Goal: Task Accomplishment & Management: Use online tool/utility

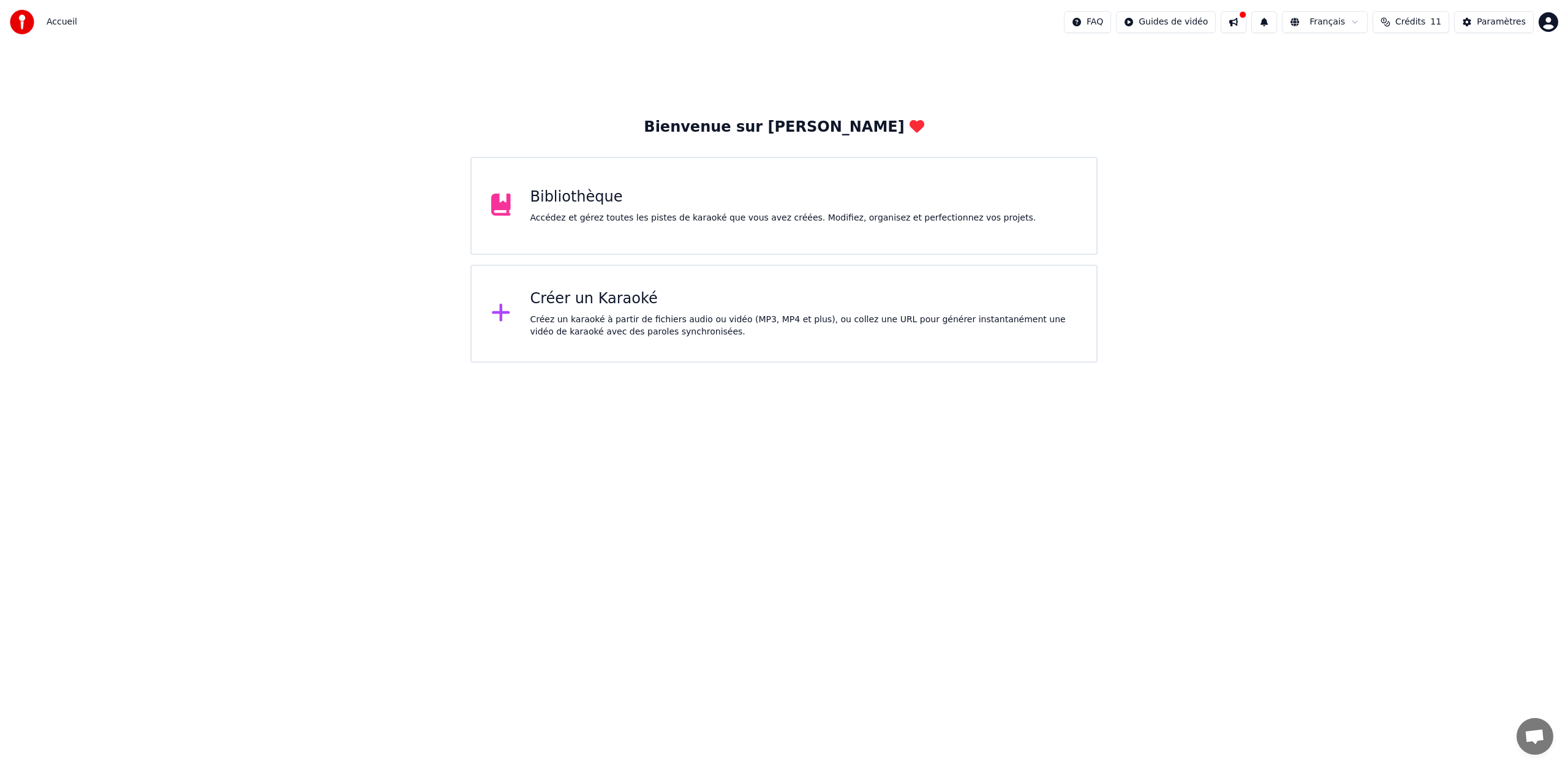
click at [652, 314] on div "Créez un karaoké à partir de fichiers audio ou vidéo (MP3, MP4 et plus), ou col…" at bounding box center [803, 326] width 547 height 25
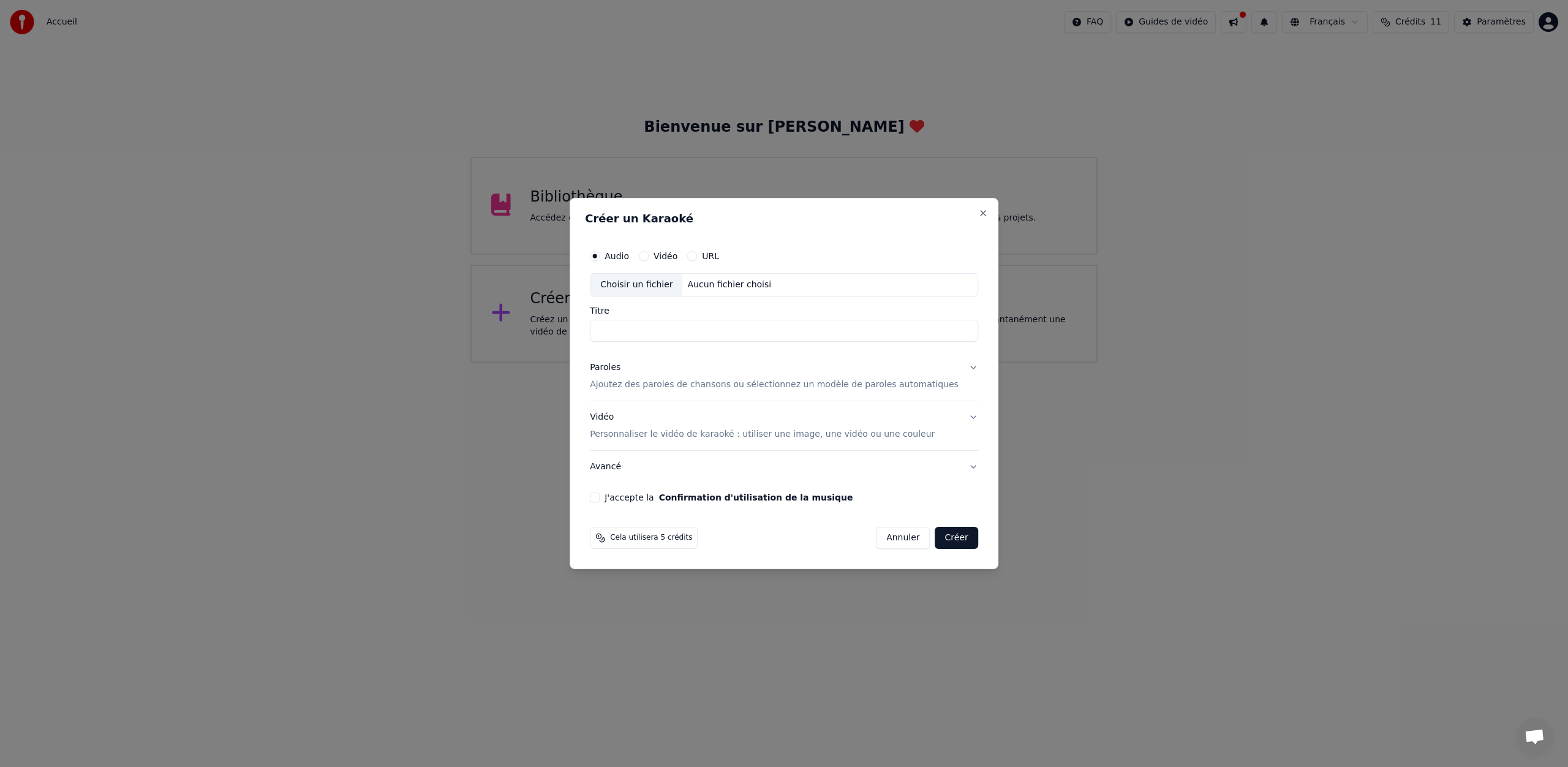
click at [710, 284] on div "Aucun fichier choisi" at bounding box center [730, 285] width 94 height 12
drag, startPoint x: 687, startPoint y: 331, endPoint x: 566, endPoint y: 329, distance: 121.0
click at [566, 329] on body "**********" at bounding box center [784, 181] width 1568 height 363
type input "**********"
click at [610, 384] on p "Ajoutez des paroles de chansons ou sélectionnez un modèle de paroles automatiqu…" at bounding box center [774, 384] width 369 height 12
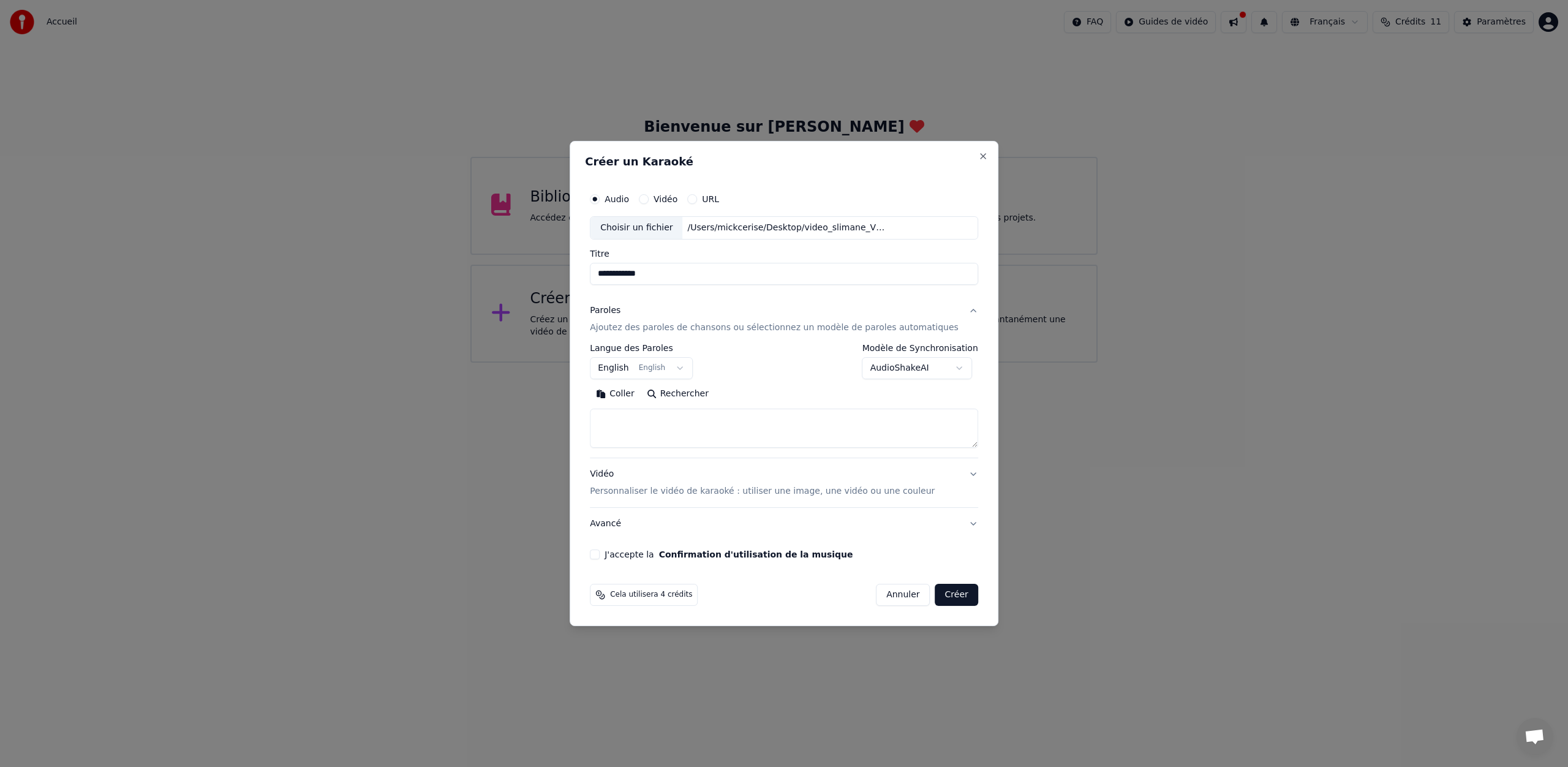
click at [664, 367] on button "English English" at bounding box center [641, 368] width 103 height 22
click at [643, 426] on textarea at bounding box center [783, 428] width 388 height 39
click at [623, 392] on button "Coller" at bounding box center [615, 394] width 51 height 19
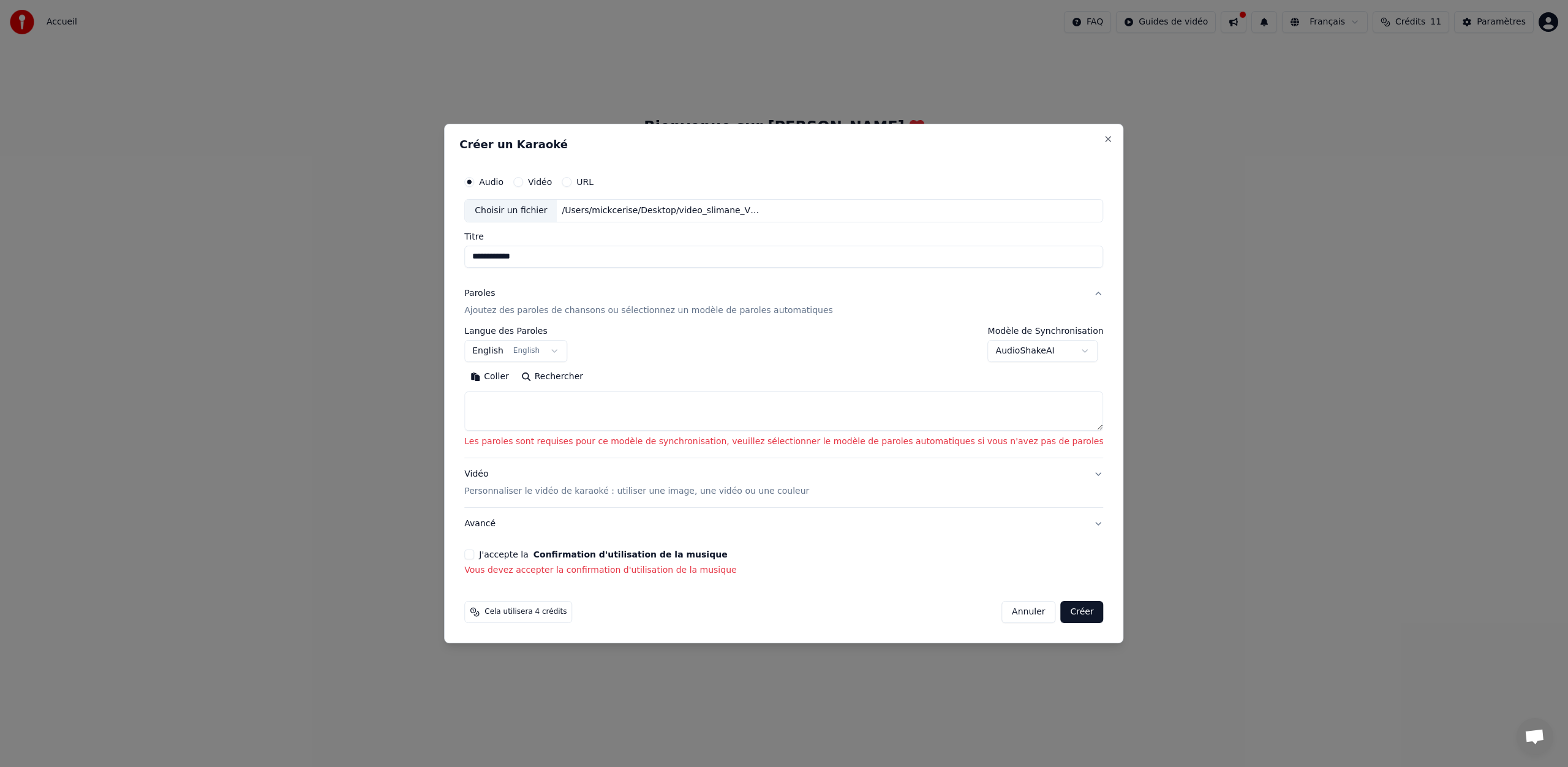
click at [594, 402] on textarea at bounding box center [783, 411] width 638 height 39
click at [517, 351] on div "**********" at bounding box center [783, 378] width 638 height 104
click at [517, 350] on div "**********" at bounding box center [783, 378] width 638 height 104
click at [596, 381] on div "Coller Rechercher" at bounding box center [783, 399] width 638 height 63
click at [519, 349] on div "**********" at bounding box center [783, 378] width 638 height 104
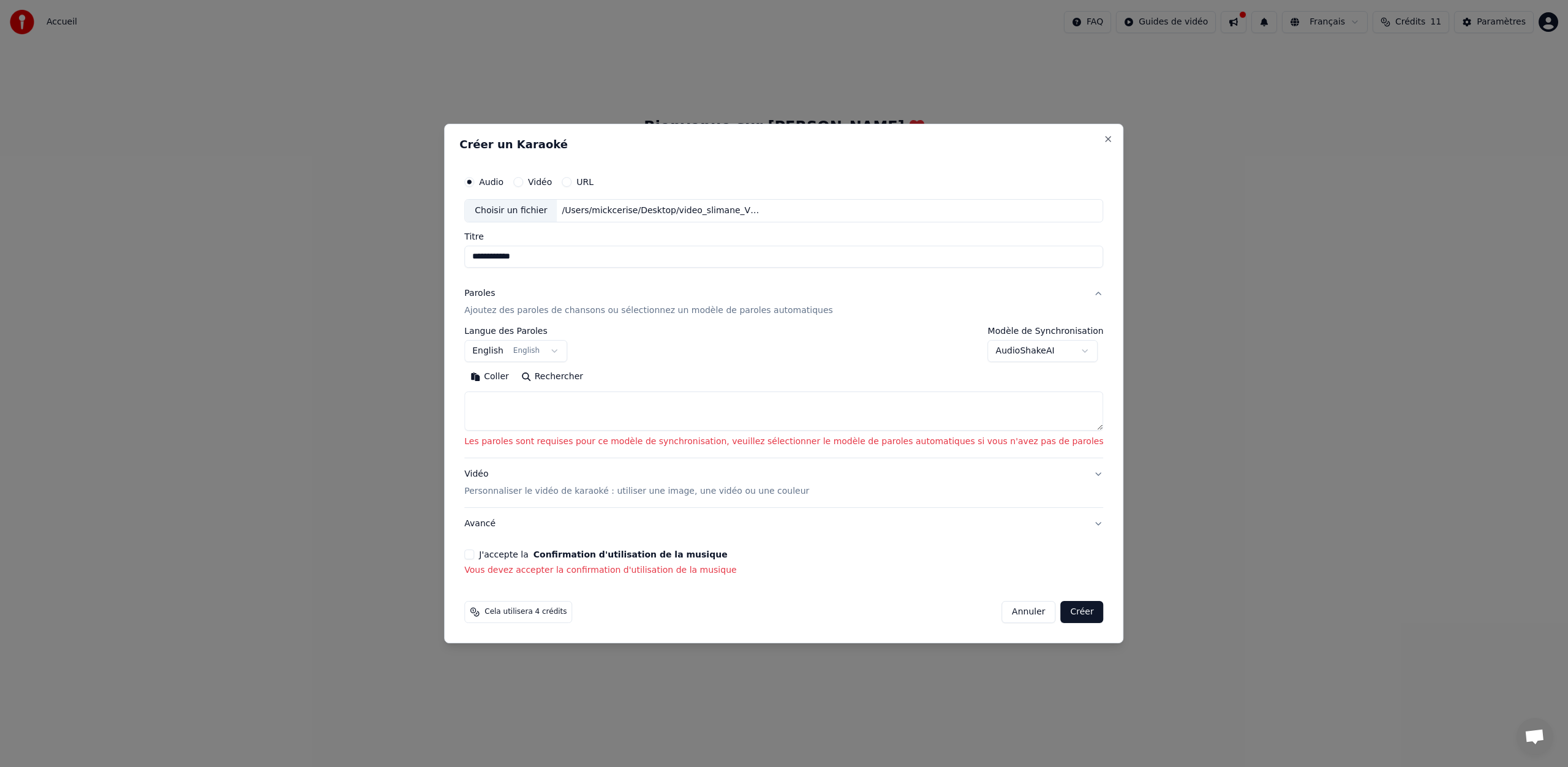
click at [516, 348] on div "**********" at bounding box center [783, 378] width 638 height 104
click at [565, 324] on body "**********" at bounding box center [784, 181] width 1568 height 363
click at [557, 325] on body "**********" at bounding box center [784, 181] width 1568 height 363
click at [560, 325] on body "**********" at bounding box center [784, 181] width 1568 height 363
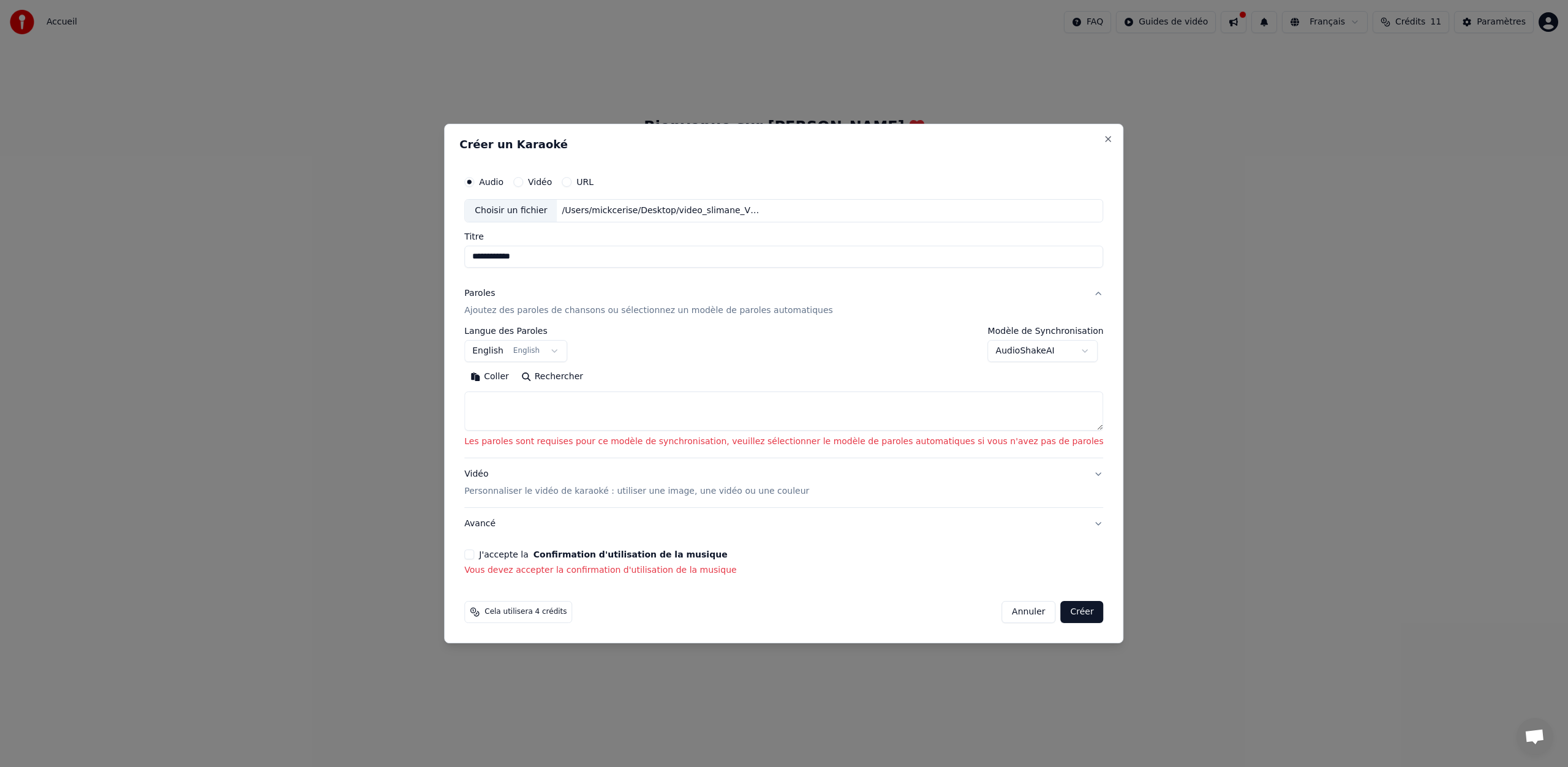
click at [565, 324] on body "**********" at bounding box center [784, 181] width 1568 height 363
click at [517, 351] on body "**********" at bounding box center [784, 181] width 1568 height 363
click at [506, 348] on body "**********" at bounding box center [784, 181] width 1568 height 363
click at [520, 353] on body "**********" at bounding box center [784, 181] width 1568 height 363
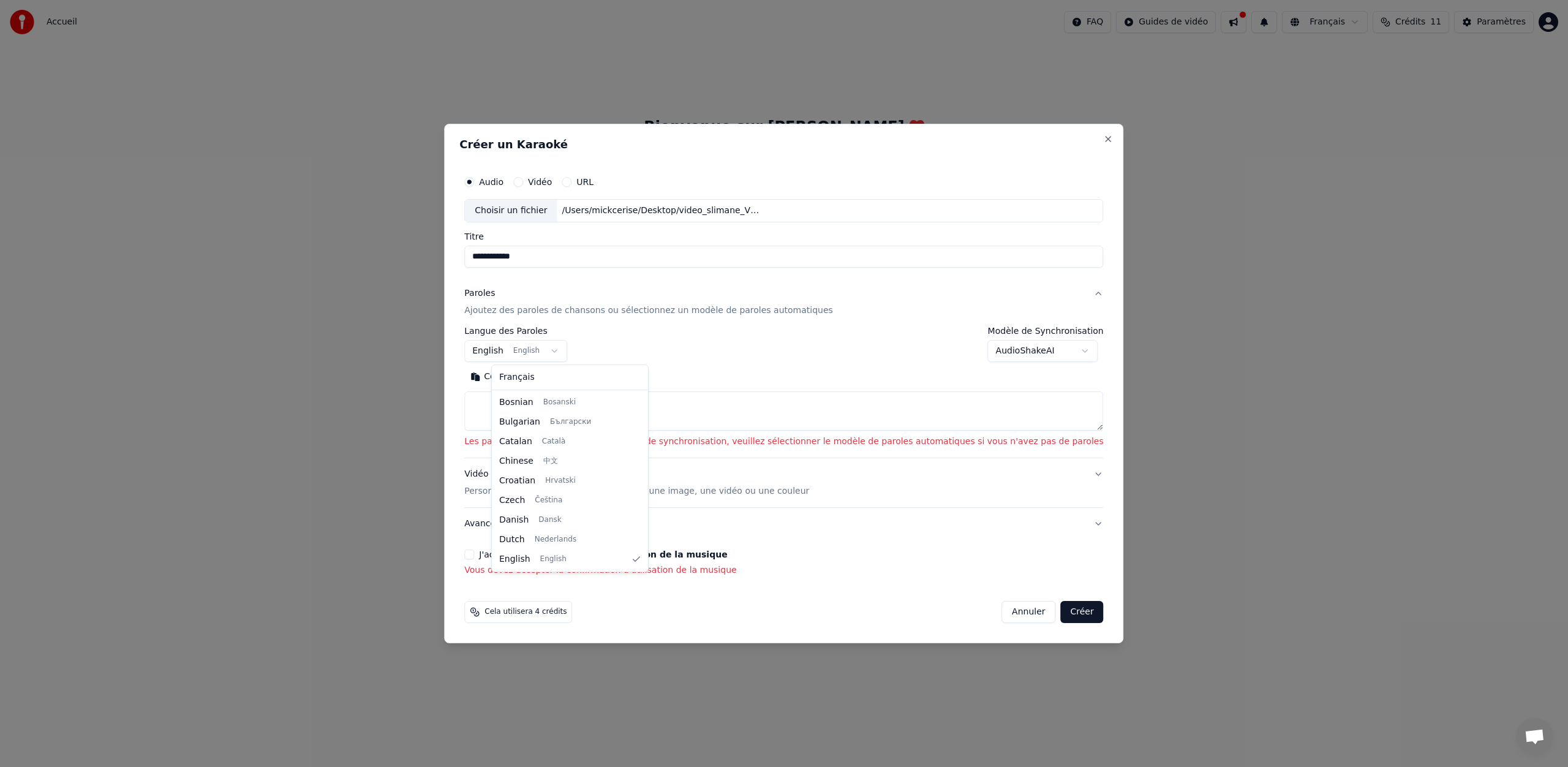
click at [520, 353] on body "**********" at bounding box center [784, 181] width 1568 height 363
click at [512, 330] on body "**********" at bounding box center [784, 181] width 1568 height 363
click at [513, 327] on body "**********" at bounding box center [784, 181] width 1568 height 363
click at [514, 355] on body "**********" at bounding box center [784, 181] width 1568 height 363
click at [525, 326] on body "**********" at bounding box center [784, 181] width 1568 height 363
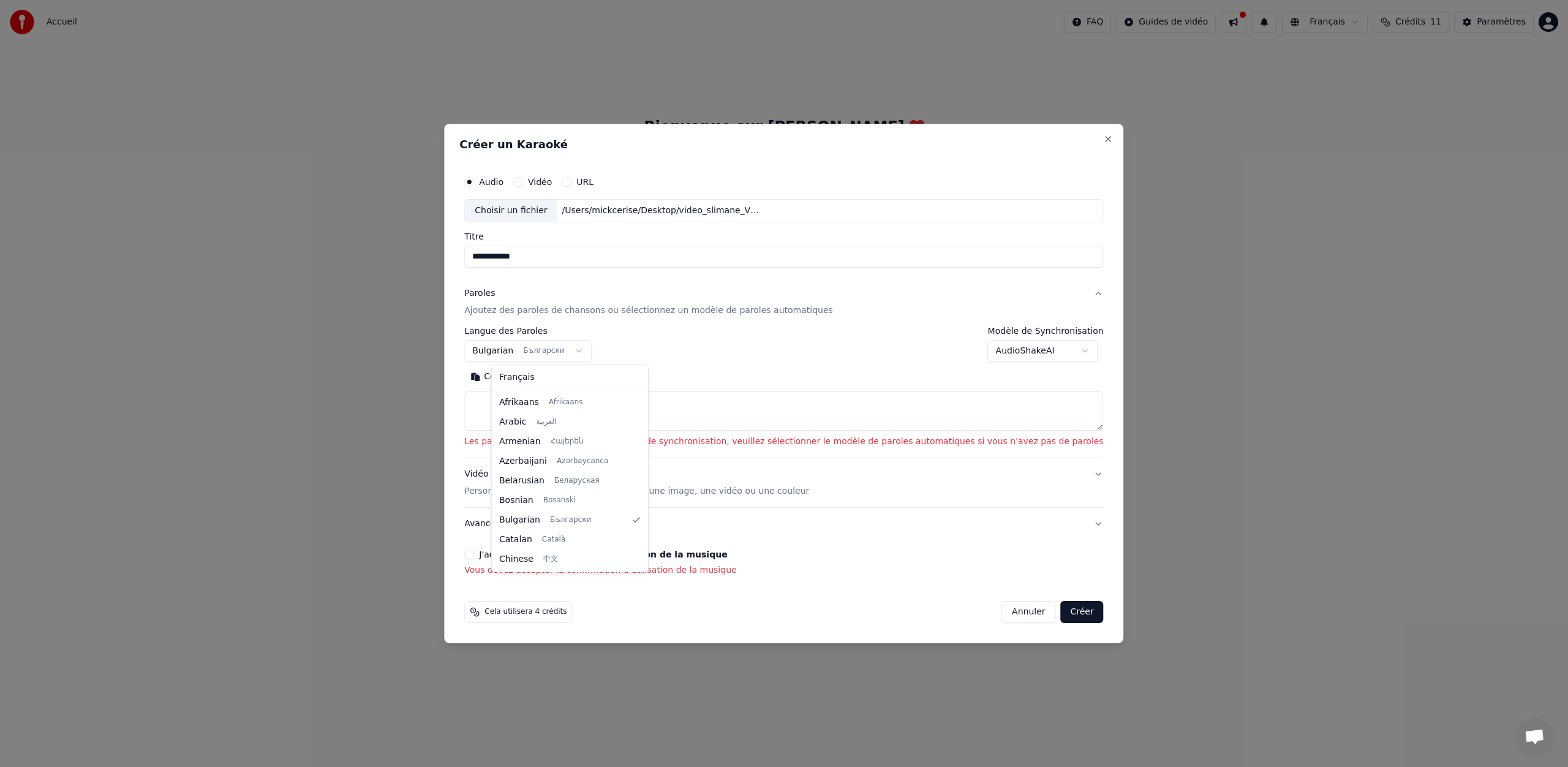
click at [522, 325] on body "**********" at bounding box center [784, 181] width 1568 height 363
click at [523, 355] on body "**********" at bounding box center [784, 181] width 1568 height 363
click at [533, 324] on body "**********" at bounding box center [784, 181] width 1568 height 363
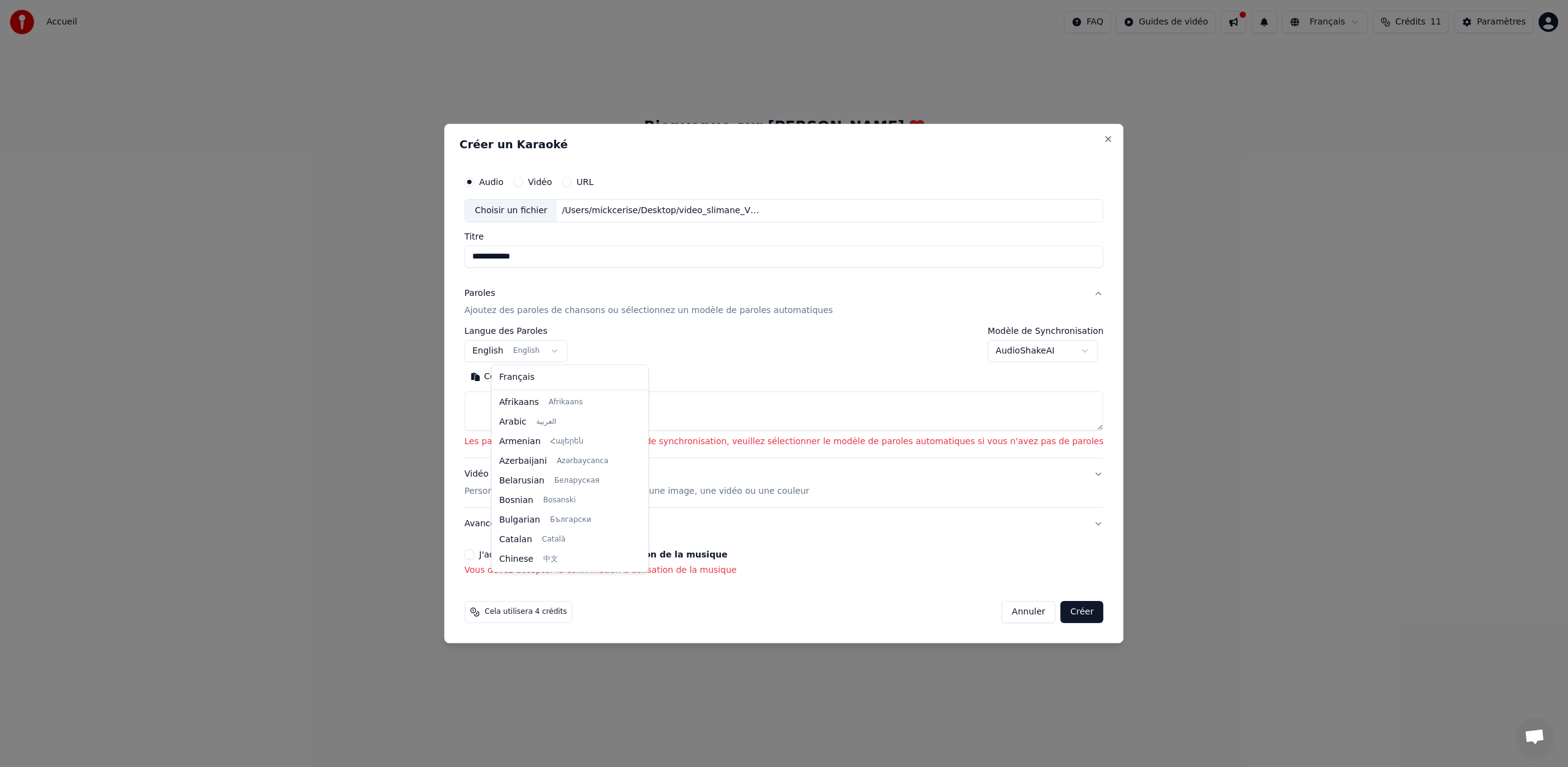
scroll to position [0, 0]
click at [543, 327] on body "**********" at bounding box center [784, 181] width 1568 height 363
click at [566, 327] on body "**********" at bounding box center [784, 181] width 1568 height 363
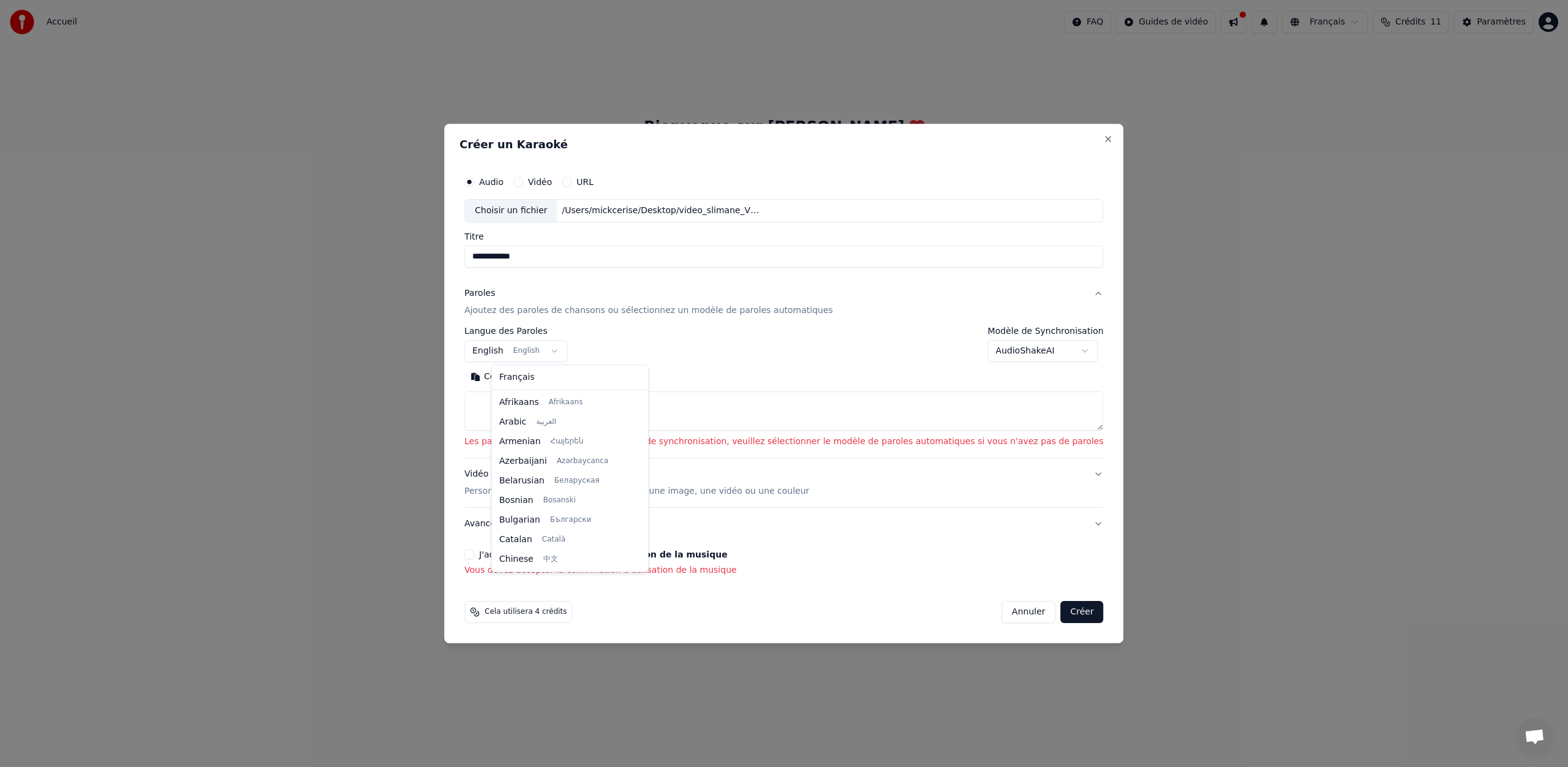
scroll to position [98, 0]
select select "**"
click at [542, 390] on div "Coller Rechercher" at bounding box center [783, 399] width 638 height 63
click at [509, 348] on div "**********" at bounding box center [783, 378] width 638 height 104
click at [510, 355] on div "**********" at bounding box center [783, 378] width 638 height 104
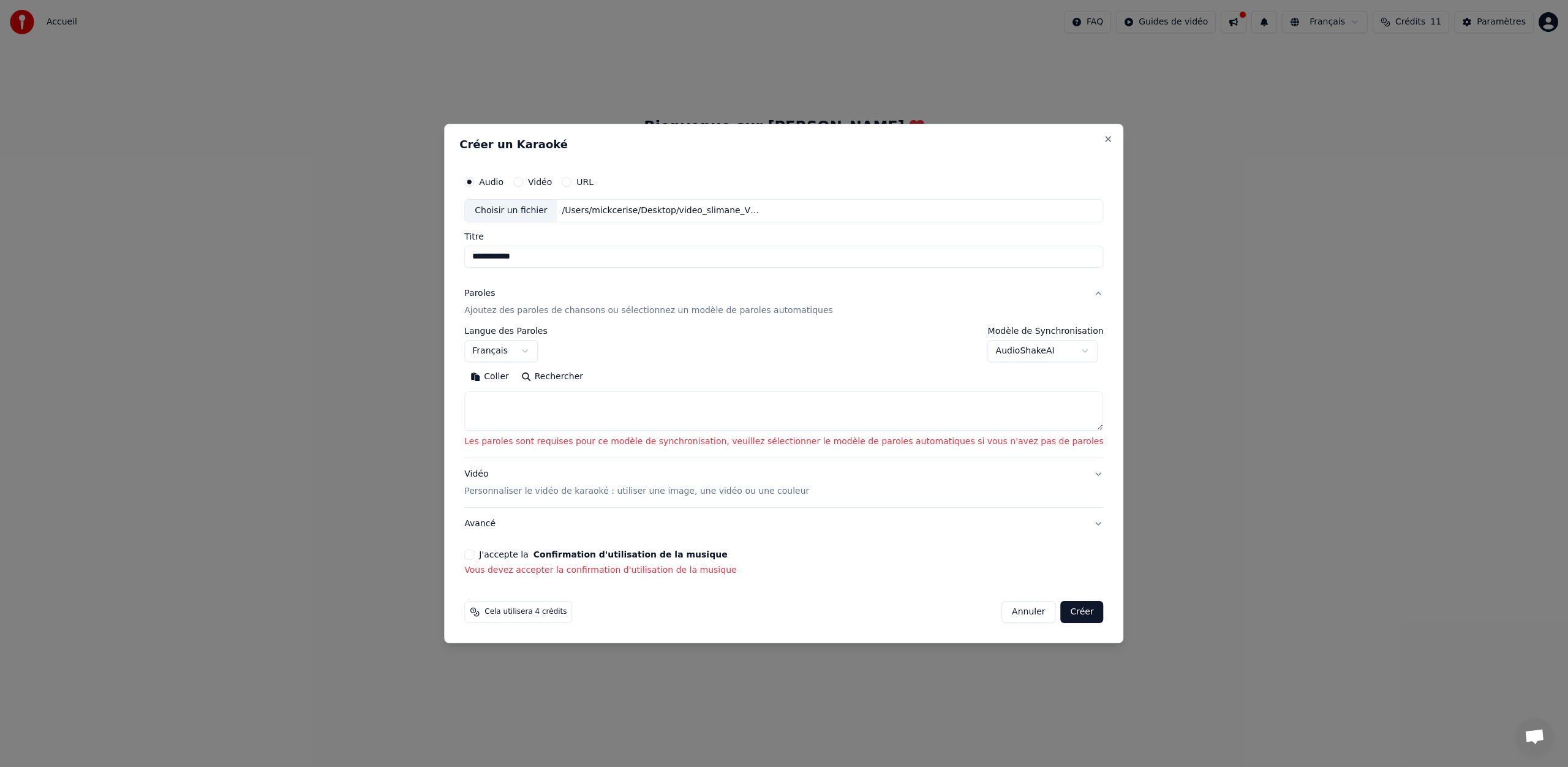
click at [510, 355] on div "**********" at bounding box center [783, 378] width 638 height 104
click at [512, 376] on div "Coller Rechercher" at bounding box center [783, 399] width 638 height 63
paste textarea "**********"
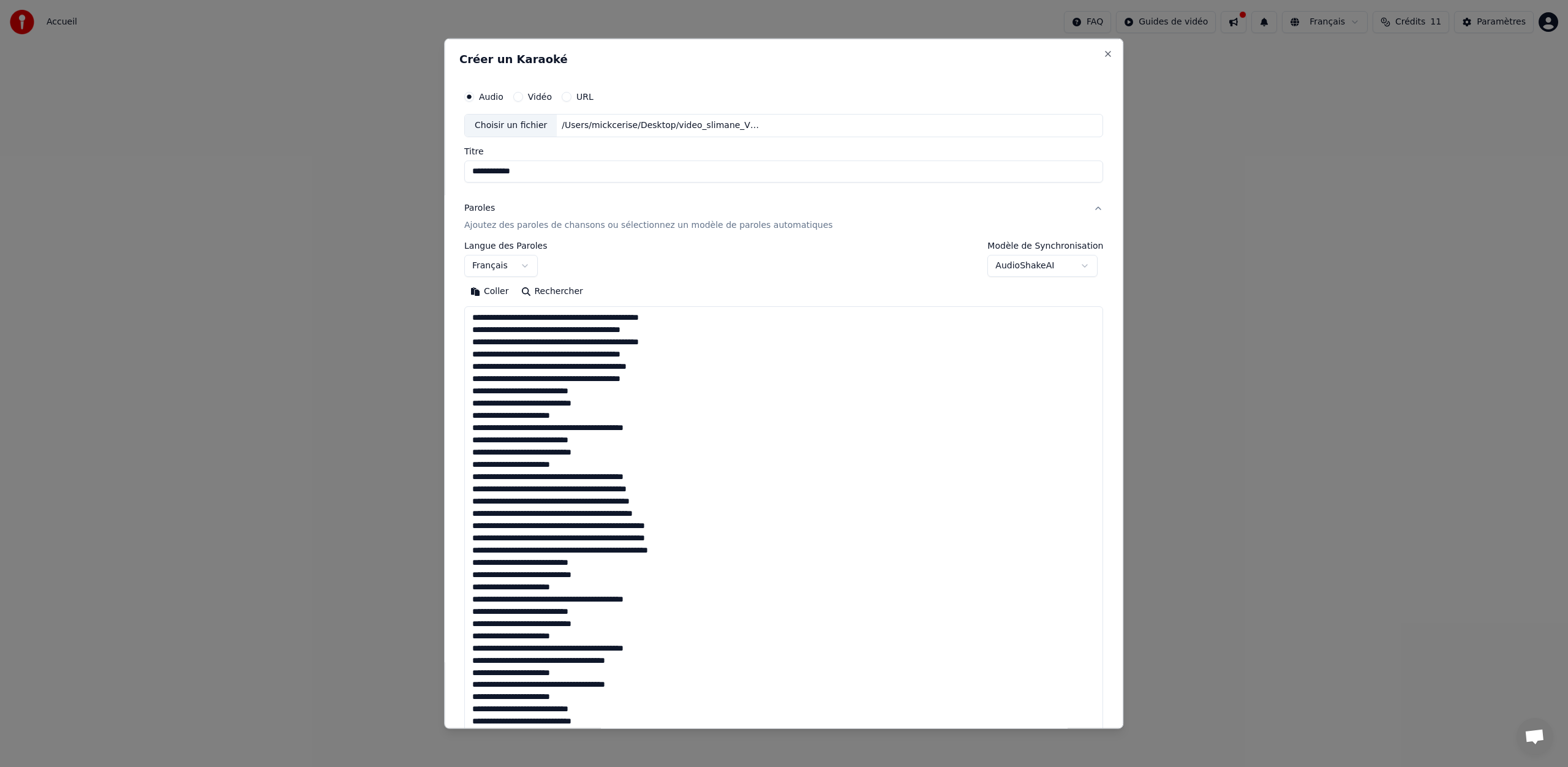
scroll to position [480, 0]
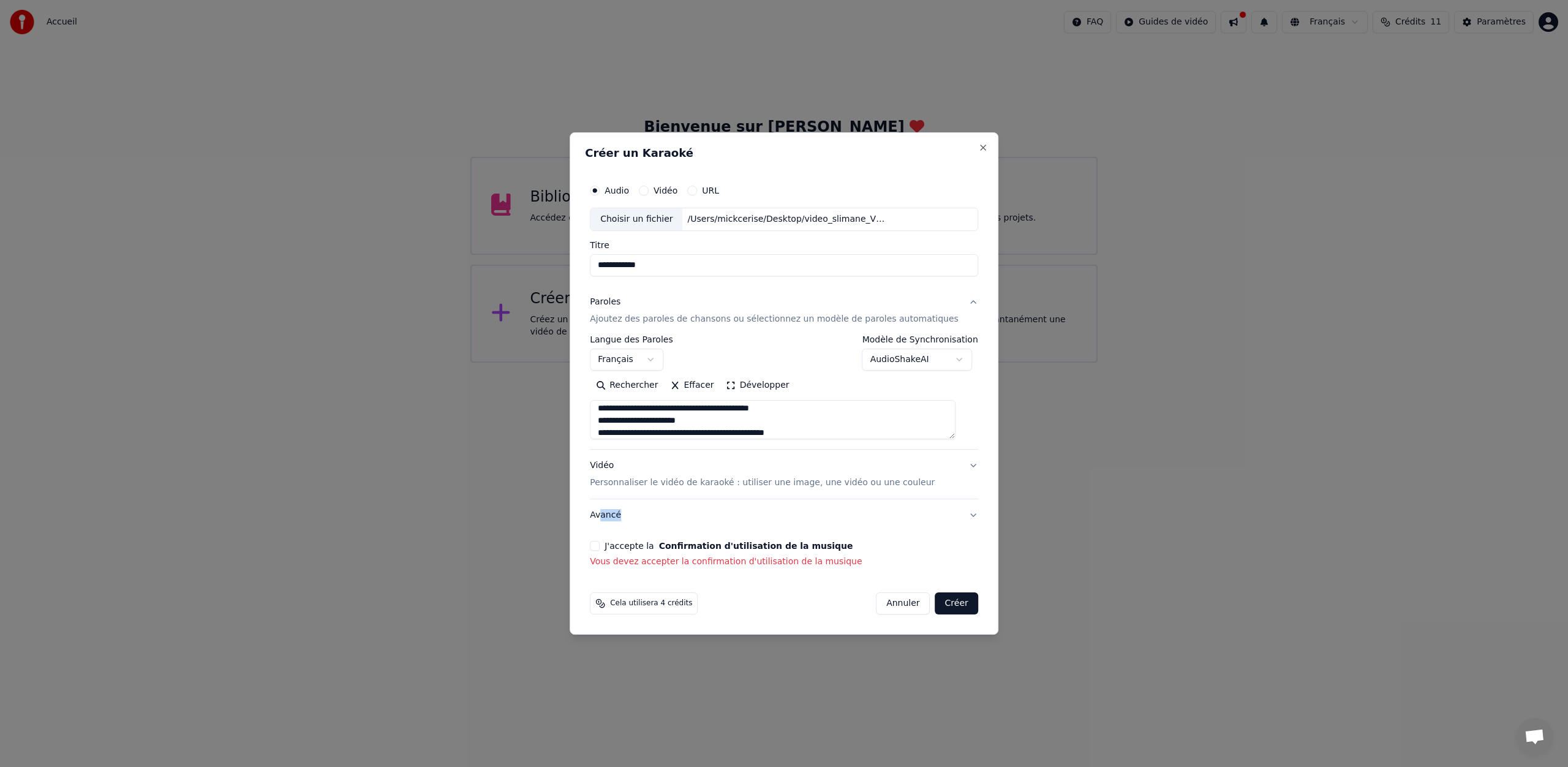
drag, startPoint x: 612, startPoint y: 517, endPoint x: 608, endPoint y: 522, distance: 6.4
click at [612, 517] on div "**********" at bounding box center [784, 373] width 398 height 399
click at [606, 522] on div "**********" at bounding box center [784, 373] width 398 height 399
click at [606, 532] on div "**********" at bounding box center [784, 373] width 398 height 399
click at [607, 545] on div "**********" at bounding box center [784, 373] width 398 height 399
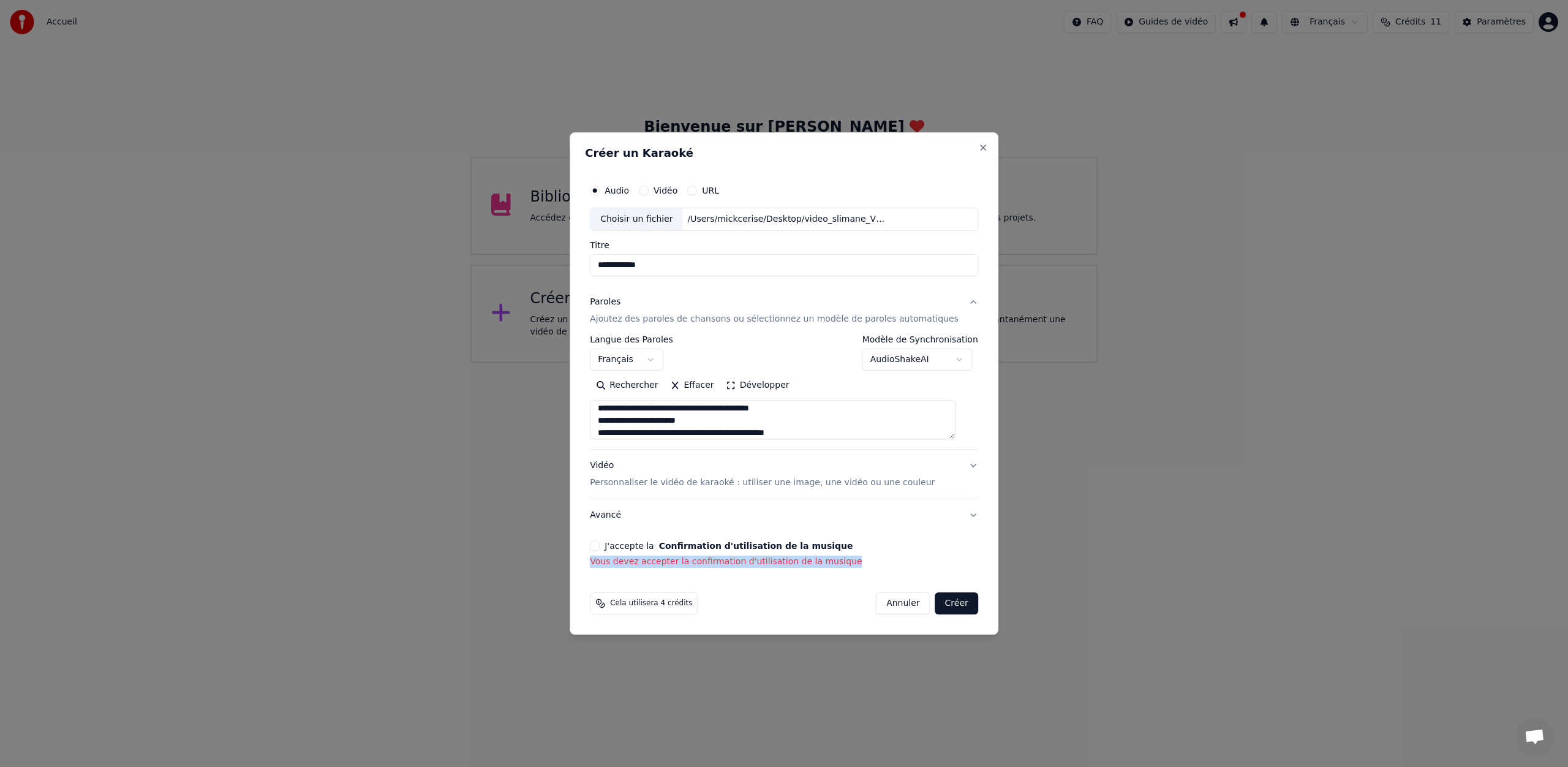
click at [605, 526] on div "**********" at bounding box center [784, 373] width 398 height 399
click at [605, 562] on form "**********" at bounding box center [784, 396] width 398 height 446
click at [606, 524] on div "**********" at bounding box center [784, 373] width 398 height 399
click at [607, 520] on div "**********" at bounding box center [784, 373] width 398 height 399
click at [606, 536] on div "**********" at bounding box center [784, 373] width 398 height 399
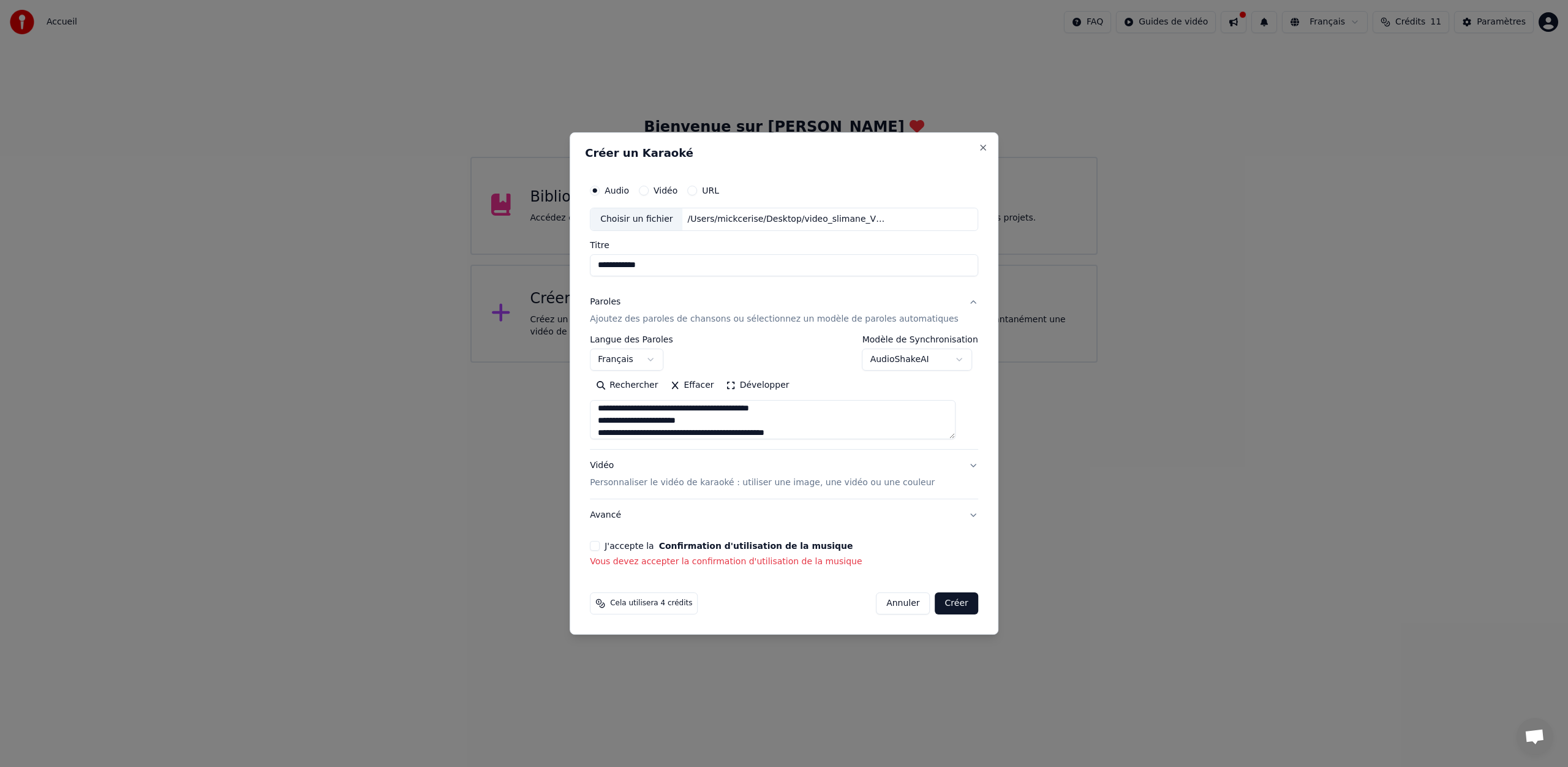
drag, startPoint x: 633, startPoint y: 526, endPoint x: 624, endPoint y: 522, distance: 9.8
click at [633, 526] on div "**********" at bounding box center [784, 373] width 398 height 399
click at [733, 393] on div "Rechercher Effacer Développer" at bounding box center [783, 407] width 388 height 63
click at [683, 406] on textarea at bounding box center [772, 420] width 365 height 39
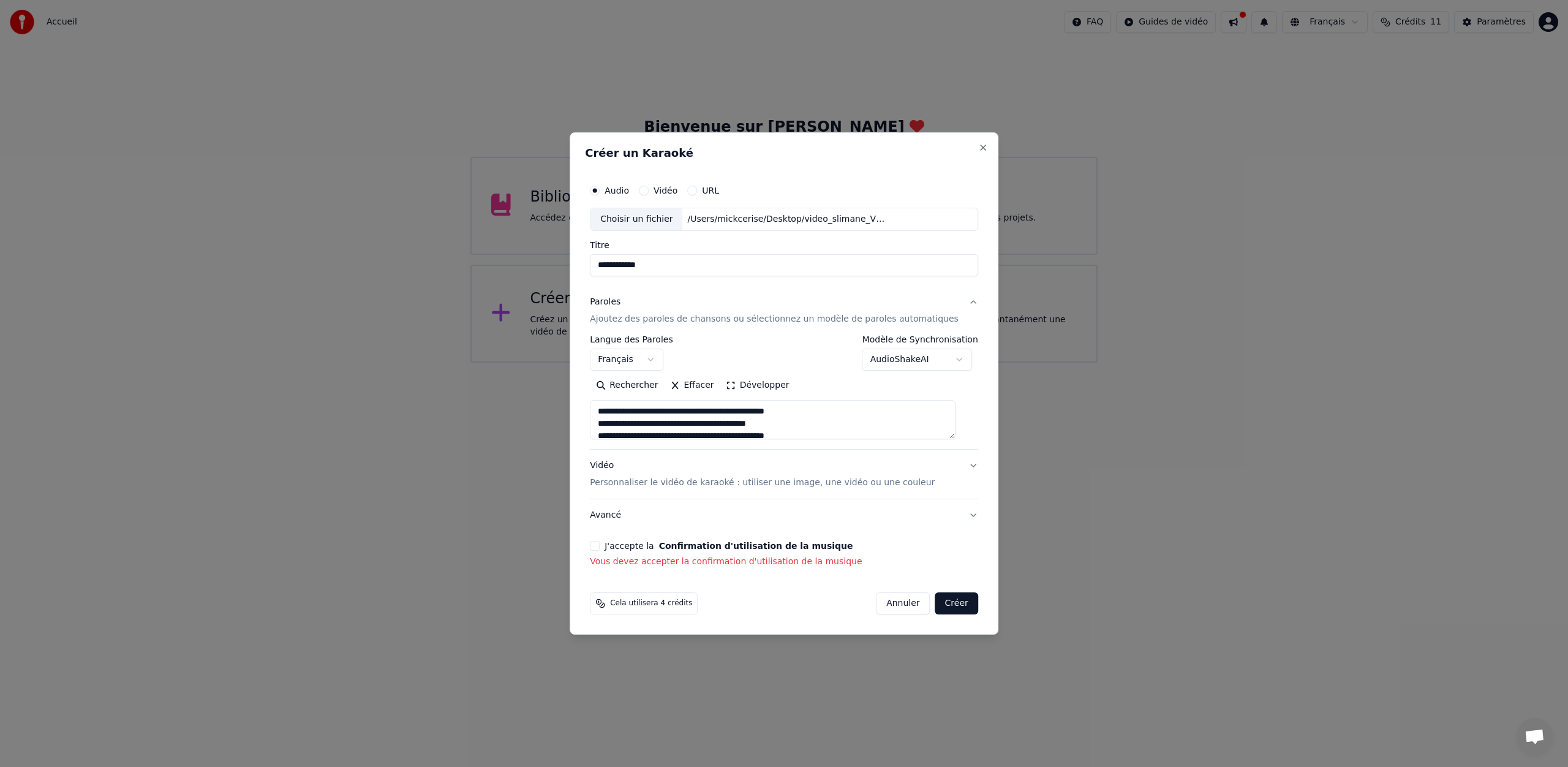
click at [834, 385] on div "Rechercher Effacer Développer" at bounding box center [783, 407] width 388 height 63
click at [830, 387] on div "Rechercher Effacer Développer" at bounding box center [783, 407] width 388 height 63
click at [824, 389] on div "Rechercher Effacer Développer" at bounding box center [783, 407] width 388 height 63
click at [827, 388] on div "Rechercher Effacer Développer" at bounding box center [783, 407] width 388 height 63
click at [812, 403] on textarea at bounding box center [772, 420] width 365 height 39
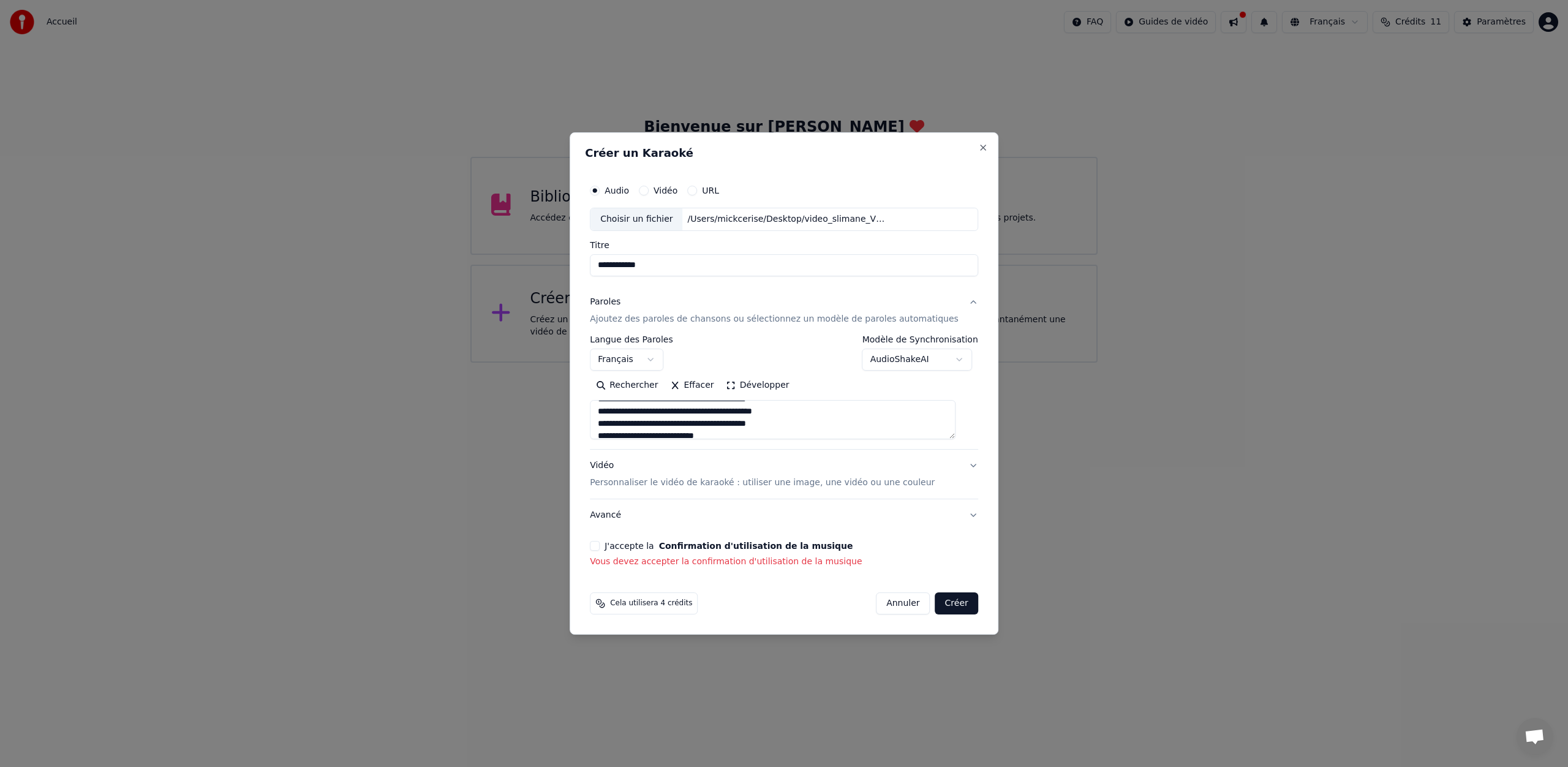
scroll to position [50, 0]
click at [641, 395] on div "Rechercher Effacer Développer" at bounding box center [783, 407] width 388 height 63
click at [641, 398] on div "Rechercher Effacer Développer" at bounding box center [783, 407] width 388 height 63
click at [640, 399] on div "Rechercher Effacer Développer" at bounding box center [783, 407] width 388 height 63
click at [640, 398] on div "Rechercher Effacer Développer" at bounding box center [783, 407] width 388 height 63
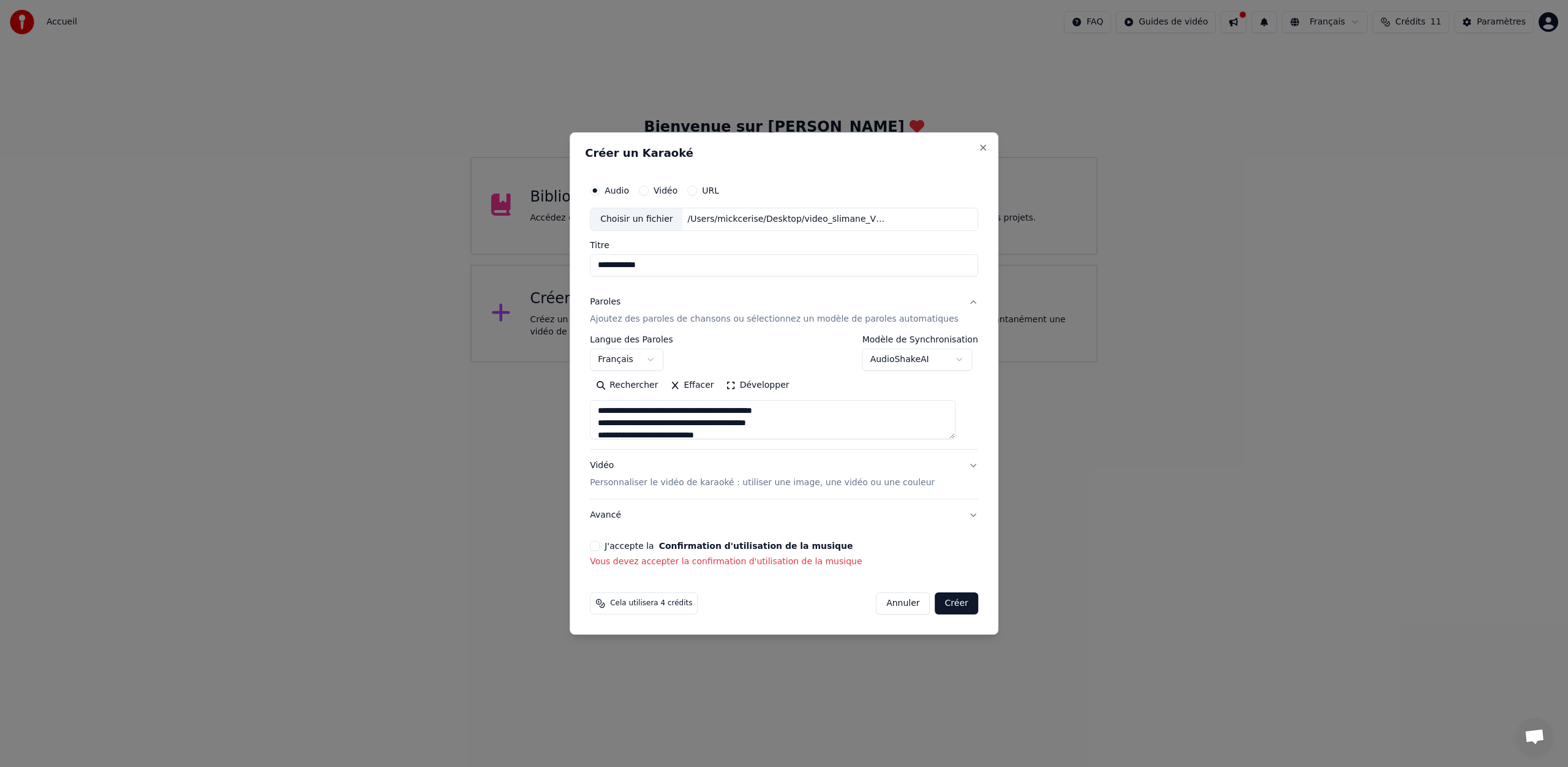
click at [642, 398] on div "Rechercher Effacer Développer" at bounding box center [783, 407] width 388 height 63
click at [794, 388] on div "Rechercher Effacer Développer" at bounding box center [783, 407] width 388 height 63
click at [793, 386] on div "Rechercher Effacer Développer" at bounding box center [783, 407] width 388 height 63
drag, startPoint x: 798, startPoint y: 430, endPoint x: 762, endPoint y: 427, distance: 36.1
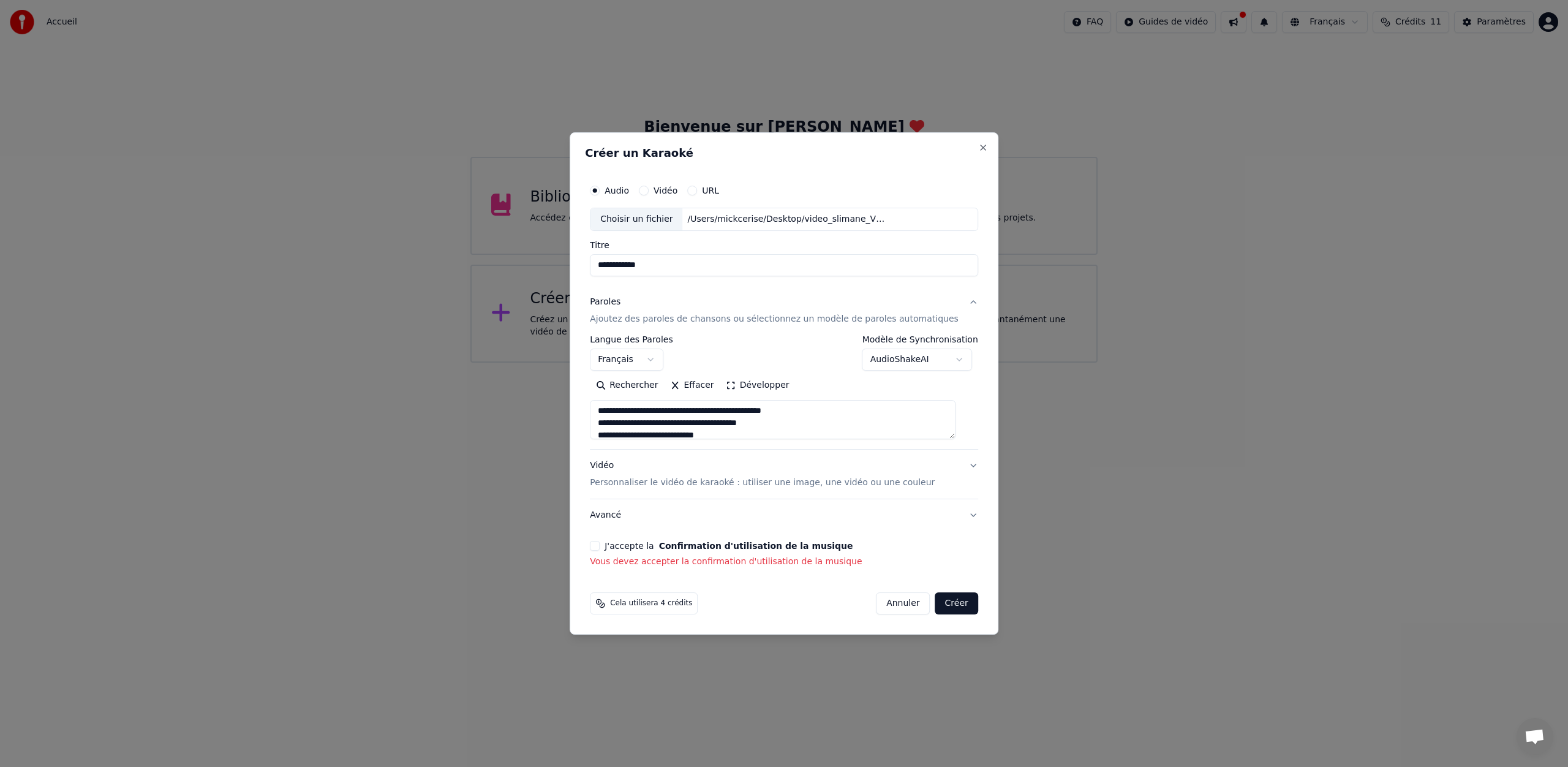
click at [758, 427] on textarea at bounding box center [772, 420] width 365 height 39
click at [806, 414] on textarea at bounding box center [772, 420] width 365 height 39
click at [831, 412] on textarea at bounding box center [772, 420] width 365 height 39
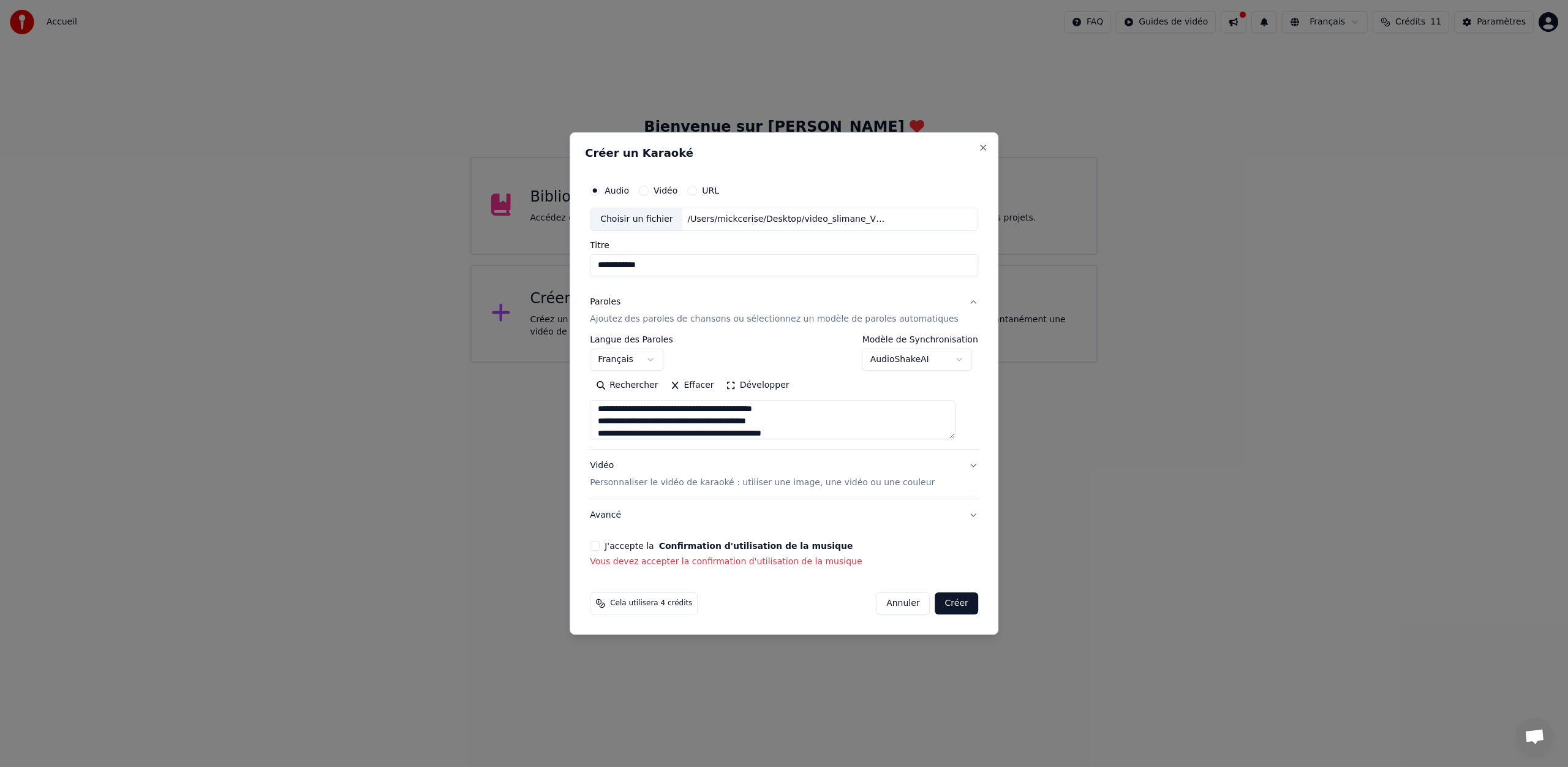
click at [816, 420] on textarea at bounding box center [772, 420] width 365 height 39
click at [789, 425] on textarea at bounding box center [772, 420] width 365 height 39
click at [817, 425] on textarea at bounding box center [772, 420] width 365 height 39
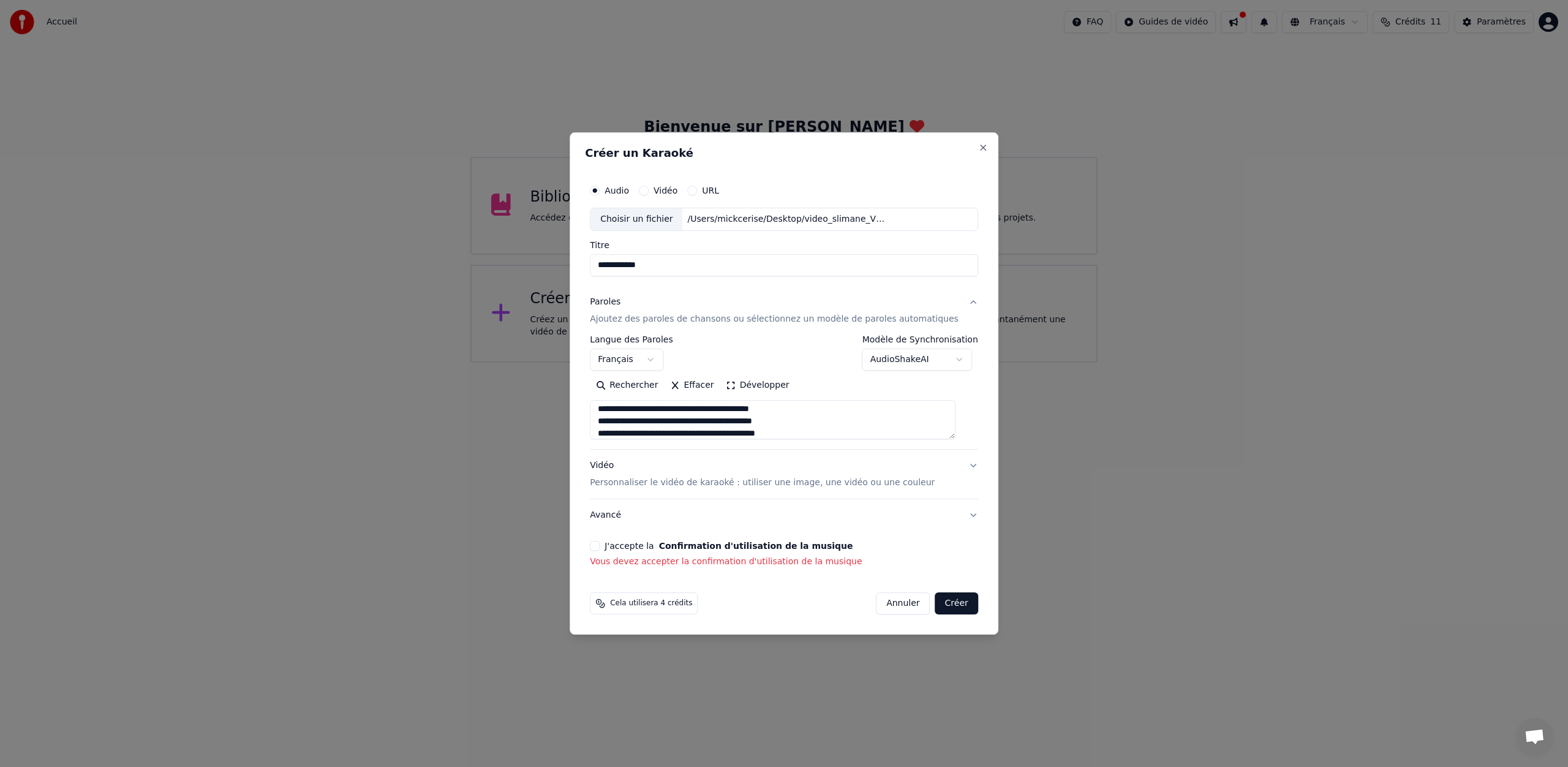
click at [816, 425] on textarea at bounding box center [772, 420] width 365 height 39
click at [819, 417] on textarea at bounding box center [772, 420] width 365 height 39
click at [823, 427] on textarea at bounding box center [772, 420] width 365 height 39
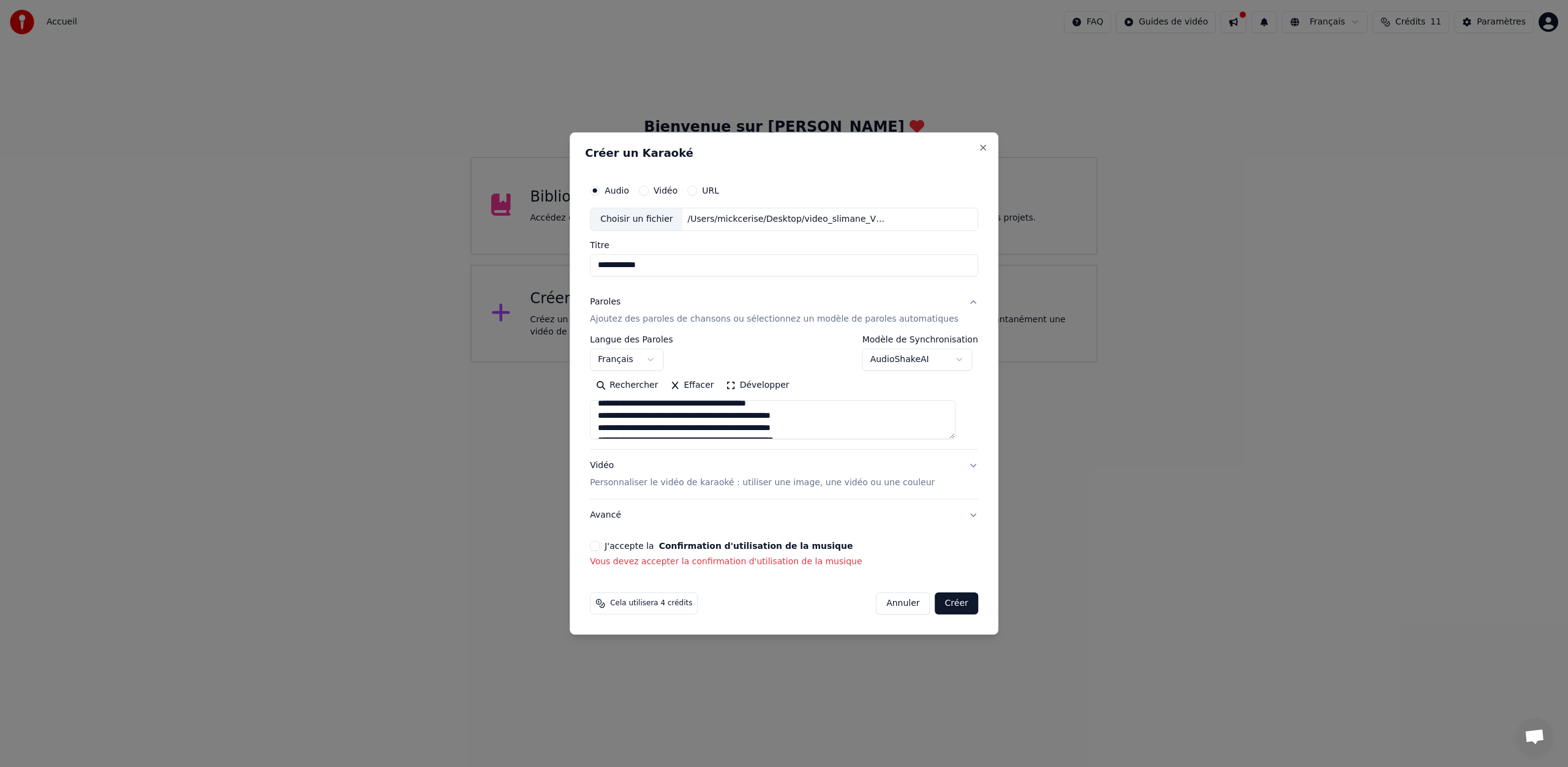
click at [860, 417] on textarea at bounding box center [772, 420] width 365 height 39
drag, startPoint x: 831, startPoint y: 427, endPoint x: 842, endPoint y: 433, distance: 12.5
click at [831, 427] on textarea at bounding box center [772, 420] width 365 height 39
click at [861, 432] on textarea at bounding box center [772, 420] width 365 height 39
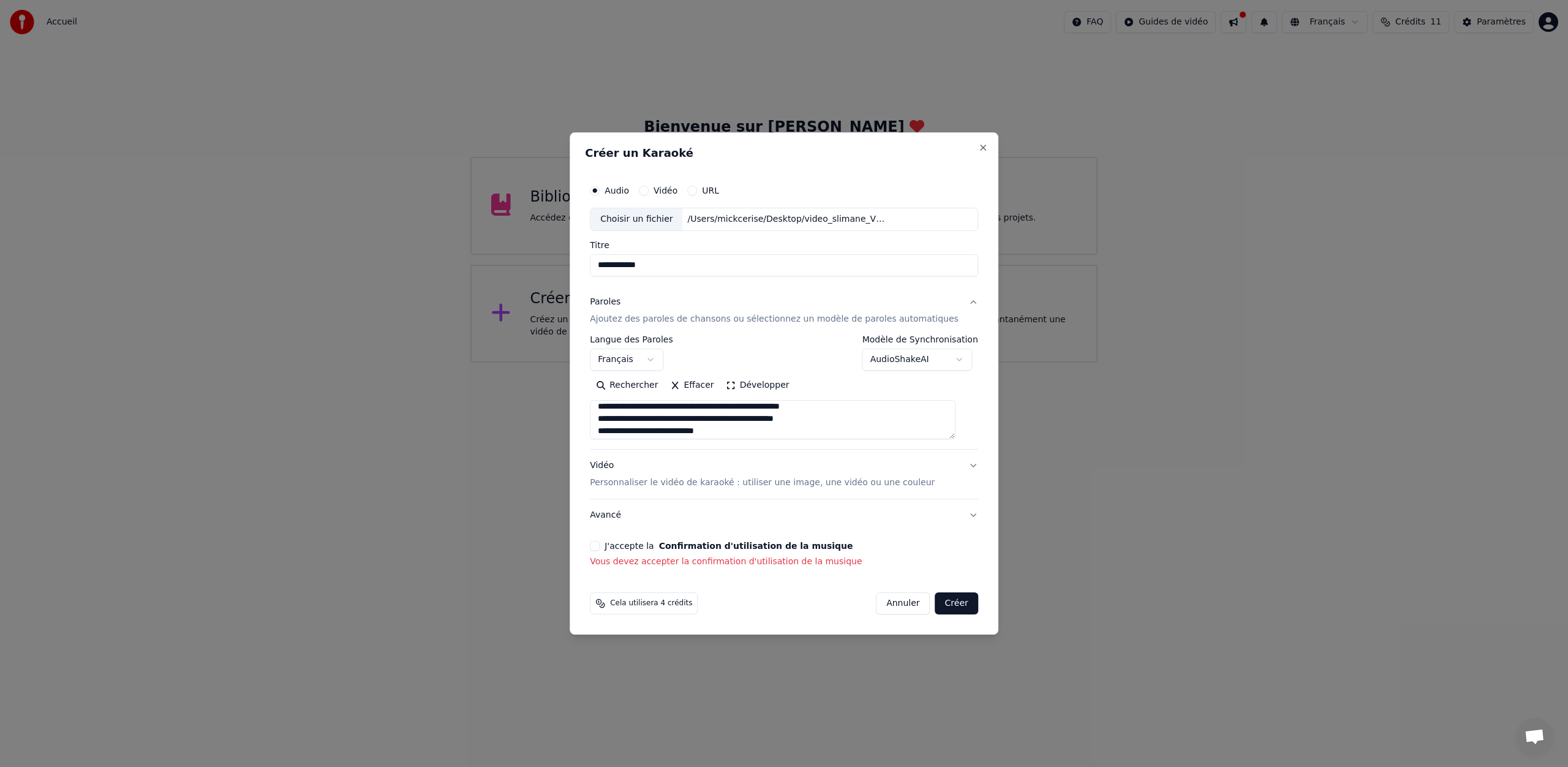
click at [834, 422] on textarea at bounding box center [772, 420] width 365 height 39
drag, startPoint x: 851, startPoint y: 422, endPoint x: 877, endPoint y: 427, distance: 26.5
click at [851, 422] on textarea at bounding box center [772, 420] width 365 height 39
click at [700, 428] on textarea at bounding box center [772, 420] width 365 height 39
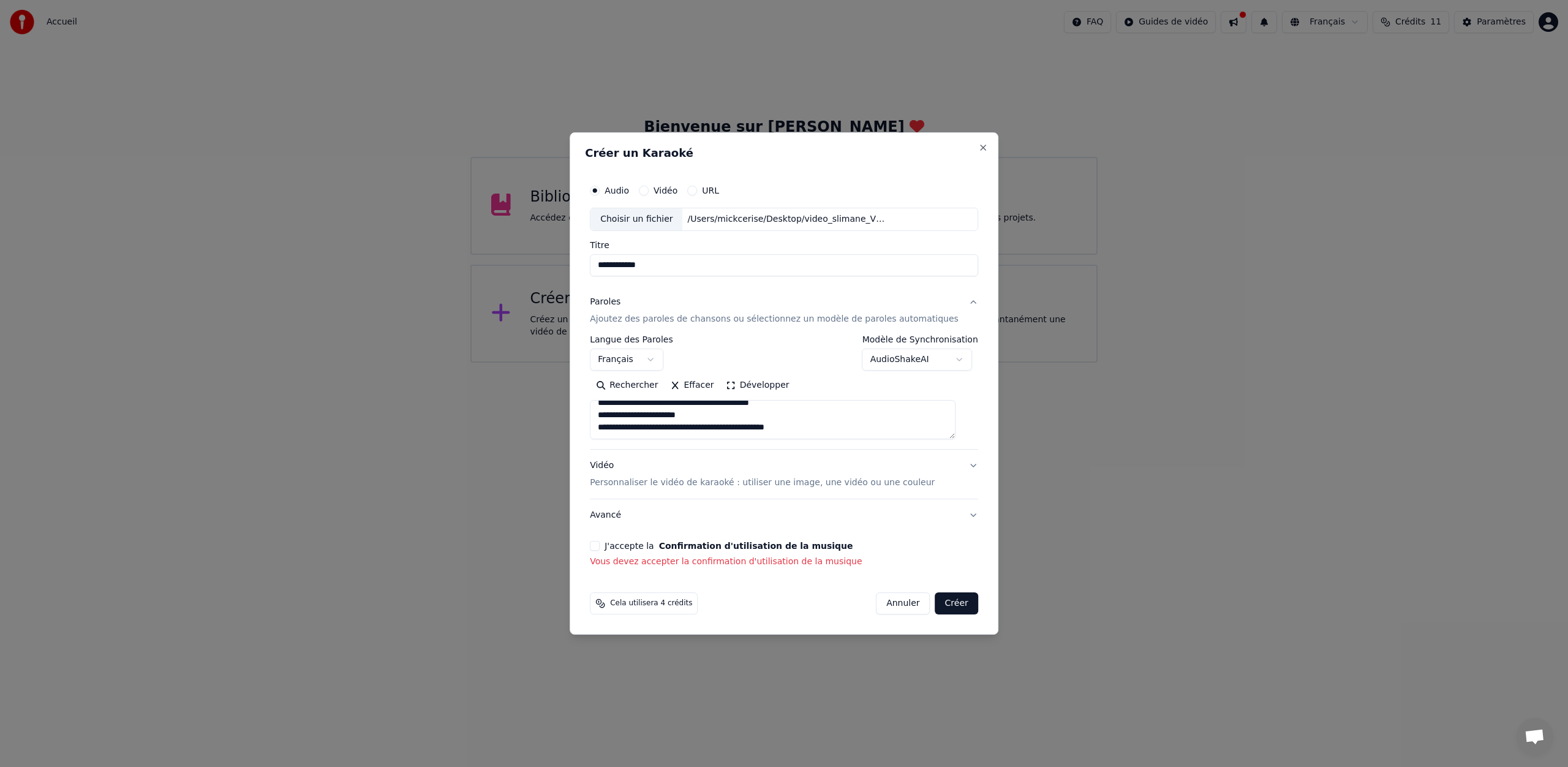
click at [700, 428] on textarea at bounding box center [772, 420] width 365 height 39
click at [612, 427] on textarea at bounding box center [772, 420] width 365 height 39
click at [725, 432] on textarea at bounding box center [772, 420] width 365 height 39
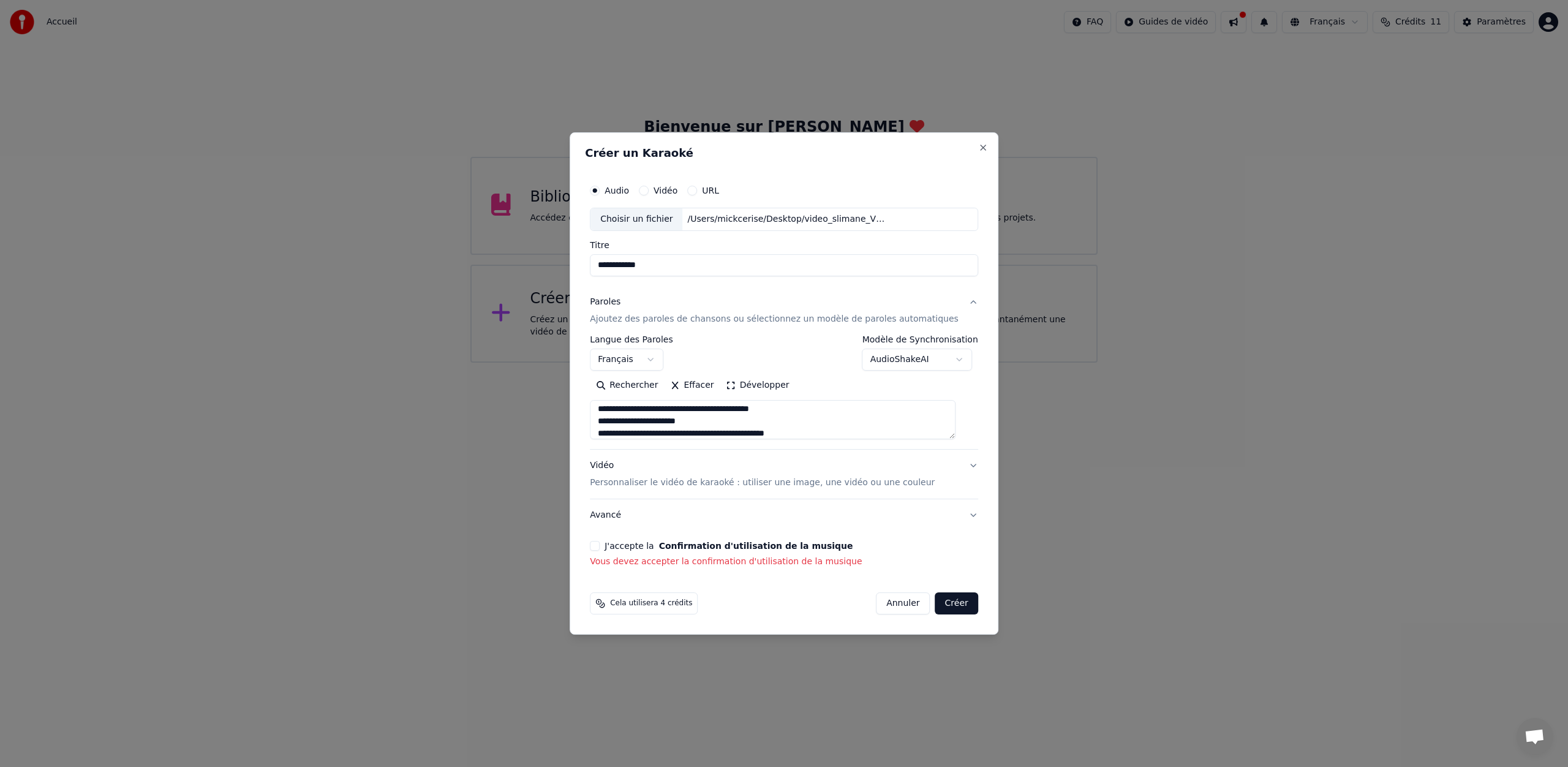
scroll to position [486, 0]
type textarea "**********"
click at [600, 544] on button "J'accepte la Confirmation d'utilisation de la musique" at bounding box center [594, 546] width 10 height 10
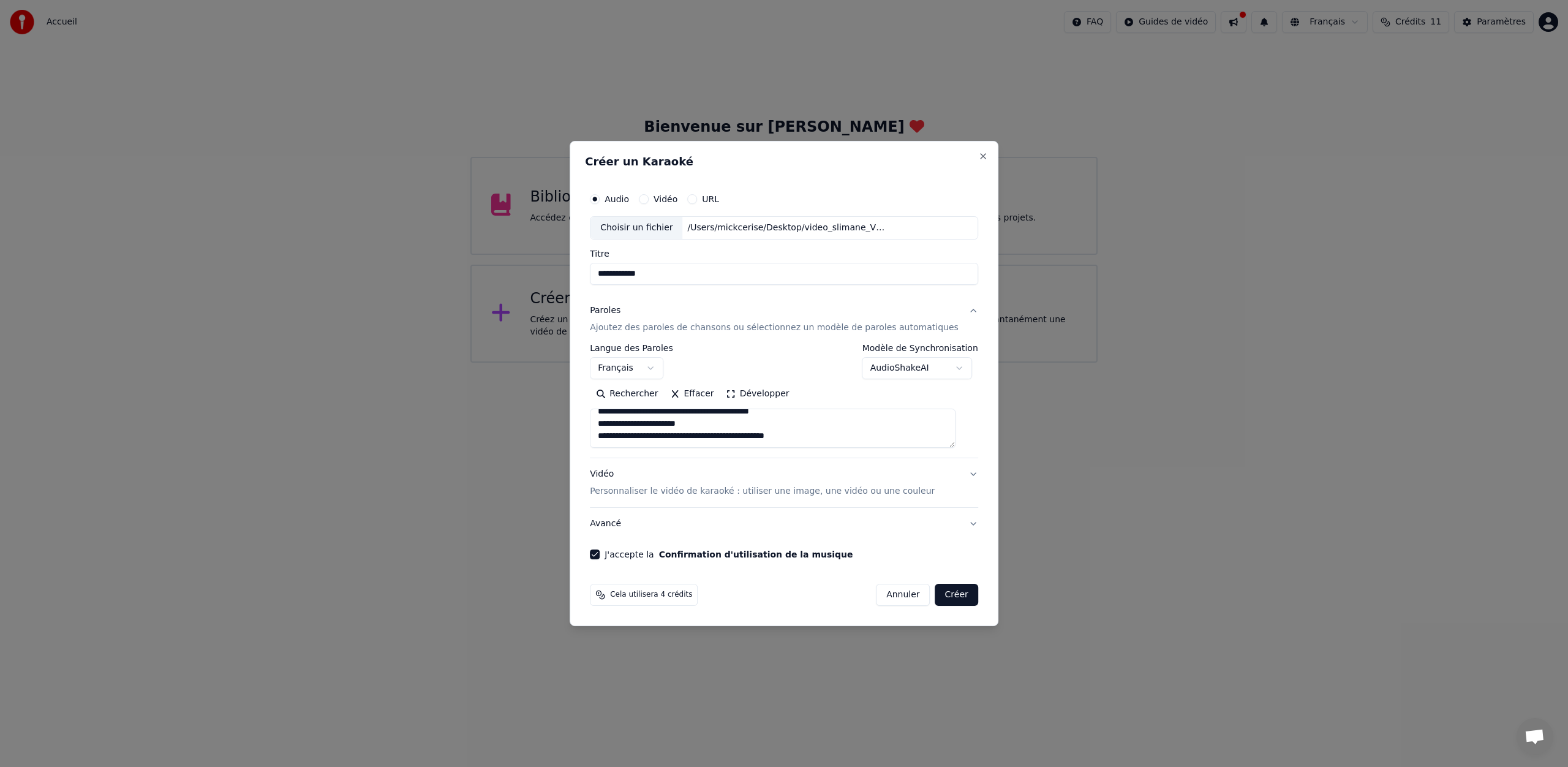
click at [944, 595] on button "Créer" at bounding box center [956, 595] width 43 height 22
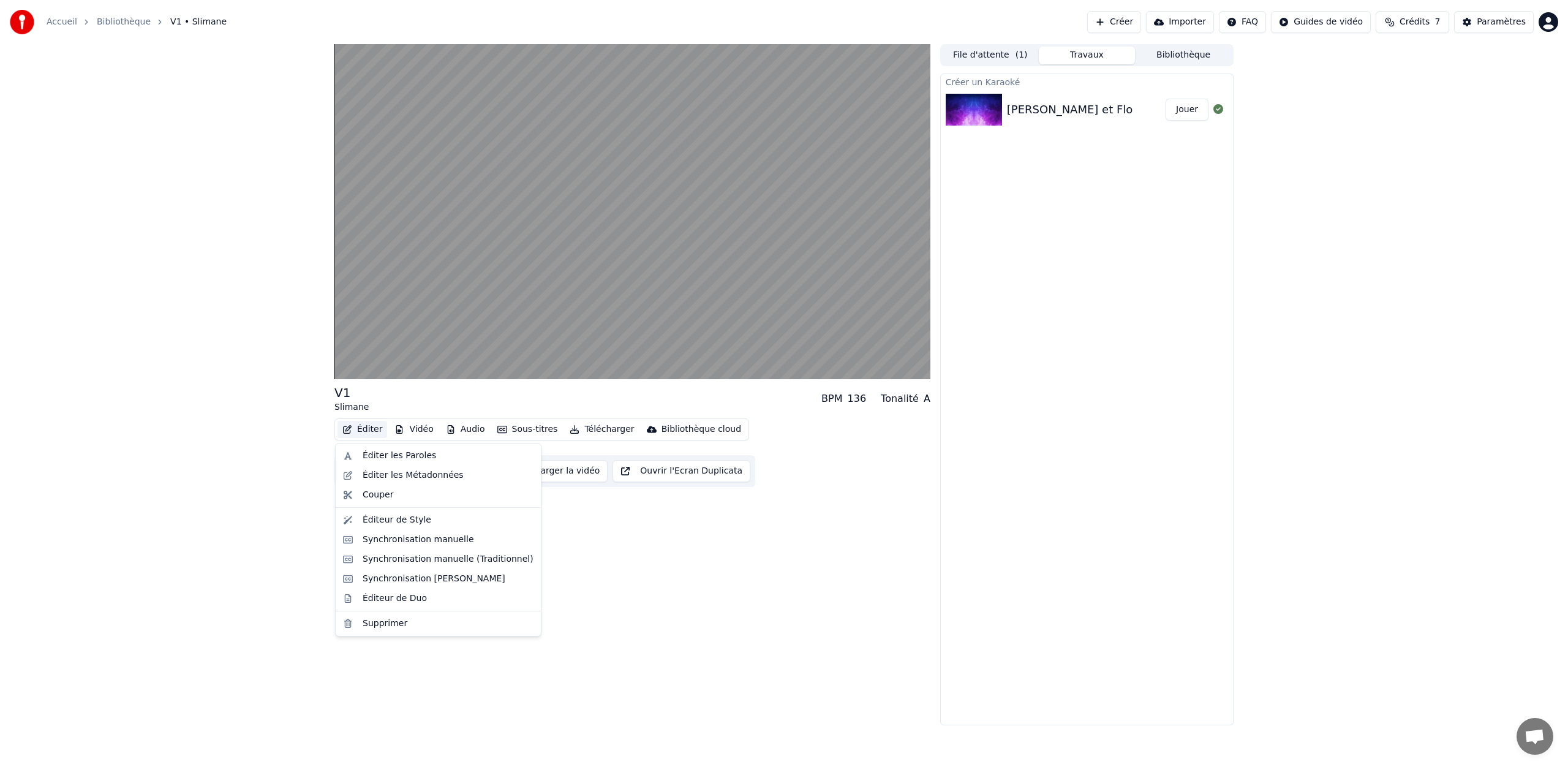
click at [365, 429] on button "Éditer" at bounding box center [362, 430] width 50 height 17
click at [275, 419] on div "V1 Slimane BPM 136 Tonalité A Éditer Vidéo Audio Sous-titres Télécharger Biblio…" at bounding box center [784, 384] width 1568 height 681
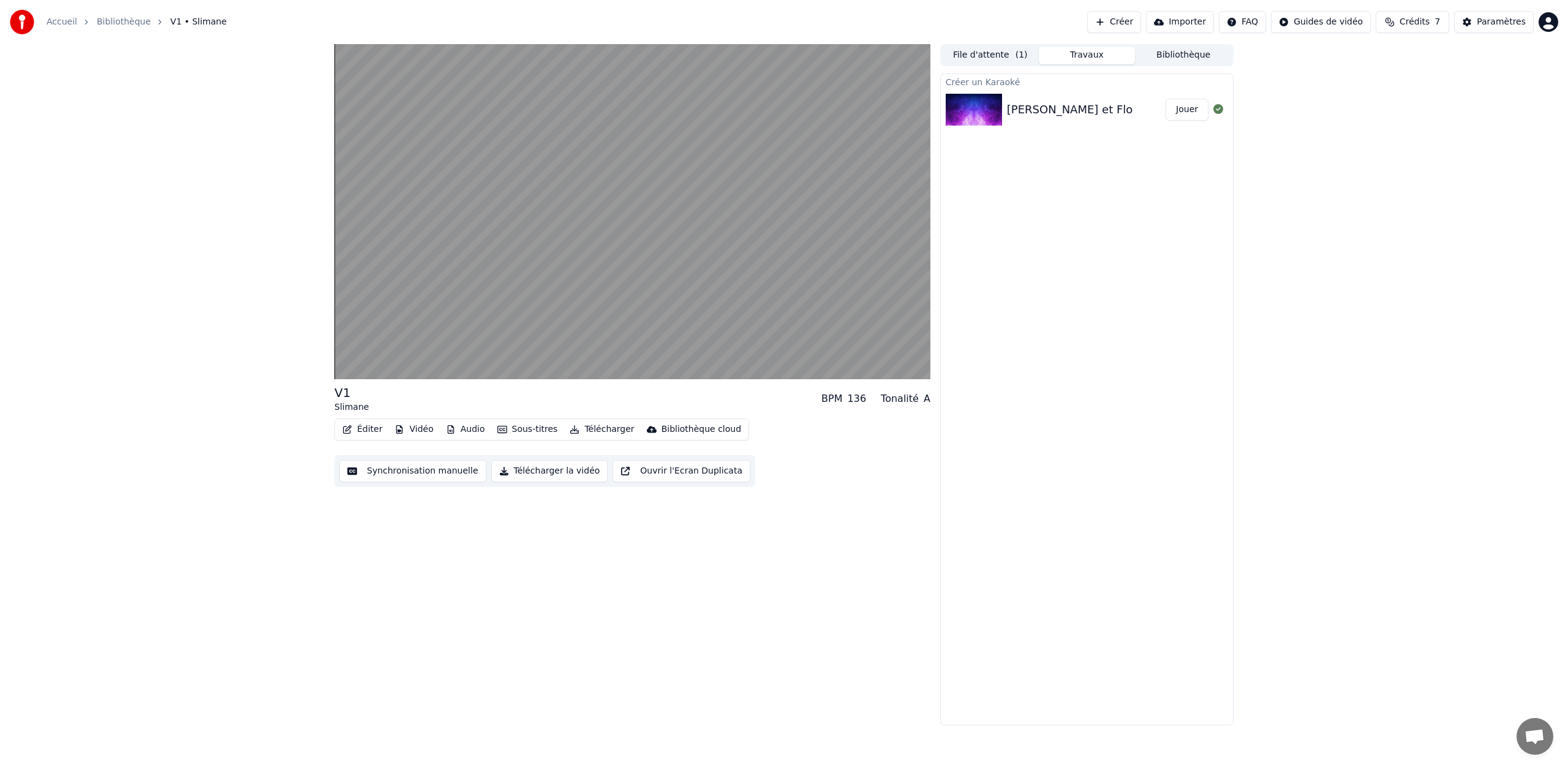
click at [439, 477] on button "Synchronisation manuelle" at bounding box center [413, 471] width 147 height 22
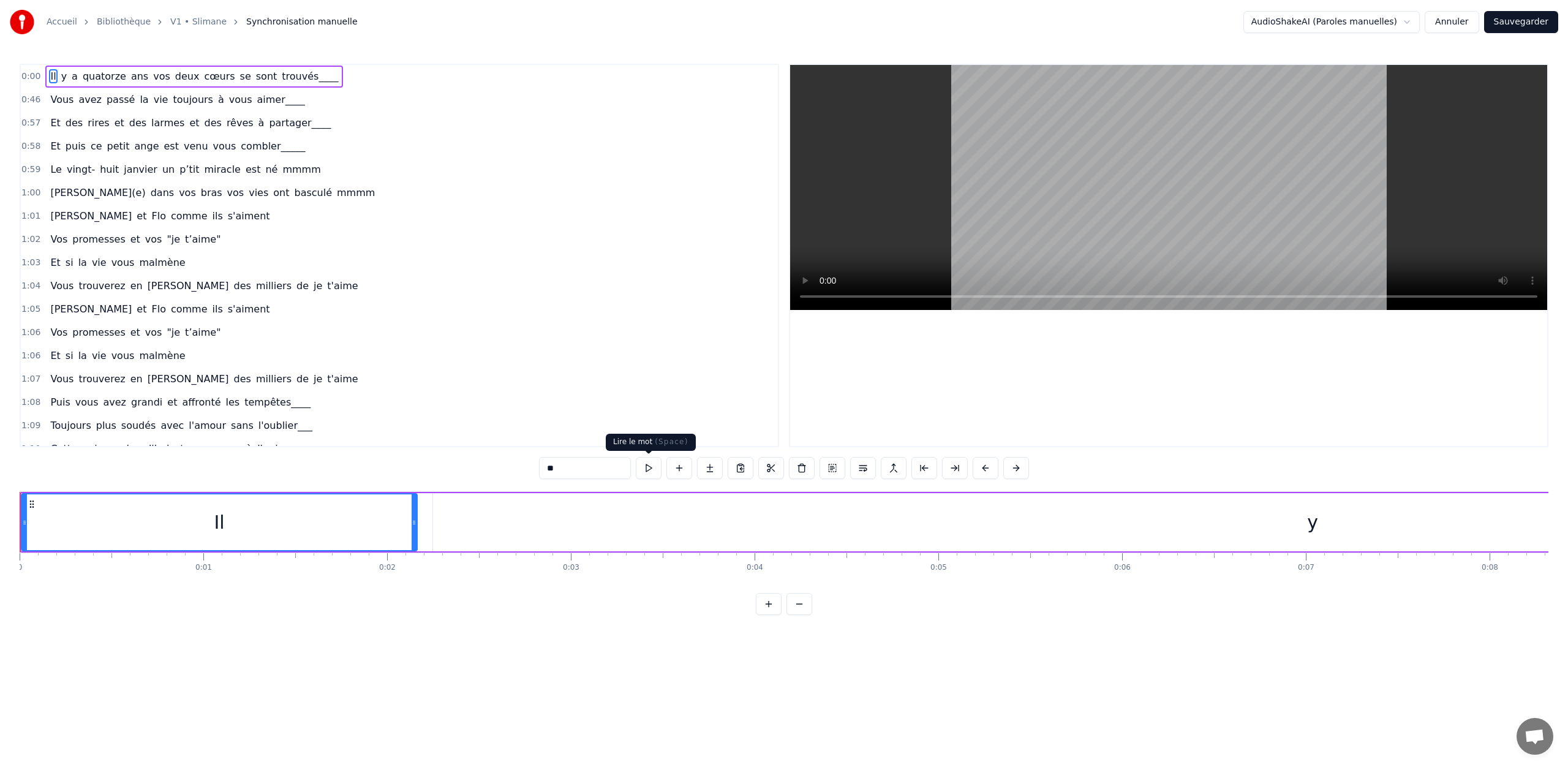
click at [649, 464] on button at bounding box center [649, 468] width 26 height 22
click at [555, 511] on div "y" at bounding box center [1312, 522] width 1759 height 58
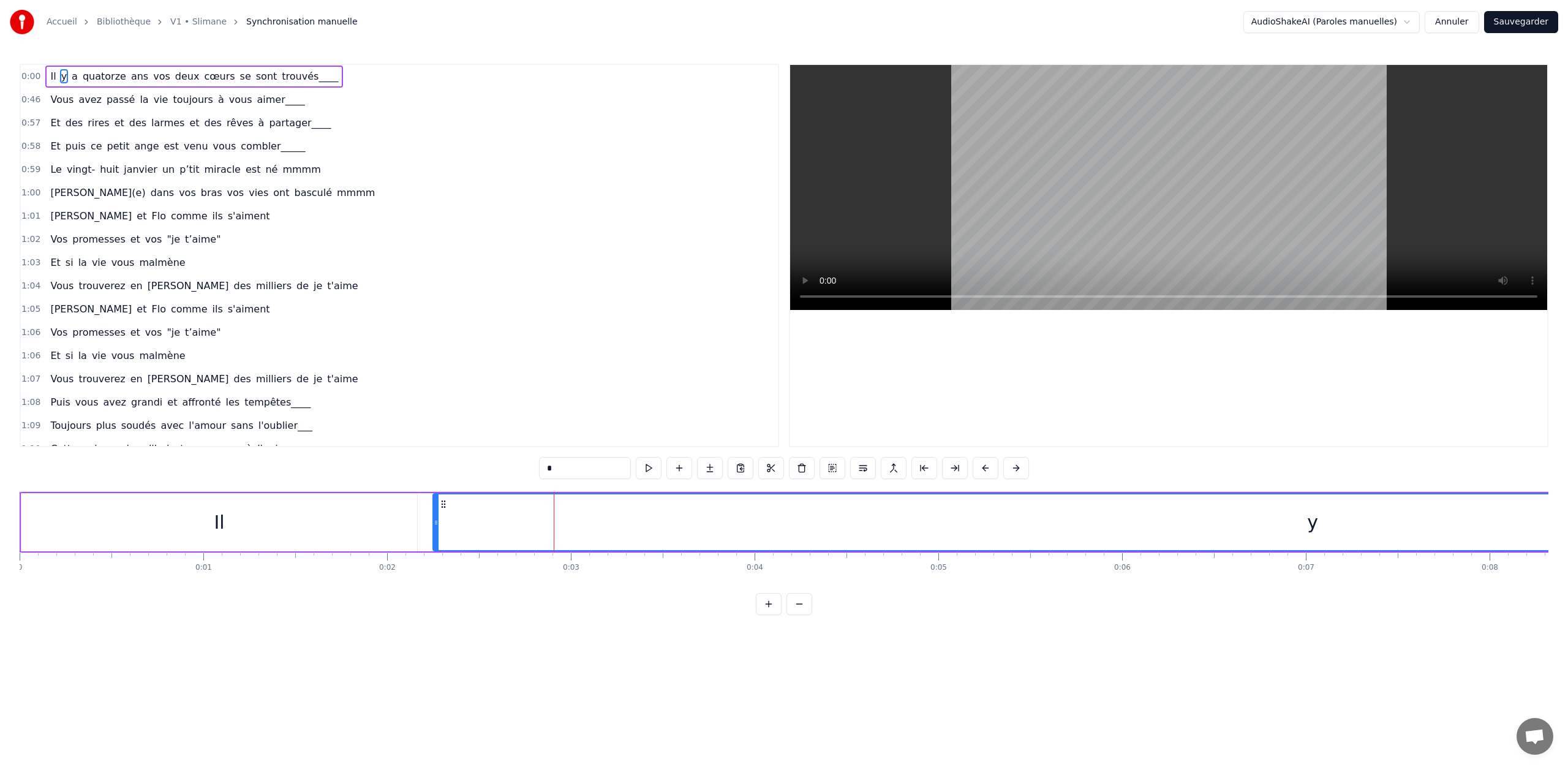
click at [365, 522] on div "Il" at bounding box center [219, 522] width 396 height 58
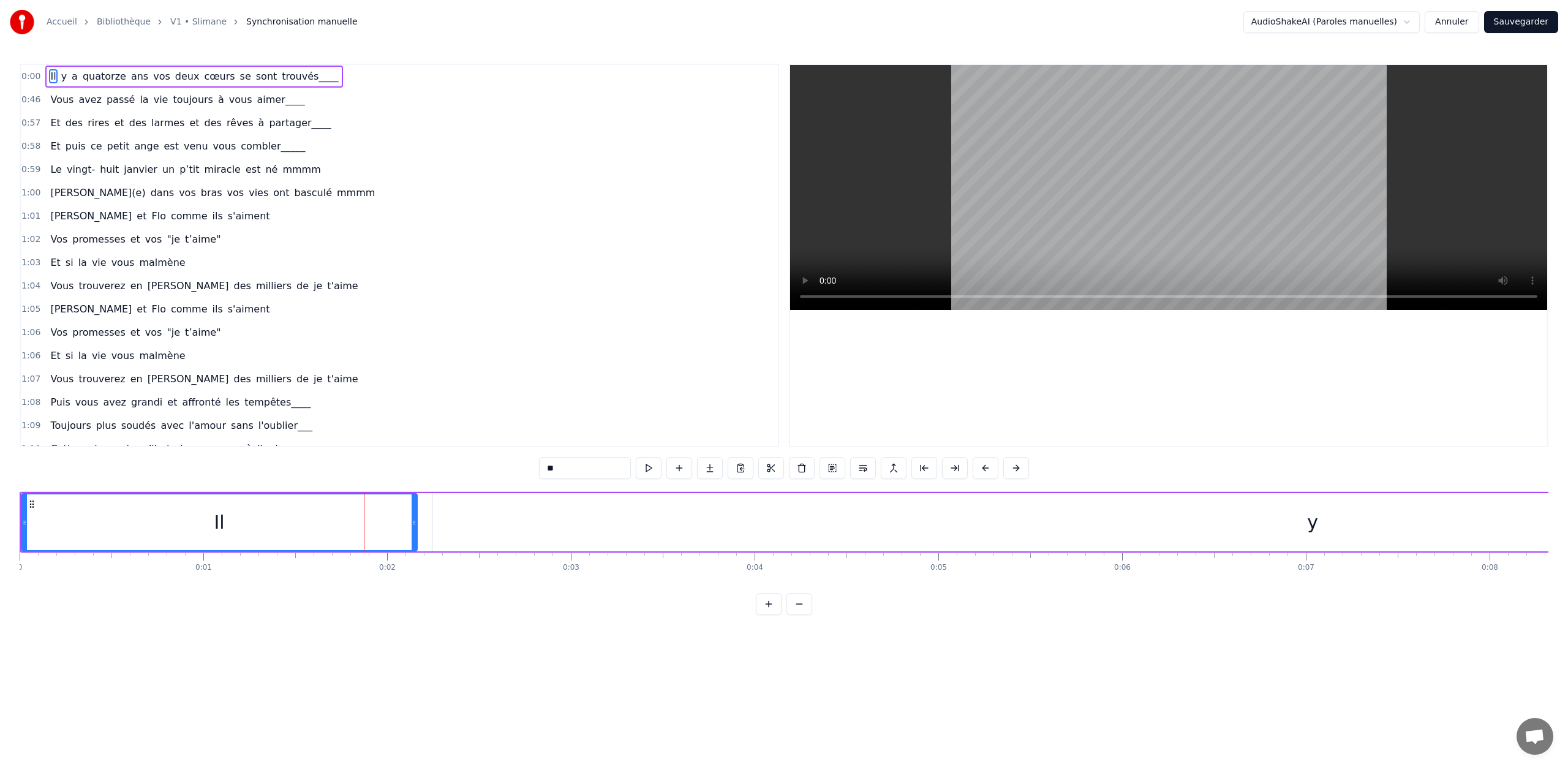
click at [578, 467] on input "**" at bounding box center [584, 468] width 92 height 22
click at [110, 74] on span "quatorze" at bounding box center [104, 76] width 46 height 14
type input "********"
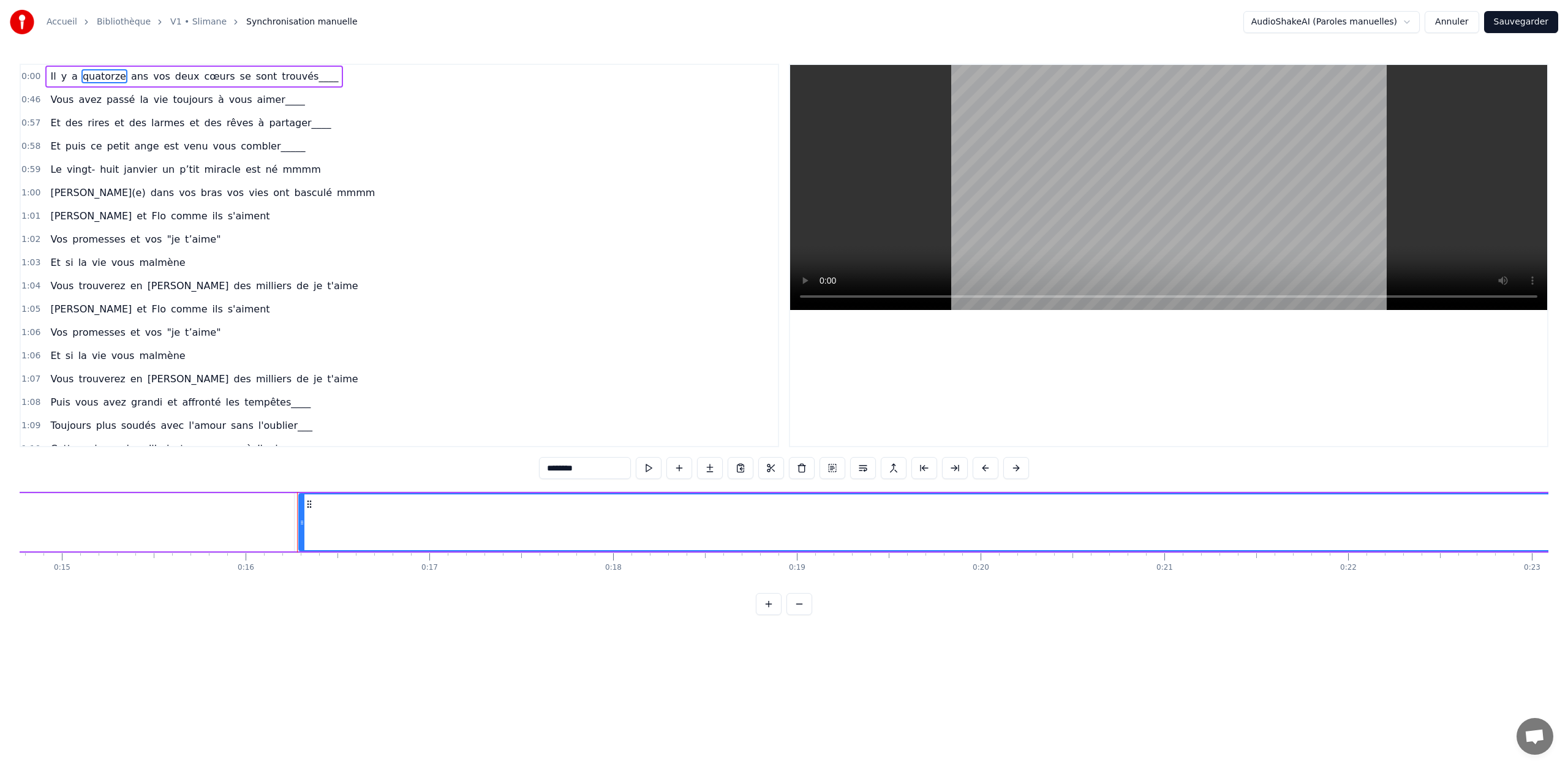
scroll to position [0, 2930]
click at [55, 76] on div "Il y a quatorze ans vos deux cœurs se sont trouvés____" at bounding box center [194, 76] width 298 height 22
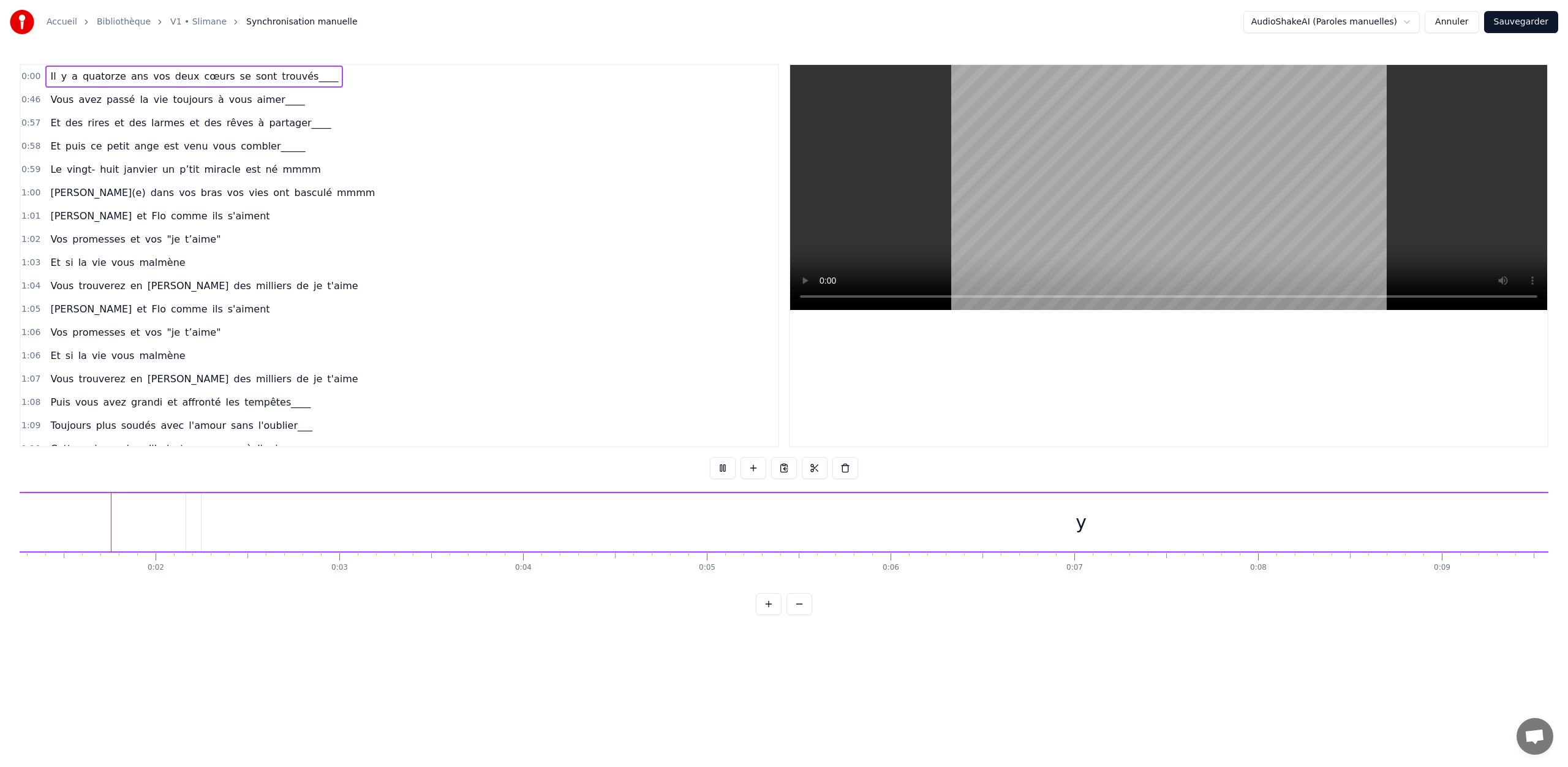
scroll to position [0, 226]
click at [715, 469] on button at bounding box center [723, 468] width 26 height 22
click at [755, 466] on button at bounding box center [754, 468] width 26 height 22
type input "*"
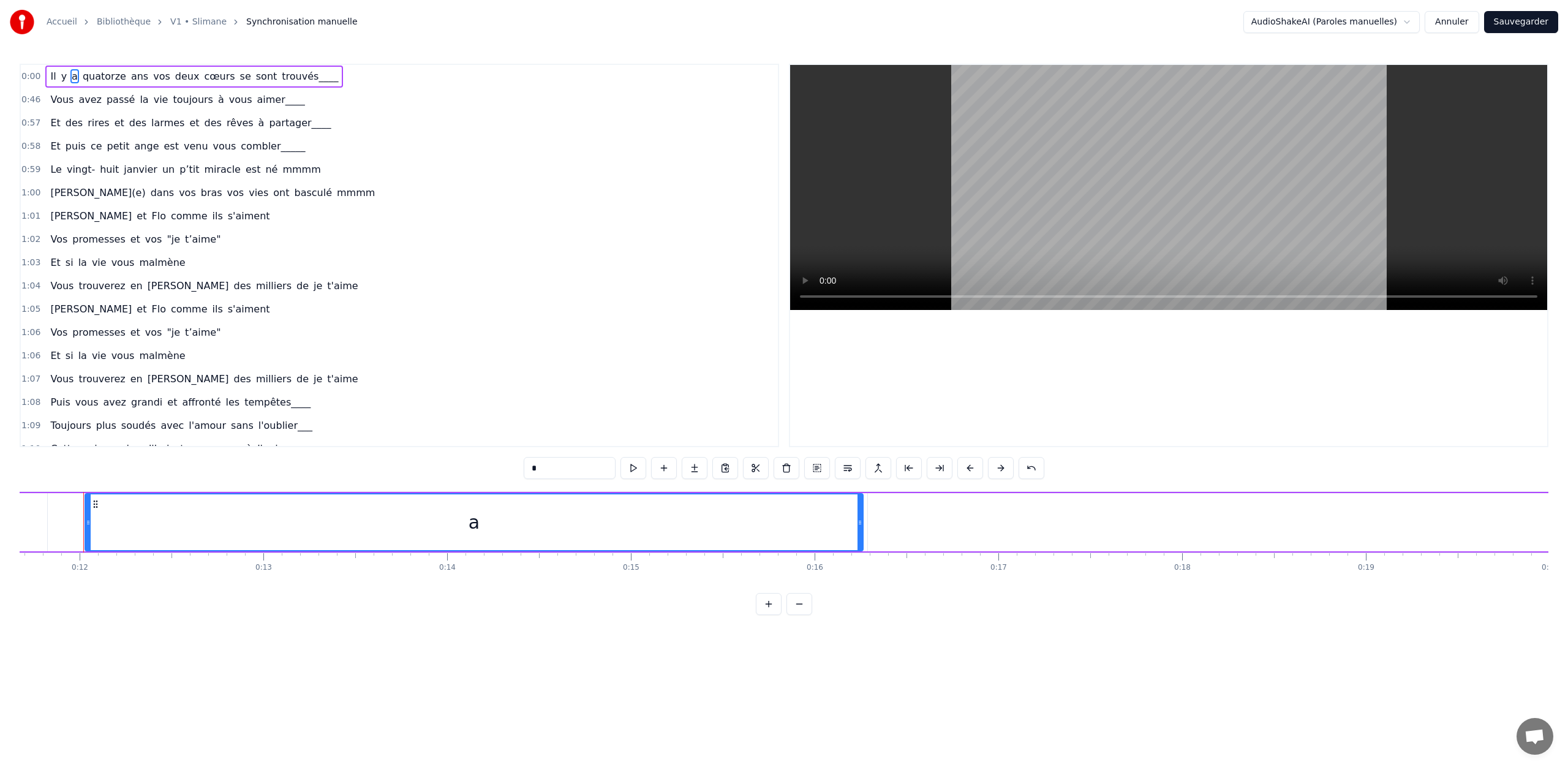
scroll to position [0, 2147]
click at [47, 76] on div "Il y a quatorze ans vos deux cœurs se sont trouvés____" at bounding box center [194, 76] width 298 height 22
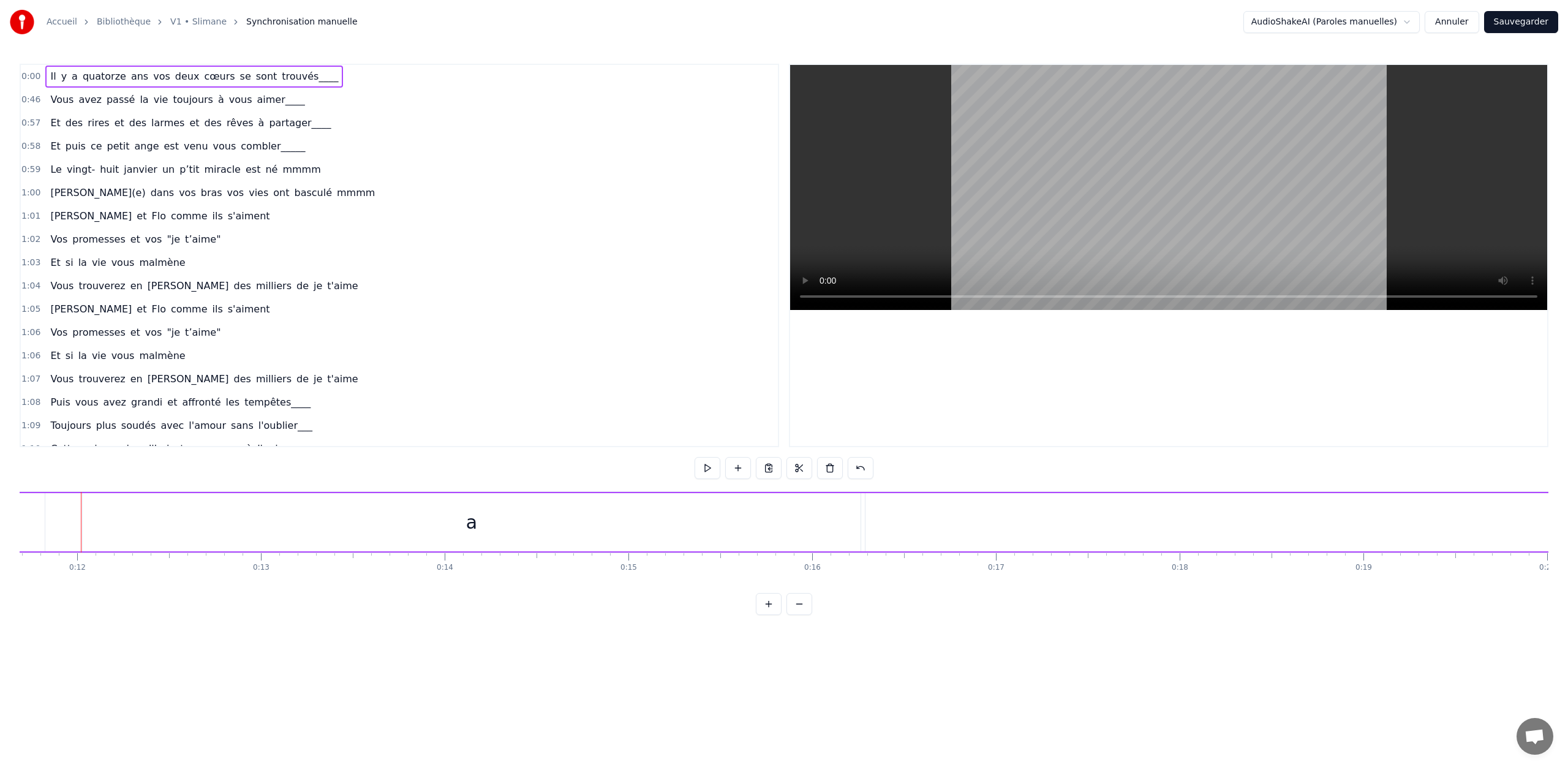
click at [49, 74] on span "Il" at bounding box center [53, 76] width 8 height 14
click at [667, 469] on button at bounding box center [664, 468] width 26 height 22
type input "*"
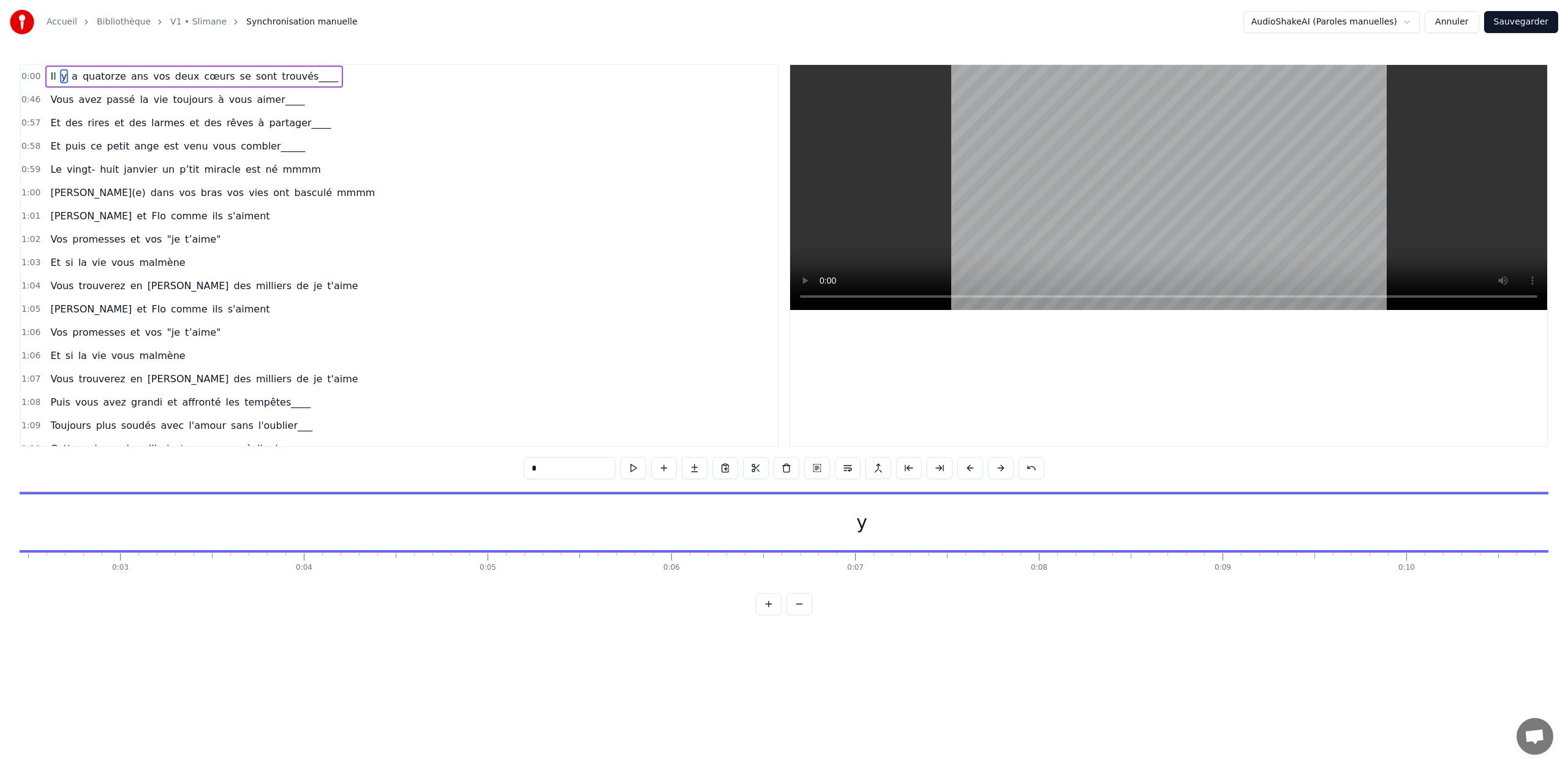
scroll to position [0, 350]
click at [46, 74] on div "Il y a quatorze ans vos deux cœurs se sont trouvés____" at bounding box center [194, 76] width 298 height 22
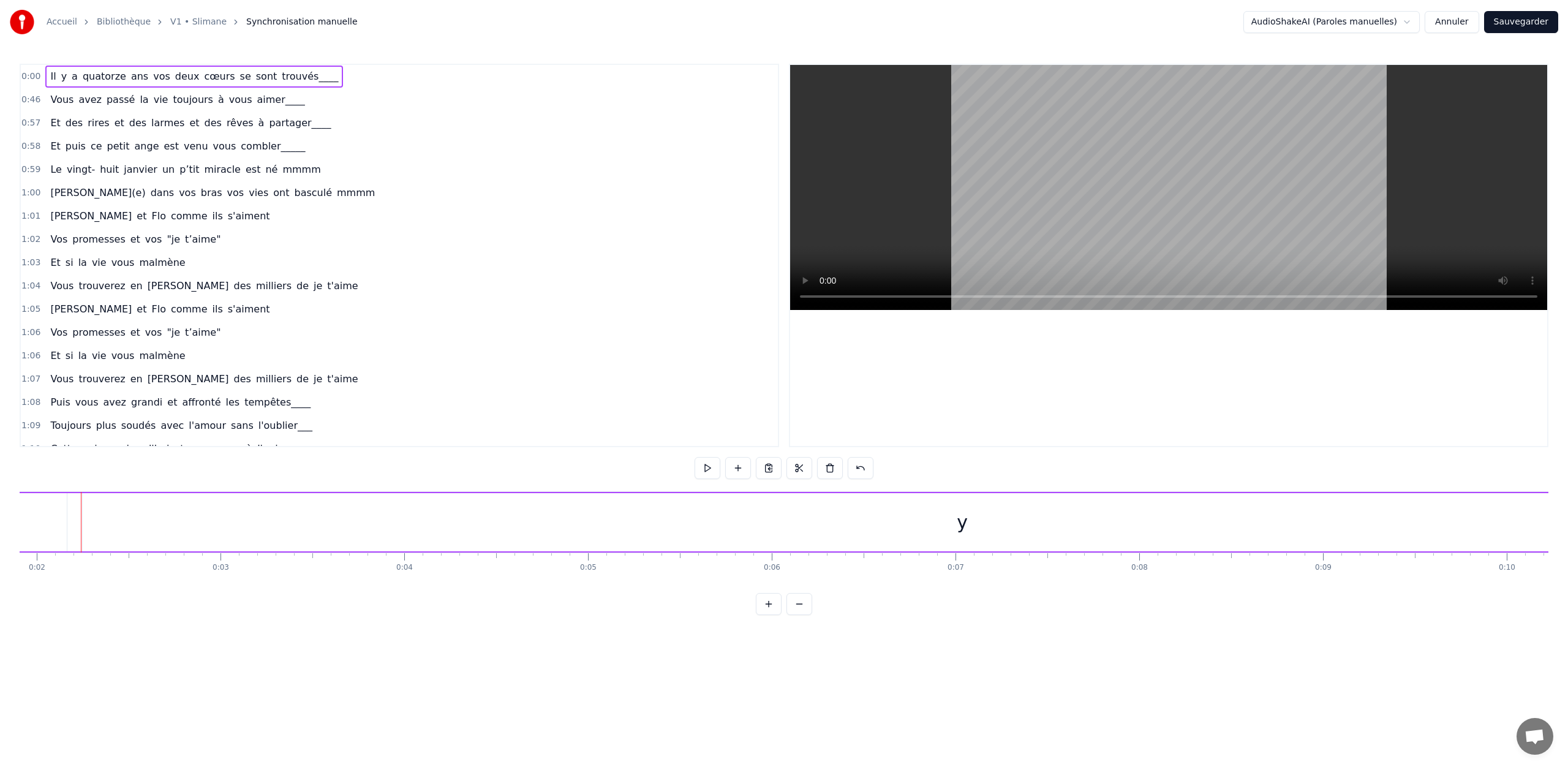
click at [50, 73] on span "Il" at bounding box center [53, 76] width 8 height 14
click at [968, 471] on button at bounding box center [970, 468] width 26 height 22
click at [1023, 467] on button at bounding box center [1031, 468] width 26 height 22
click at [653, 466] on button at bounding box center [649, 468] width 26 height 22
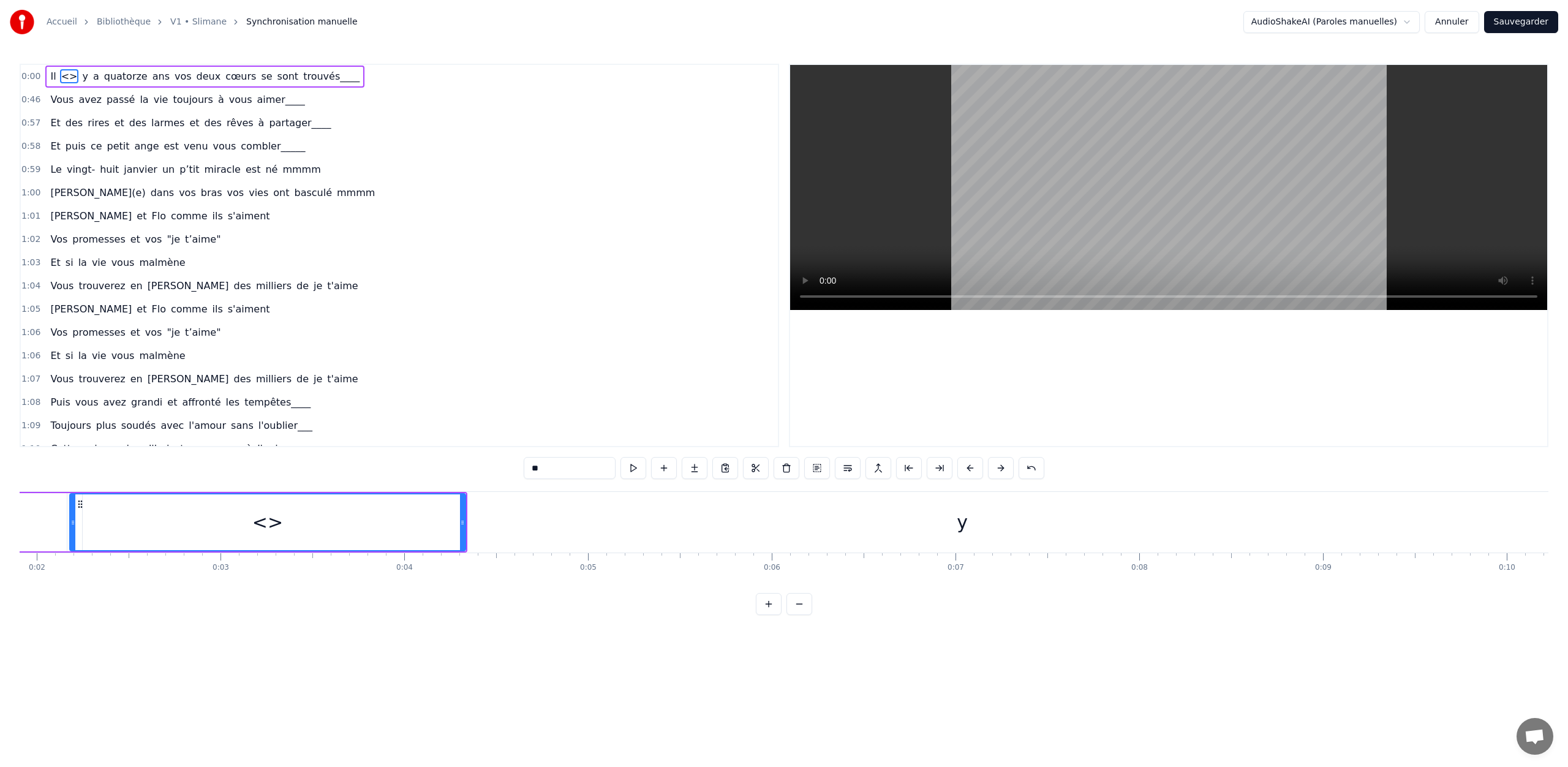
click at [65, 79] on span "<>" at bounding box center [69, 76] width 19 height 14
click at [63, 75] on span "<>" at bounding box center [69, 76] width 19 height 14
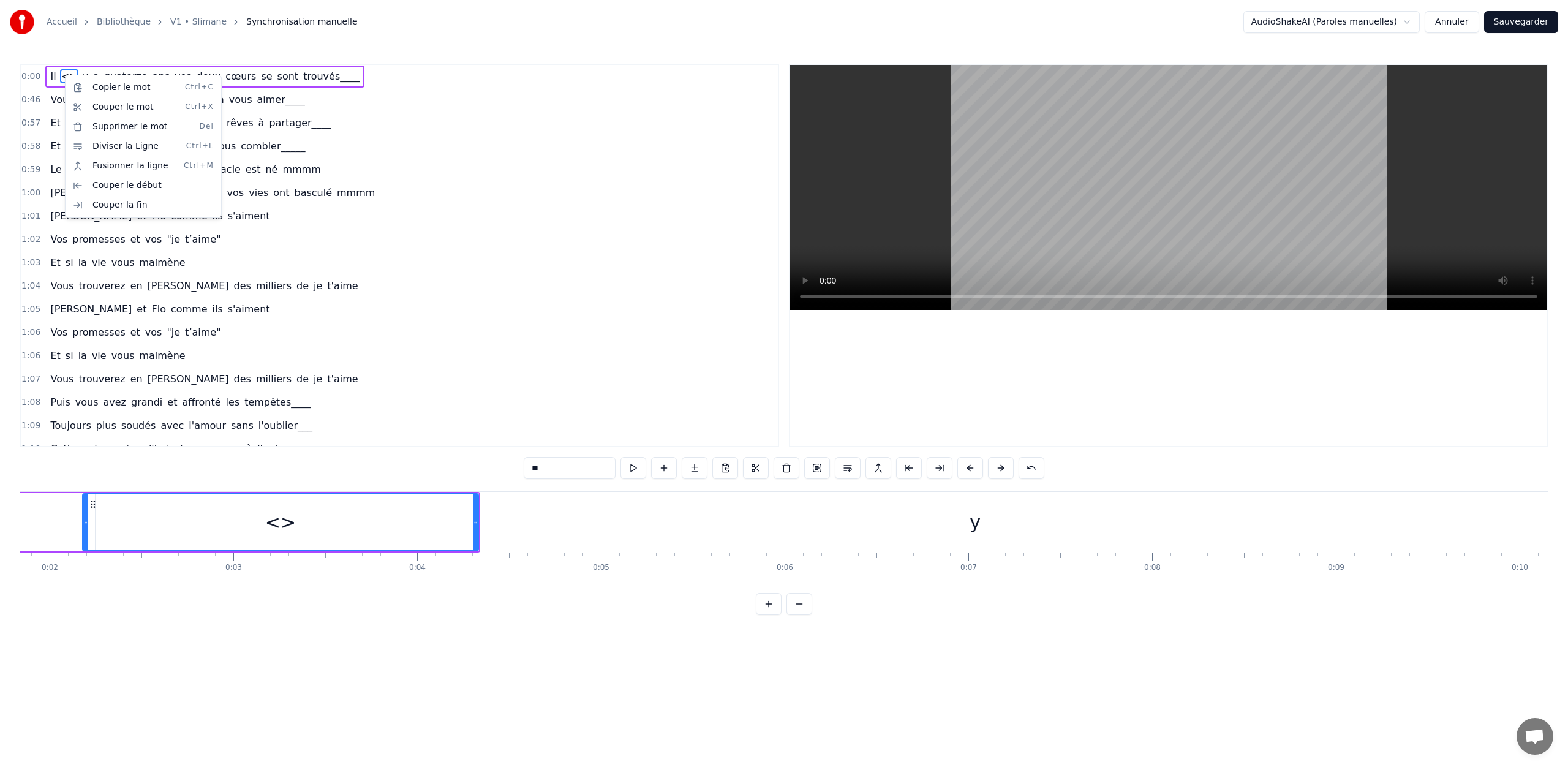
click at [63, 75] on html "Accueil Bibliothèque V1 • Slimane Synchronisation manuelle AudioShakeAI (Parole…" at bounding box center [784, 317] width 1568 height 635
click at [63, 75] on span "<>" at bounding box center [69, 76] width 19 height 14
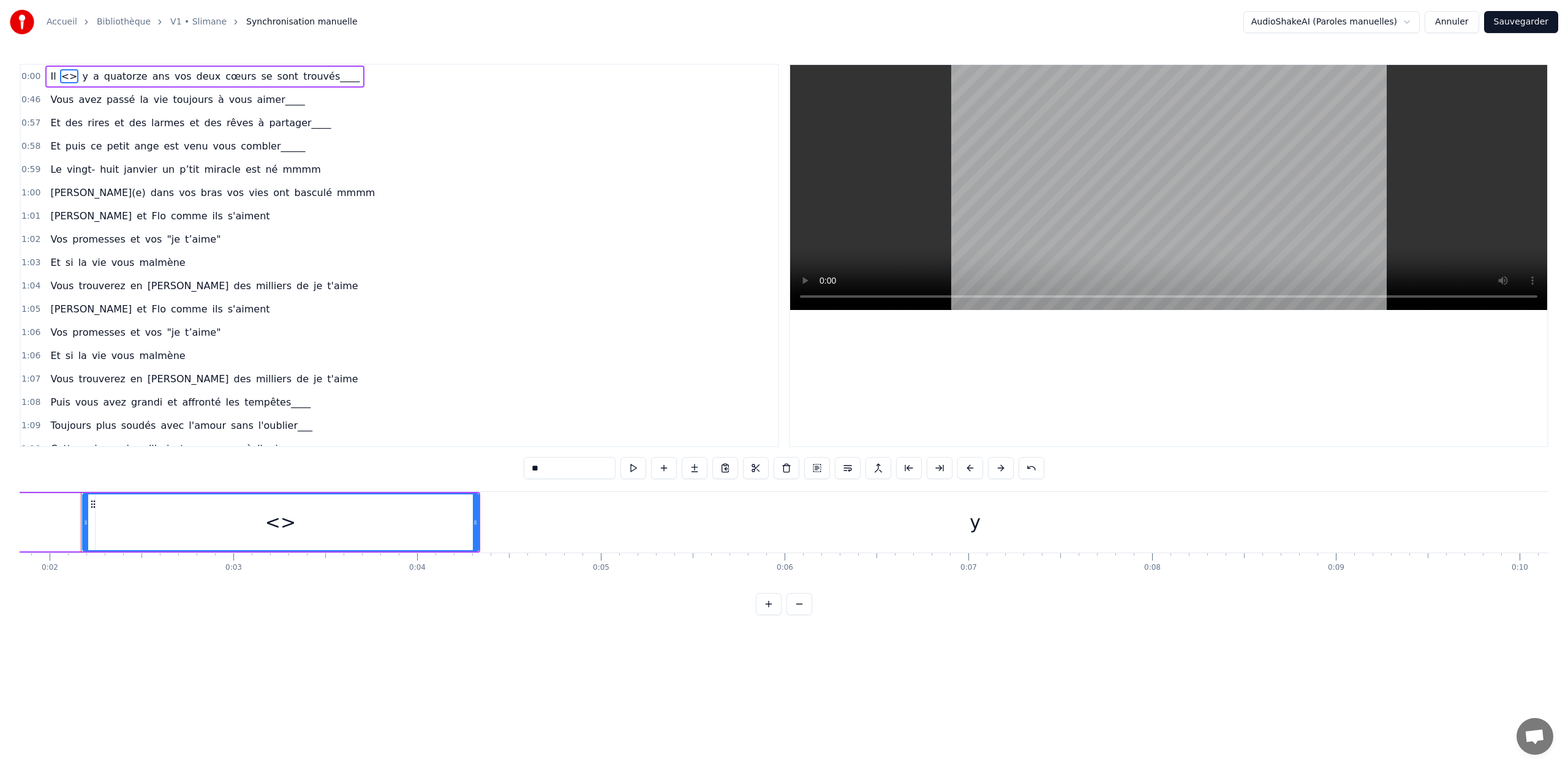
click at [63, 75] on span "<>" at bounding box center [69, 76] width 19 height 14
click at [1025, 469] on button at bounding box center [1031, 468] width 26 height 22
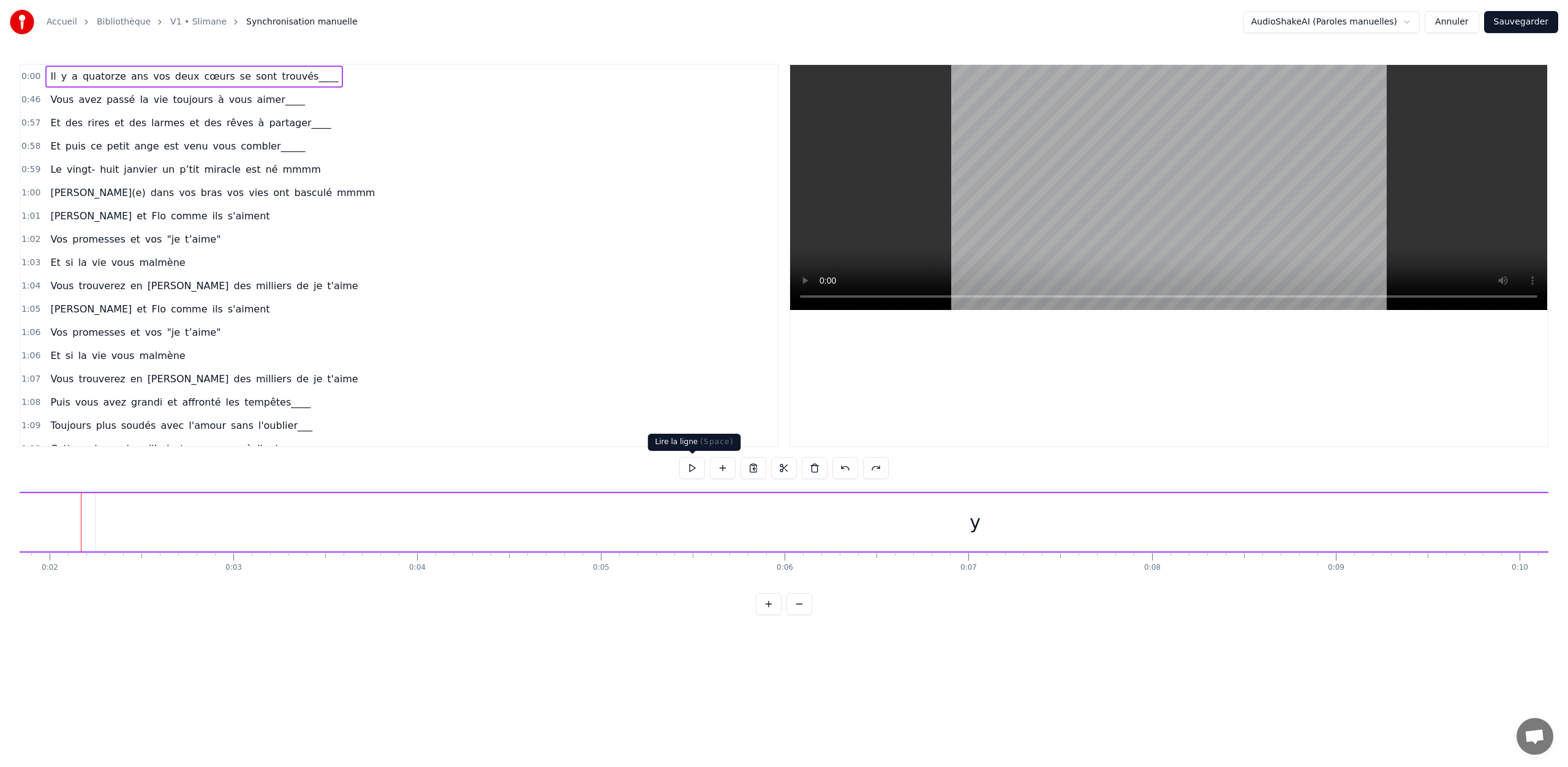
click at [696, 468] on button at bounding box center [692, 468] width 26 height 22
click at [194, 518] on div "Il" at bounding box center [204, 522] width 396 height 58
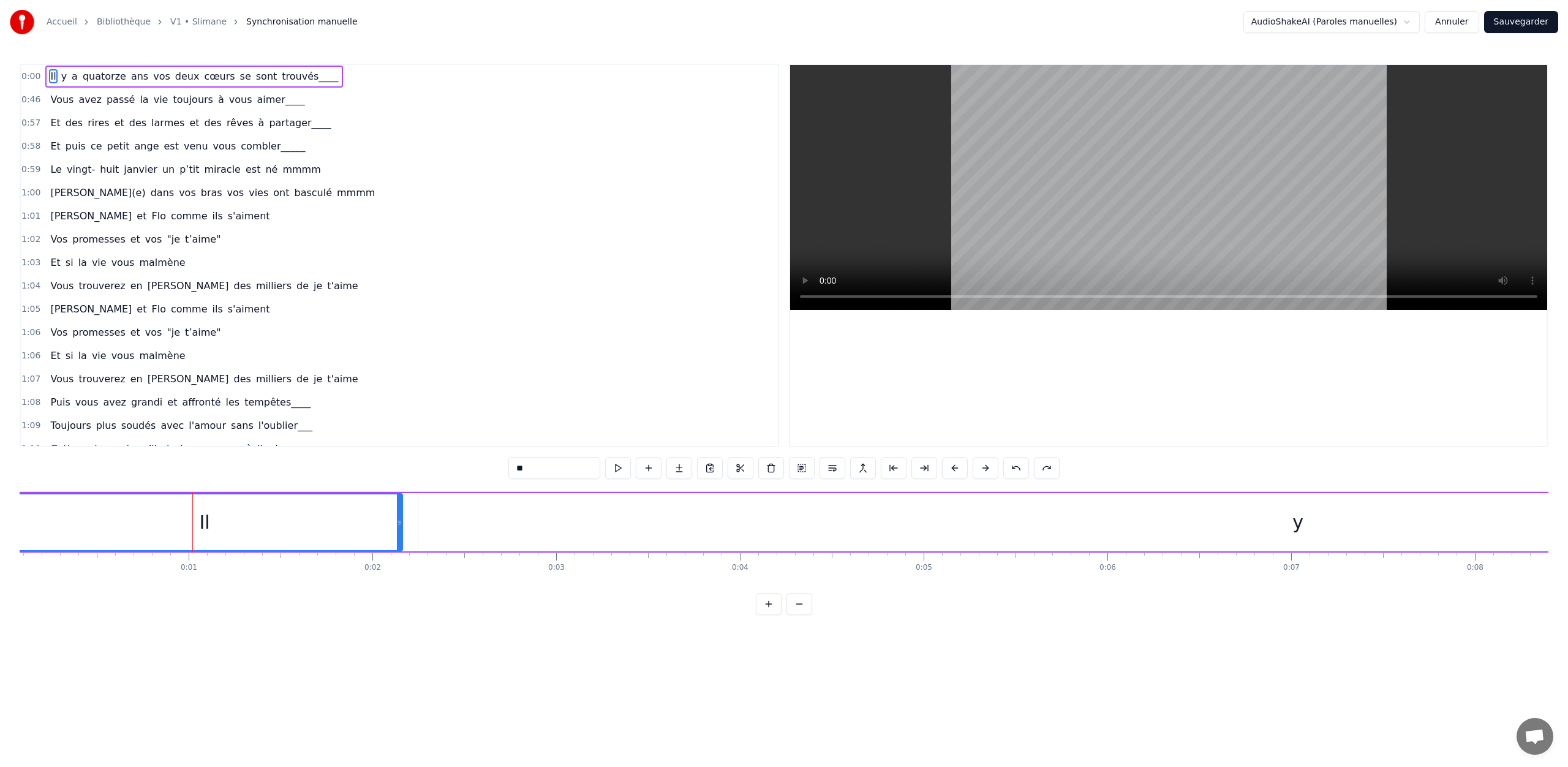
drag, startPoint x: 211, startPoint y: 520, endPoint x: 527, endPoint y: 510, distance: 316.2
click at [399, 514] on div "Il" at bounding box center [204, 522] width 396 height 58
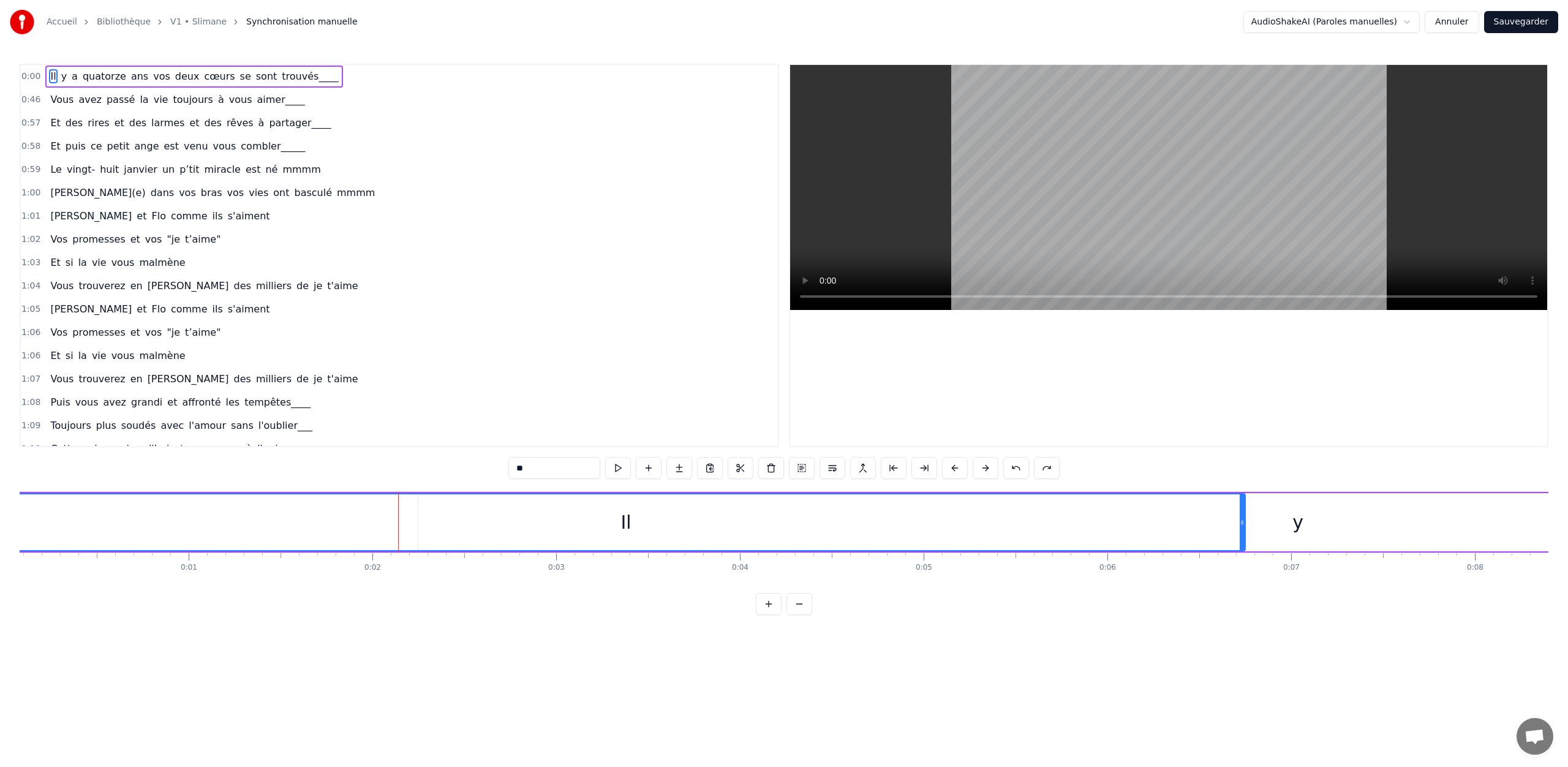
drag, startPoint x: 400, startPoint y: 515, endPoint x: 1243, endPoint y: 526, distance: 843.1
click at [1243, 526] on div at bounding box center [1242, 522] width 5 height 56
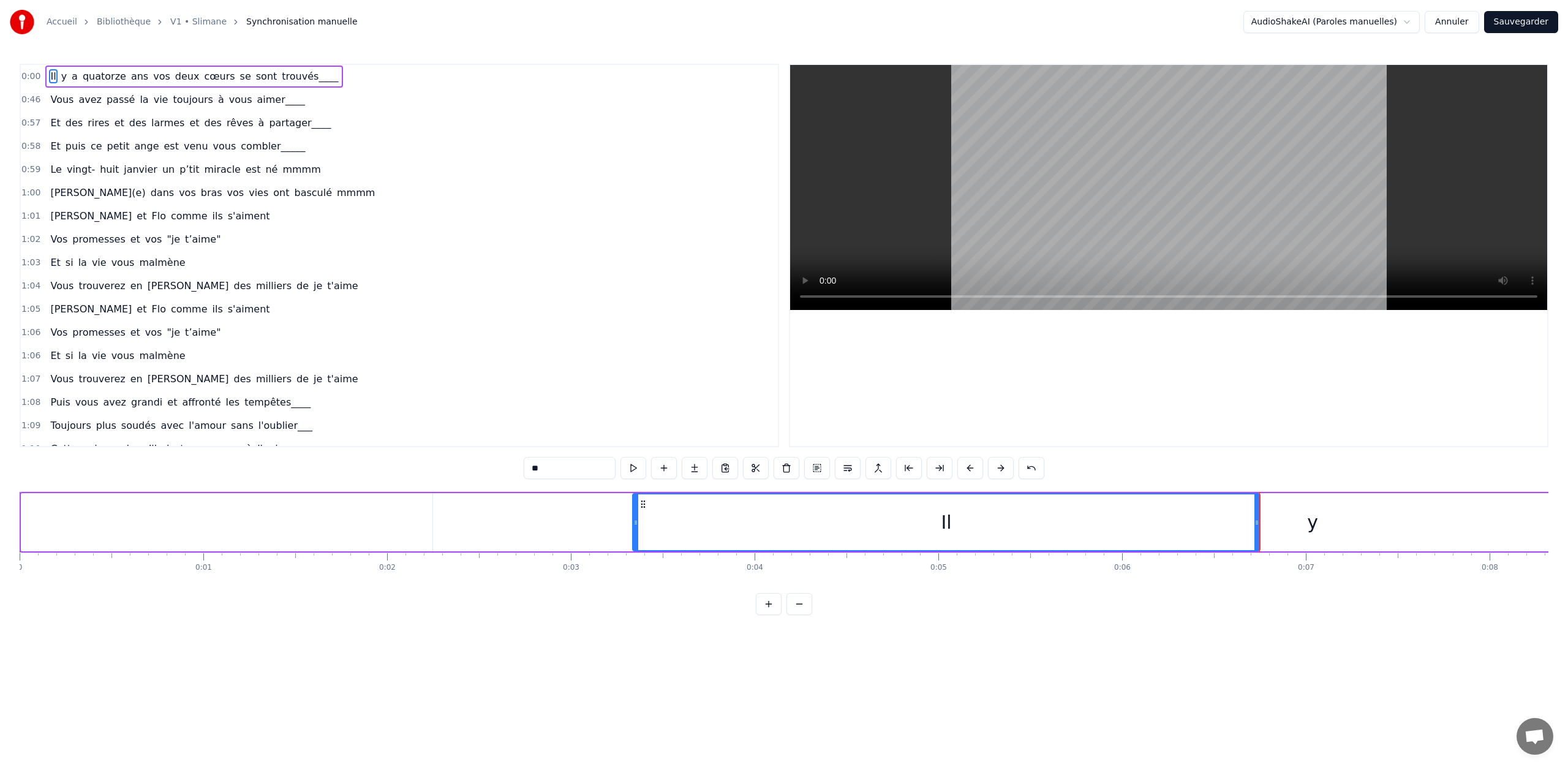
drag, startPoint x: 28, startPoint y: 519, endPoint x: 635, endPoint y: 515, distance: 607.0
click at [1026, 473] on button at bounding box center [1031, 468] width 26 height 22
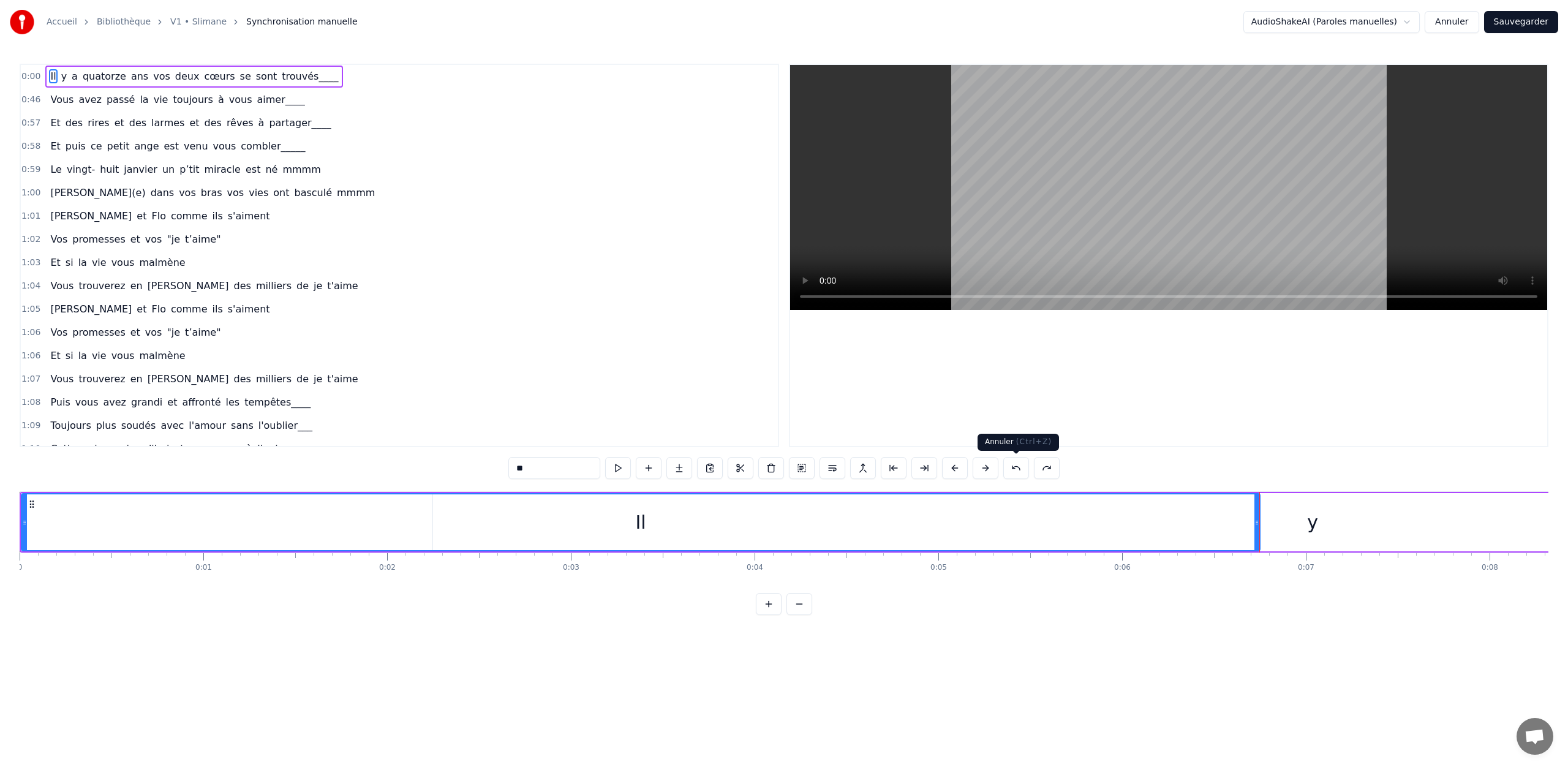
click at [1024, 469] on button at bounding box center [1016, 468] width 26 height 22
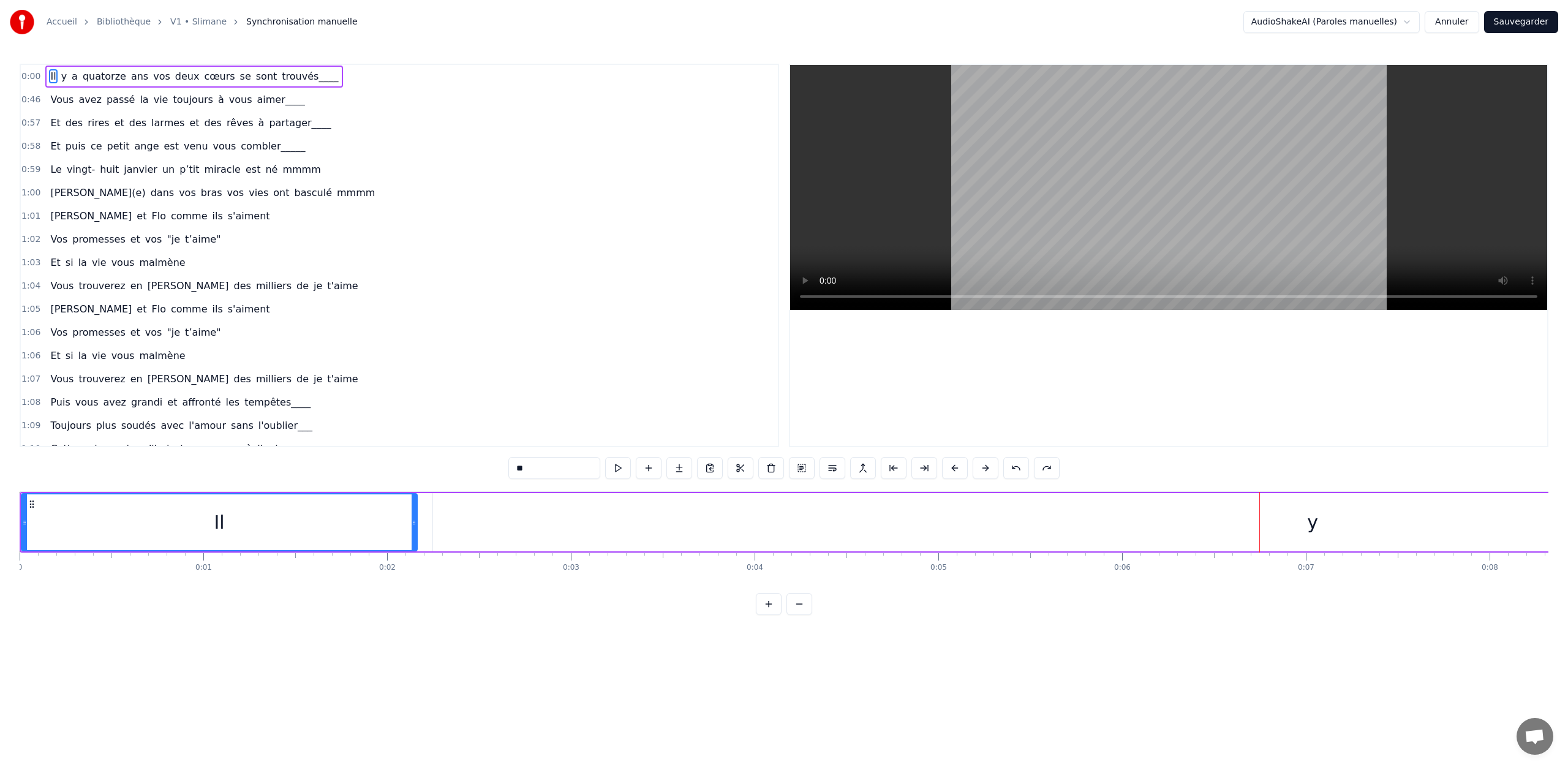
click at [1023, 469] on button at bounding box center [1016, 468] width 26 height 22
click at [257, 22] on span "Synchronisation manuelle" at bounding box center [302, 22] width 112 height 12
click at [194, 22] on link "V1 • Slimane" at bounding box center [198, 22] width 56 height 12
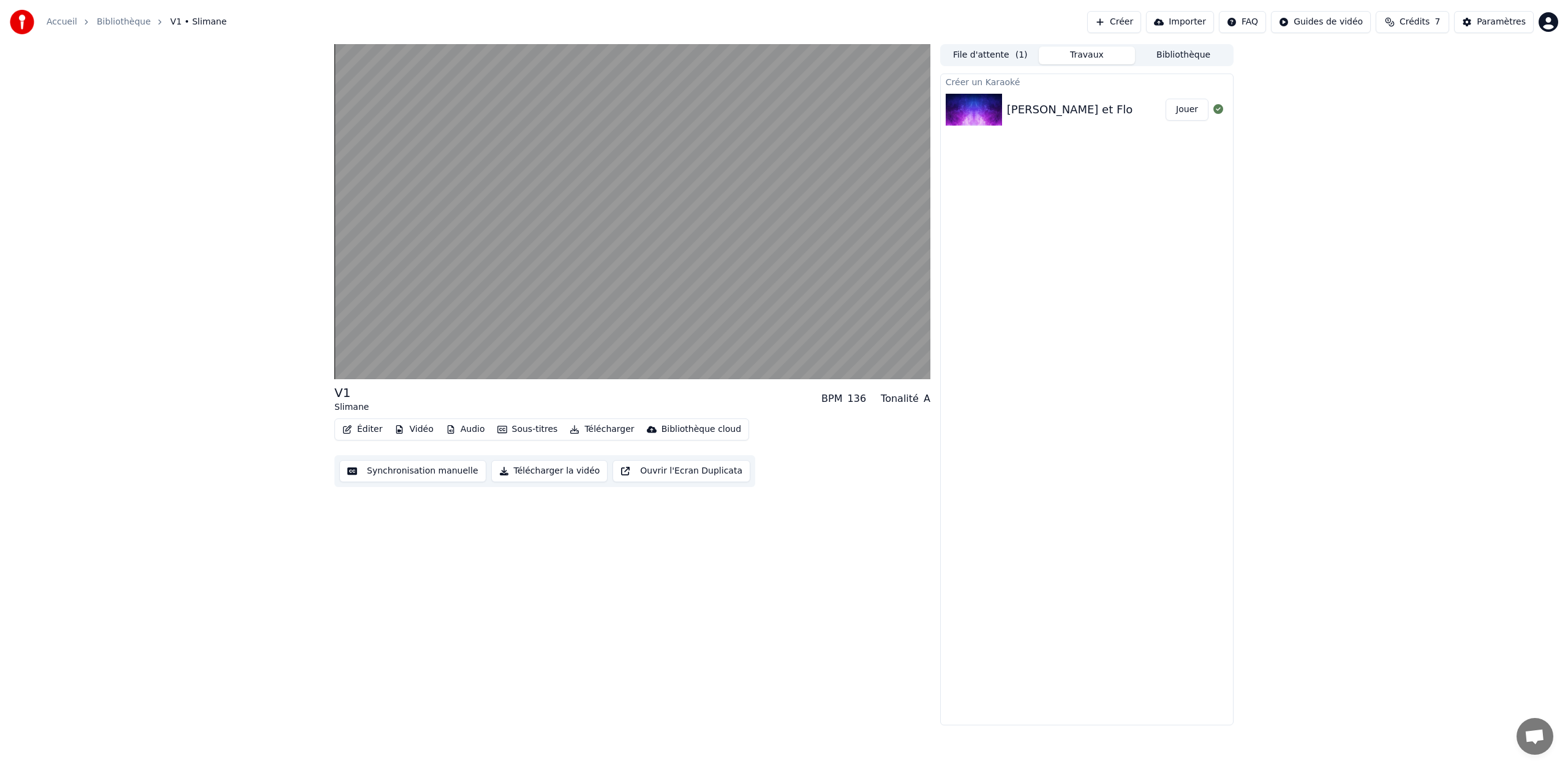
click at [131, 22] on link "Bibliothèque" at bounding box center [123, 22] width 54 height 12
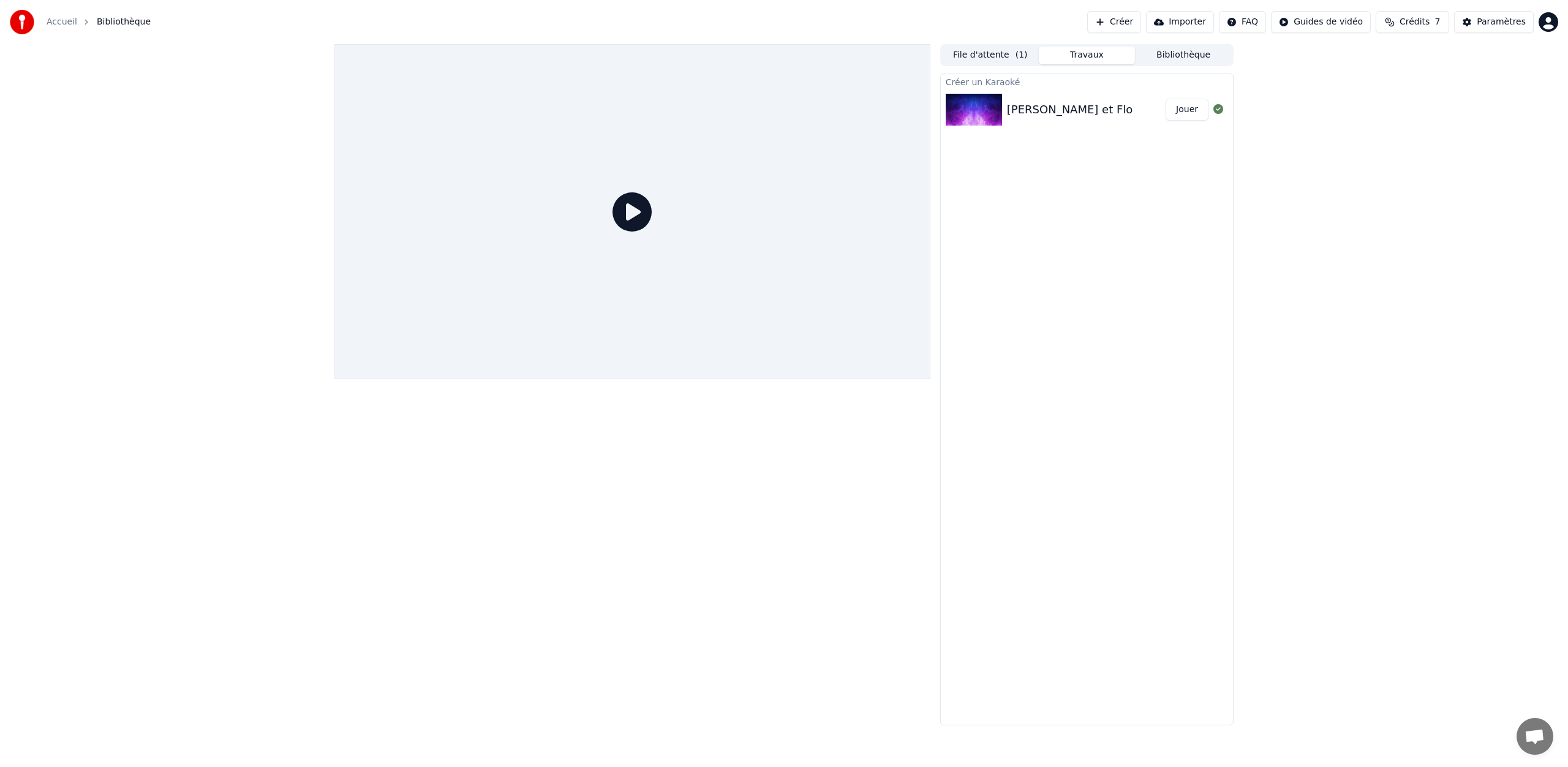
click at [1038, 90] on div "[PERSON_NAME] et Flo Jouer" at bounding box center [1086, 110] width 292 height 42
click at [1039, 101] on div "[PERSON_NAME] et Flo" at bounding box center [1069, 110] width 125 height 17
click at [1008, 58] on button "File d'attente ( 1 )" at bounding box center [990, 56] width 97 height 18
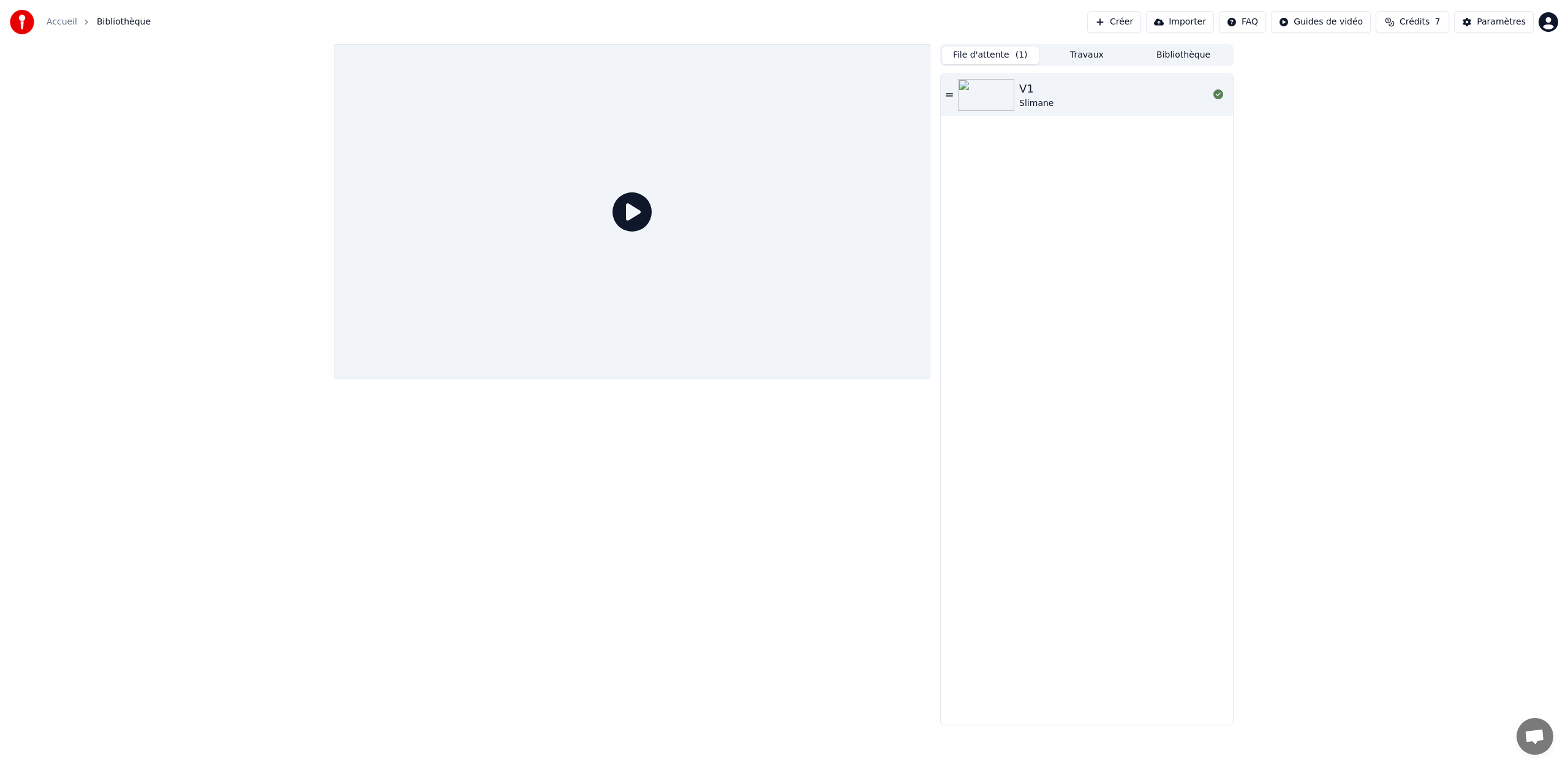
click at [1066, 100] on div "V1 Slimane" at bounding box center [1113, 94] width 190 height 30
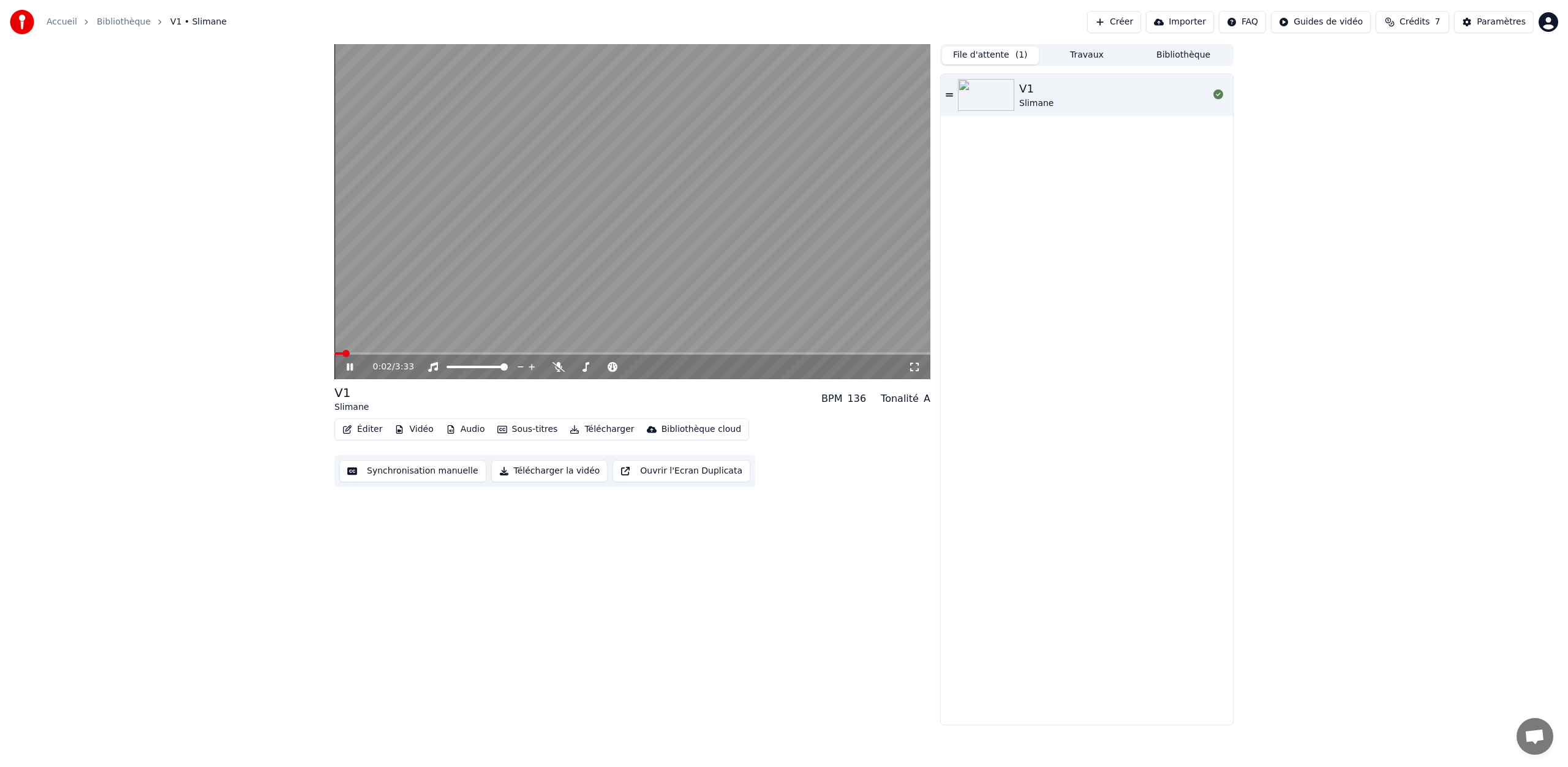
click at [361, 429] on button "Éditer" at bounding box center [362, 430] width 50 height 17
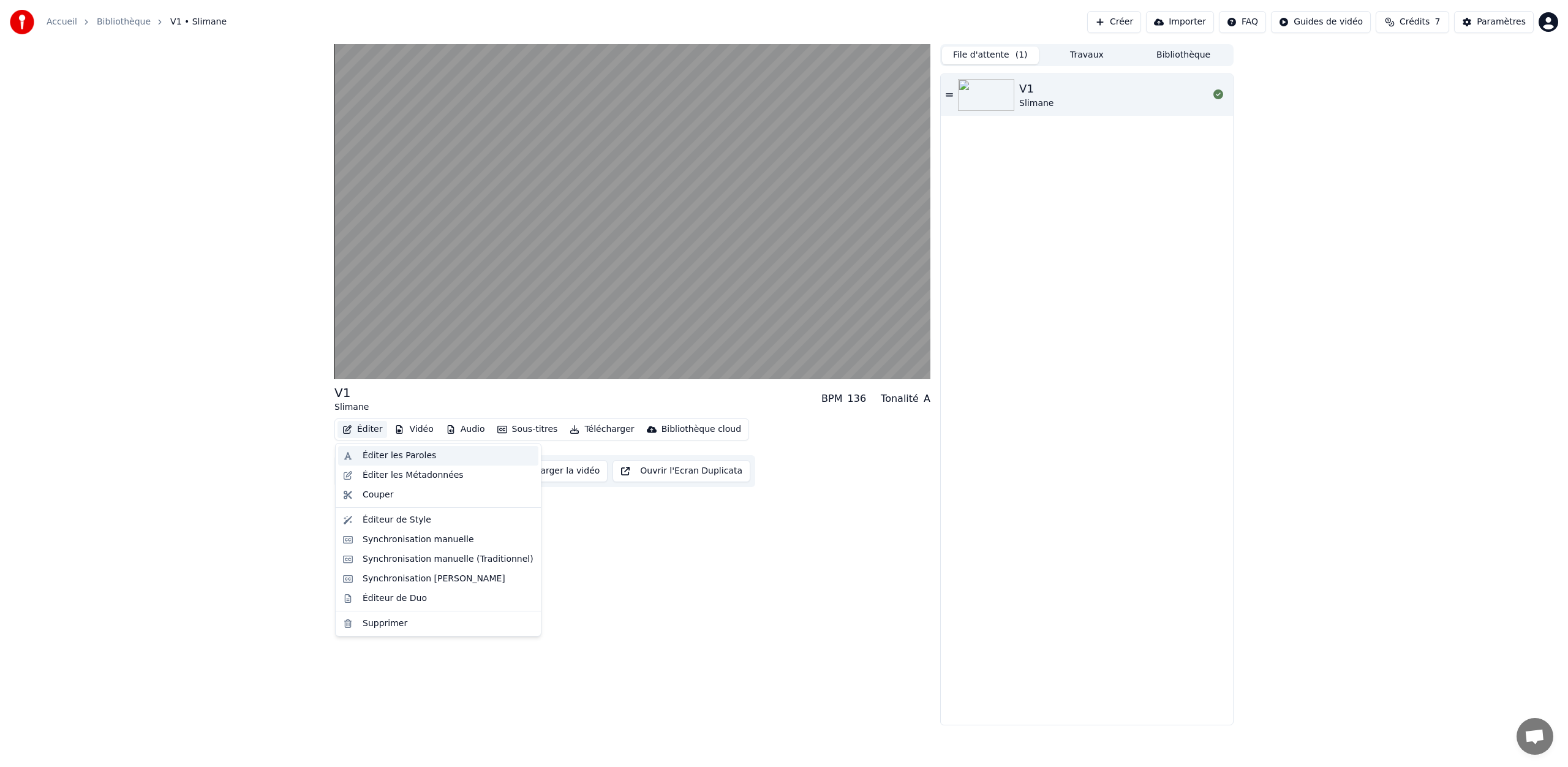
click at [380, 451] on div "Éditer les Paroles" at bounding box center [399, 456] width 74 height 12
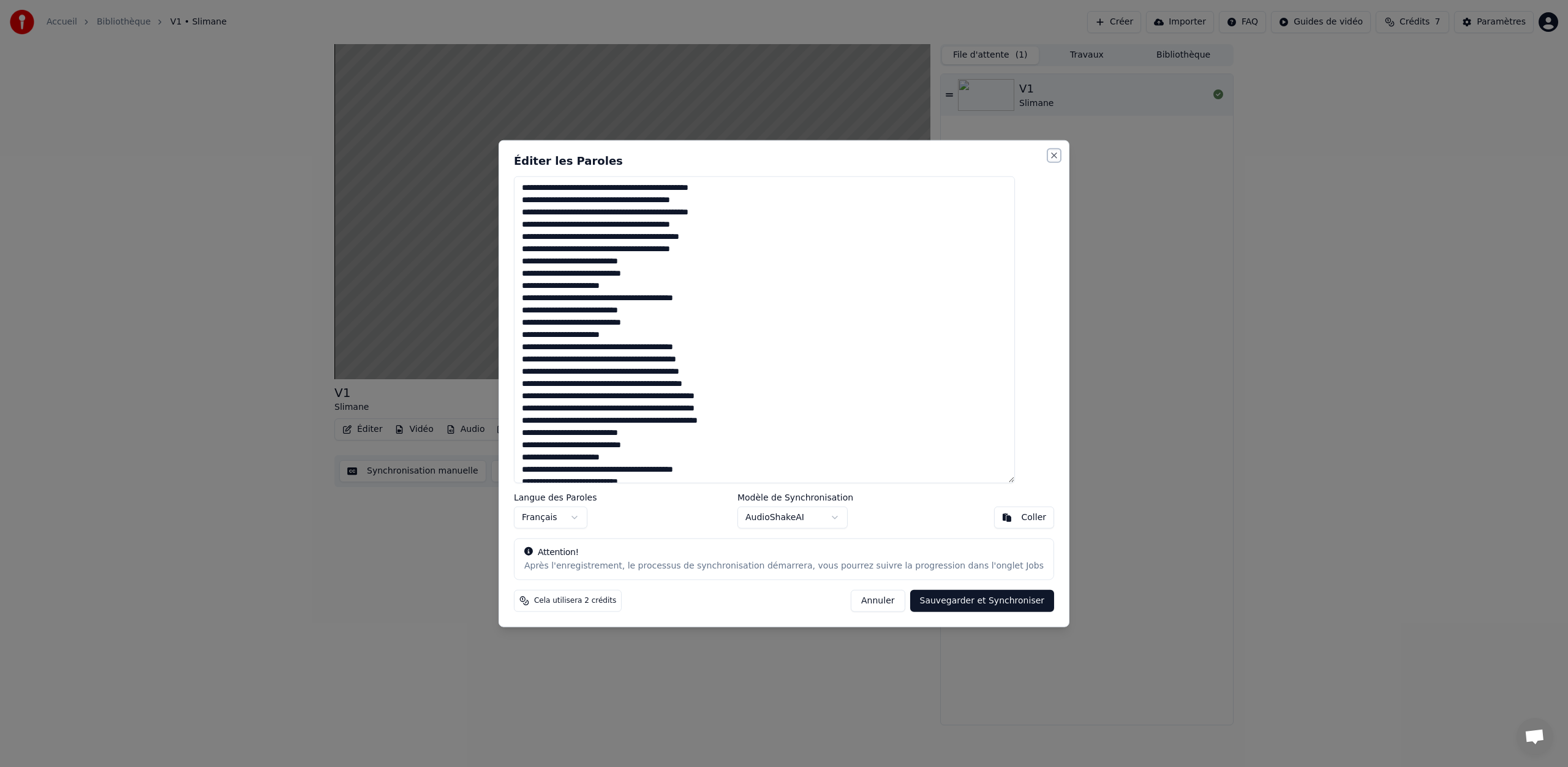
click at [1049, 154] on button "Close" at bounding box center [1054, 156] width 10 height 10
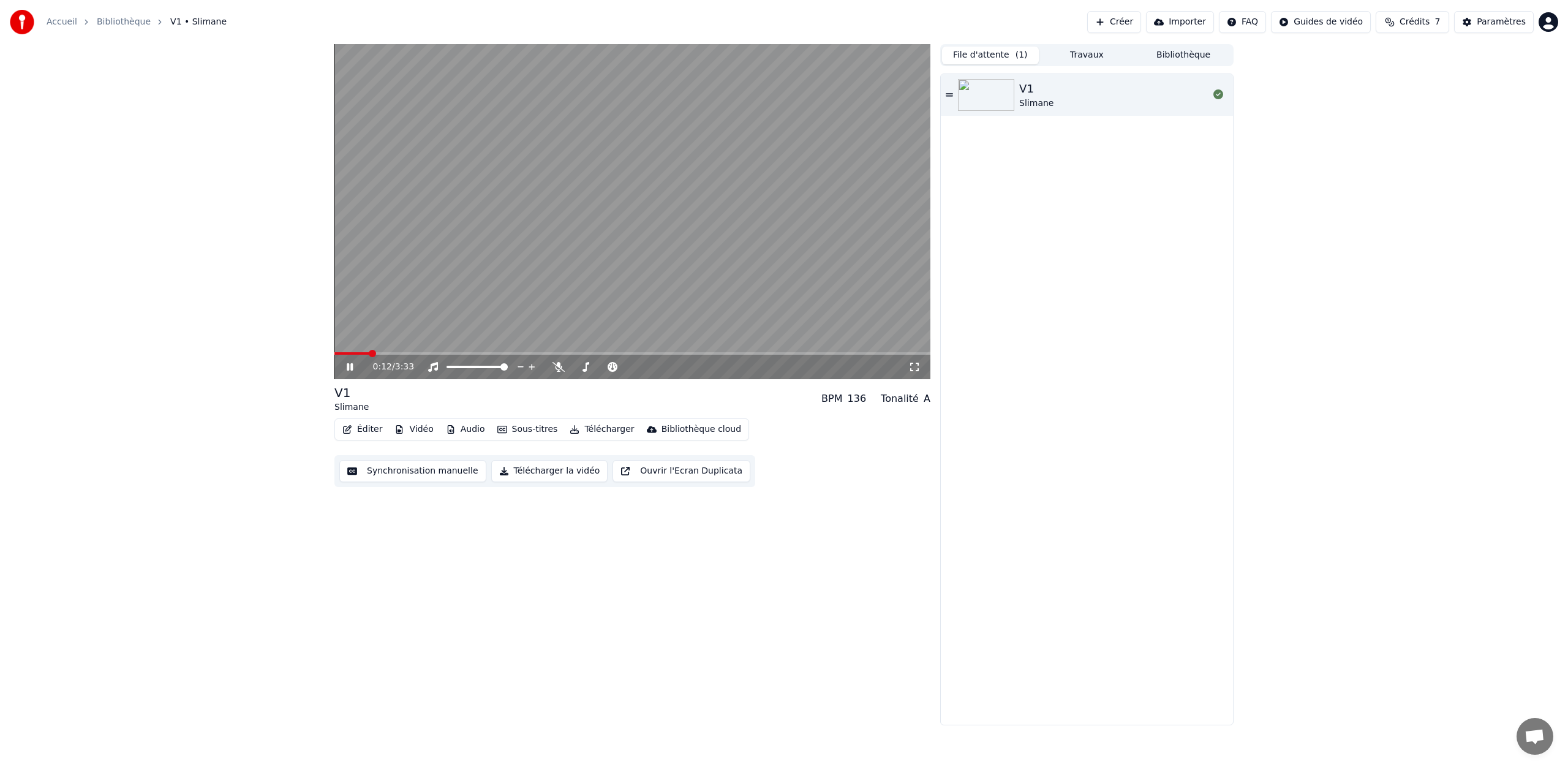
click at [352, 367] on icon at bounding box center [349, 367] width 6 height 7
click at [365, 429] on button "Éditer" at bounding box center [362, 430] width 50 height 17
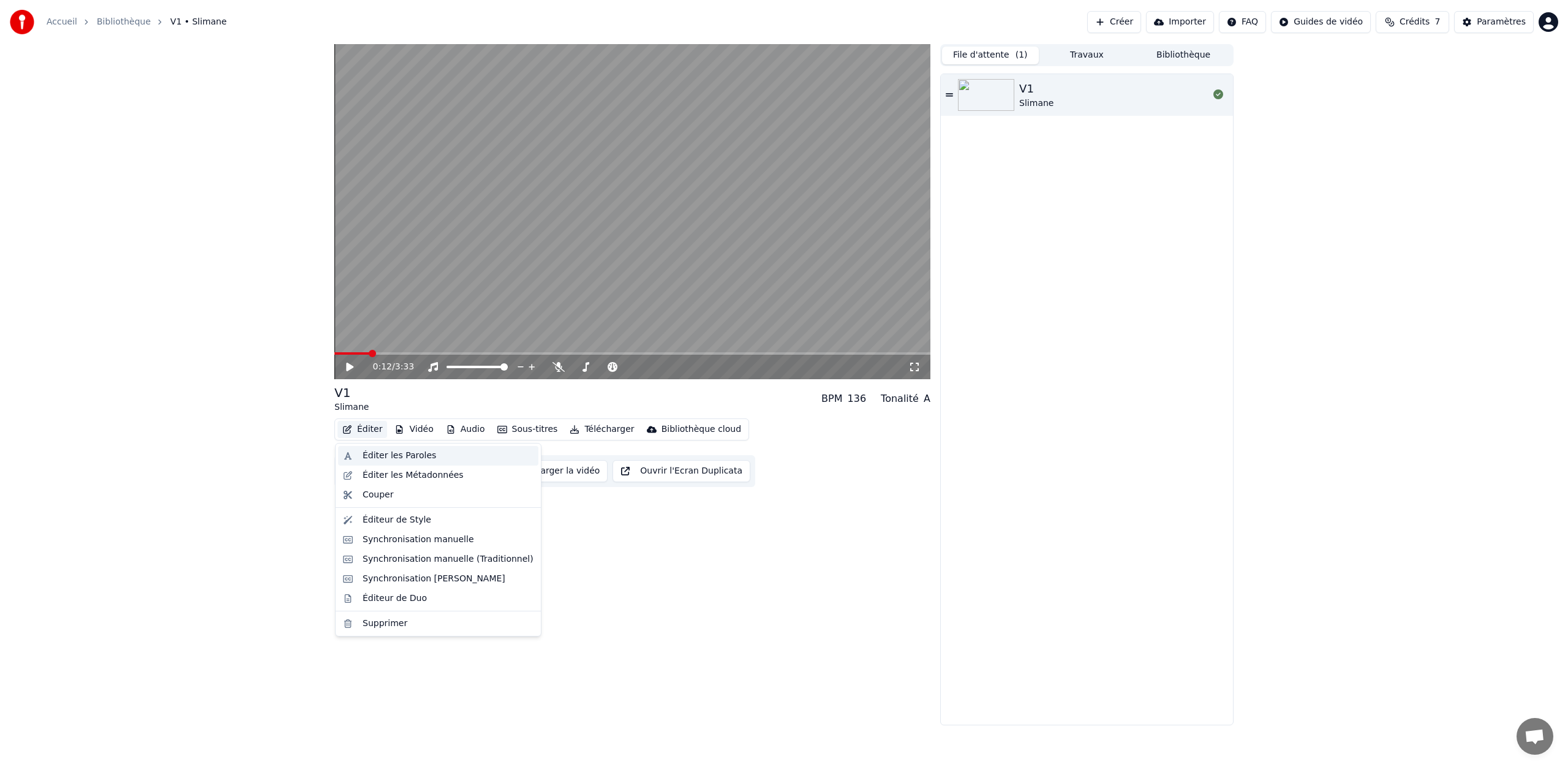
click at [380, 451] on div "Éditer les Paroles" at bounding box center [399, 456] width 74 height 12
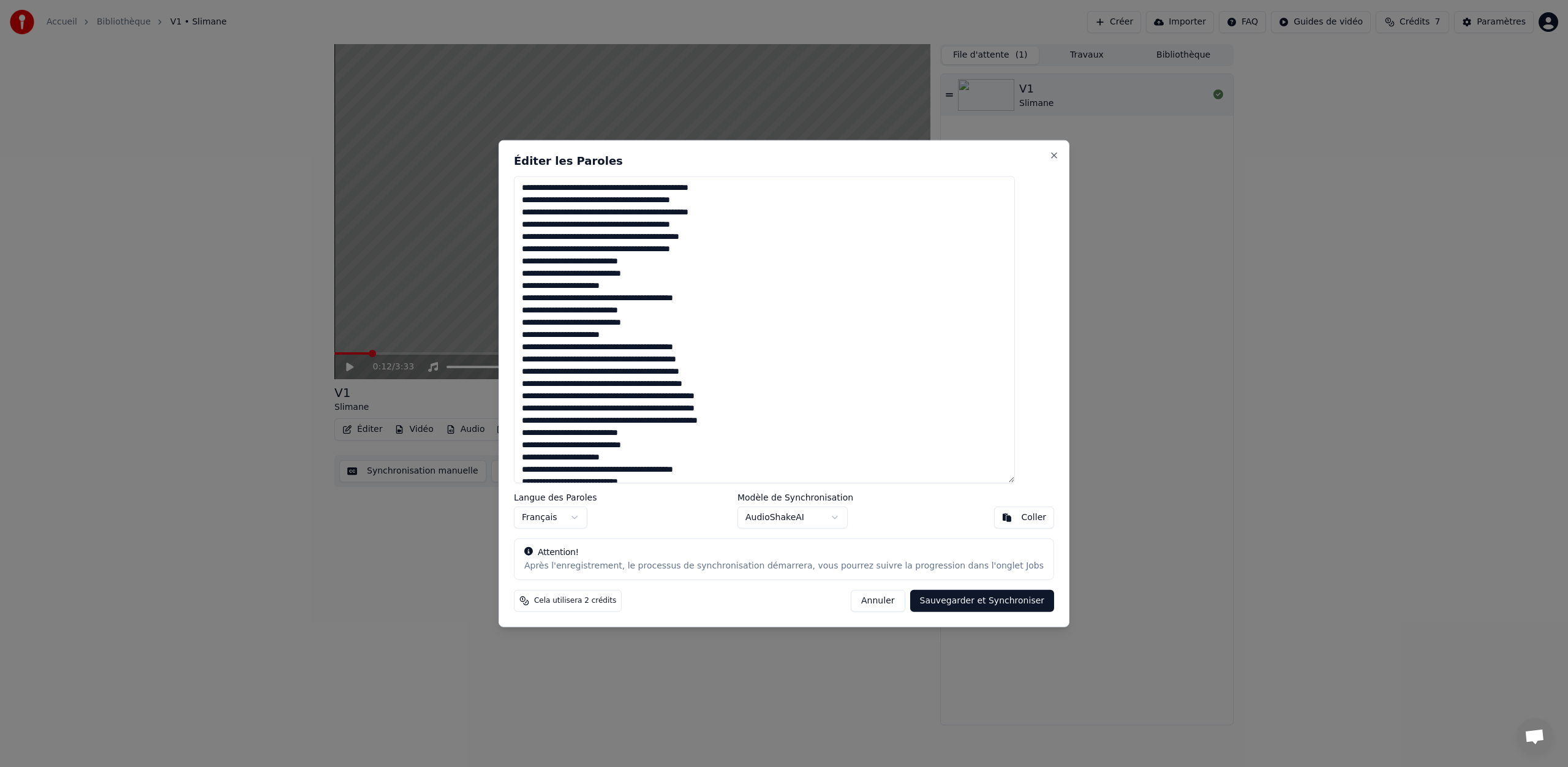
click at [774, 192] on textarea at bounding box center [764, 330] width 501 height 307
click at [752, 203] on textarea at bounding box center [764, 330] width 501 height 307
click at [757, 214] on textarea at bounding box center [764, 330] width 501 height 307
click at [746, 229] on textarea at bounding box center [764, 330] width 501 height 307
click at [749, 361] on textarea at bounding box center [764, 330] width 501 height 307
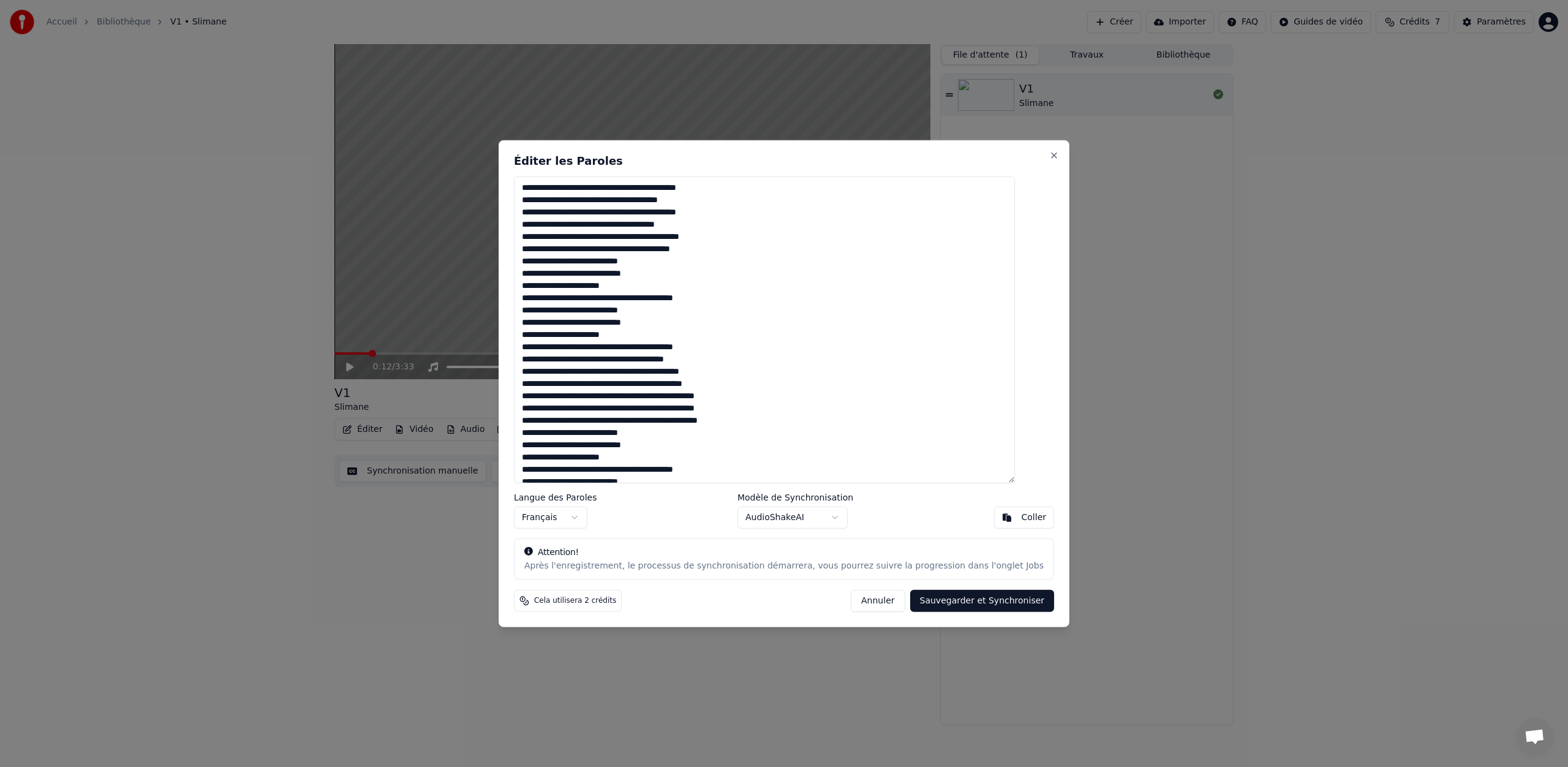
click at [756, 378] on textarea at bounding box center [764, 330] width 501 height 307
click at [753, 374] on textarea at bounding box center [764, 330] width 501 height 307
click at [790, 402] on textarea at bounding box center [764, 330] width 501 height 307
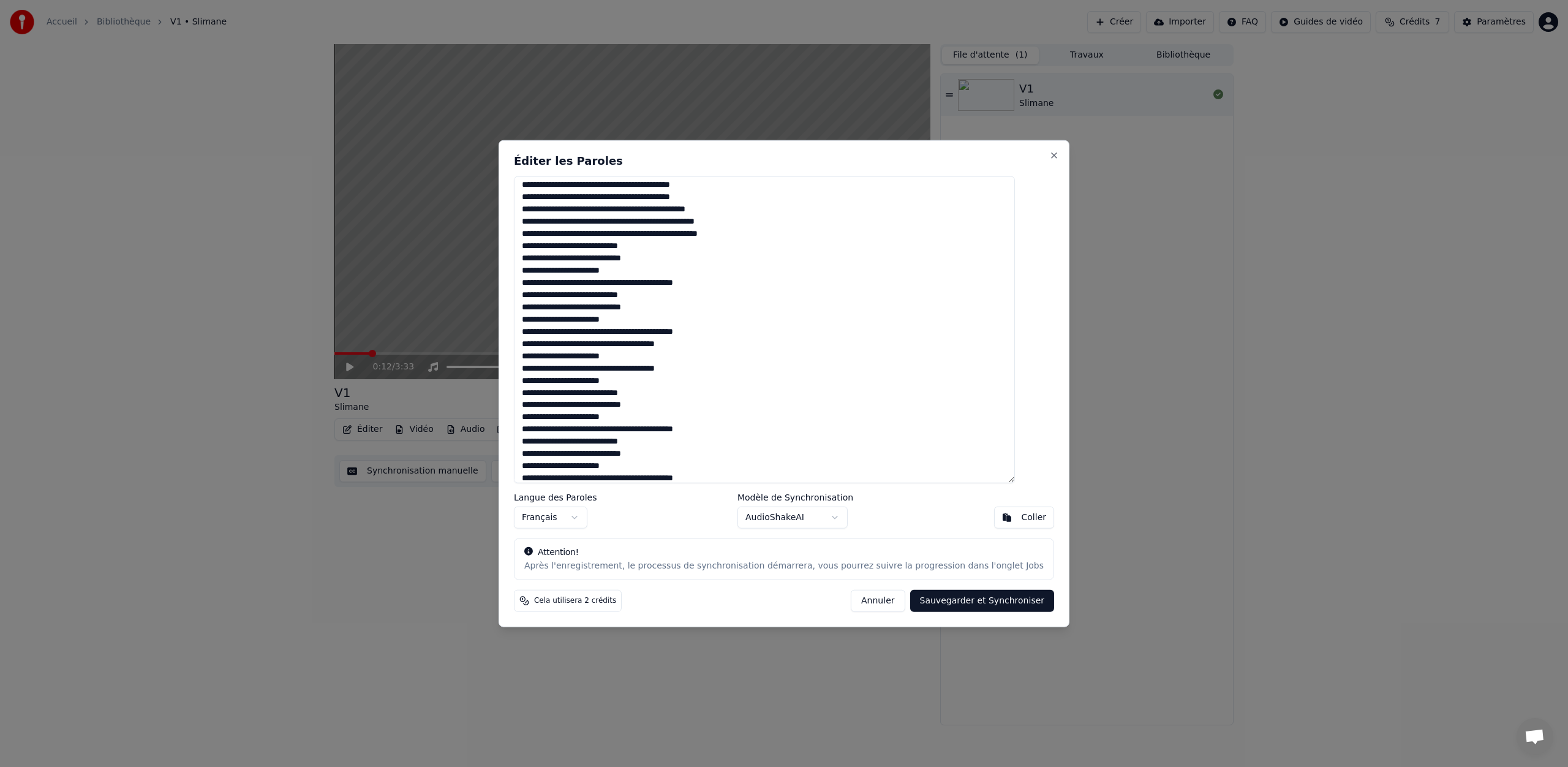
scroll to position [218, 0]
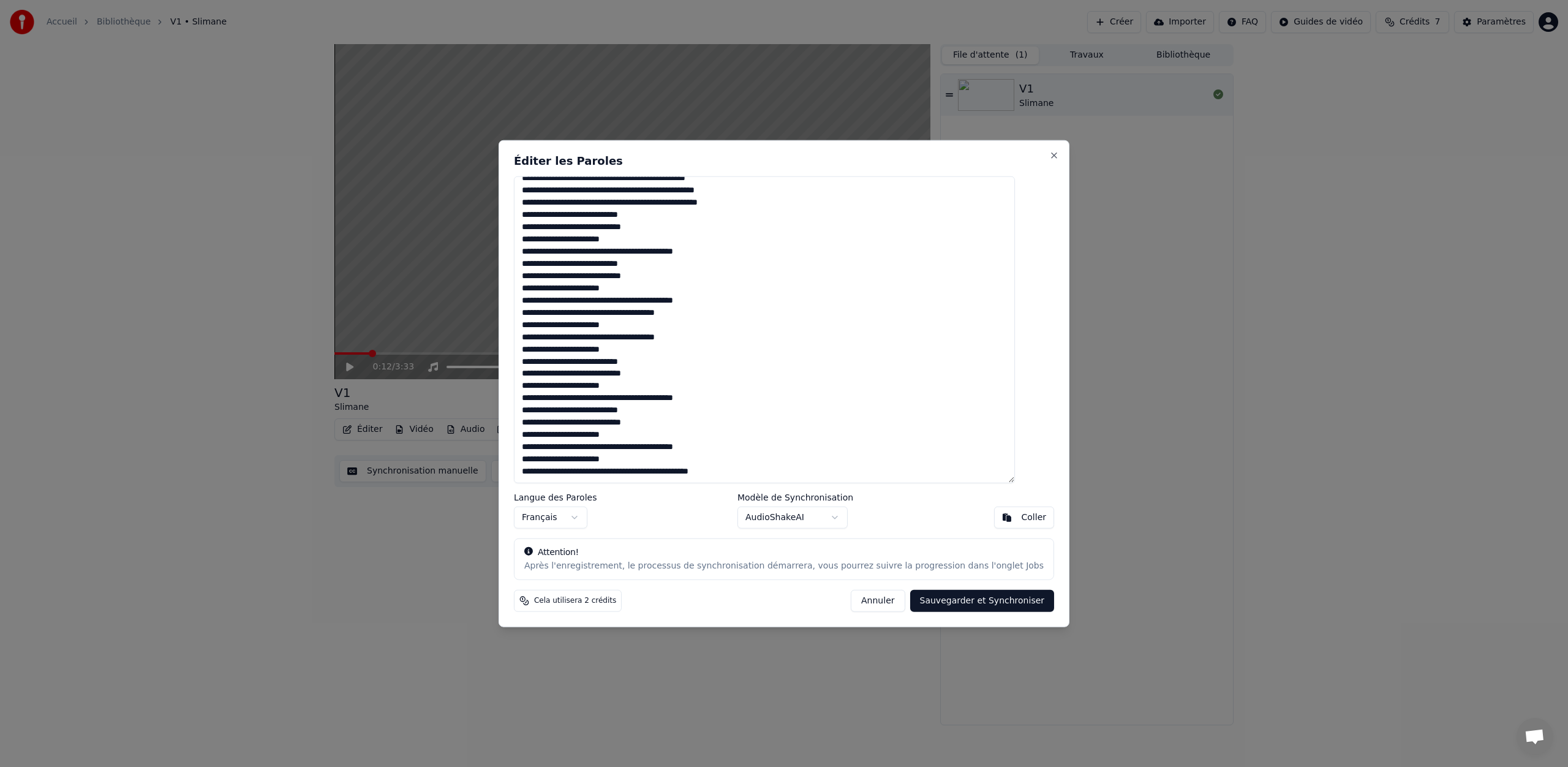
click at [625, 466] on textarea at bounding box center [764, 330] width 501 height 307
click at [548, 424] on textarea at bounding box center [764, 330] width 501 height 307
drag, startPoint x: 548, startPoint y: 337, endPoint x: 573, endPoint y: 343, distance: 25.7
click at [548, 337] on textarea at bounding box center [764, 330] width 501 height 307
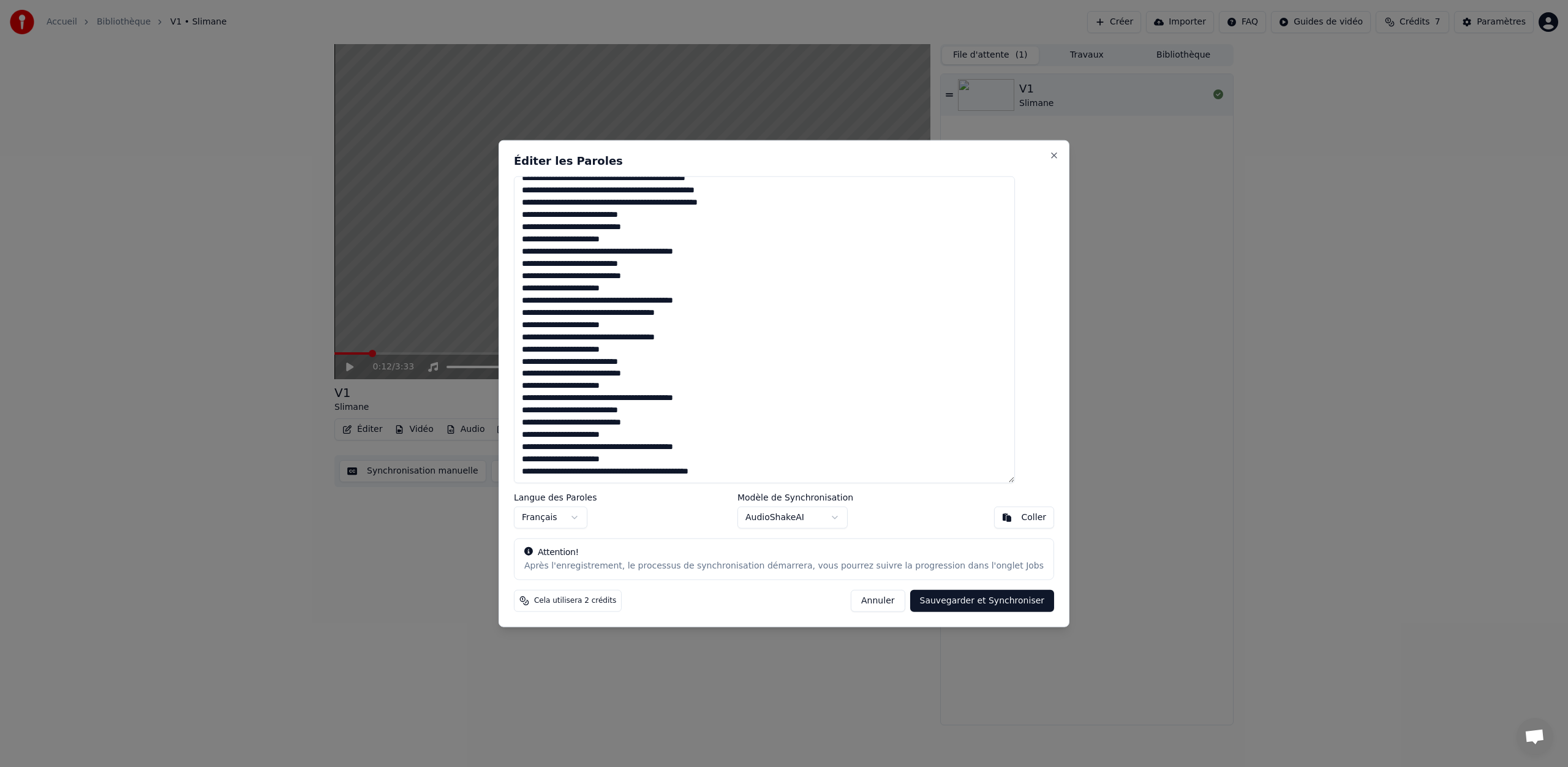
click at [661, 333] on textarea at bounding box center [764, 330] width 501 height 307
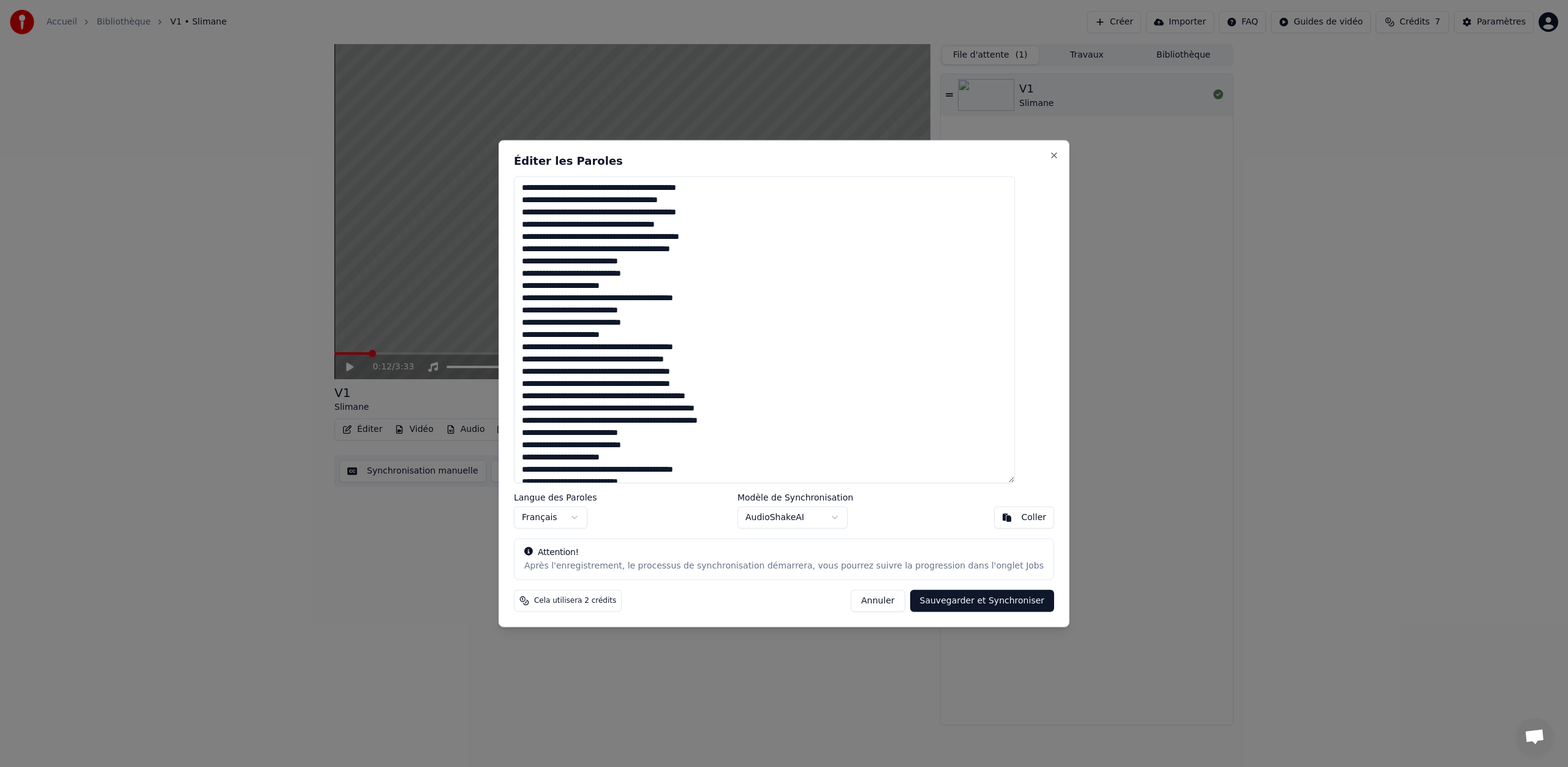
click at [573, 247] on textarea at bounding box center [764, 330] width 501 height 307
type textarea "**********"
click at [946, 604] on button "Sauvegarder et Synchroniser" at bounding box center [982, 600] width 145 height 22
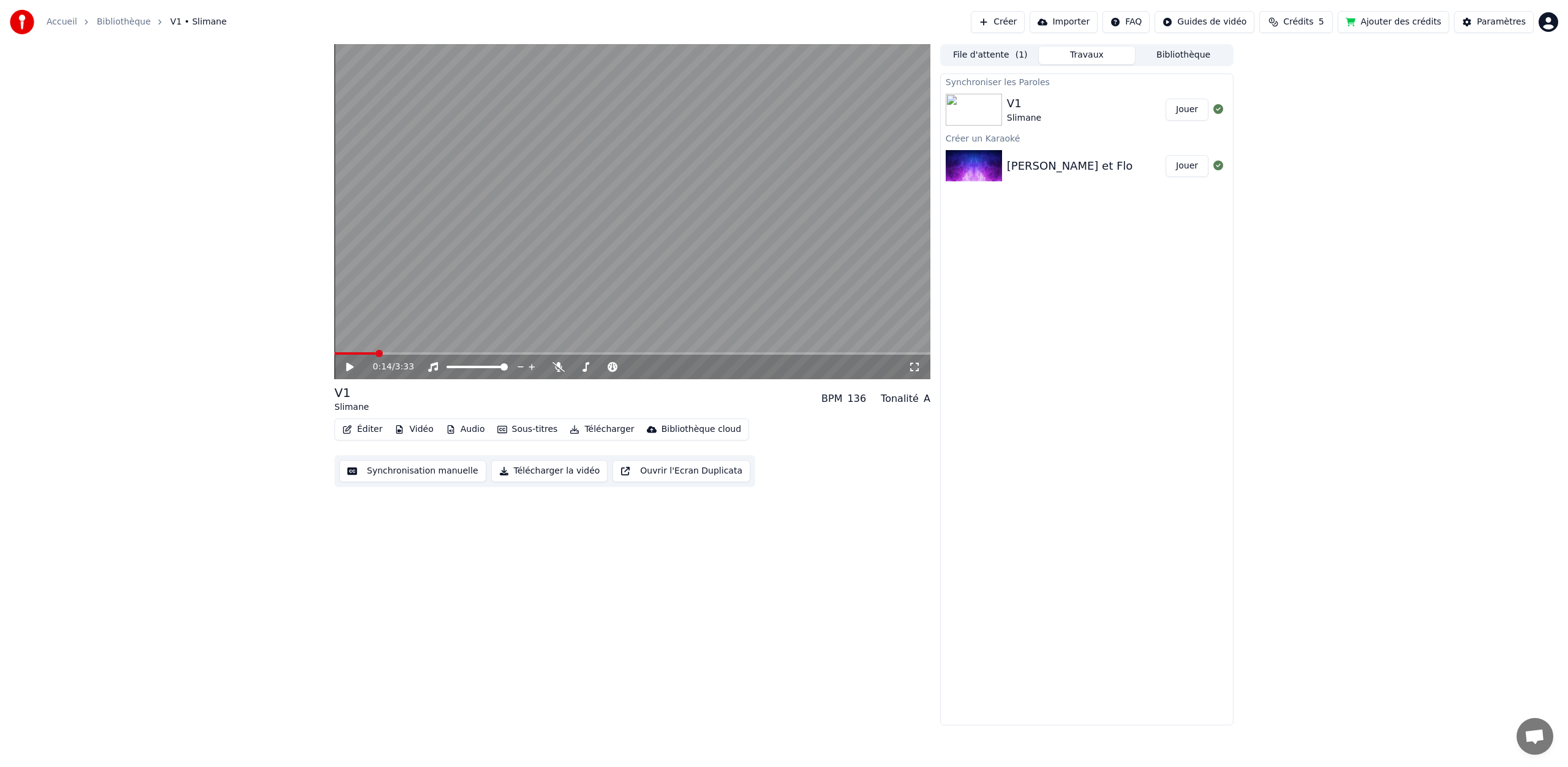
click at [1023, 107] on div "V1" at bounding box center [1024, 104] width 35 height 17
click at [373, 430] on button "Éditer" at bounding box center [362, 430] width 50 height 17
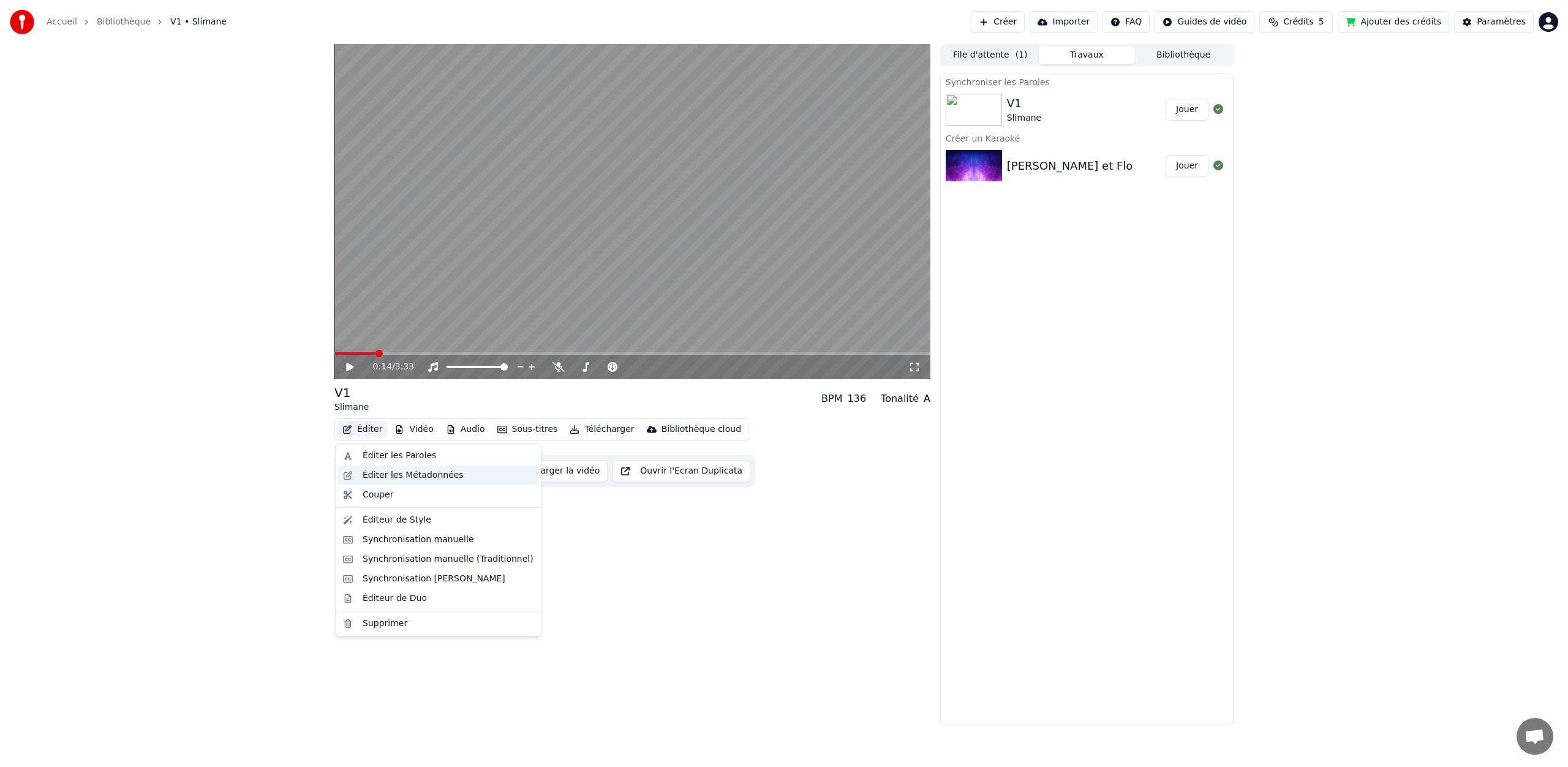
click at [387, 478] on div "Éditer les Métadonnées" at bounding box center [413, 475] width 101 height 12
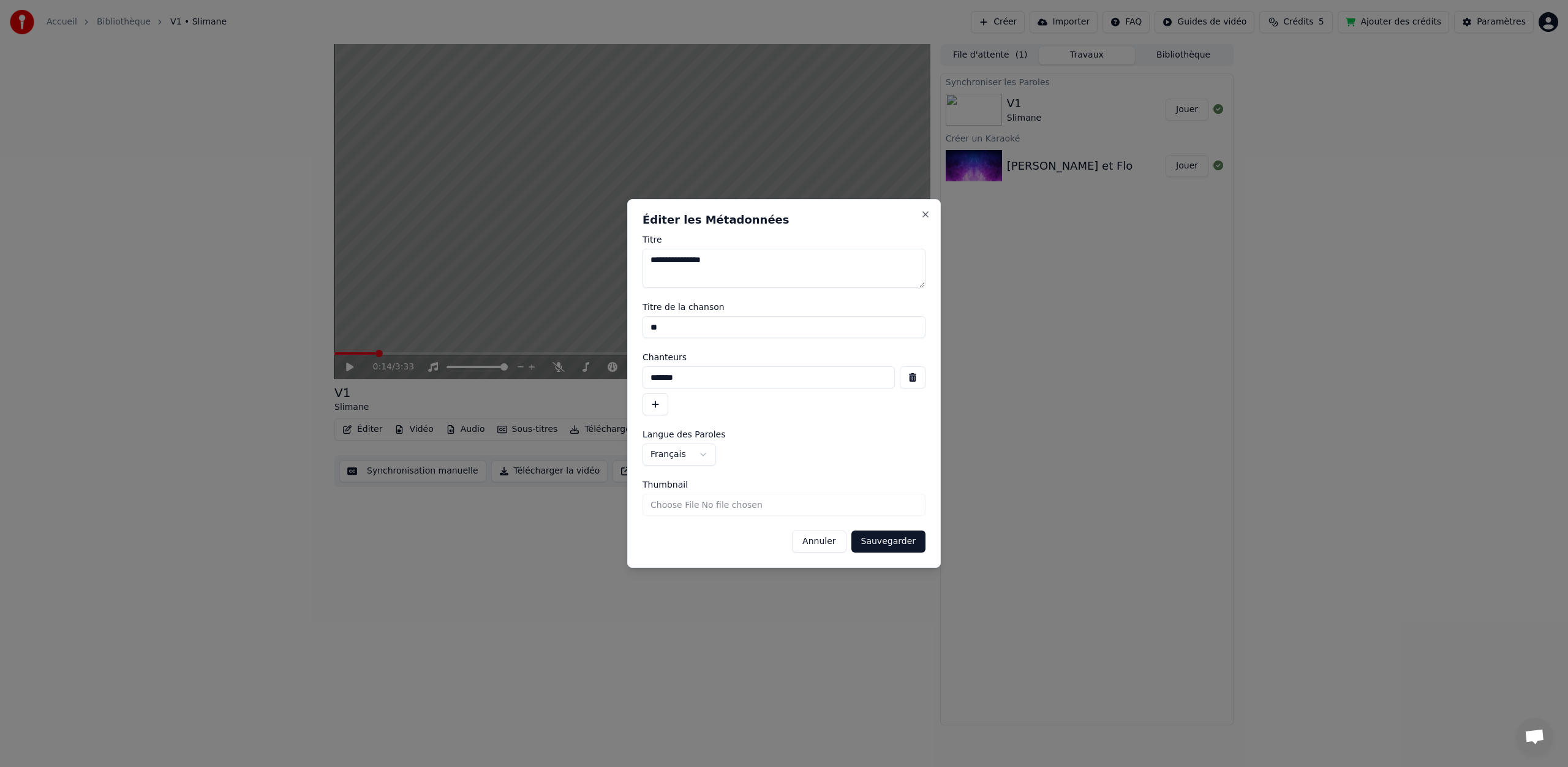
drag, startPoint x: 701, startPoint y: 331, endPoint x: 618, endPoint y: 320, distance: 83.7
click at [620, 321] on body "**********" at bounding box center [784, 384] width 1568 height 767
type input "**********"
click at [851, 531] on button "Sauvegarder" at bounding box center [888, 541] width 74 height 22
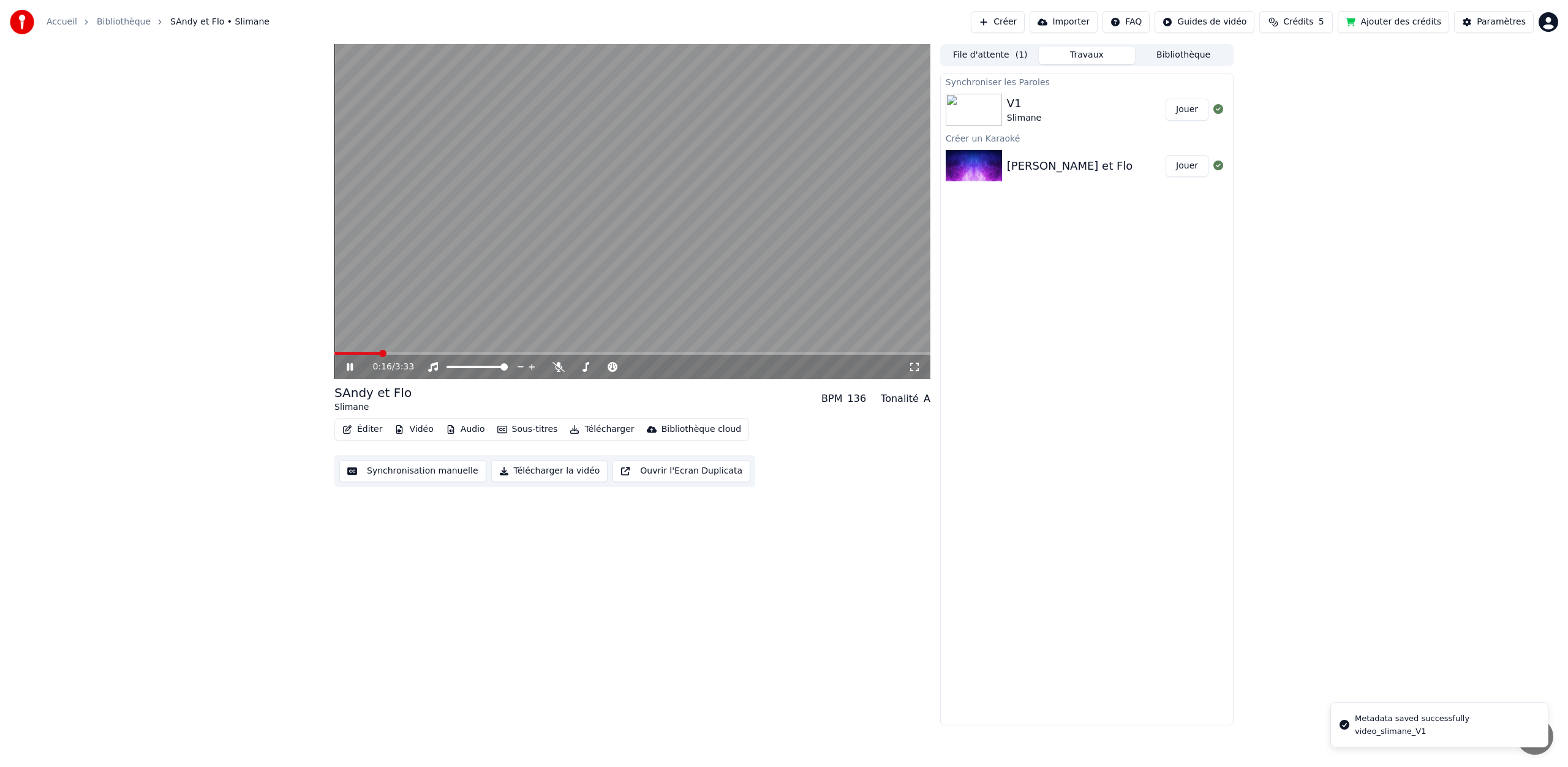
click at [538, 288] on video at bounding box center [632, 211] width 596 height 335
click at [375, 427] on button "Éditer" at bounding box center [362, 430] width 50 height 17
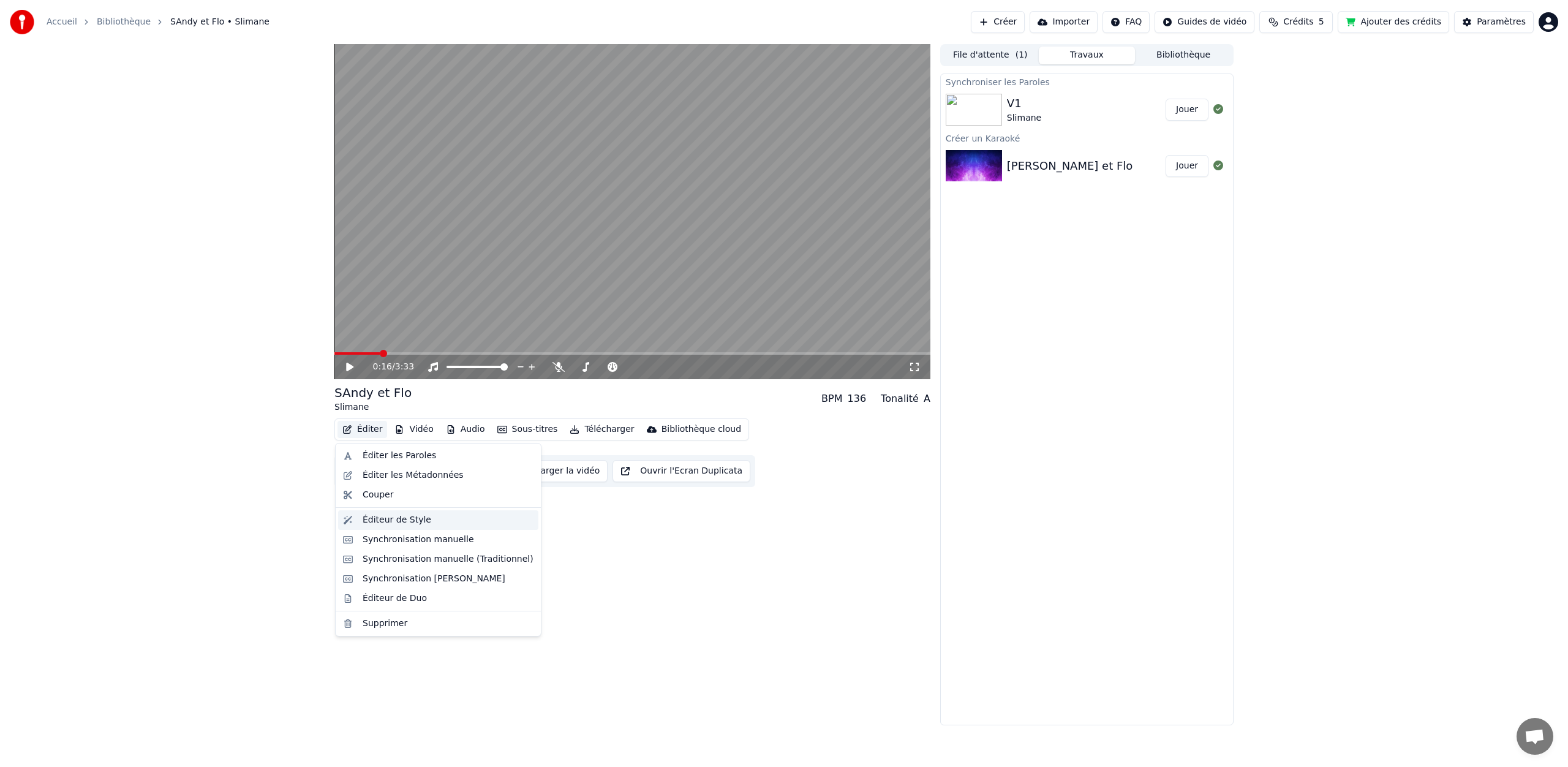
click at [407, 526] on div "Éditeur de Style" at bounding box center [396, 520] width 68 height 12
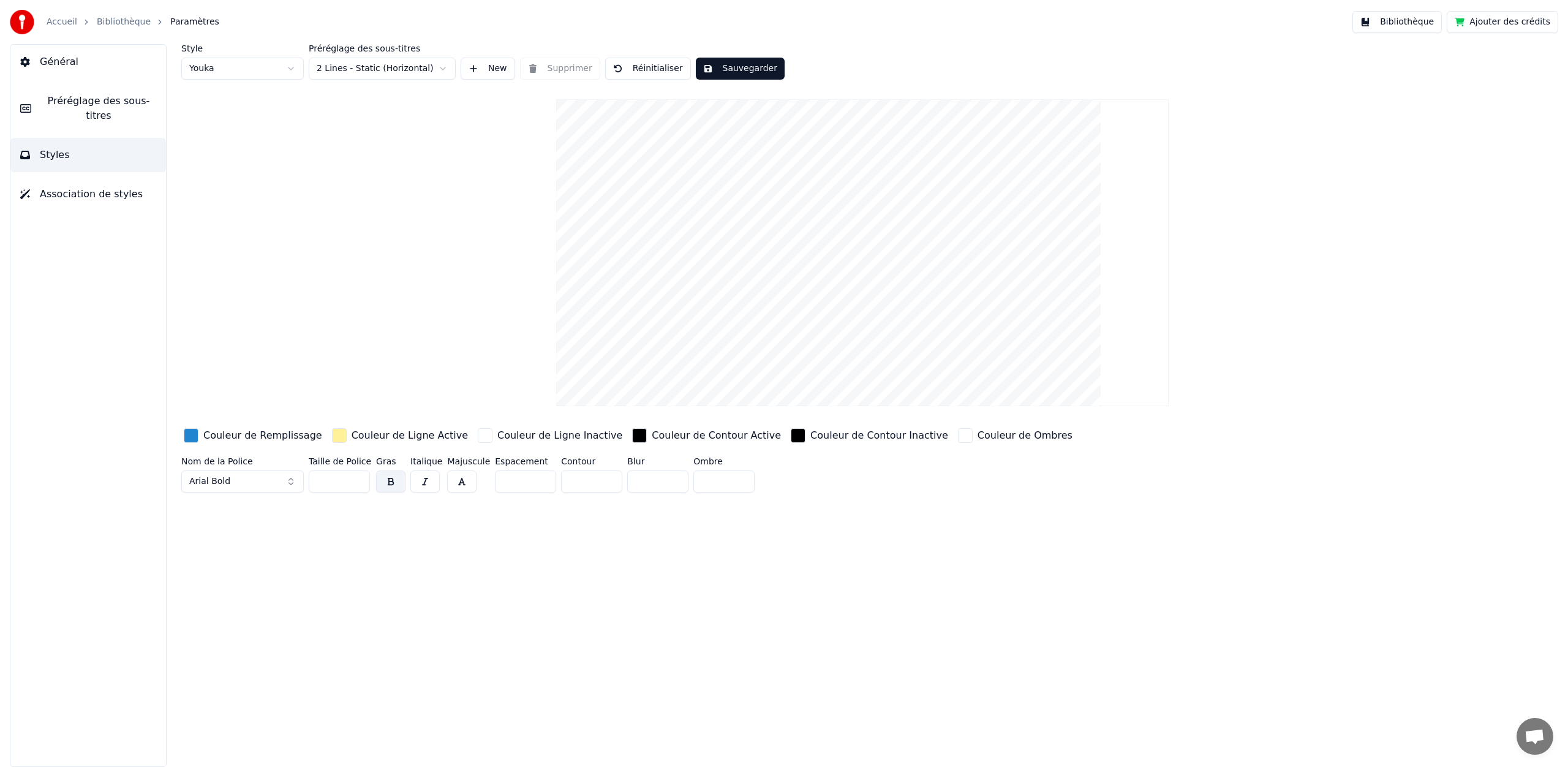
click at [187, 435] on div "button" at bounding box center [191, 435] width 14 height 14
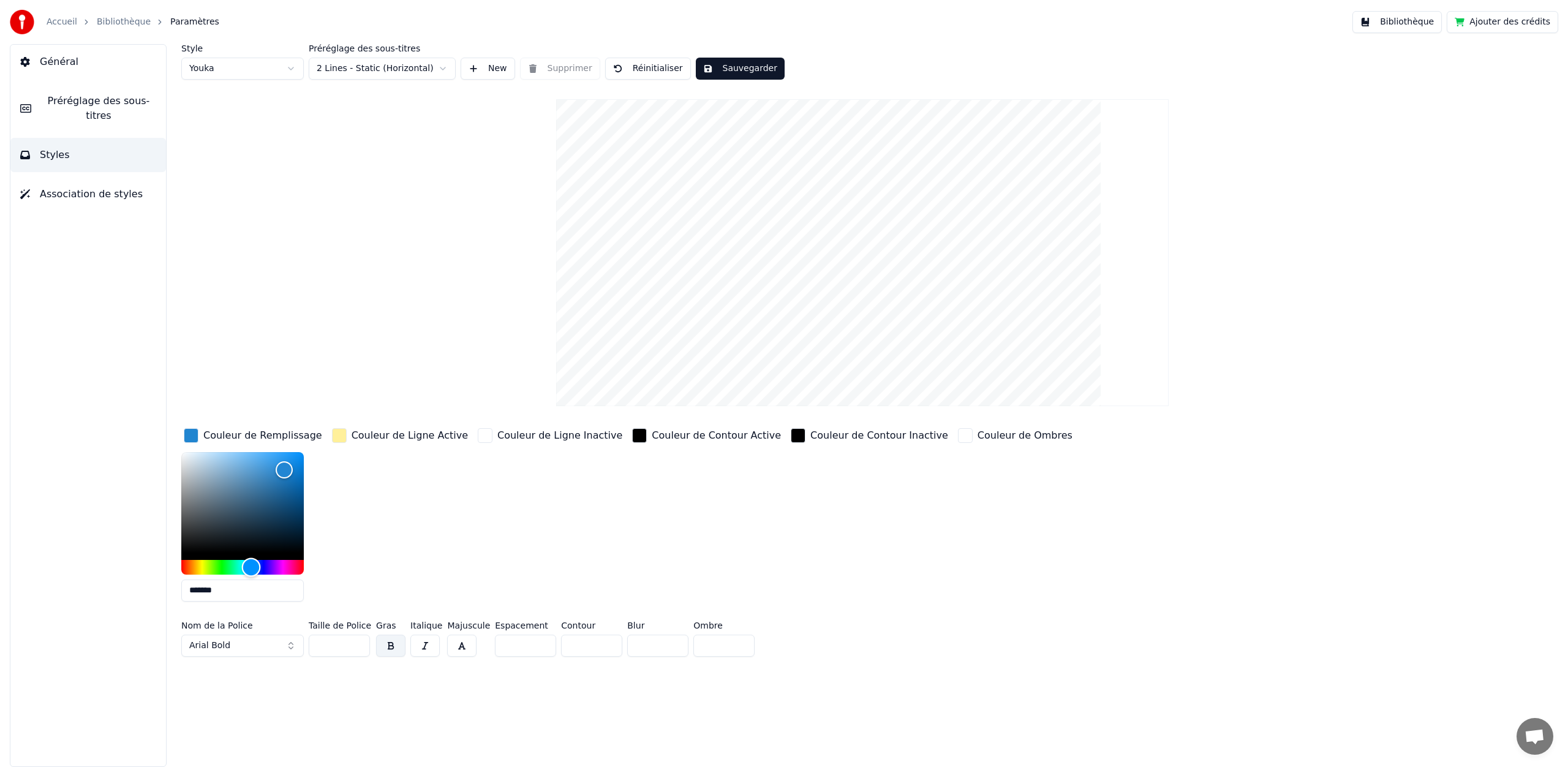
click at [283, 565] on div "Hue" at bounding box center [243, 567] width 122 height 14
click at [220, 565] on div "Hue" at bounding box center [243, 567] width 122 height 14
click at [243, 564] on div "Hue" at bounding box center [243, 567] width 122 height 14
click at [267, 565] on div "Hue" at bounding box center [243, 567] width 122 height 14
click at [249, 565] on div "Hue" at bounding box center [243, 567] width 122 height 14
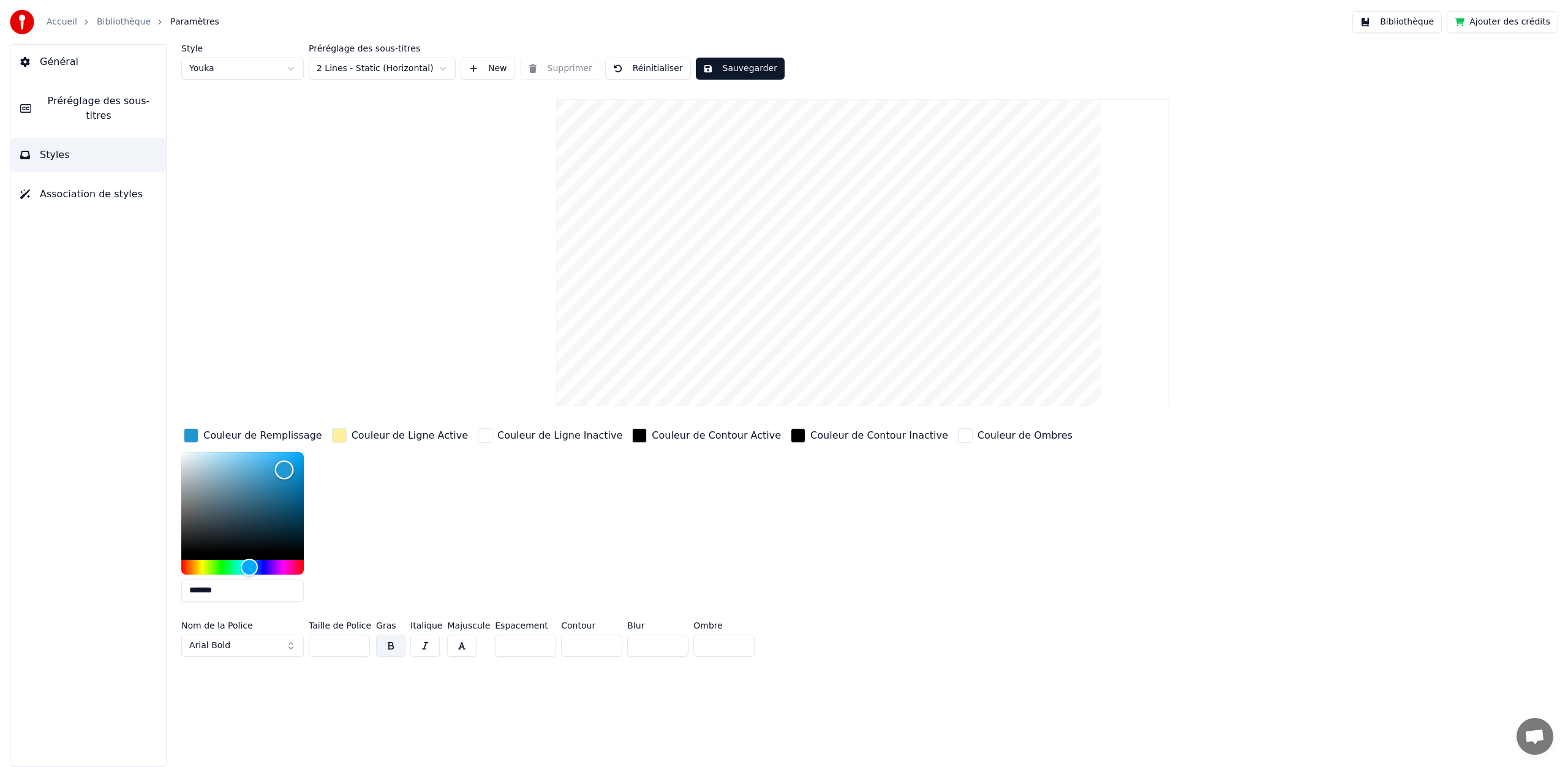
click at [297, 456] on div "Color" at bounding box center [243, 502] width 122 height 100
click at [215, 567] on div "Hue" at bounding box center [243, 567] width 122 height 14
click at [222, 562] on div "Hue" at bounding box center [222, 567] width 19 height 19
click at [226, 564] on div "Hue" at bounding box center [222, 567] width 19 height 19
click at [233, 564] on div "Hue" at bounding box center [227, 567] width 19 height 19
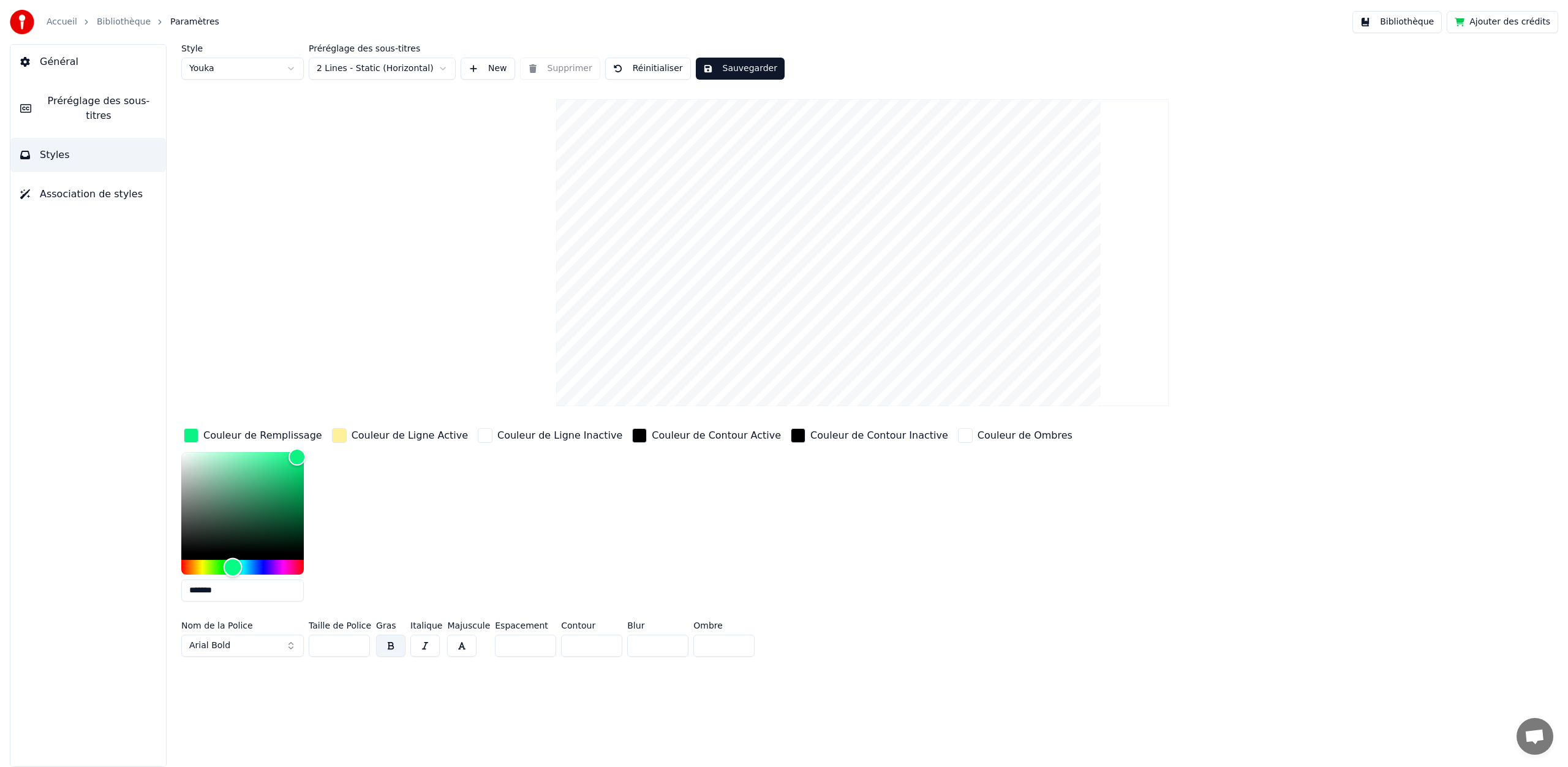
click at [239, 564] on div "Hue" at bounding box center [233, 567] width 19 height 19
drag, startPoint x: 293, startPoint y: 459, endPoint x: 296, endPoint y: 497, distance: 38.1
click at [296, 497] on div "Color" at bounding box center [297, 498] width 19 height 19
type input "*******"
click at [221, 565] on div "Hue" at bounding box center [243, 567] width 122 height 14
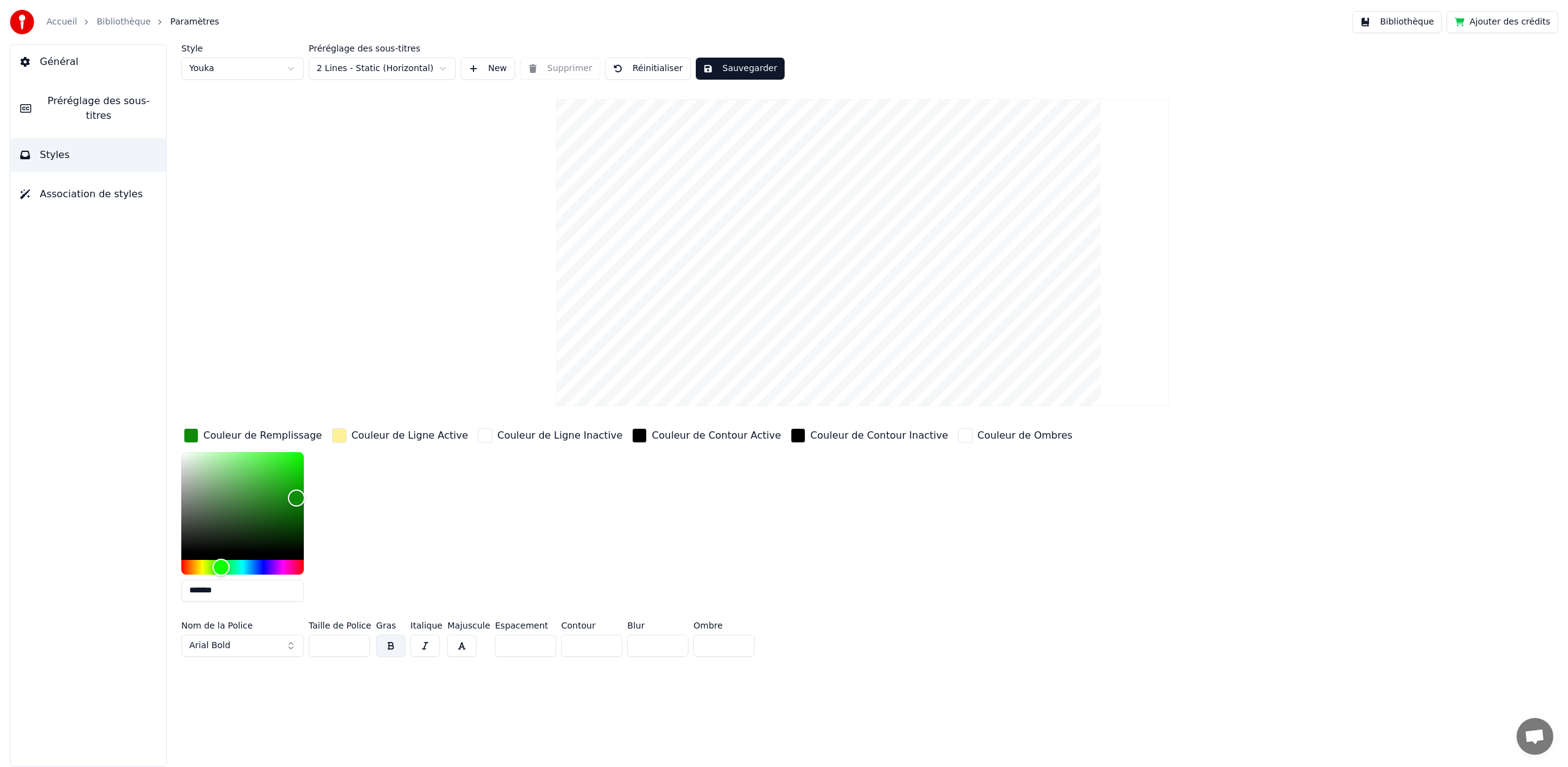
click at [958, 435] on div "button" at bounding box center [965, 435] width 14 height 14
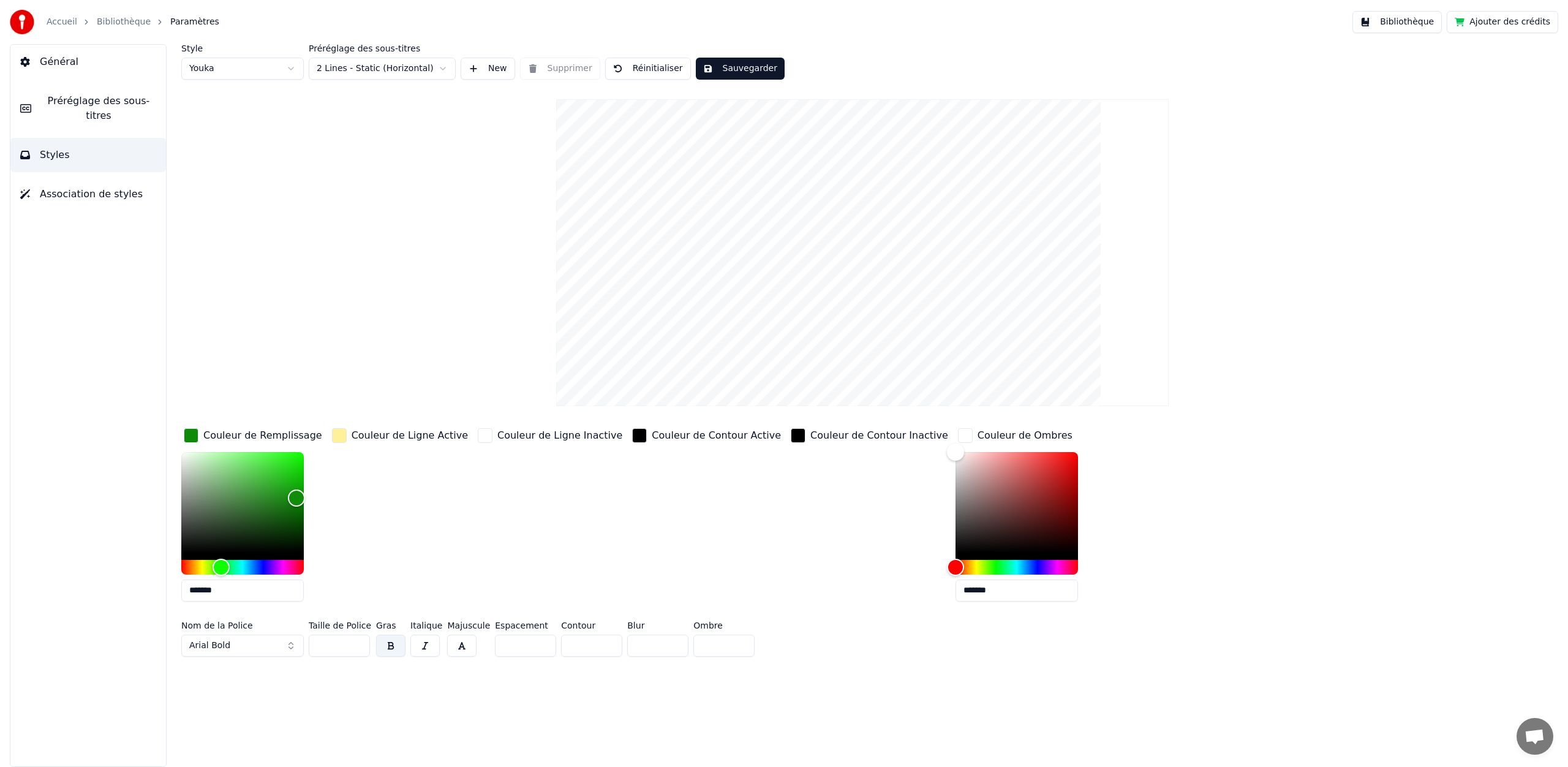
click at [958, 435] on div "button" at bounding box center [965, 435] width 14 height 14
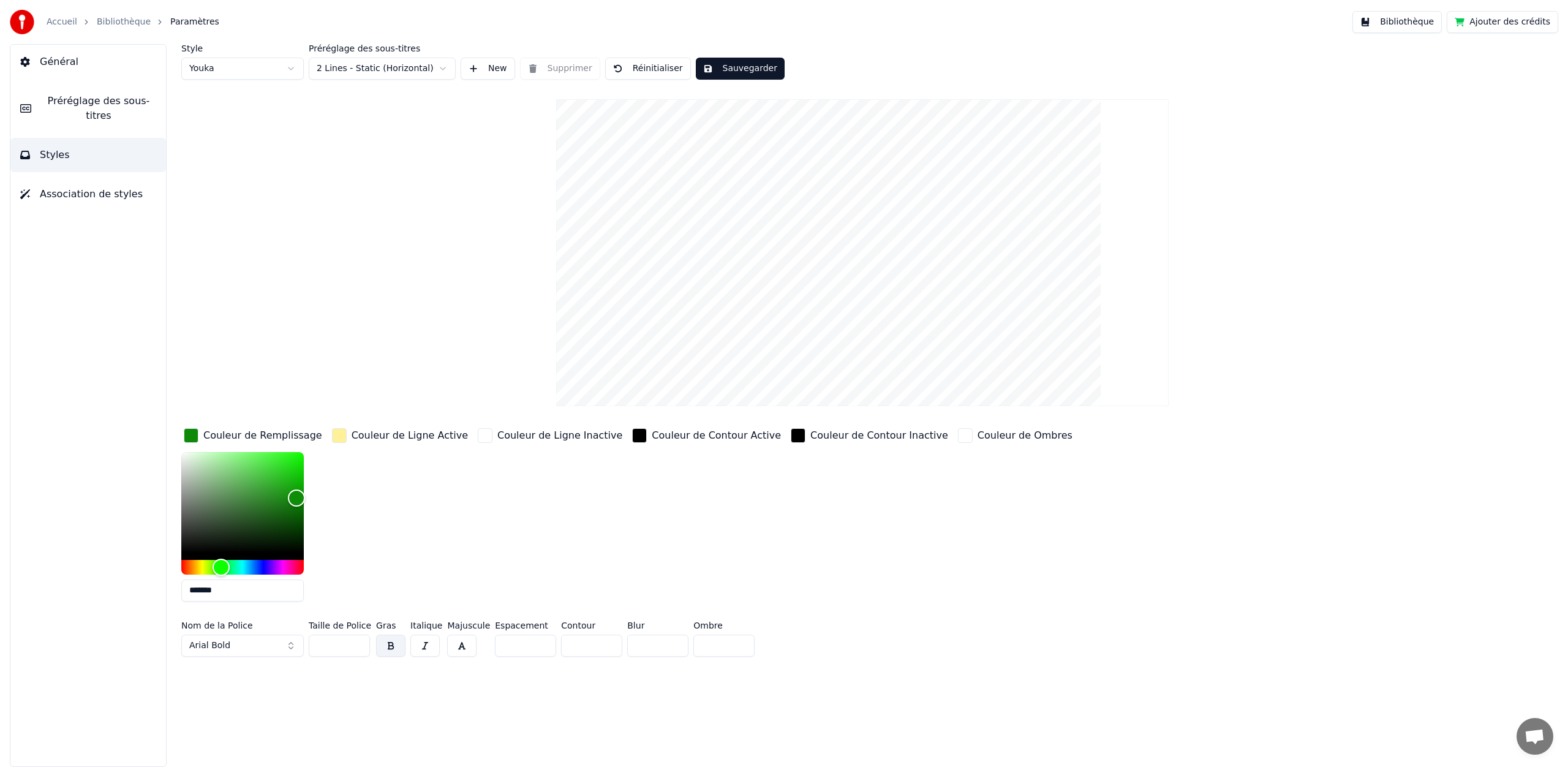
click at [440, 66] on html "Accueil Bibliothèque Paramètres Bibliothèque Ajouter des crédits Général Prérég…" at bounding box center [784, 384] width 1568 height 767
click at [432, 67] on html "Accueil Bibliothèque Paramètres Bibliothèque Ajouter des crédits Général Prérég…" at bounding box center [784, 384] width 1568 height 767
click at [92, 68] on button "Général" at bounding box center [88, 62] width 156 height 35
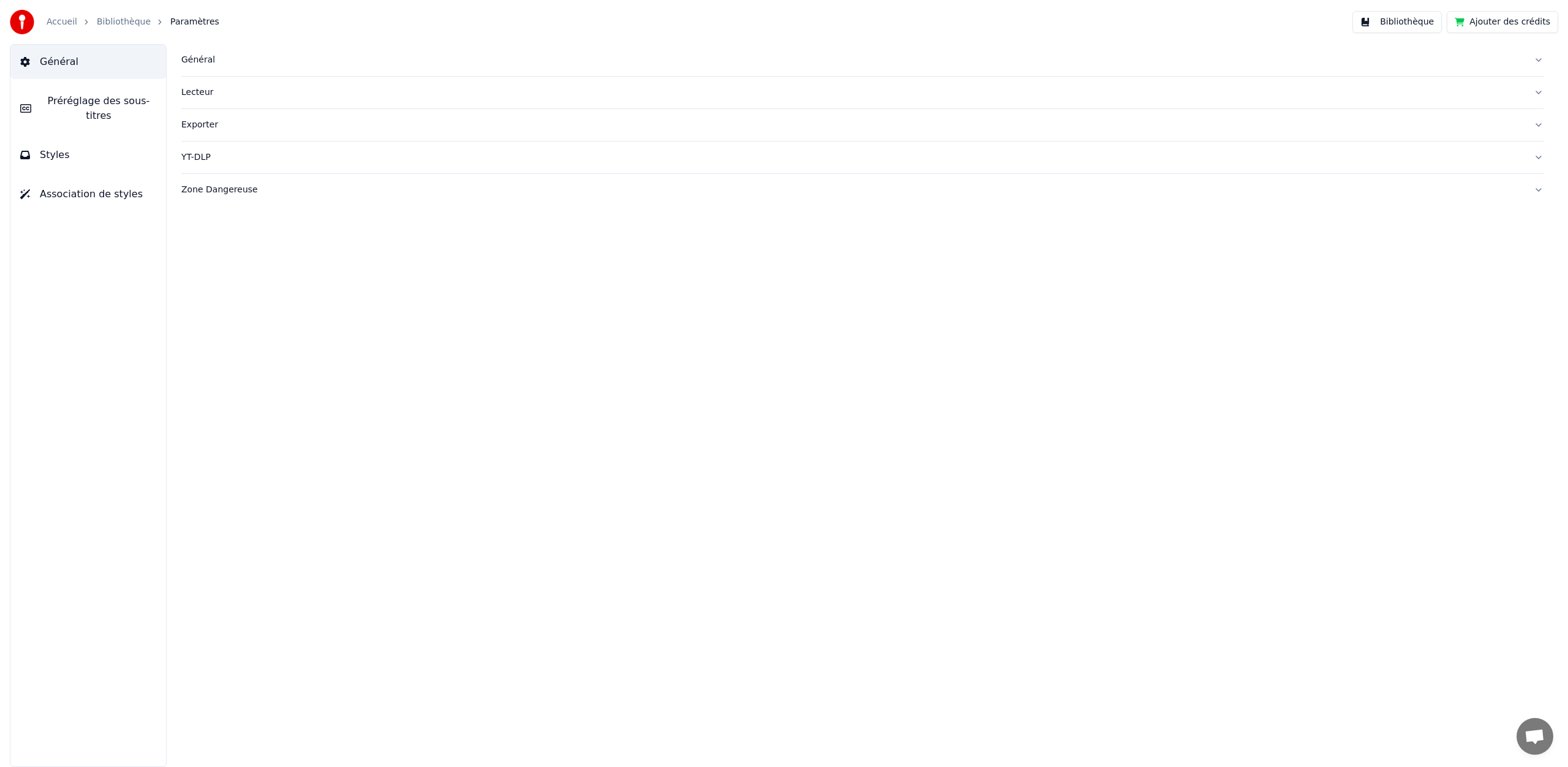
click at [105, 100] on span "Préréglage des sous-titres" at bounding box center [99, 108] width 115 height 30
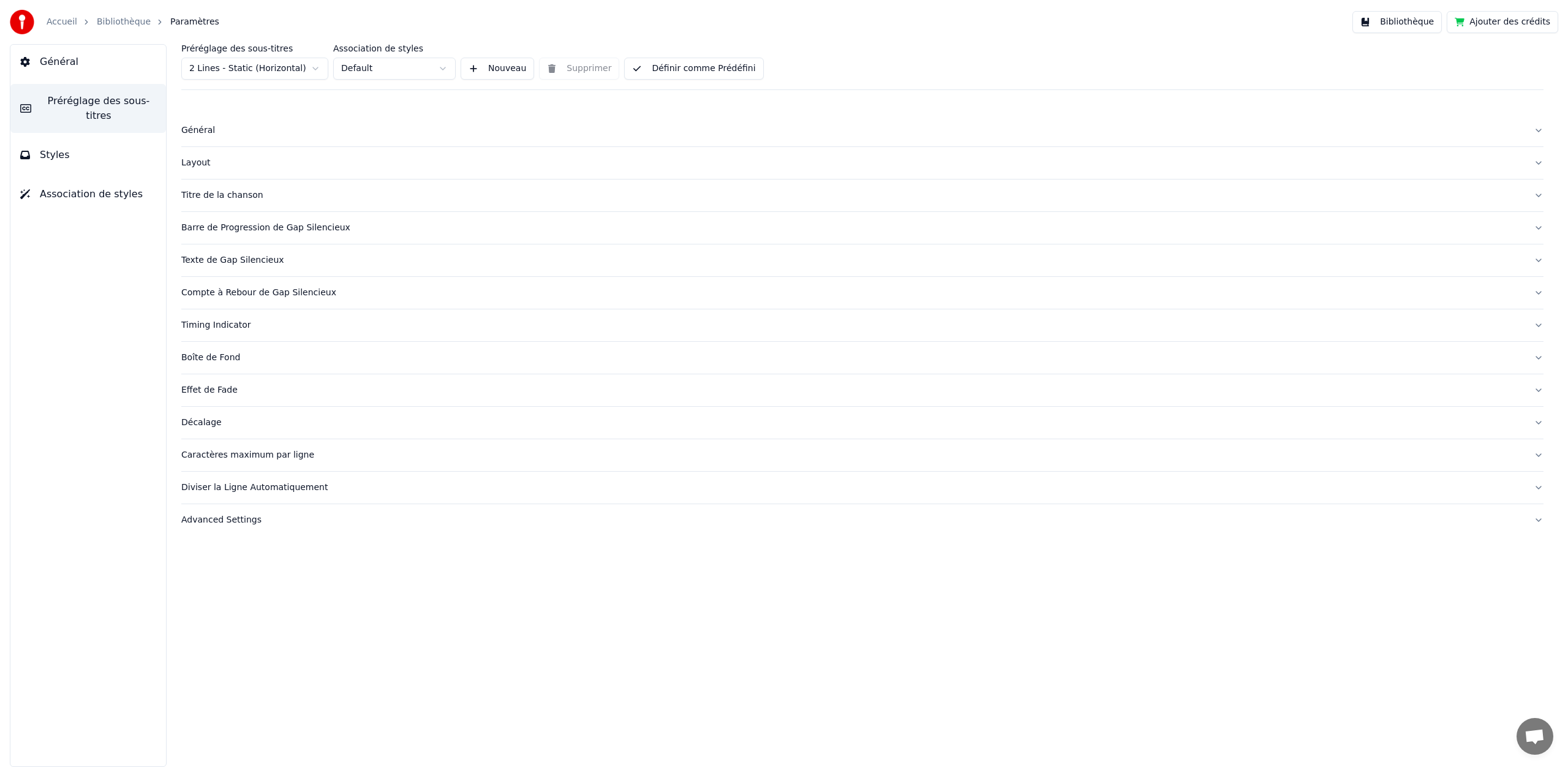
click at [213, 361] on div "Boîte de Fond" at bounding box center [852, 358] width 1342 height 12
click at [214, 381] on div "Add a box around the subtitles" at bounding box center [863, 379] width 1362 height 12
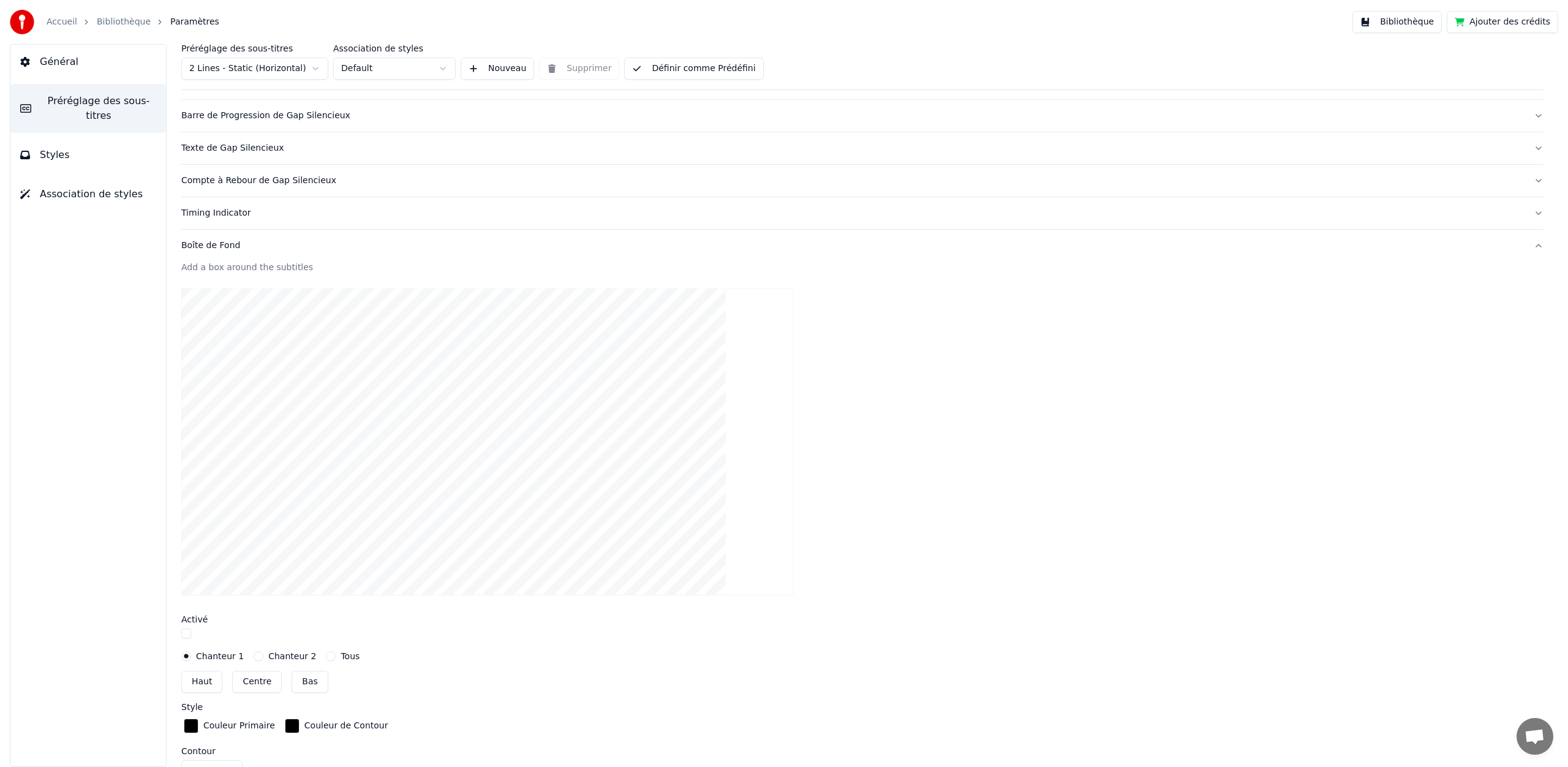
scroll to position [84, 0]
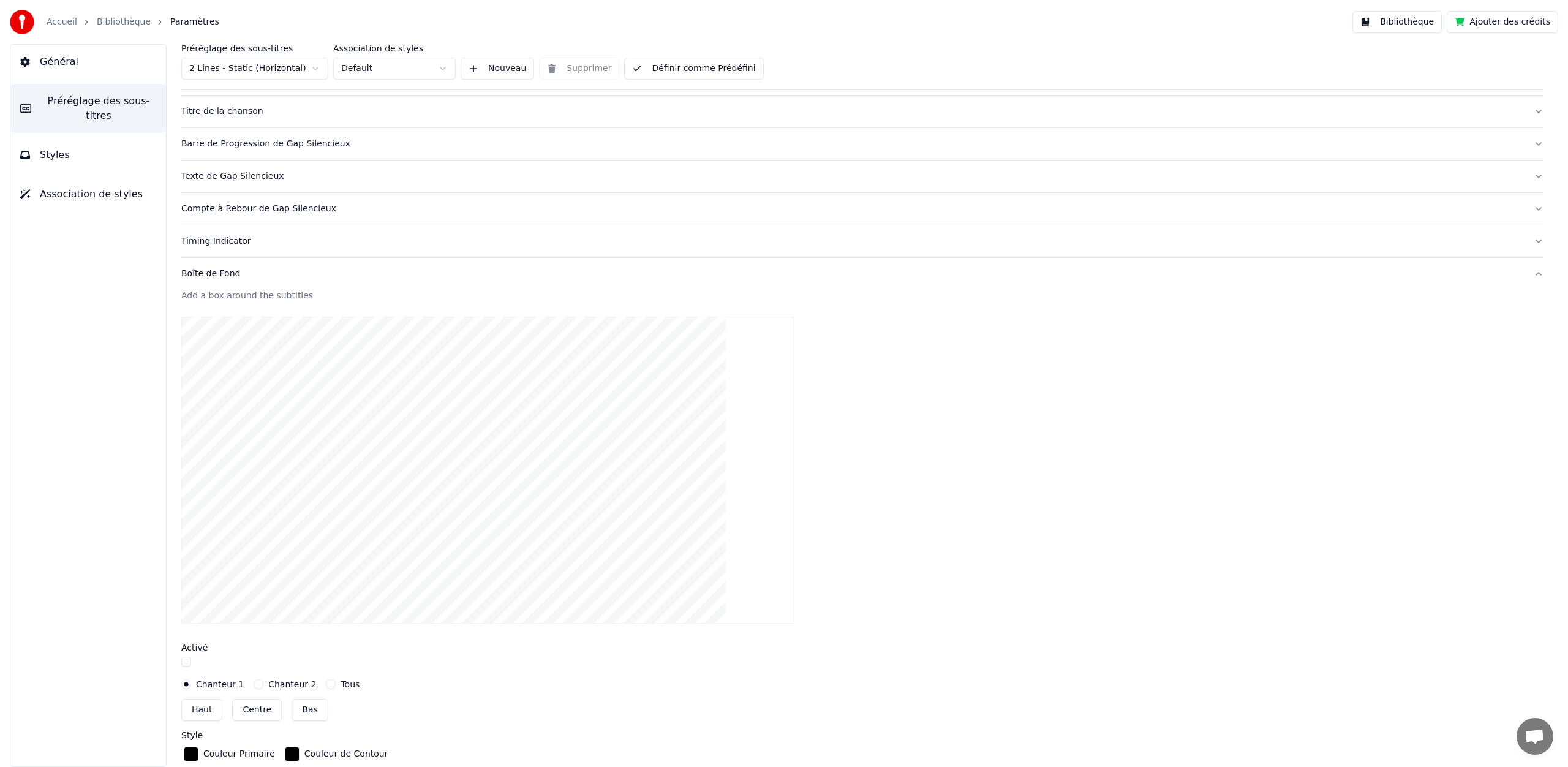
click at [226, 271] on div "Boîte de Fond" at bounding box center [852, 273] width 1342 height 12
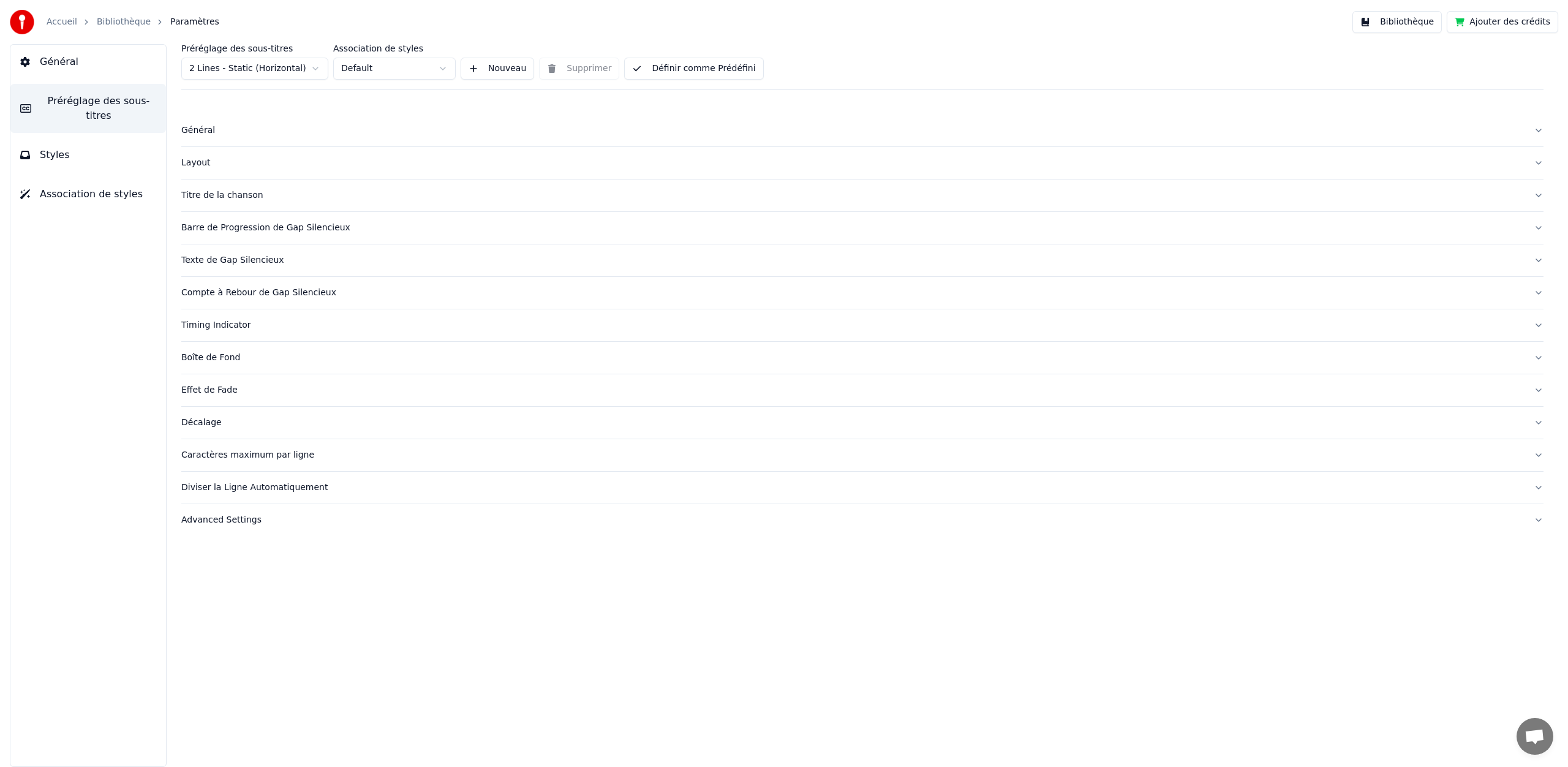
click at [208, 125] on div "Général" at bounding box center [852, 130] width 1342 height 12
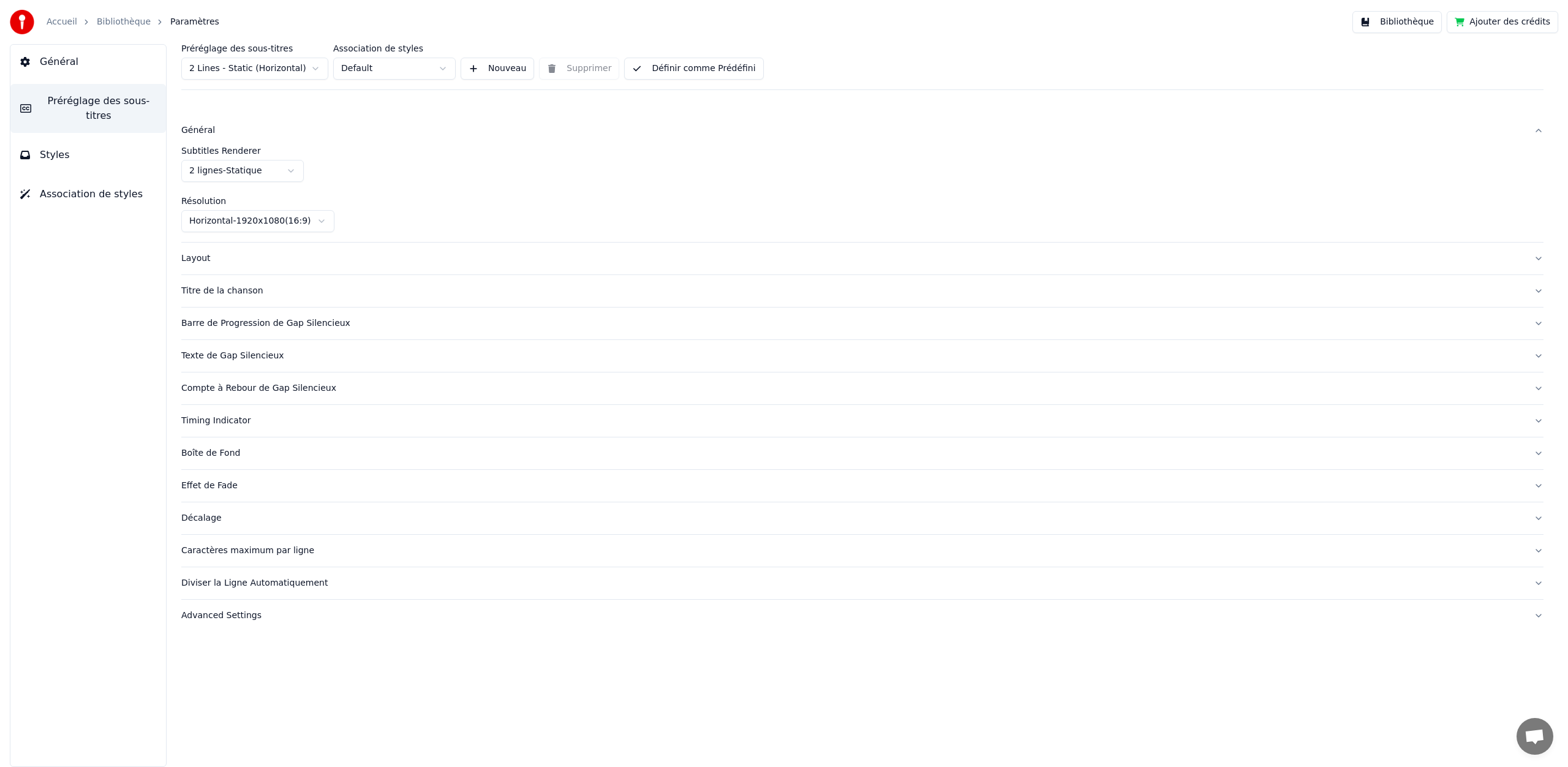
click at [208, 263] on div "Layout" at bounding box center [852, 258] width 1342 height 12
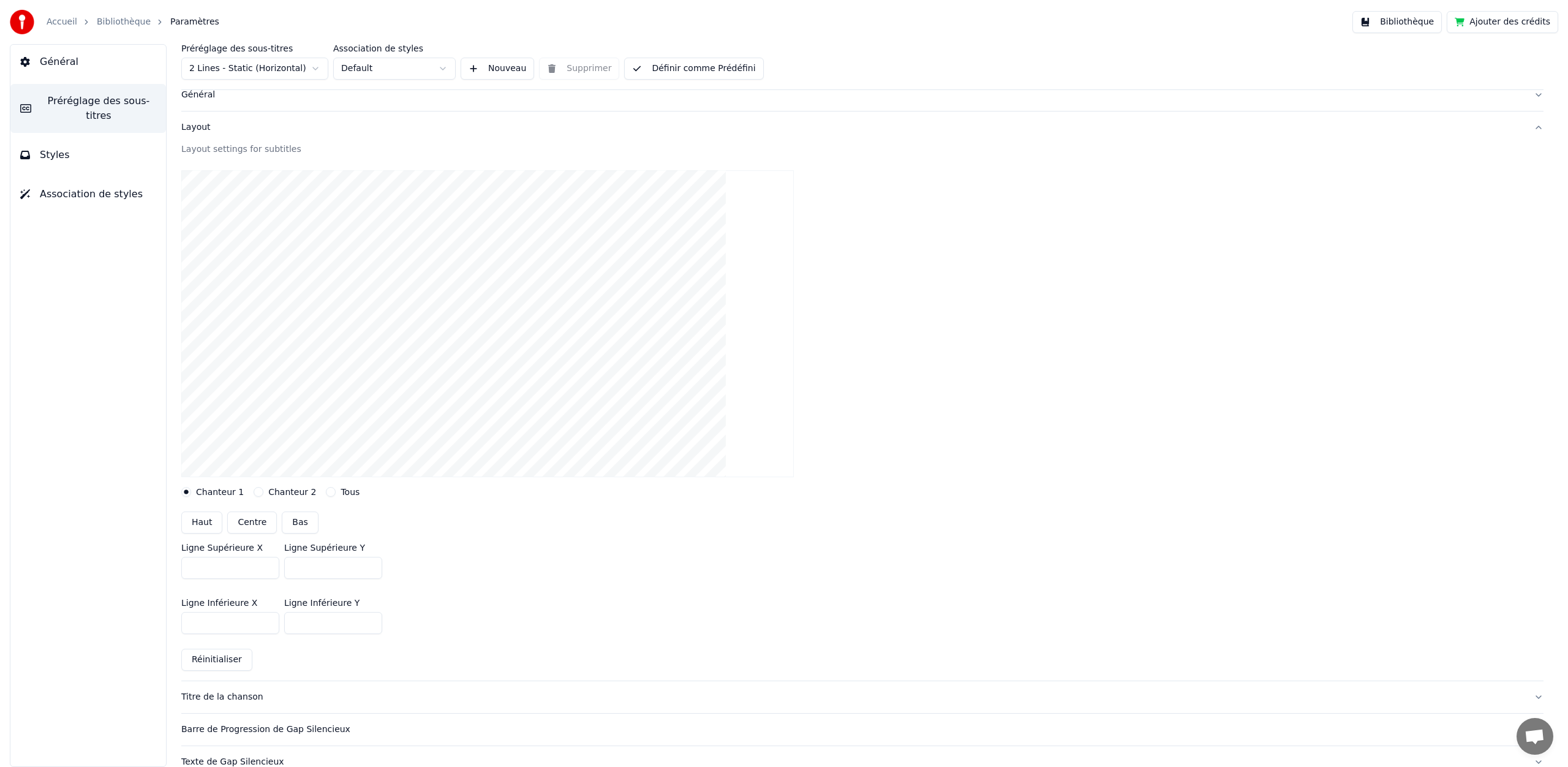
scroll to position [54, 0]
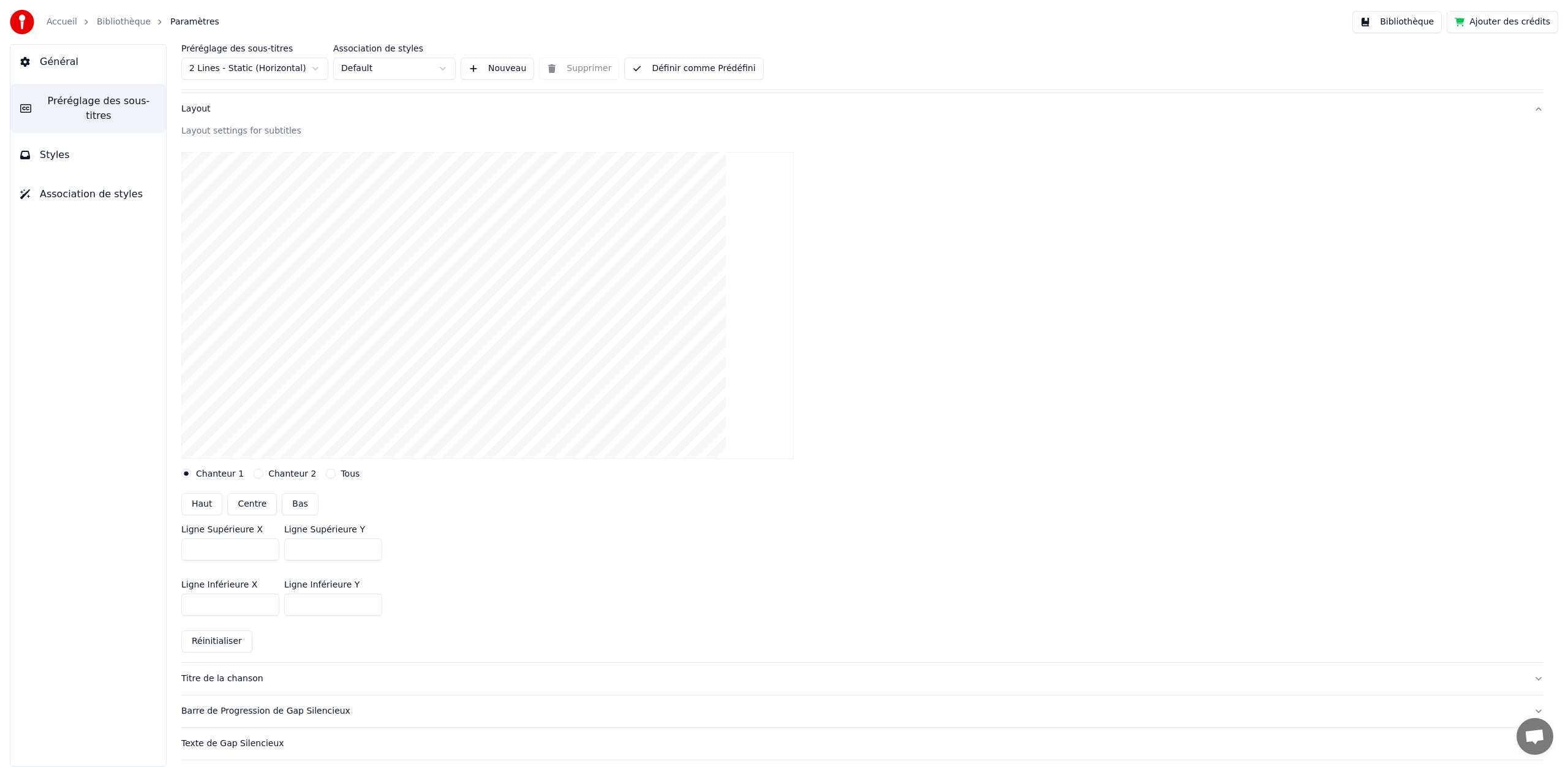
click at [326, 475] on button "Tous" at bounding box center [331, 474] width 10 height 10
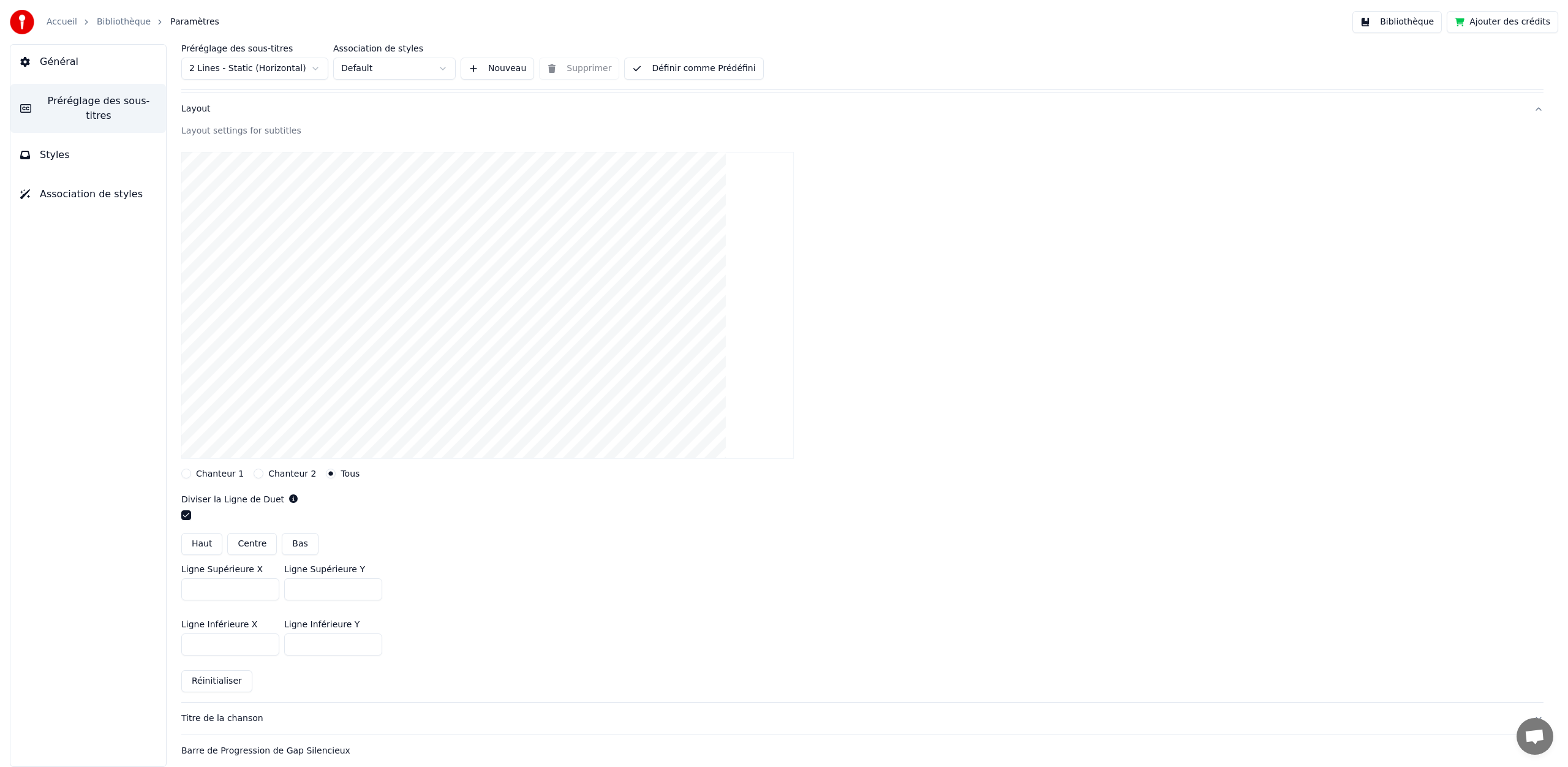
click at [190, 473] on button "Chanteur 1" at bounding box center [187, 474] width 10 height 10
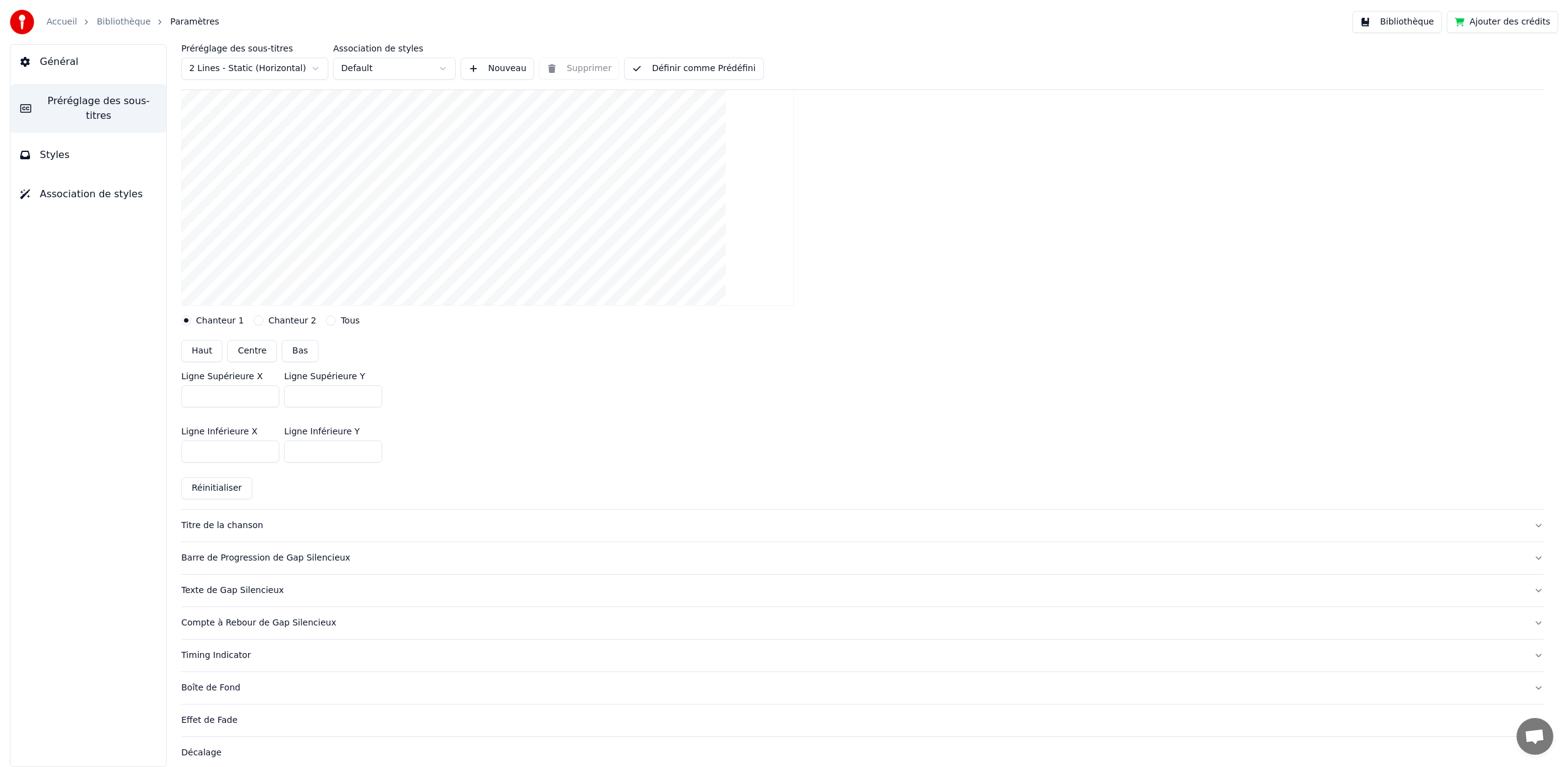
scroll to position [210, 0]
click at [251, 521] on div "Titre de la chanson" at bounding box center [852, 522] width 1342 height 12
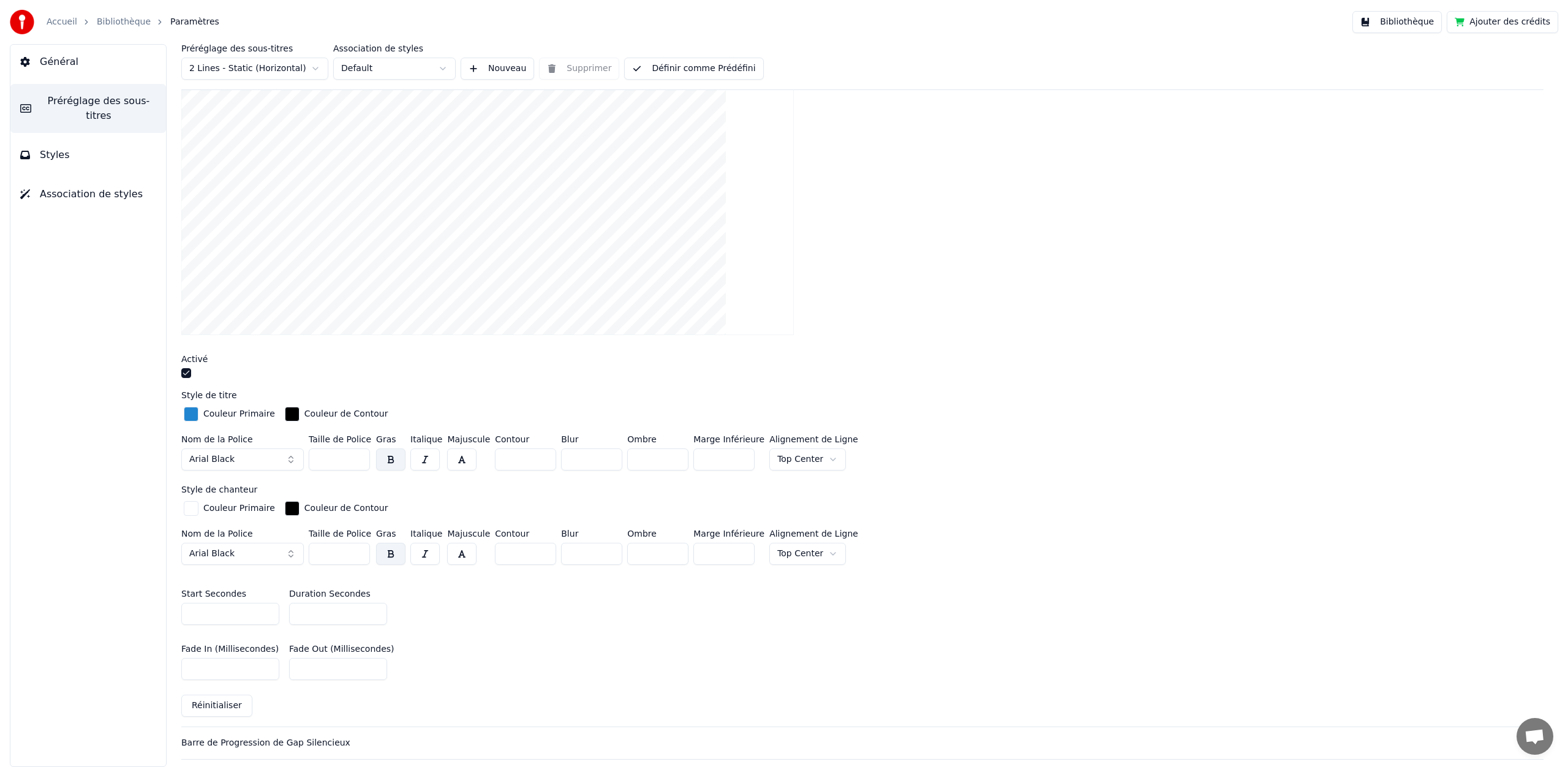
click at [195, 414] on div "button" at bounding box center [191, 414] width 14 height 14
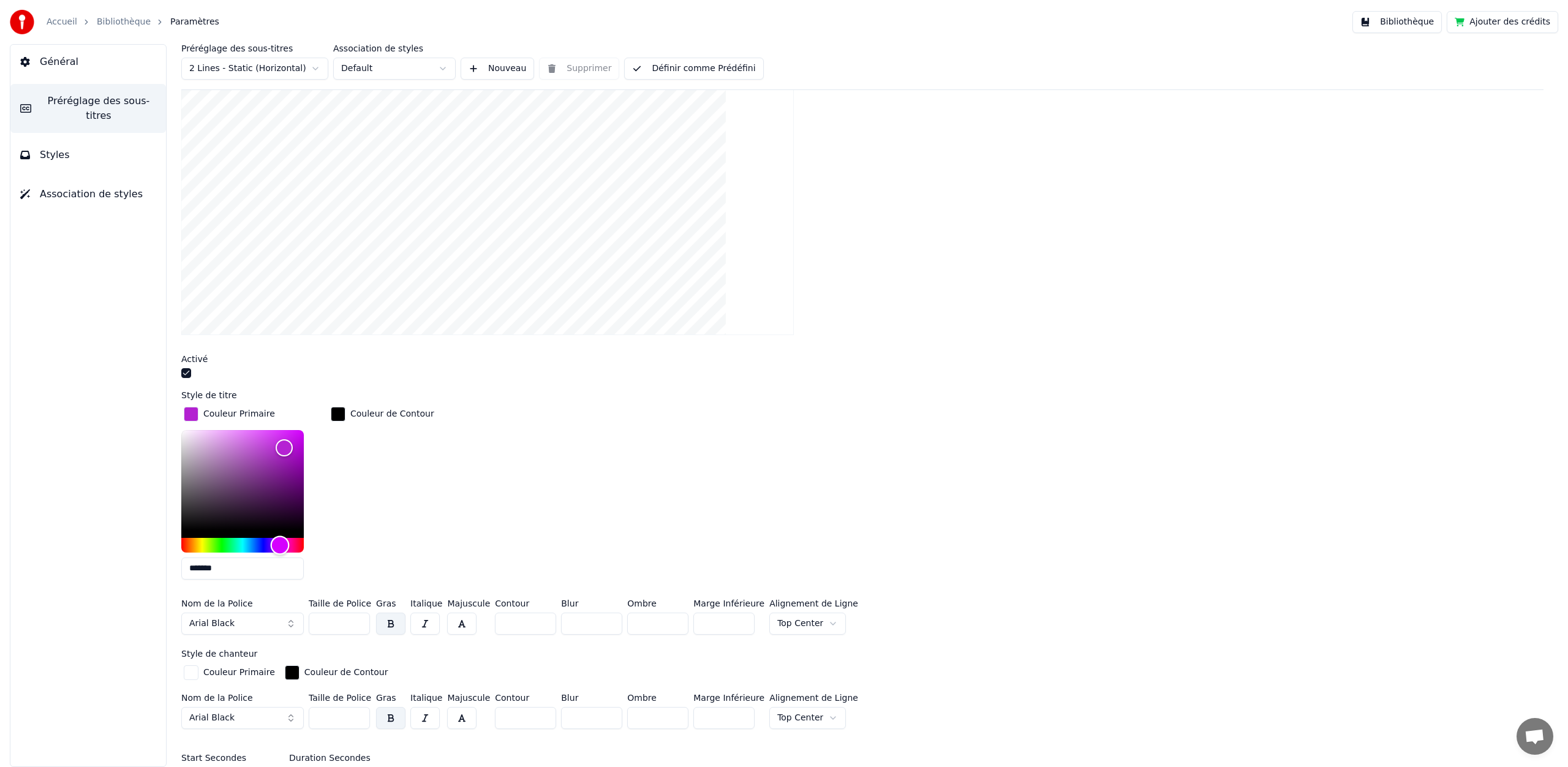
click at [280, 543] on div "Hue" at bounding box center [243, 545] width 122 height 14
type input "*******"
click at [296, 439] on div "Color" at bounding box center [243, 480] width 122 height 100
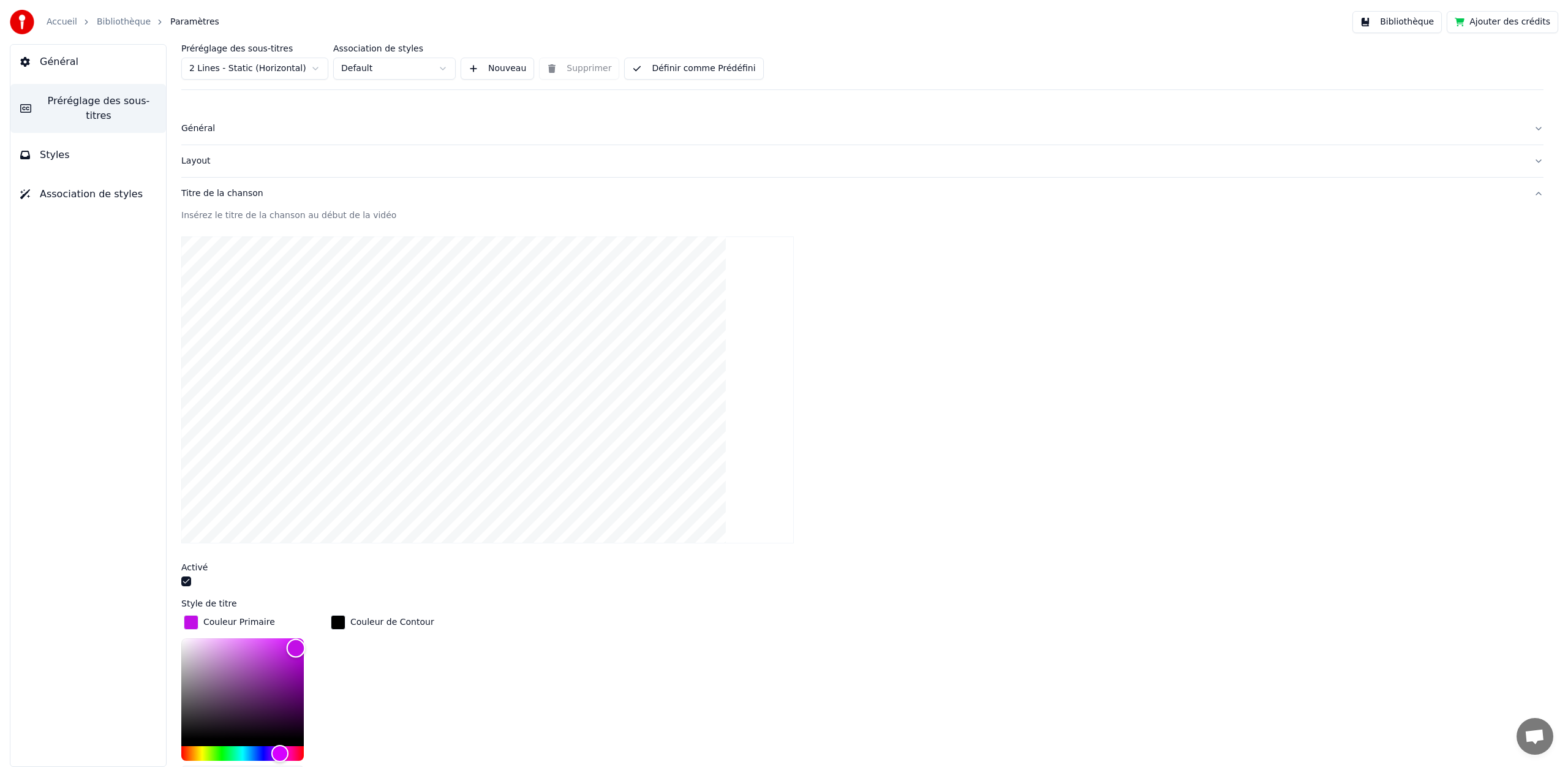
scroll to position [0, 0]
click at [67, 161] on button "Styles" at bounding box center [88, 155] width 156 height 35
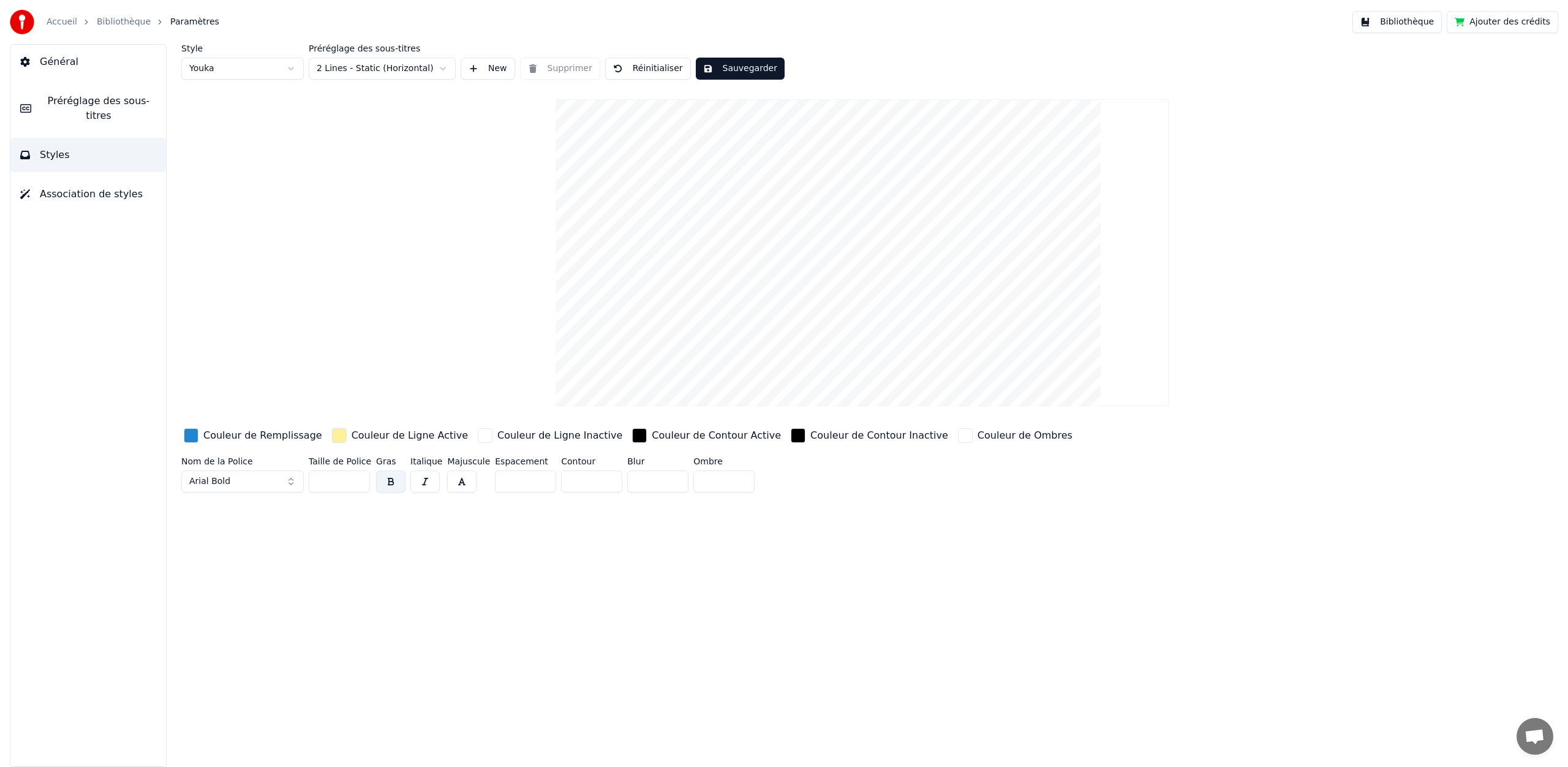
click at [192, 435] on div "button" at bounding box center [191, 435] width 14 height 14
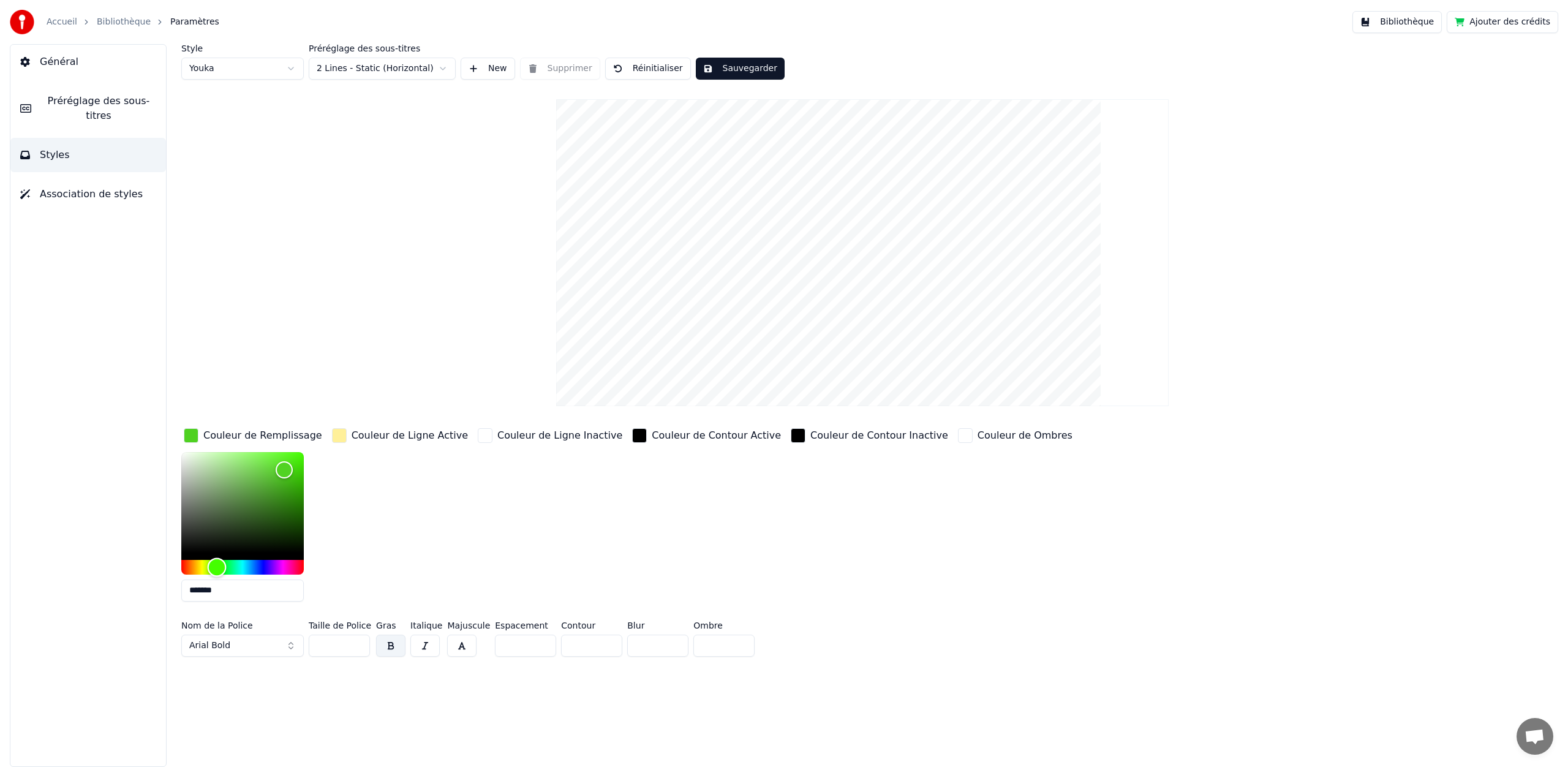
click at [217, 565] on div "Hue" at bounding box center [243, 567] width 122 height 14
type input "*******"
click at [294, 489] on div "Color" at bounding box center [243, 502] width 122 height 100
click at [728, 59] on button "Sauvegarder" at bounding box center [740, 68] width 89 height 22
click at [728, 66] on button "Terminé" at bounding box center [730, 68] width 68 height 22
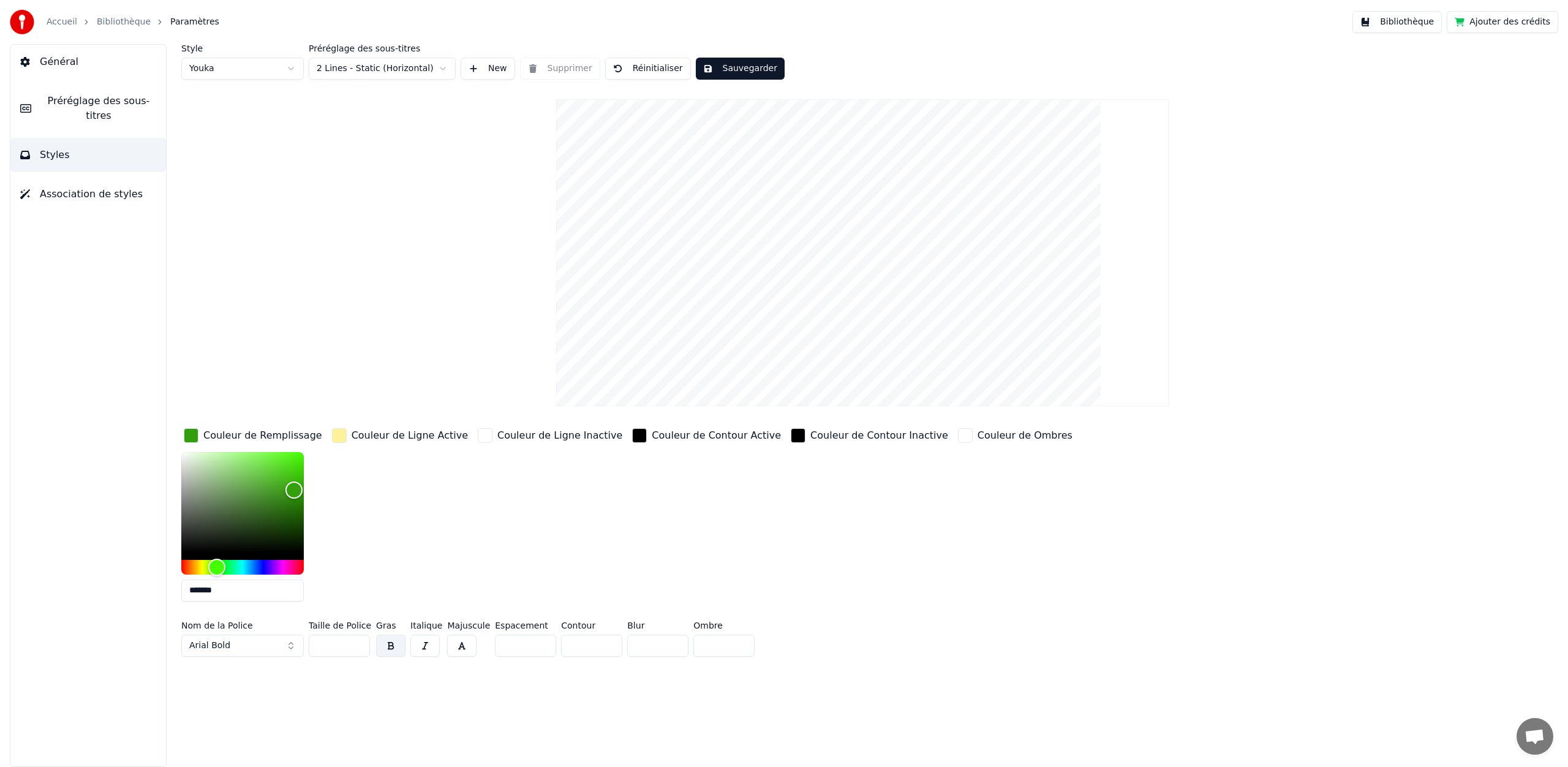
click at [726, 63] on button "Sauvegarder" at bounding box center [740, 68] width 89 height 22
click at [134, 22] on link "Bibliothèque" at bounding box center [123, 22] width 54 height 12
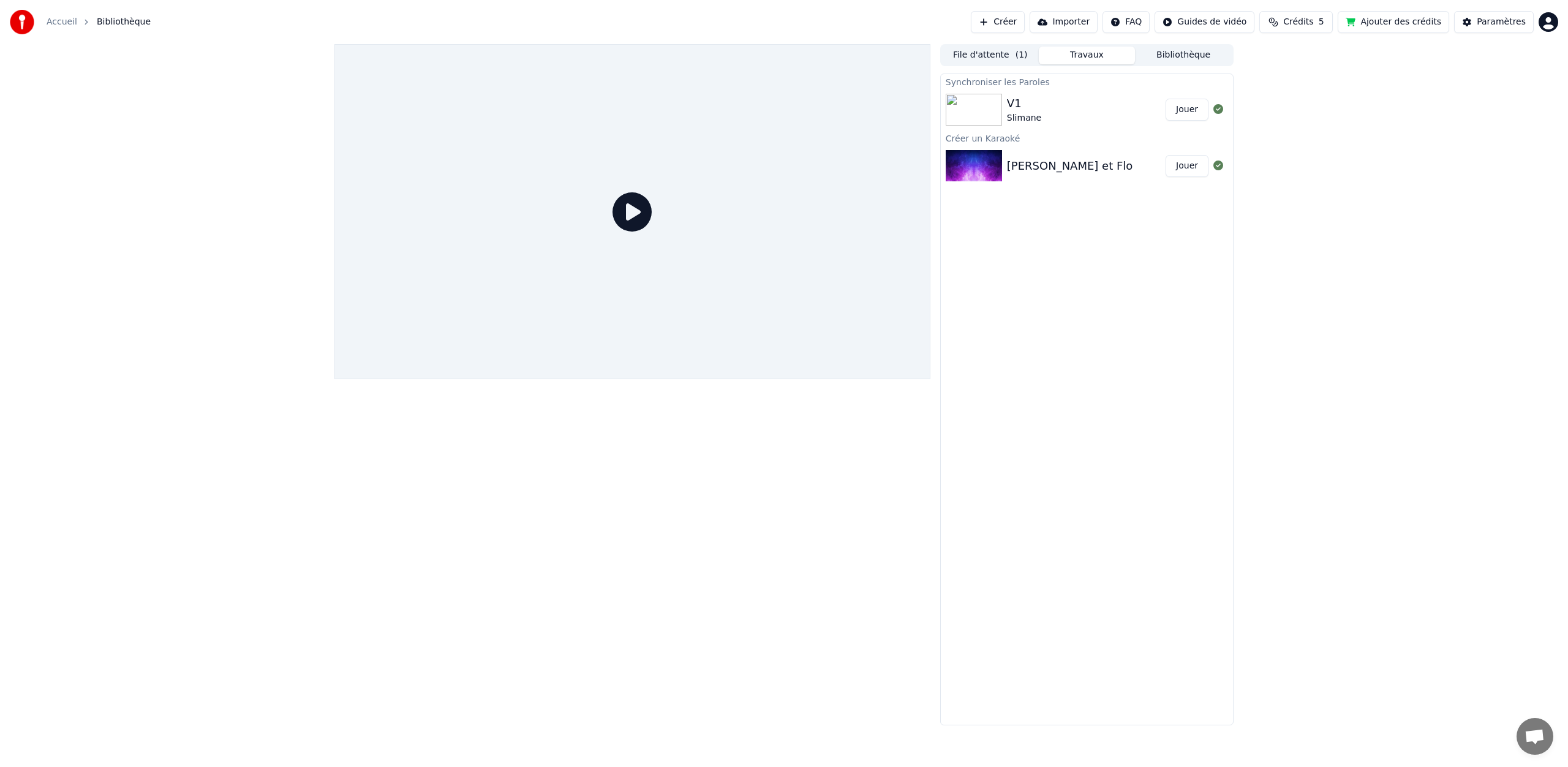
click at [1051, 102] on div "V1 Slimane" at bounding box center [1086, 110] width 159 height 30
click at [1037, 105] on div "V1" at bounding box center [1024, 104] width 35 height 17
click at [640, 206] on icon at bounding box center [632, 212] width 39 height 39
click at [1142, 109] on div "V1 Slimane" at bounding box center [1086, 110] width 159 height 30
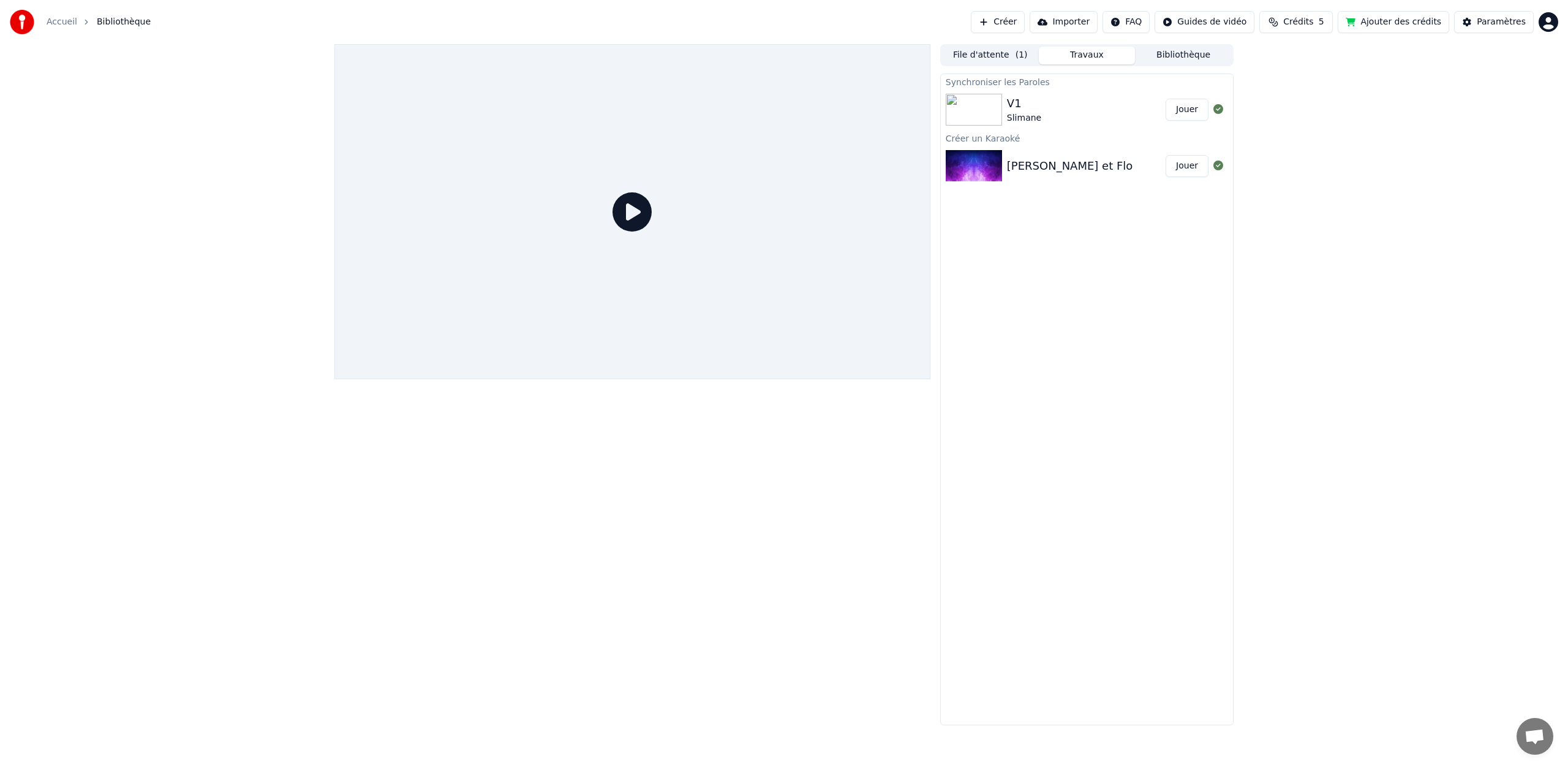
click at [1025, 166] on div "[PERSON_NAME] et Flo" at bounding box center [1069, 166] width 125 height 17
drag, startPoint x: 1043, startPoint y: 283, endPoint x: 1043, endPoint y: 240, distance: 43.0
click at [1043, 283] on div "Synchroniser les Paroles V1 Slimane Jouer Créer un Karaoké [PERSON_NAME] et Flo…" at bounding box center [1087, 399] width 293 height 652
click at [1012, 110] on div "V1" at bounding box center [1024, 104] width 35 height 17
drag, startPoint x: 109, startPoint y: 20, endPoint x: 73, endPoint y: 20, distance: 36.0
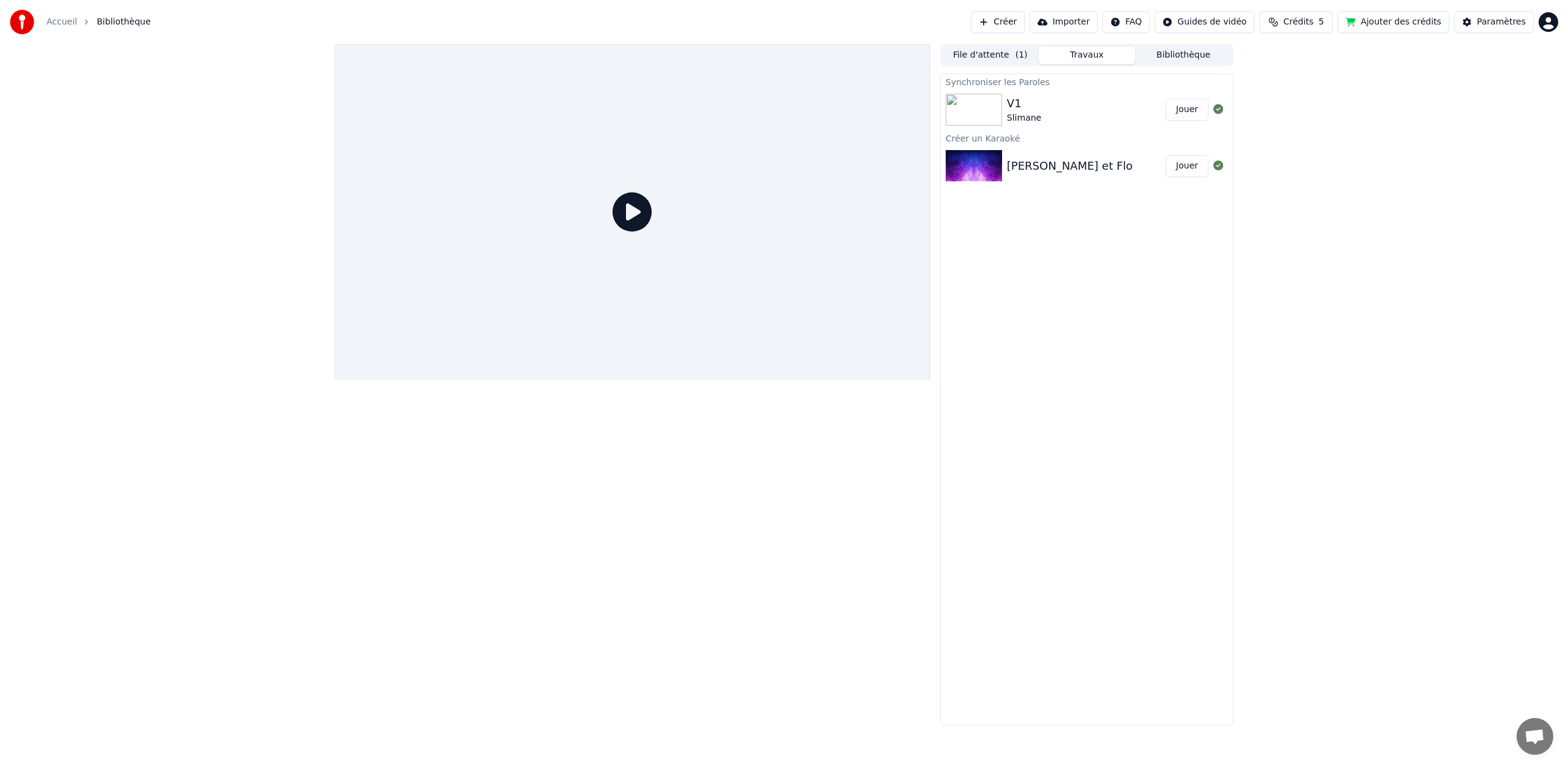
click at [108, 20] on span "Bibliothèque" at bounding box center [123, 22] width 54 height 12
click at [60, 21] on link "Accueil" at bounding box center [62, 22] width 30 height 12
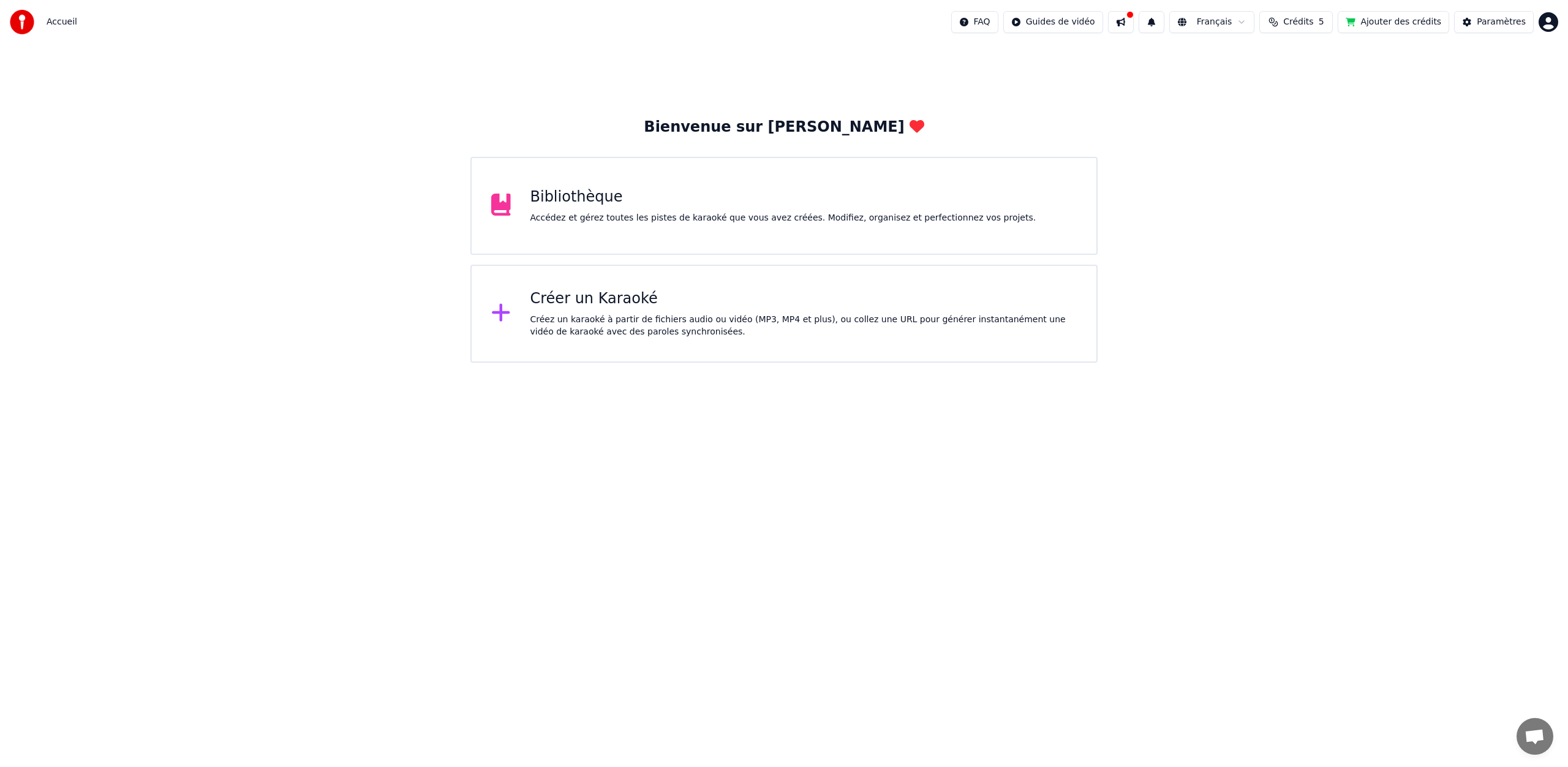
click at [622, 214] on div "Accédez et gérez toutes les pistes de karaoké que vous avez créées. Modifiez, o…" at bounding box center [783, 218] width 506 height 12
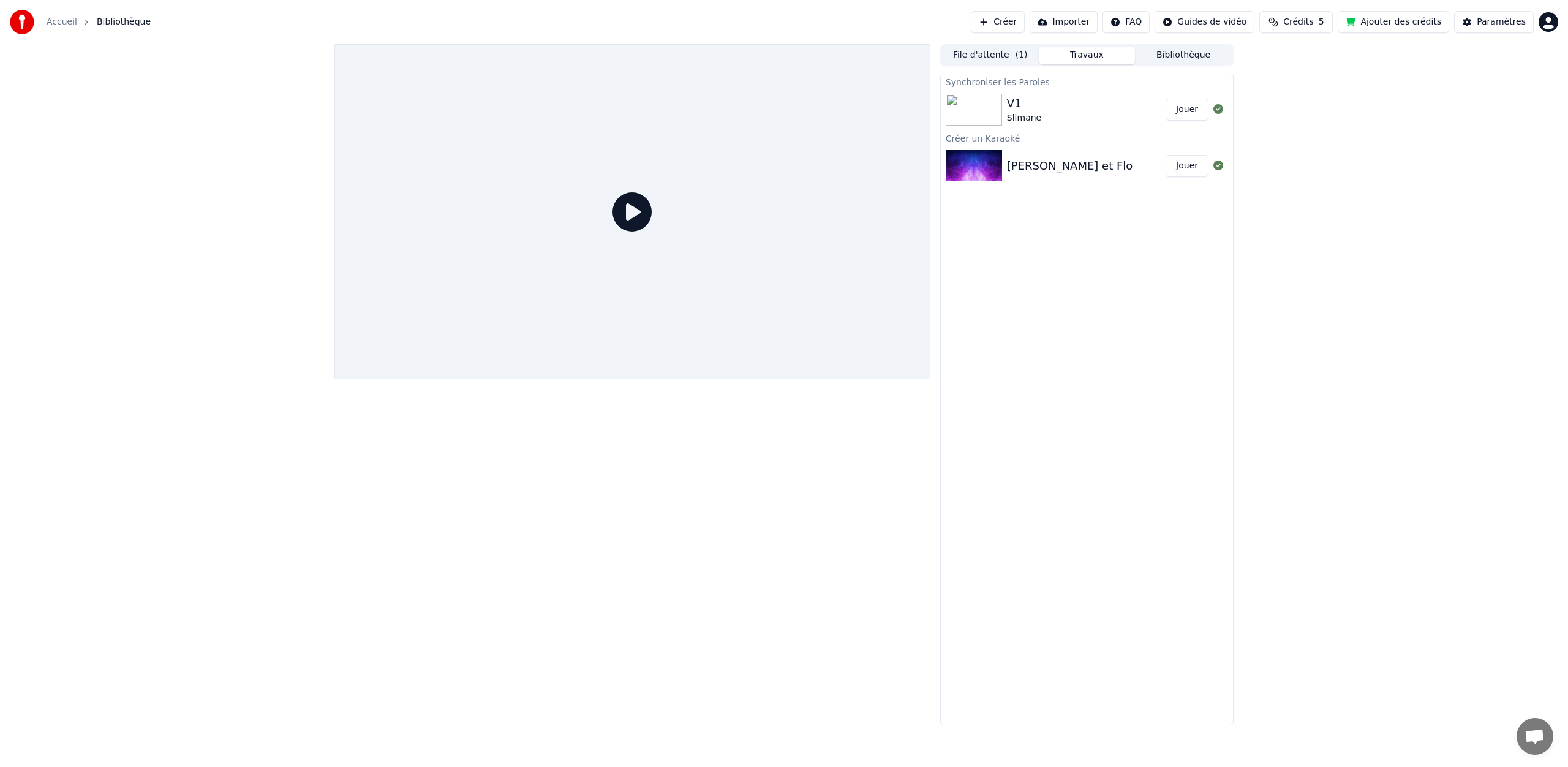
click at [1015, 106] on div "V1" at bounding box center [1024, 104] width 35 height 17
click at [1173, 106] on button "Jouer" at bounding box center [1186, 110] width 43 height 22
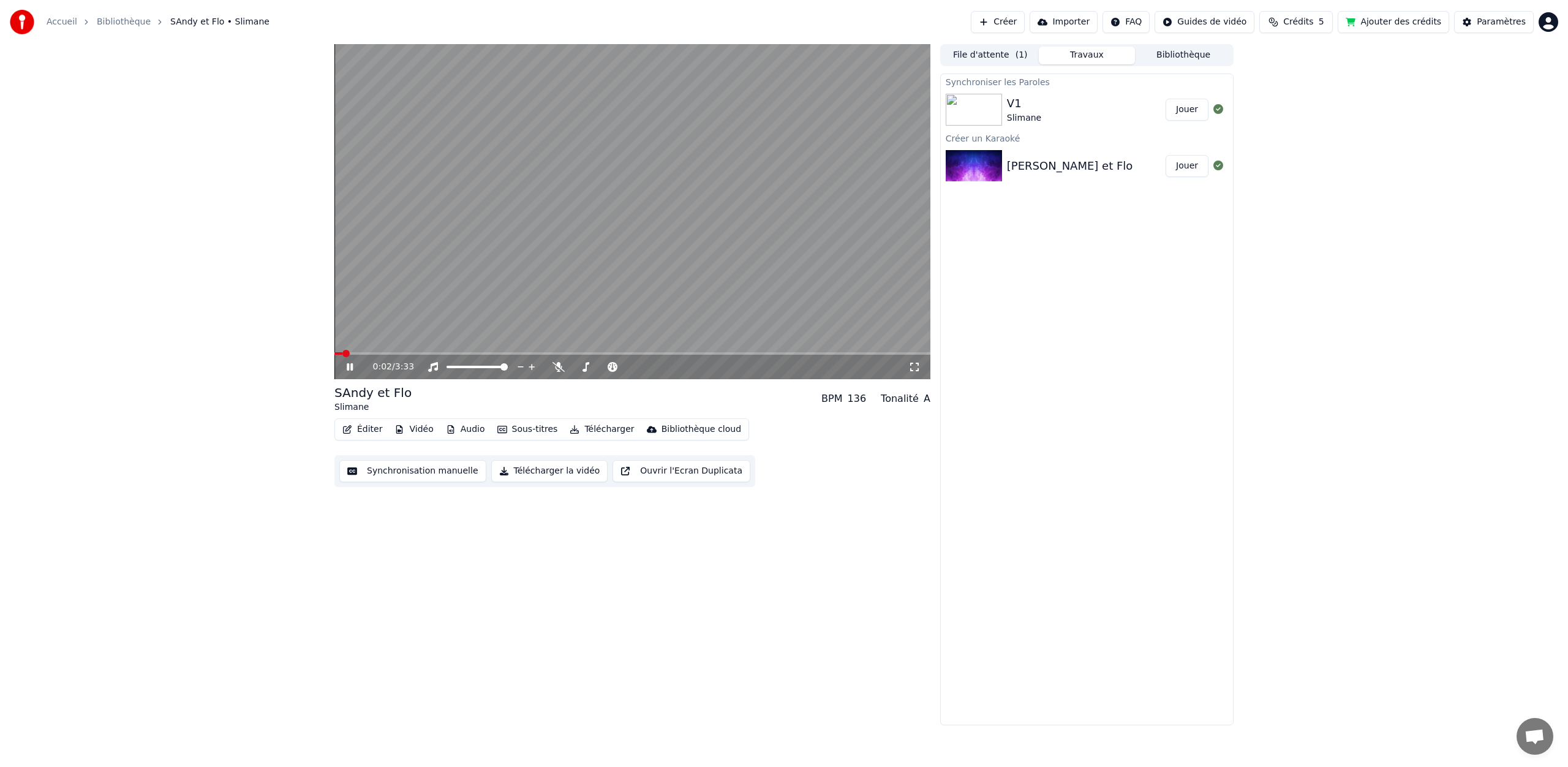
click at [540, 247] on video at bounding box center [632, 211] width 596 height 335
click at [431, 473] on button "Synchronisation manuelle" at bounding box center [413, 471] width 147 height 22
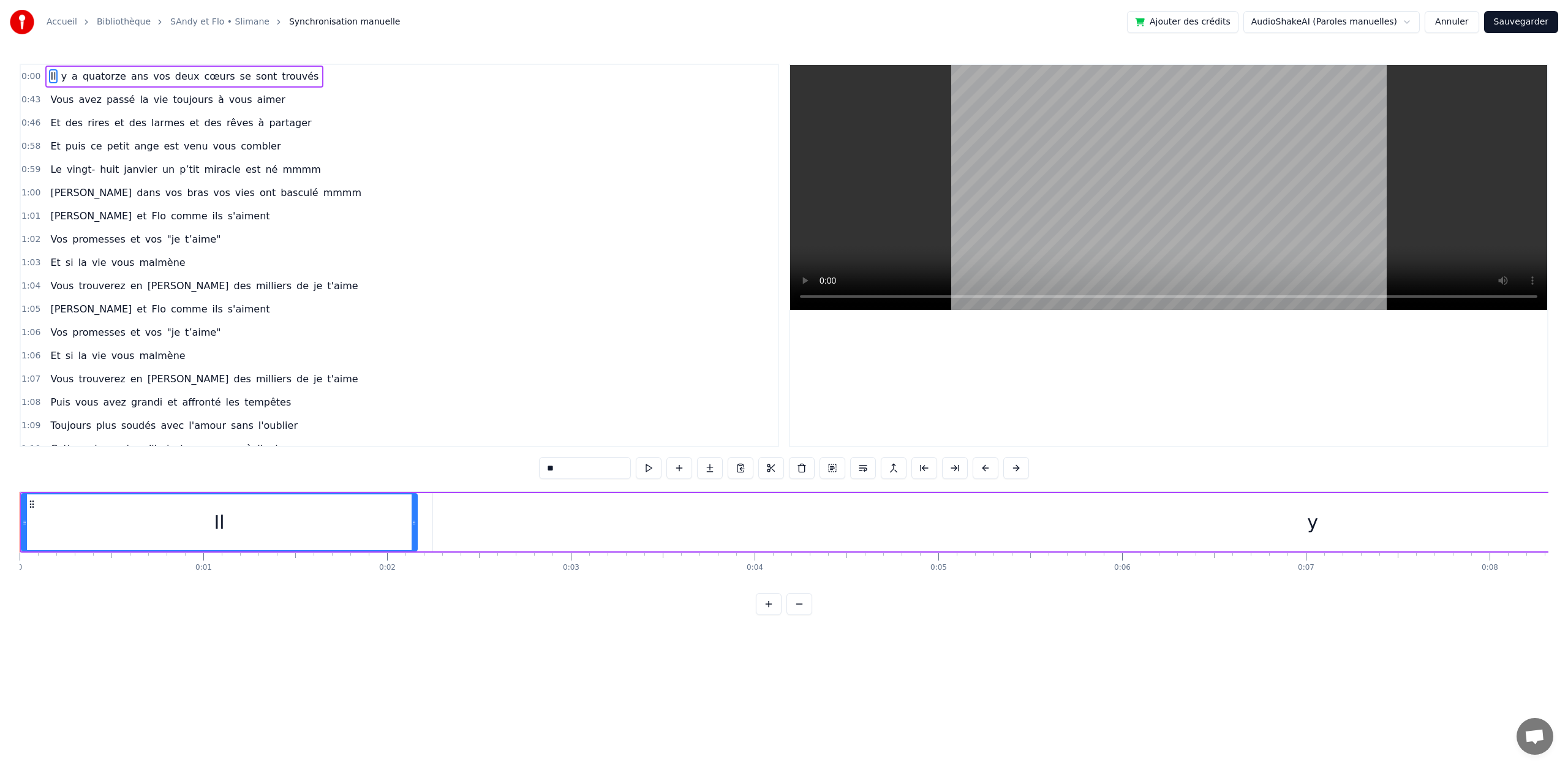
click at [227, 20] on link "SAndy et Flo • Slimane" at bounding box center [220, 22] width 99 height 12
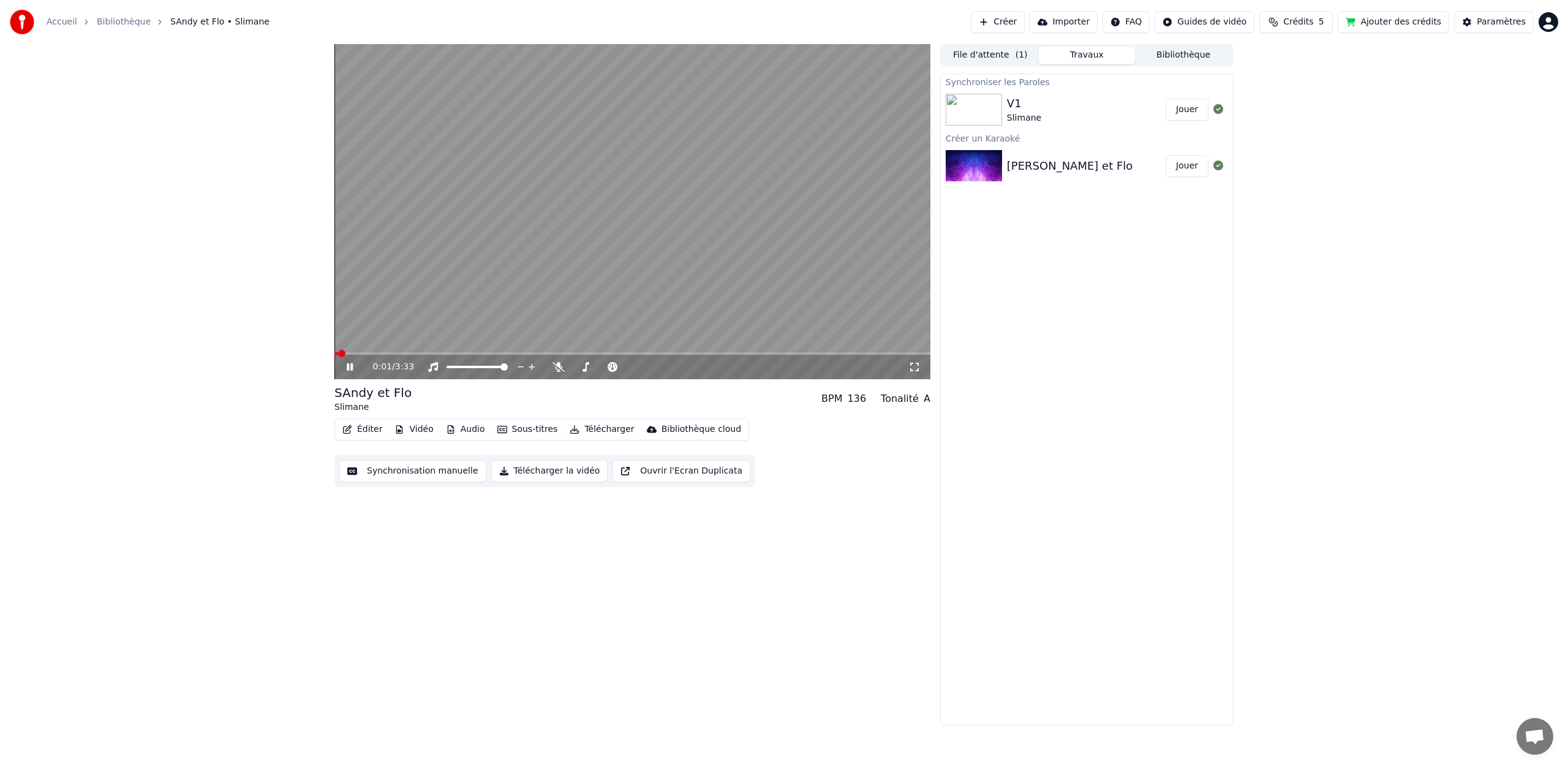
click at [353, 430] on button "Éditer" at bounding box center [362, 430] width 50 height 17
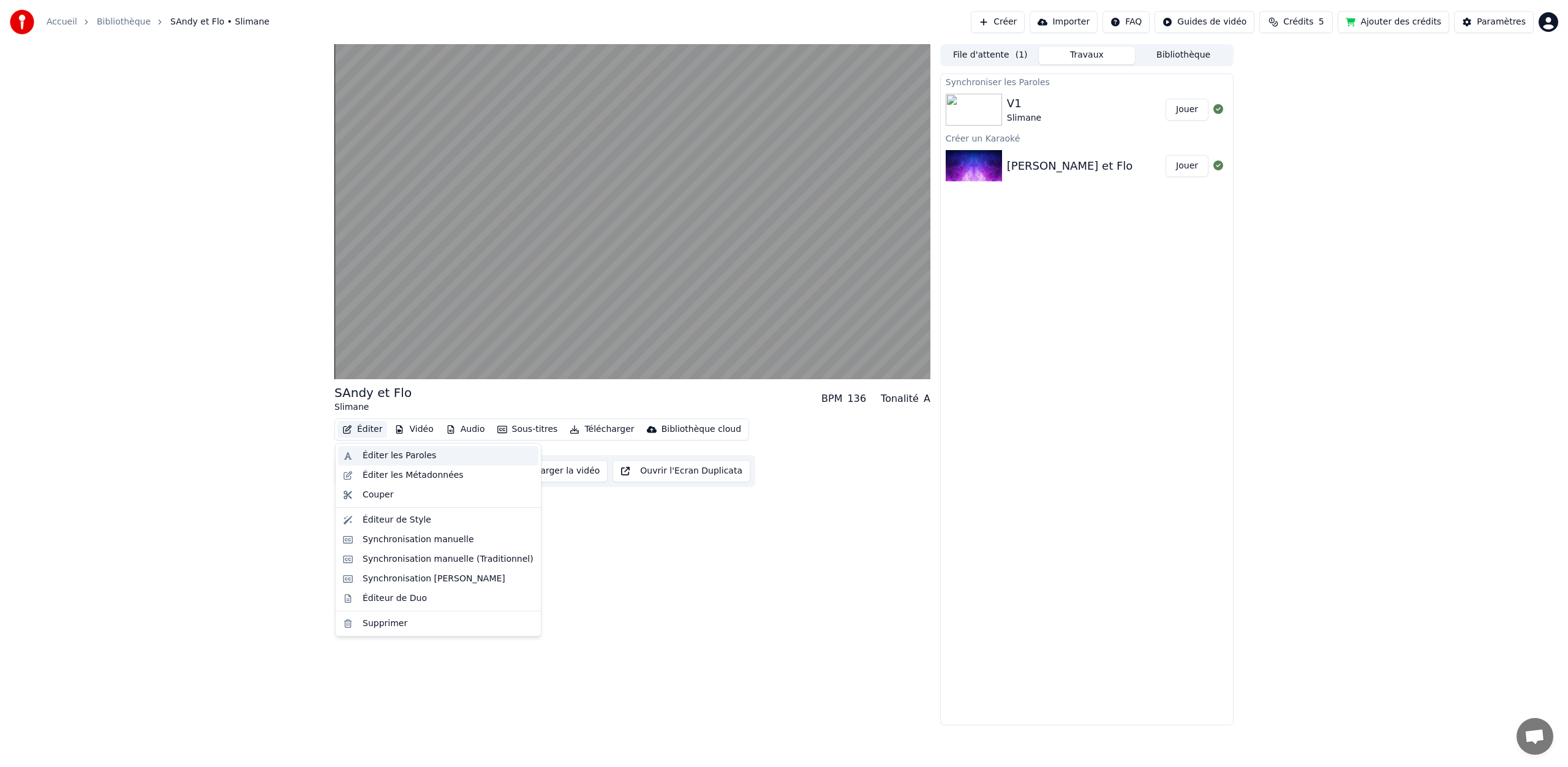
click at [387, 461] on div "Éditer les Paroles" at bounding box center [399, 456] width 74 height 12
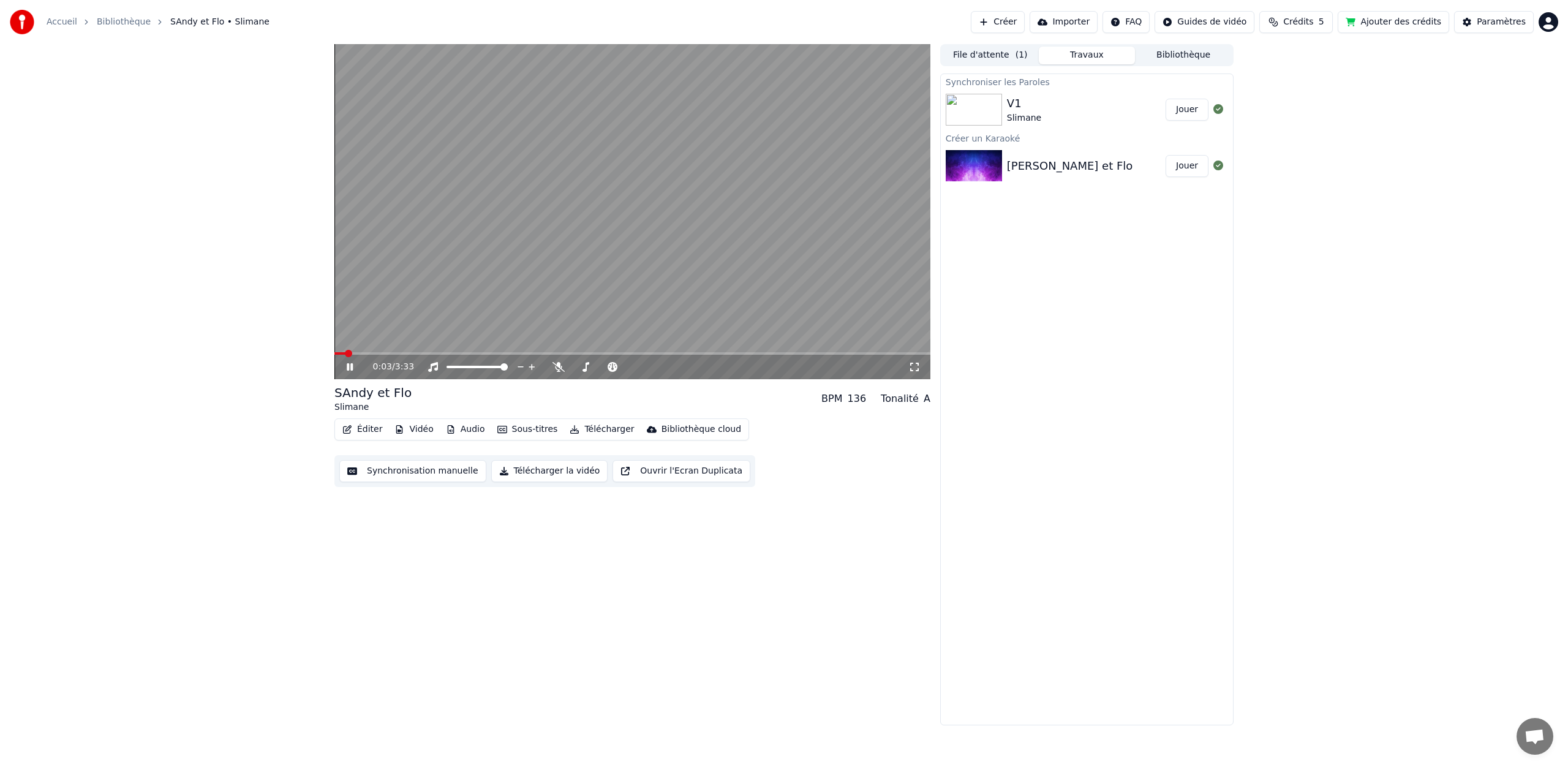
click at [444, 284] on video at bounding box center [632, 211] width 596 height 335
click at [369, 428] on button "Éditer" at bounding box center [362, 430] width 50 height 17
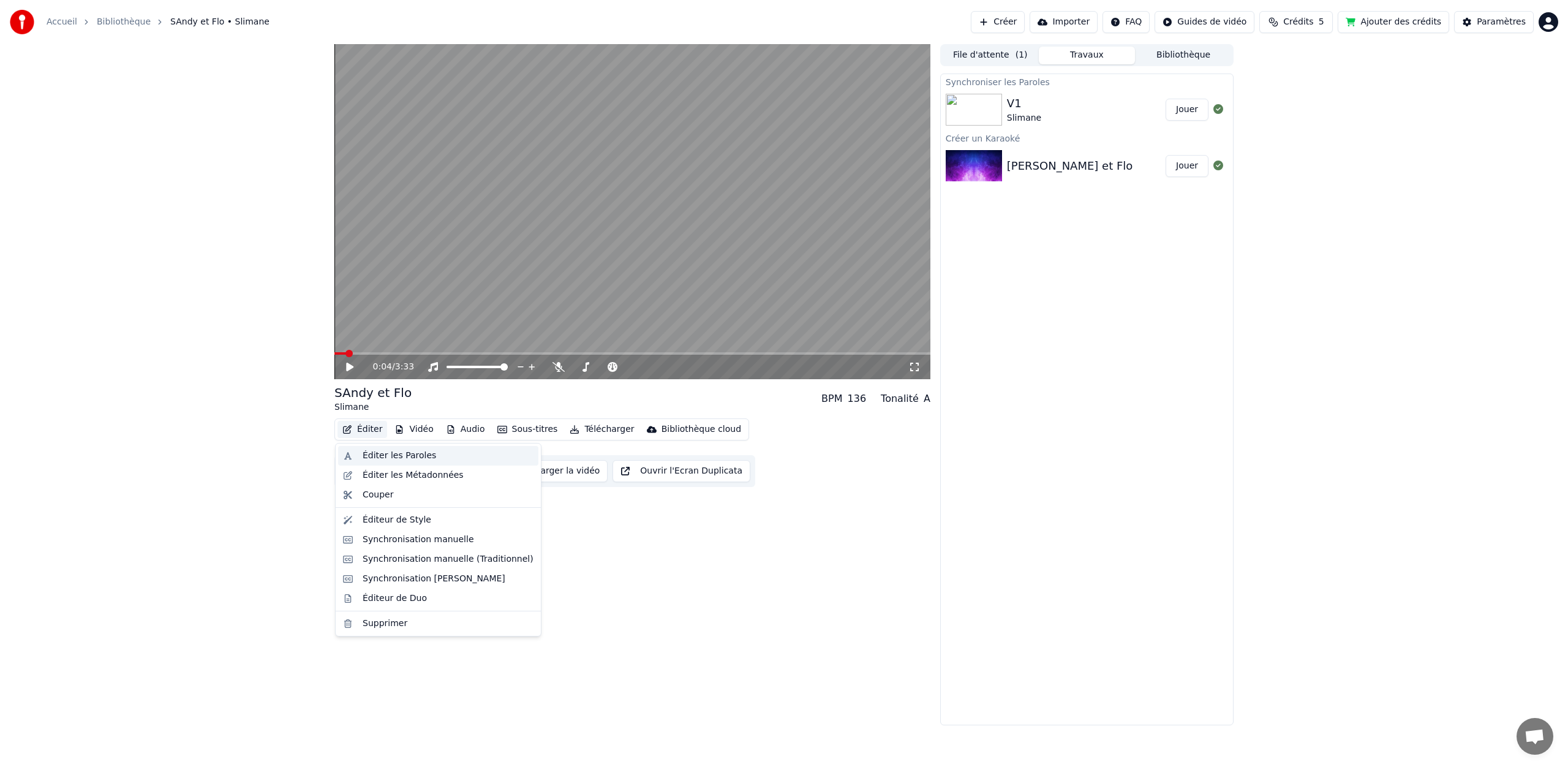
click at [379, 453] on div "Éditer les Paroles" at bounding box center [399, 456] width 74 height 12
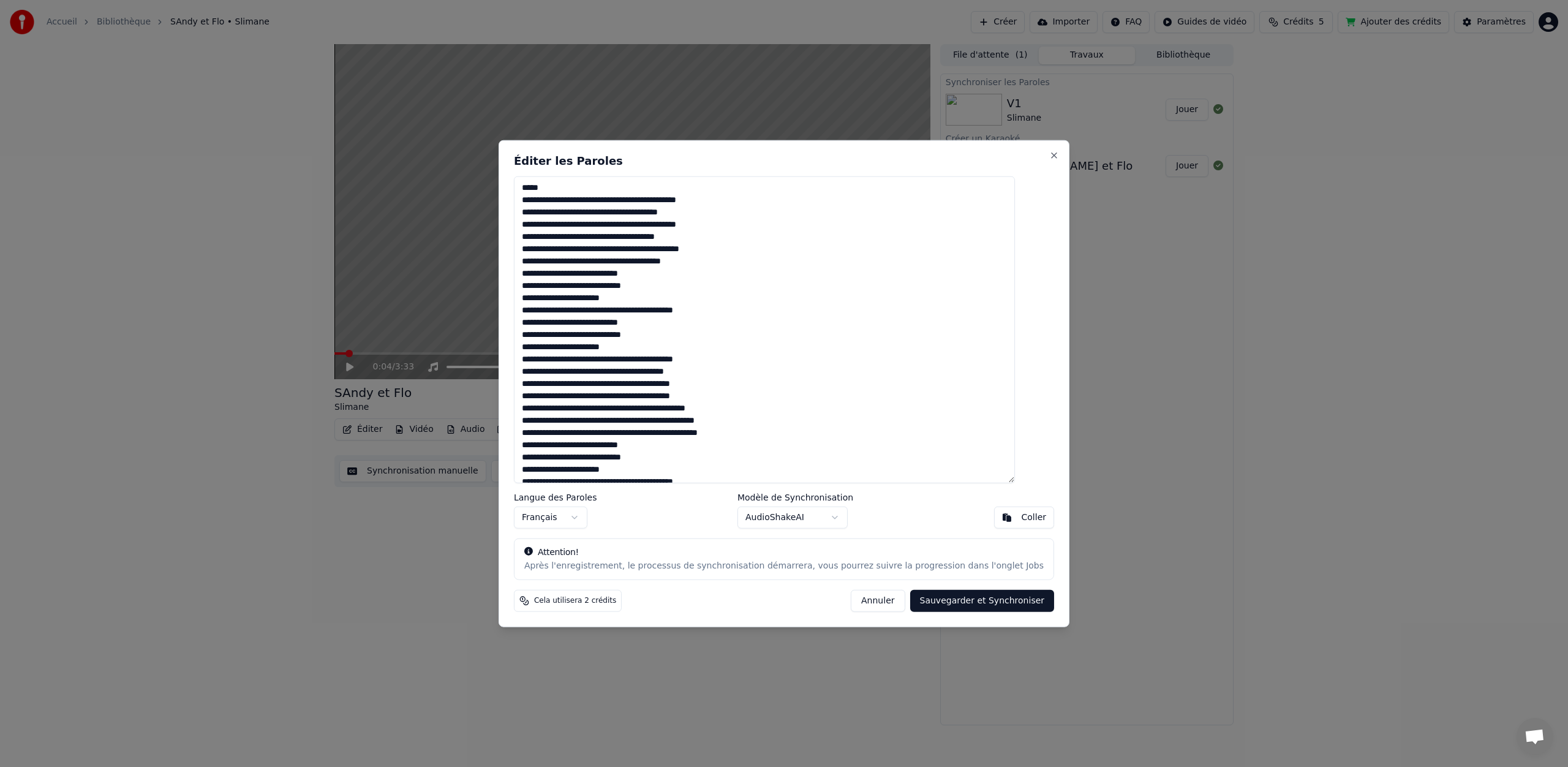
type textarea "**********"
click at [949, 602] on button "Sauvegarder et Synchroniser" at bounding box center [982, 600] width 145 height 22
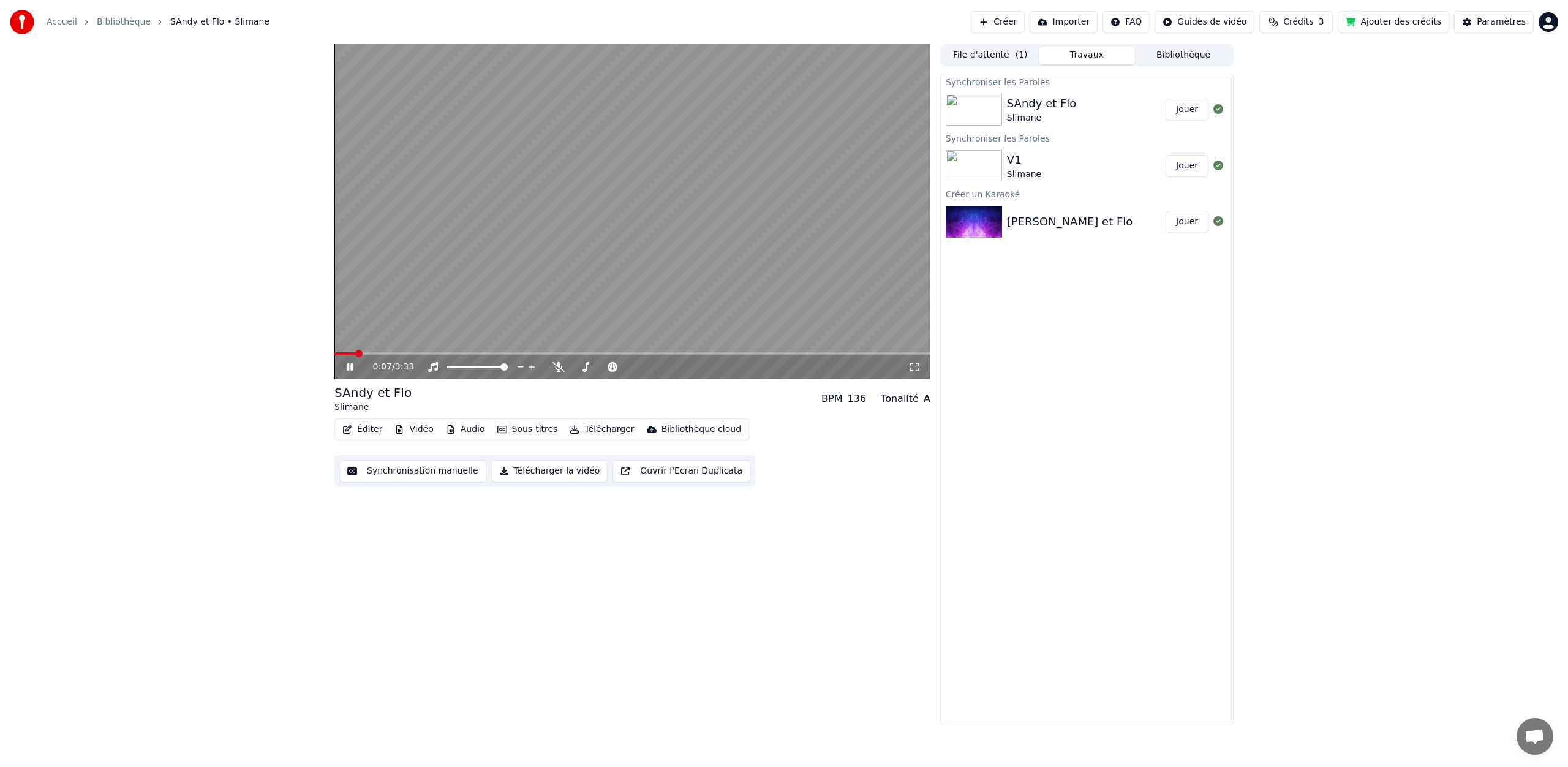
click at [635, 255] on video at bounding box center [632, 211] width 596 height 335
click at [398, 471] on button "Synchronisation manuelle" at bounding box center [413, 471] width 147 height 22
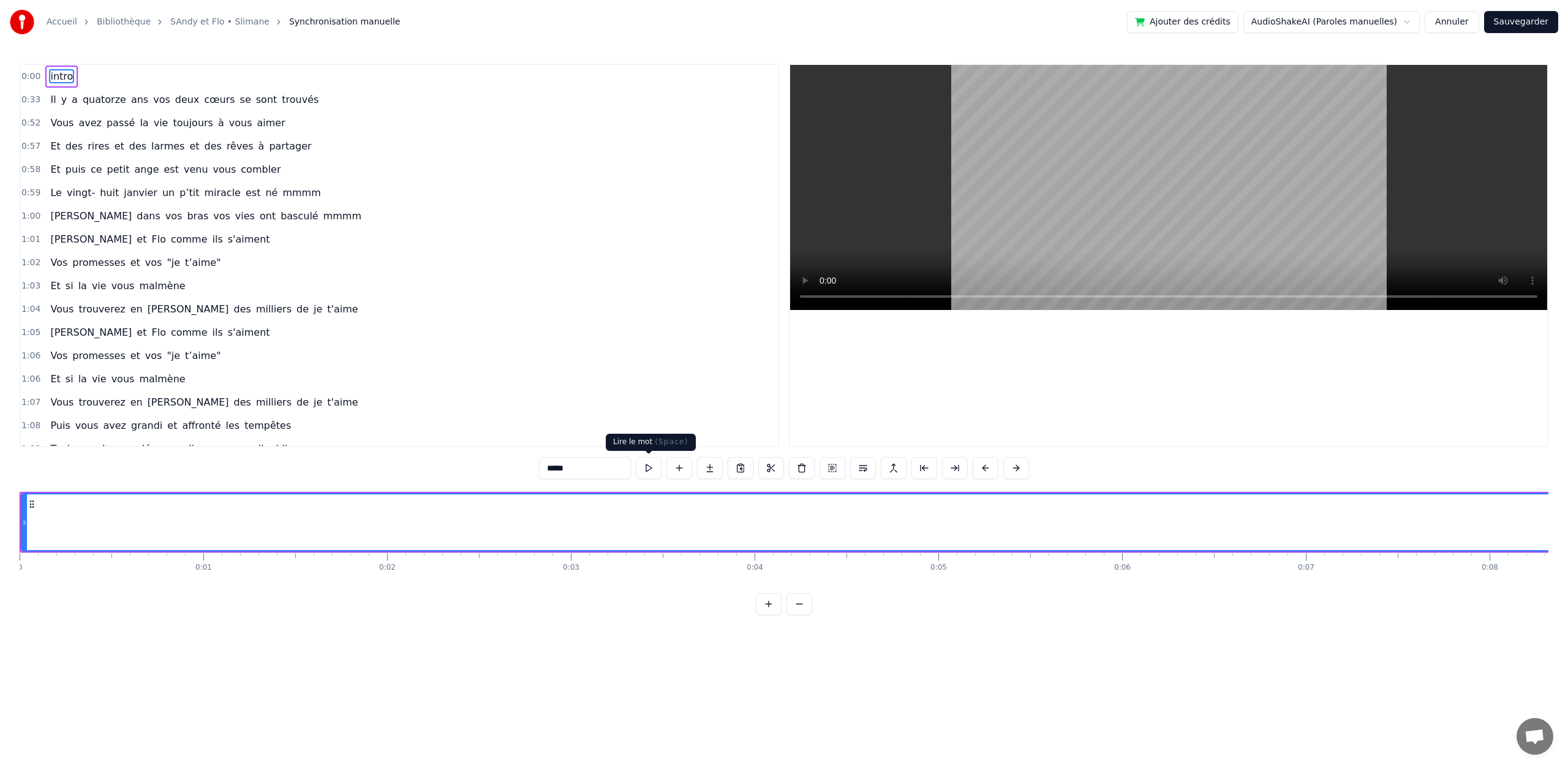
click at [651, 470] on button at bounding box center [649, 468] width 26 height 22
click at [636, 457] on button at bounding box center [649, 468] width 26 height 22
click at [651, 470] on button at bounding box center [649, 468] width 26 height 22
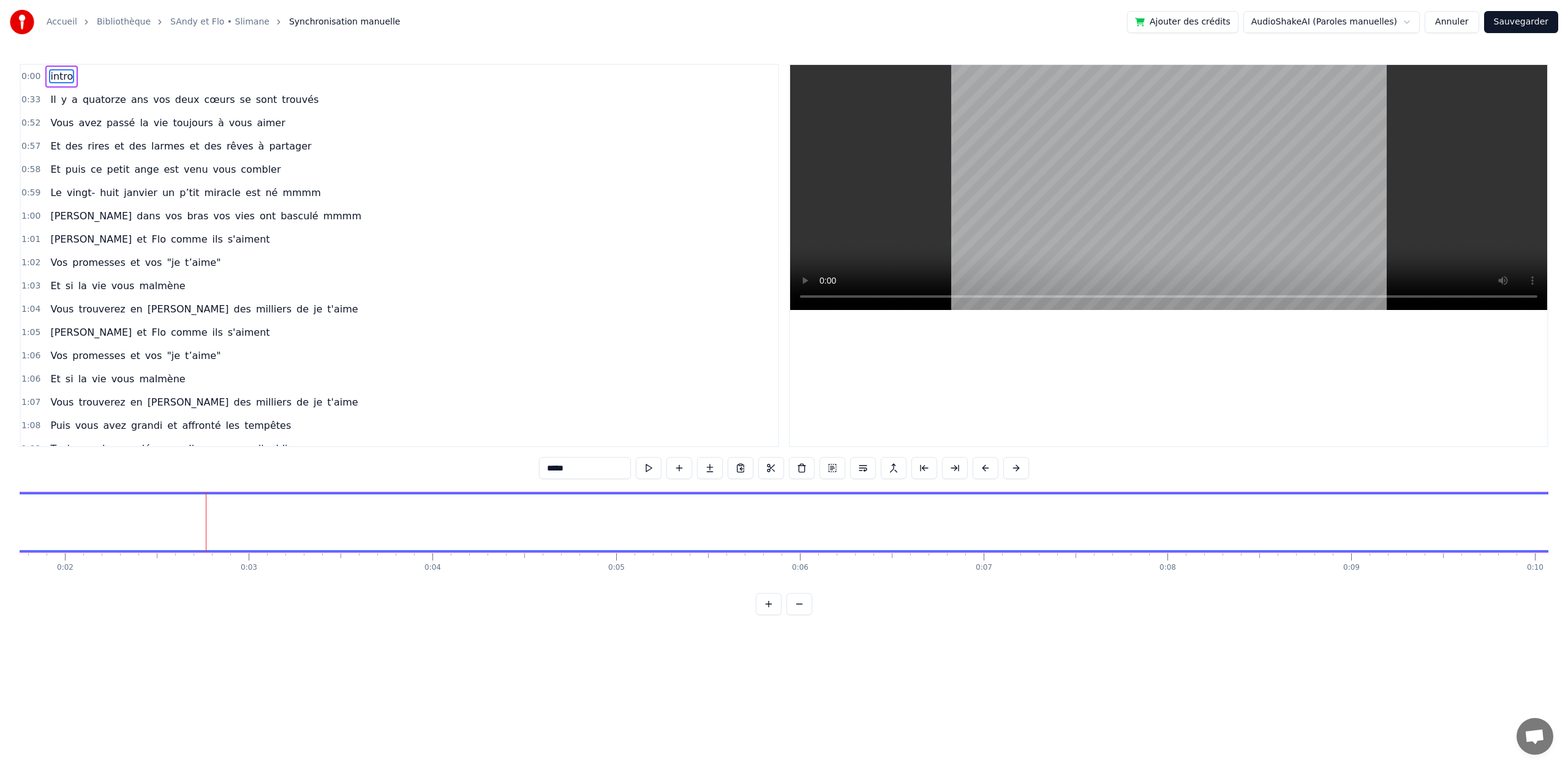
click at [651, 470] on button at bounding box center [649, 468] width 26 height 22
click at [765, 469] on button at bounding box center [771, 468] width 26 height 22
click at [786, 470] on button at bounding box center [786, 468] width 26 height 22
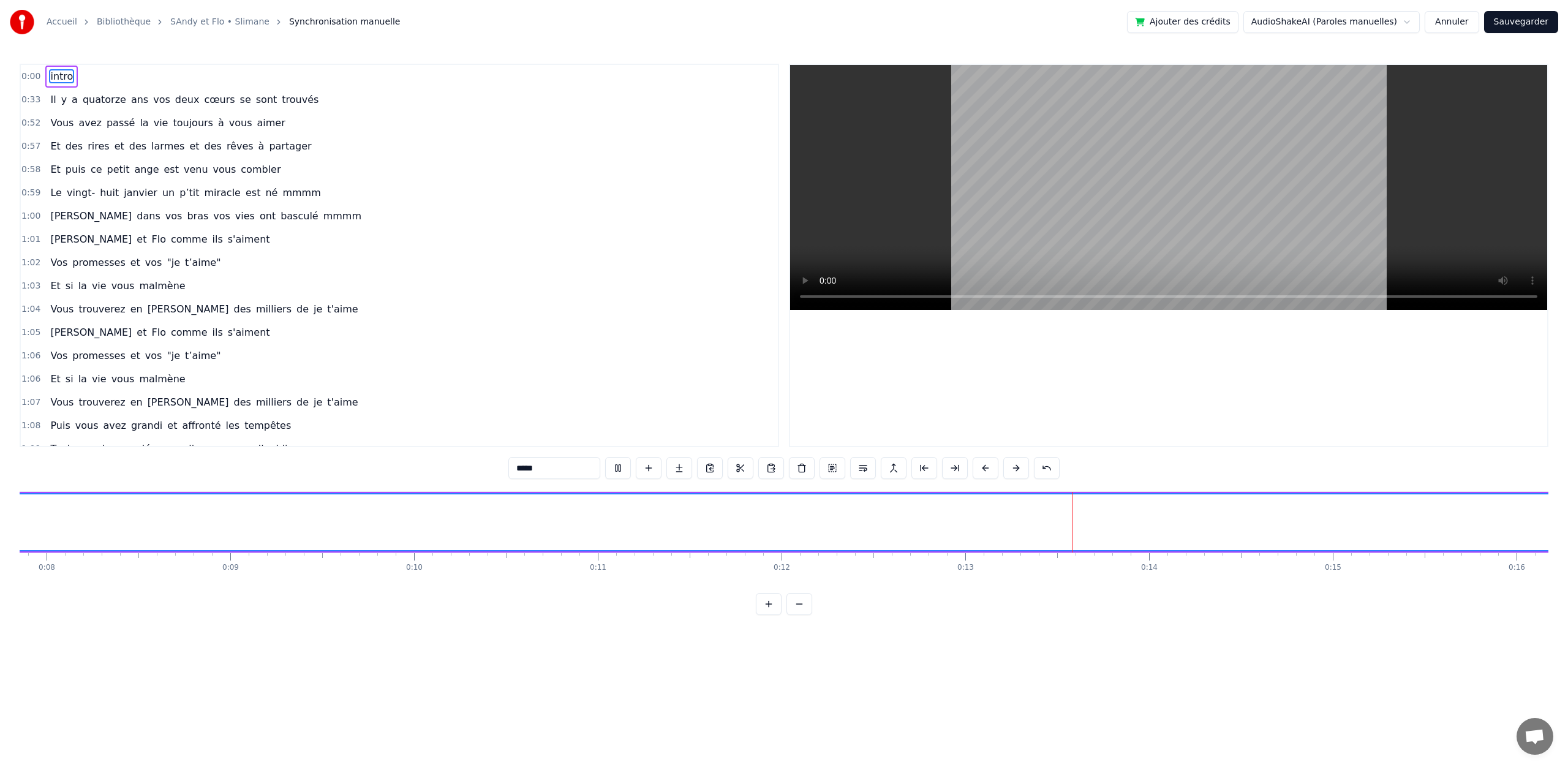
click at [786, 470] on div "*****" at bounding box center [783, 468] width 551 height 22
click at [621, 470] on button at bounding box center [618, 468] width 26 height 22
click at [162, 104] on div "Il y a quatorze ans vos deux cœurs se sont trouvés" at bounding box center [184, 99] width 278 height 22
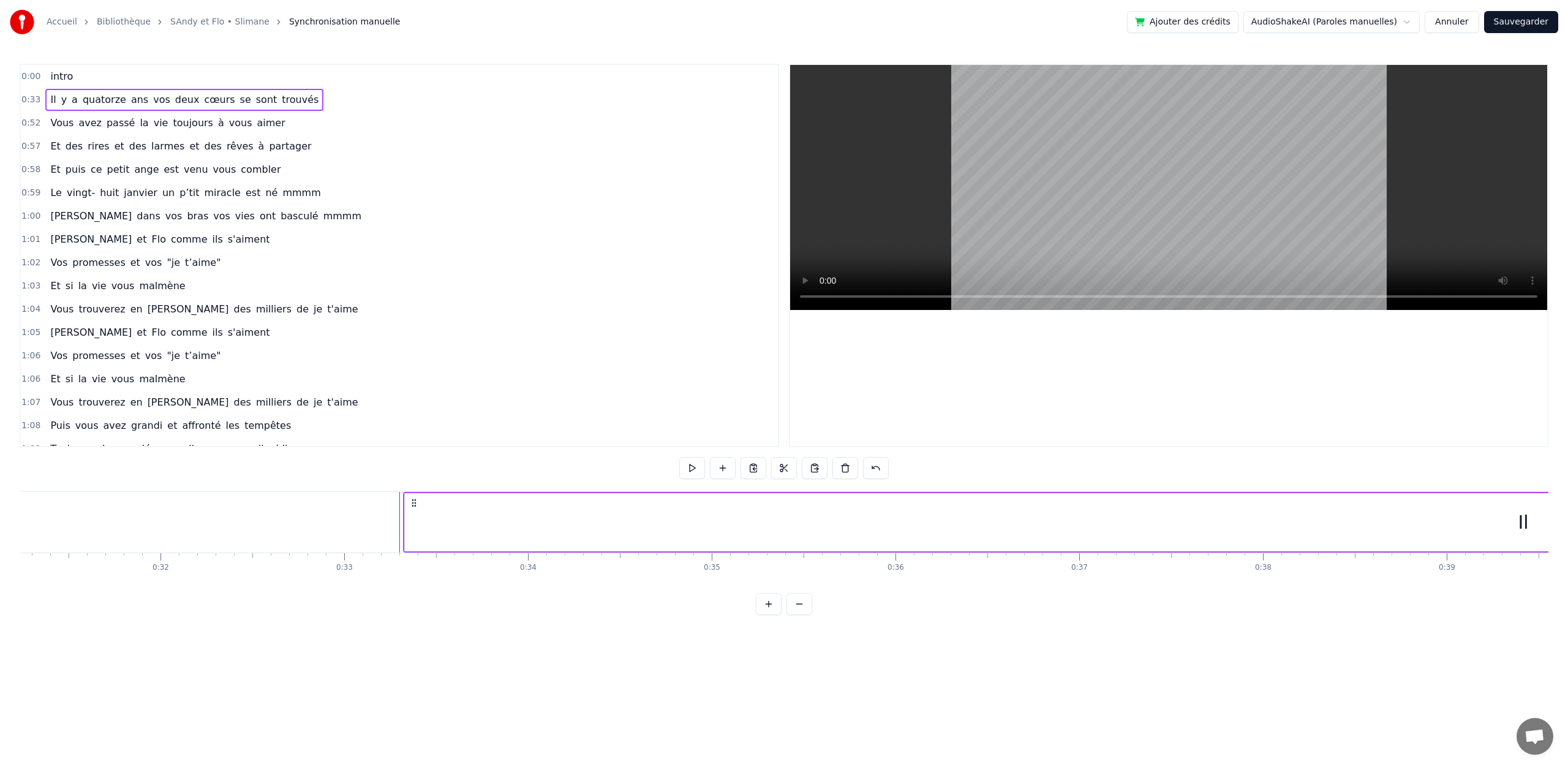
scroll to position [0, 6057]
click at [102, 102] on span "quatorze" at bounding box center [104, 99] width 46 height 14
click at [1044, 472] on button at bounding box center [1047, 468] width 26 height 22
click at [770, 603] on button at bounding box center [769, 604] width 26 height 22
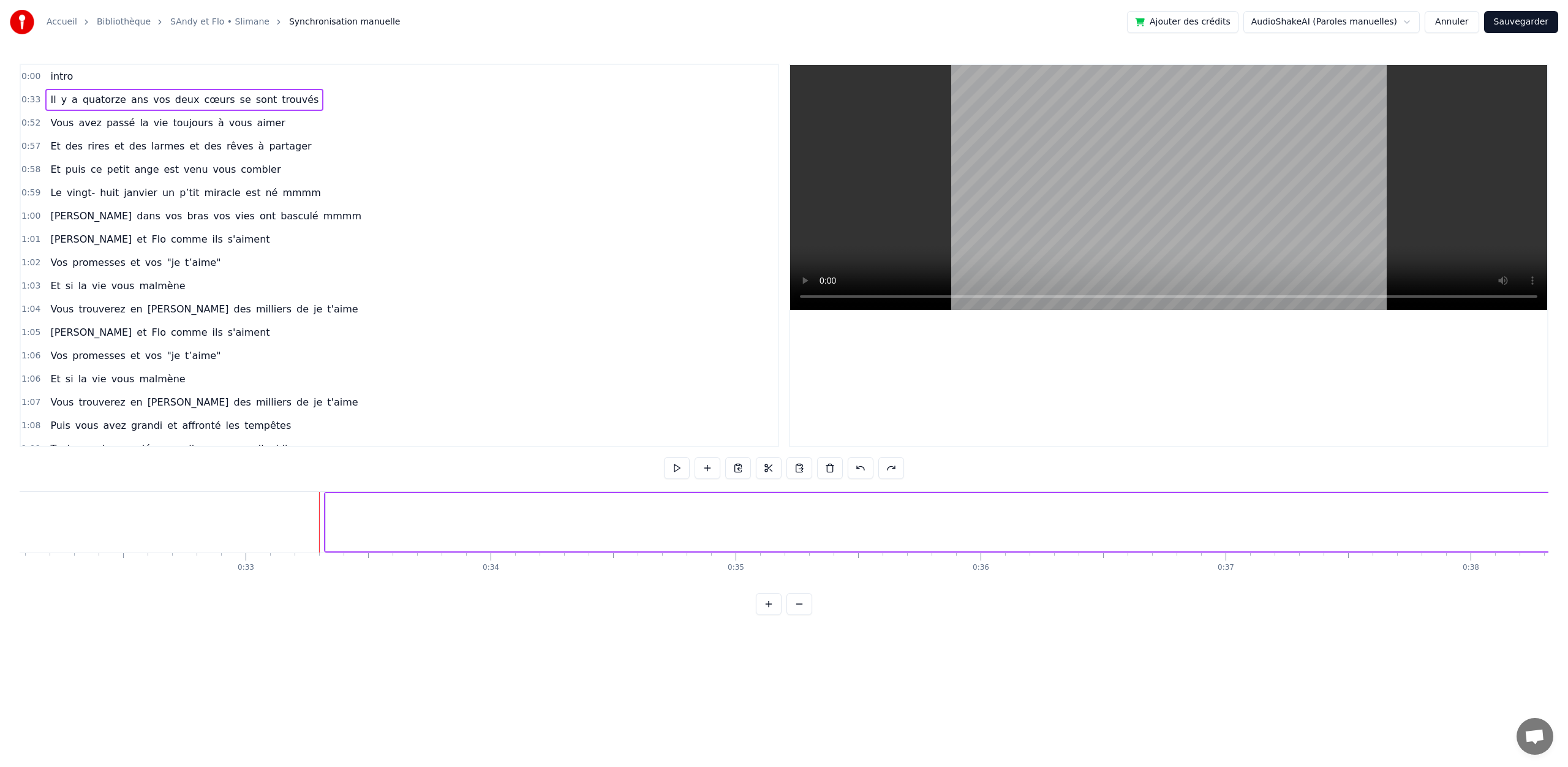
scroll to position [0, 8097]
click at [797, 606] on button at bounding box center [799, 604] width 26 height 22
click at [786, 593] on button at bounding box center [799, 604] width 26 height 22
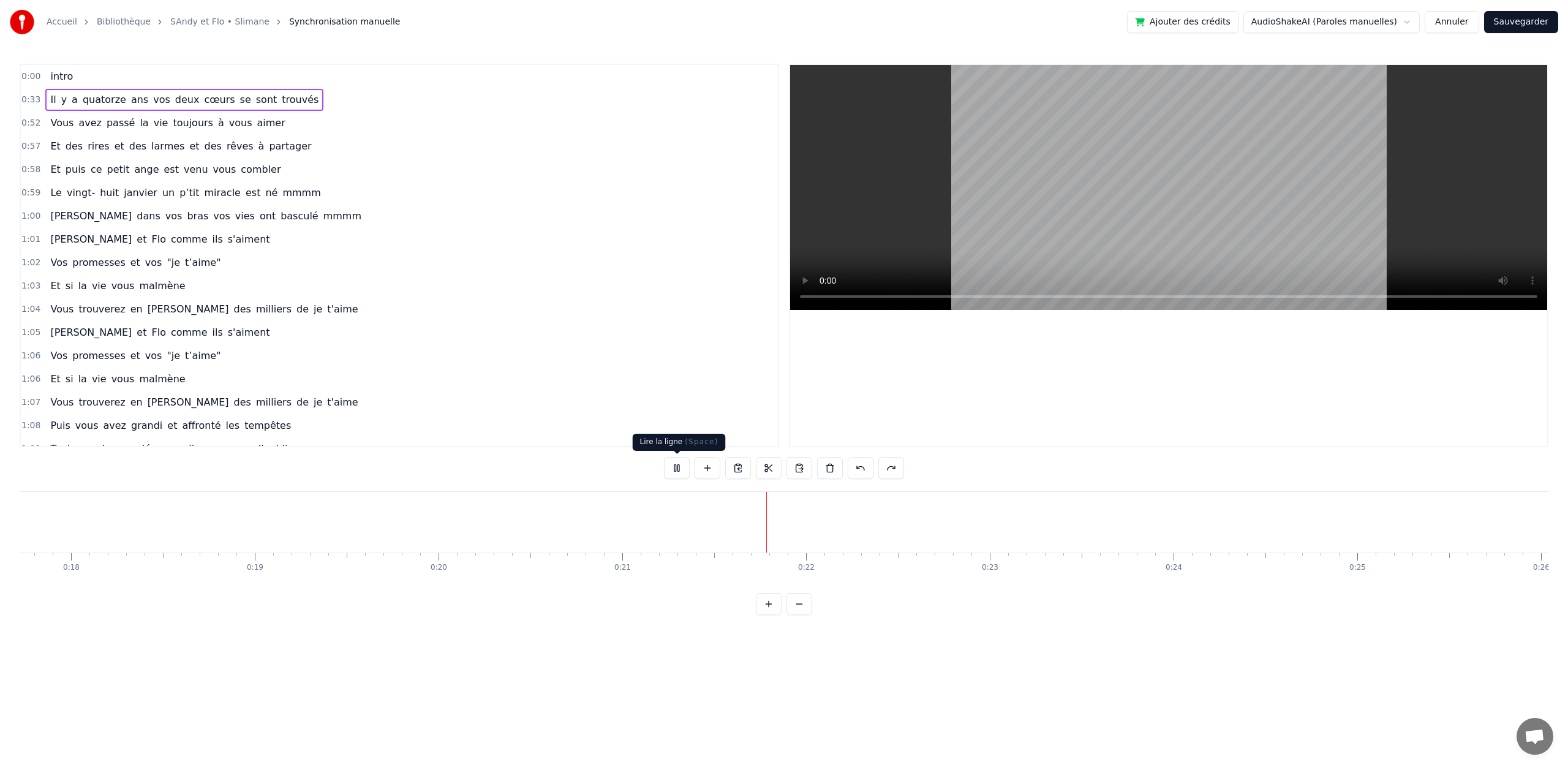
click at [674, 466] on button at bounding box center [677, 468] width 26 height 22
click at [77, 116] on span "avez" at bounding box center [90, 123] width 26 height 14
click at [81, 104] on span "quatorze" at bounding box center [104, 99] width 46 height 14
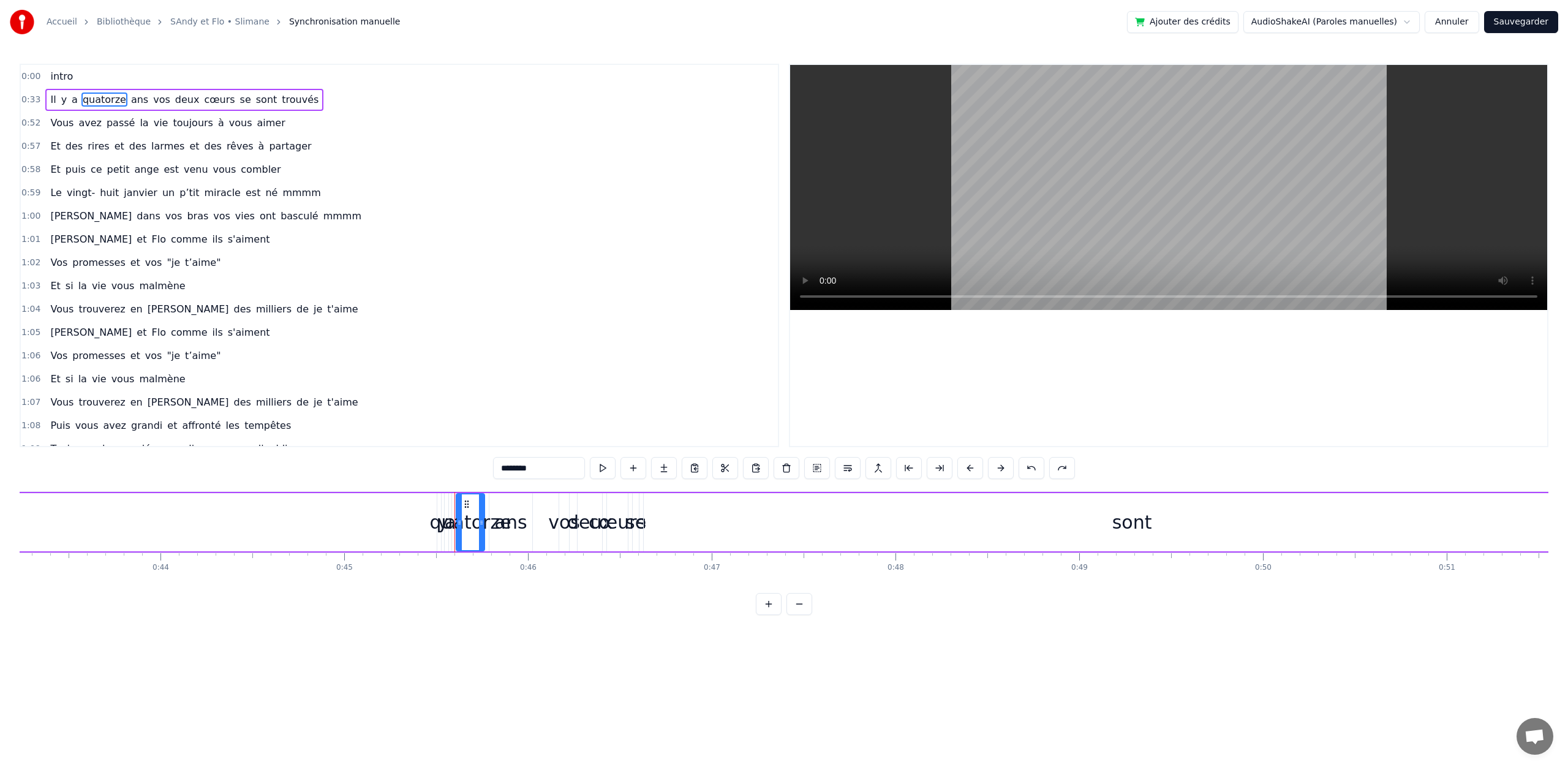
scroll to position [0, 8317]
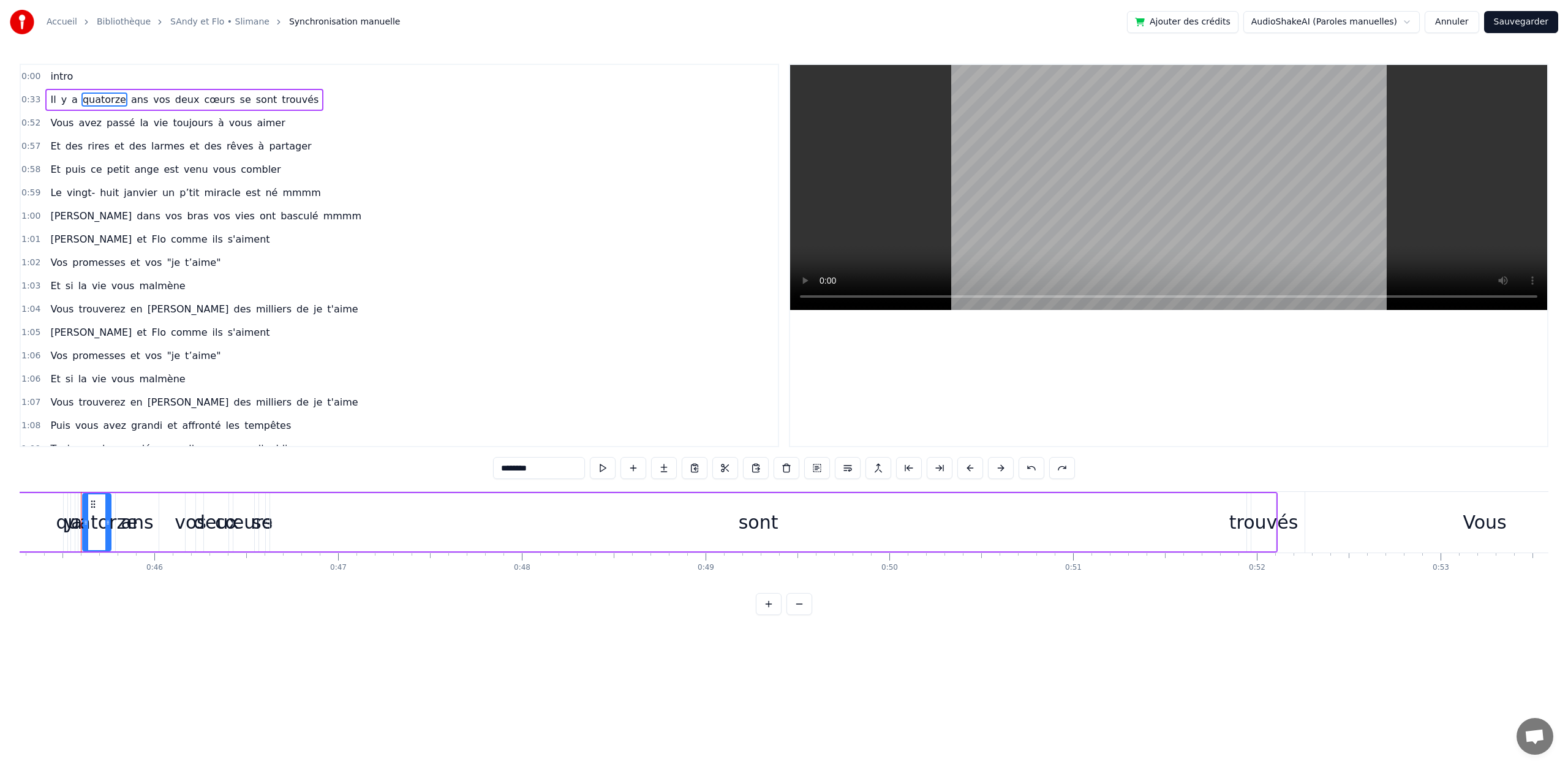
click at [54, 100] on span "Il" at bounding box center [53, 99] width 8 height 14
type input "**"
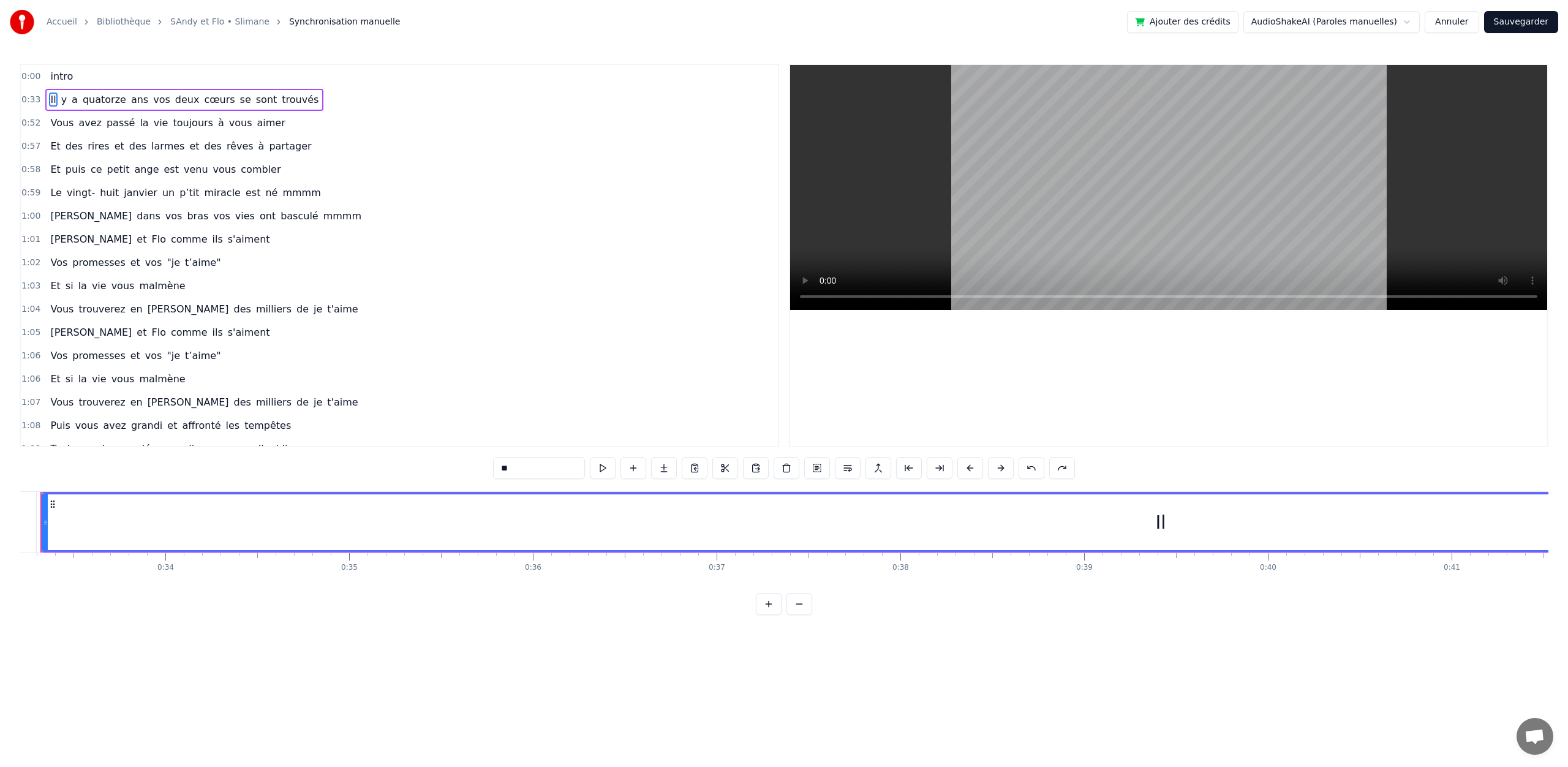
scroll to position [0, 6061]
click at [24, 104] on span "0:33" at bounding box center [31, 99] width 19 height 12
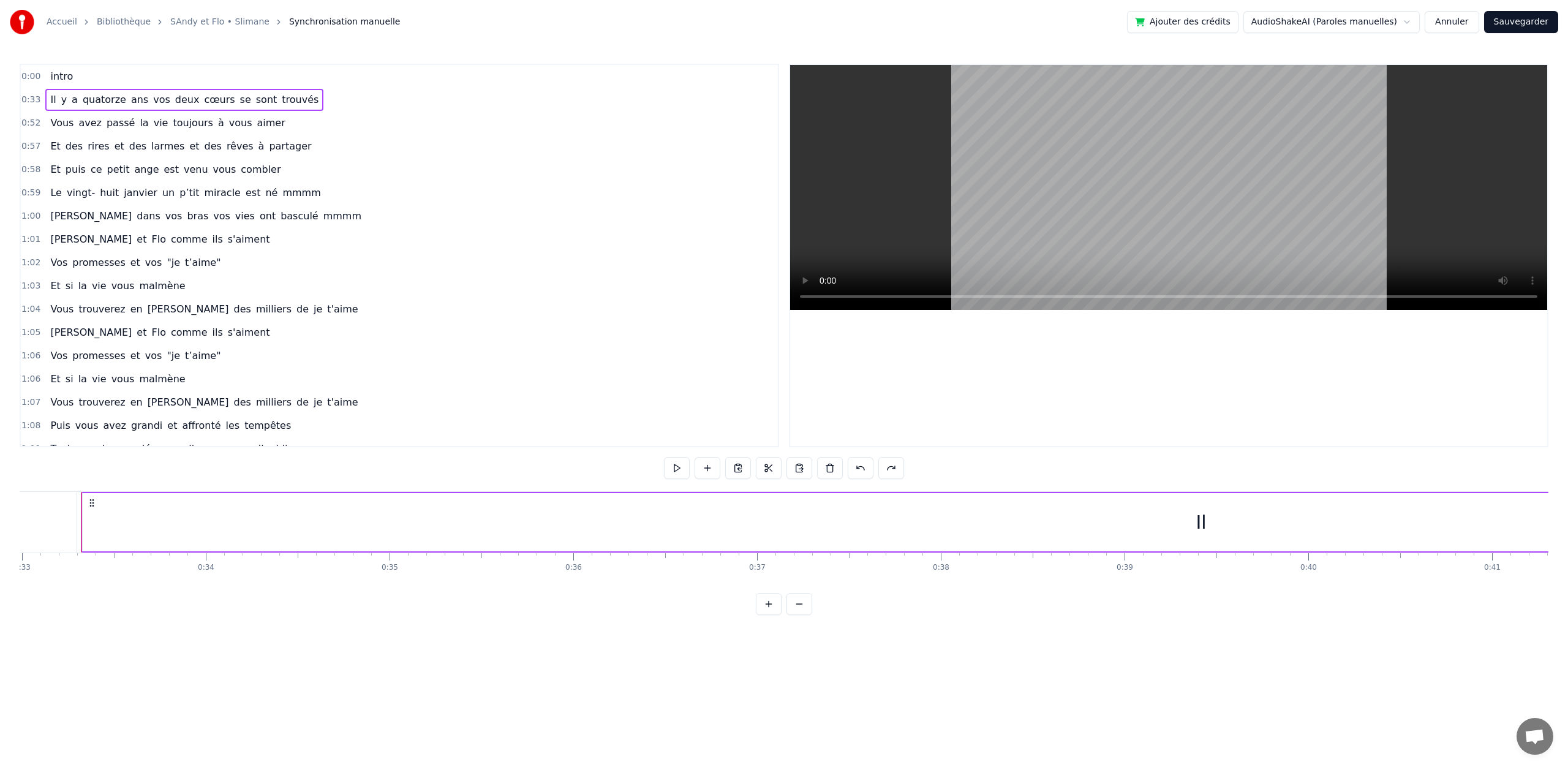
click at [30, 98] on span "0:33" at bounding box center [31, 99] width 19 height 12
click at [65, 97] on span "y" at bounding box center [63, 99] width 8 height 14
click at [50, 98] on span "Il" at bounding box center [53, 99] width 8 height 14
type input "**"
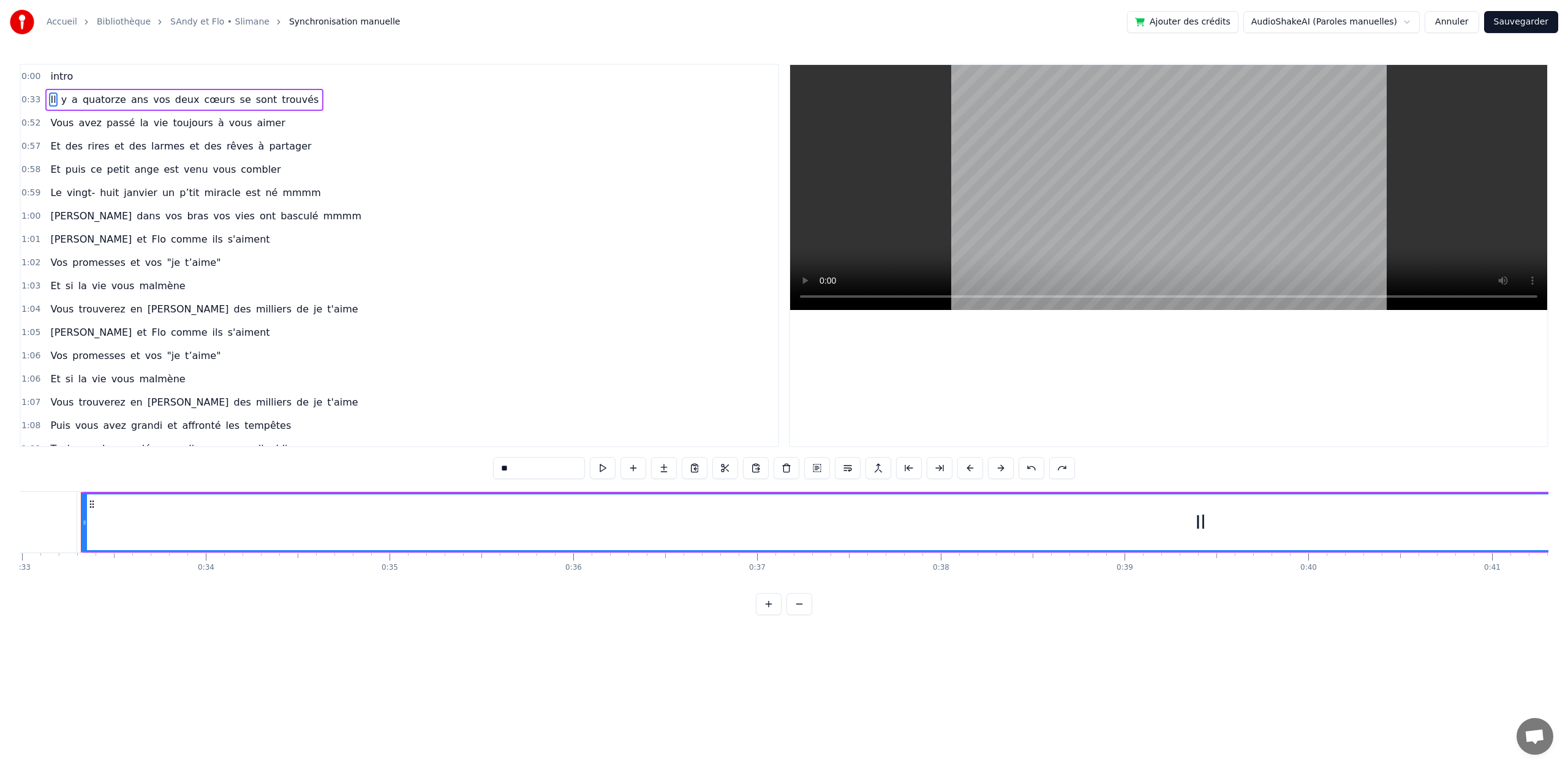
drag, startPoint x: 84, startPoint y: 513, endPoint x: 83, endPoint y: 502, distance: 11.0
click at [83, 502] on div at bounding box center [84, 522] width 5 height 56
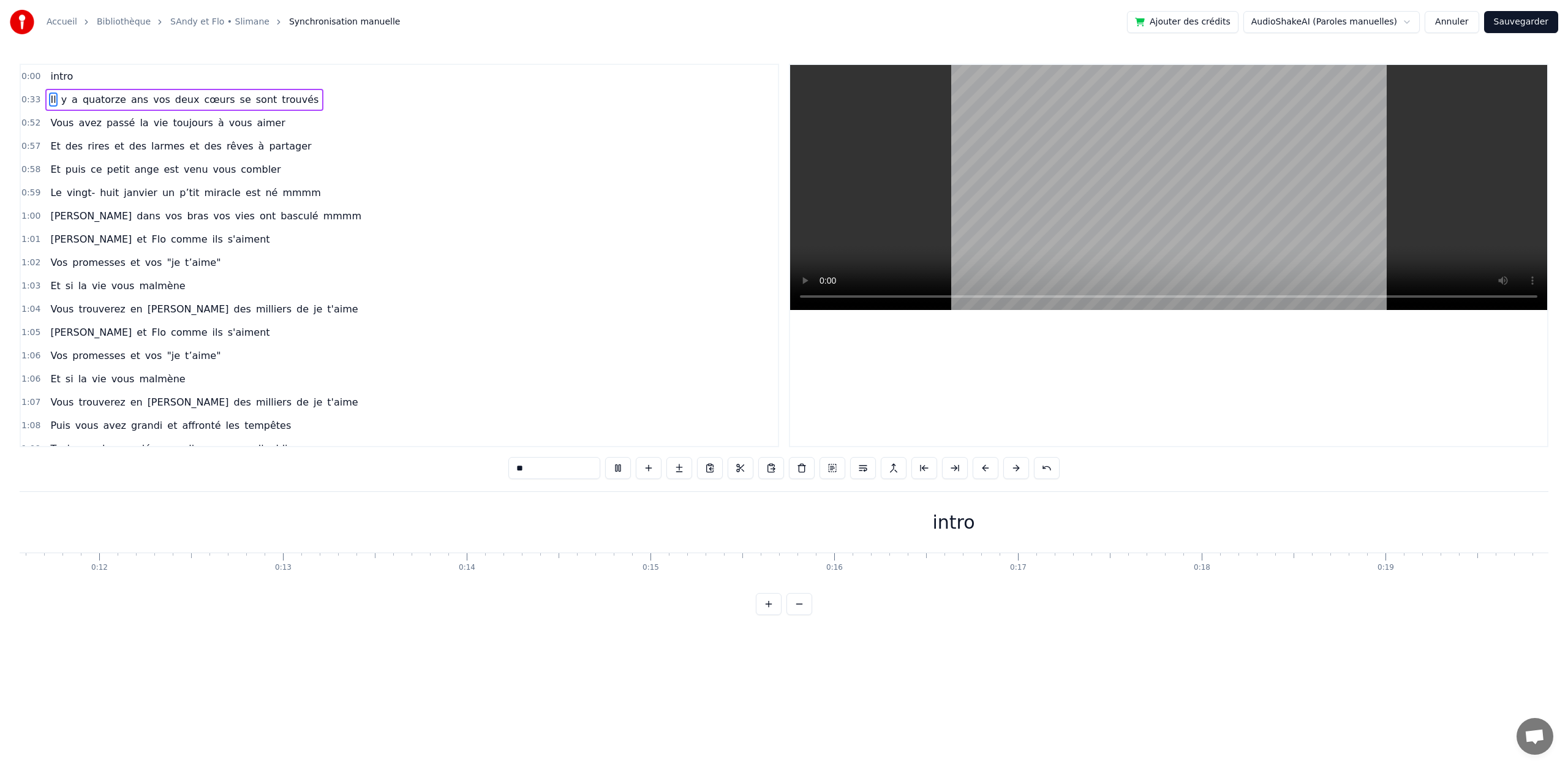
scroll to position [0, 2002]
click at [33, 98] on span "0:33" at bounding box center [31, 99] width 19 height 12
click at [34, 100] on span "0:33" at bounding box center [31, 99] width 19 height 12
click at [32, 100] on span "0:33" at bounding box center [31, 99] width 19 height 12
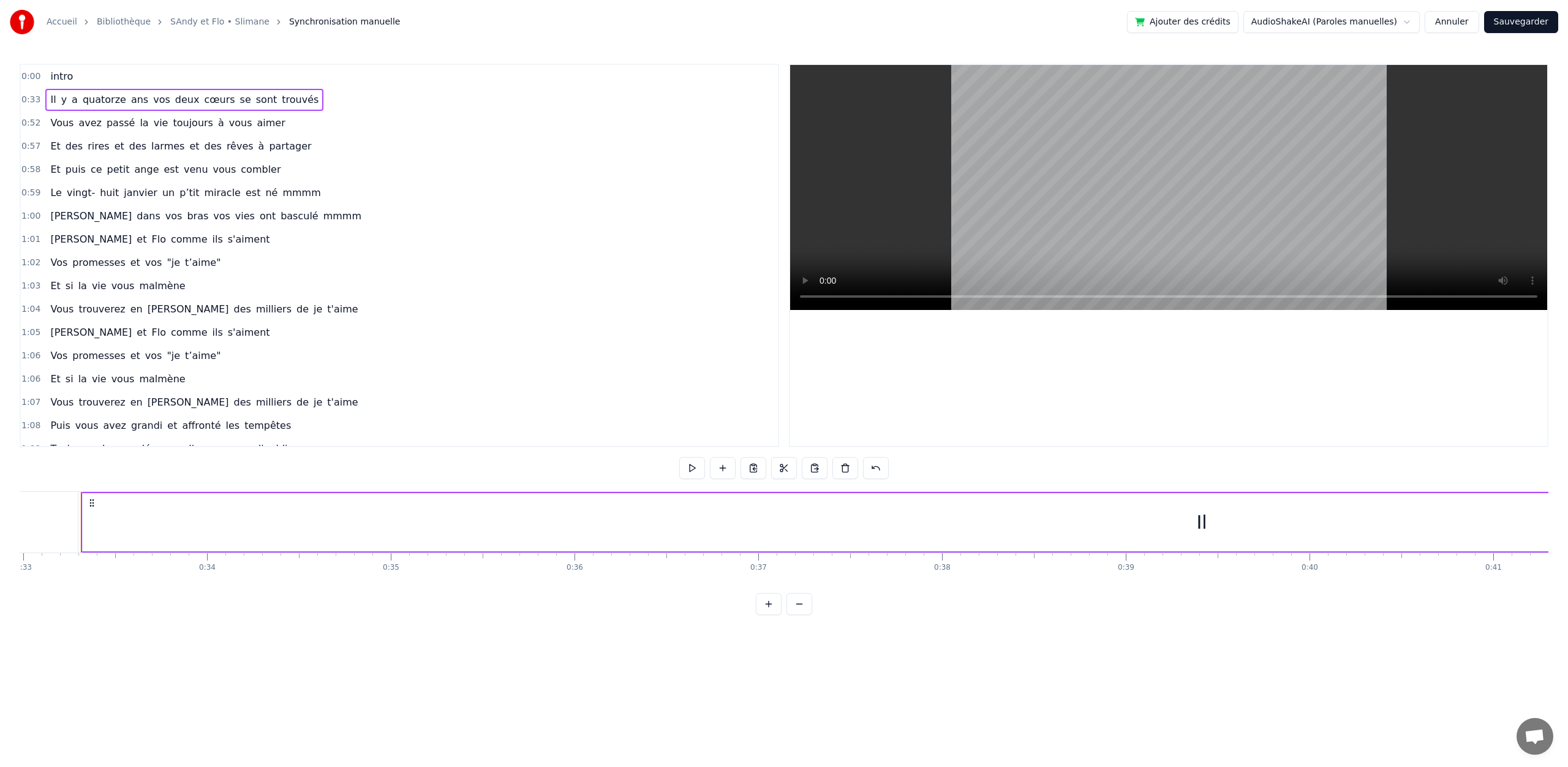
drag, startPoint x: 83, startPoint y: 525, endPoint x: 231, endPoint y: 526, distance: 148.0
click at [231, 526] on div "Il" at bounding box center [1201, 522] width 2239 height 58
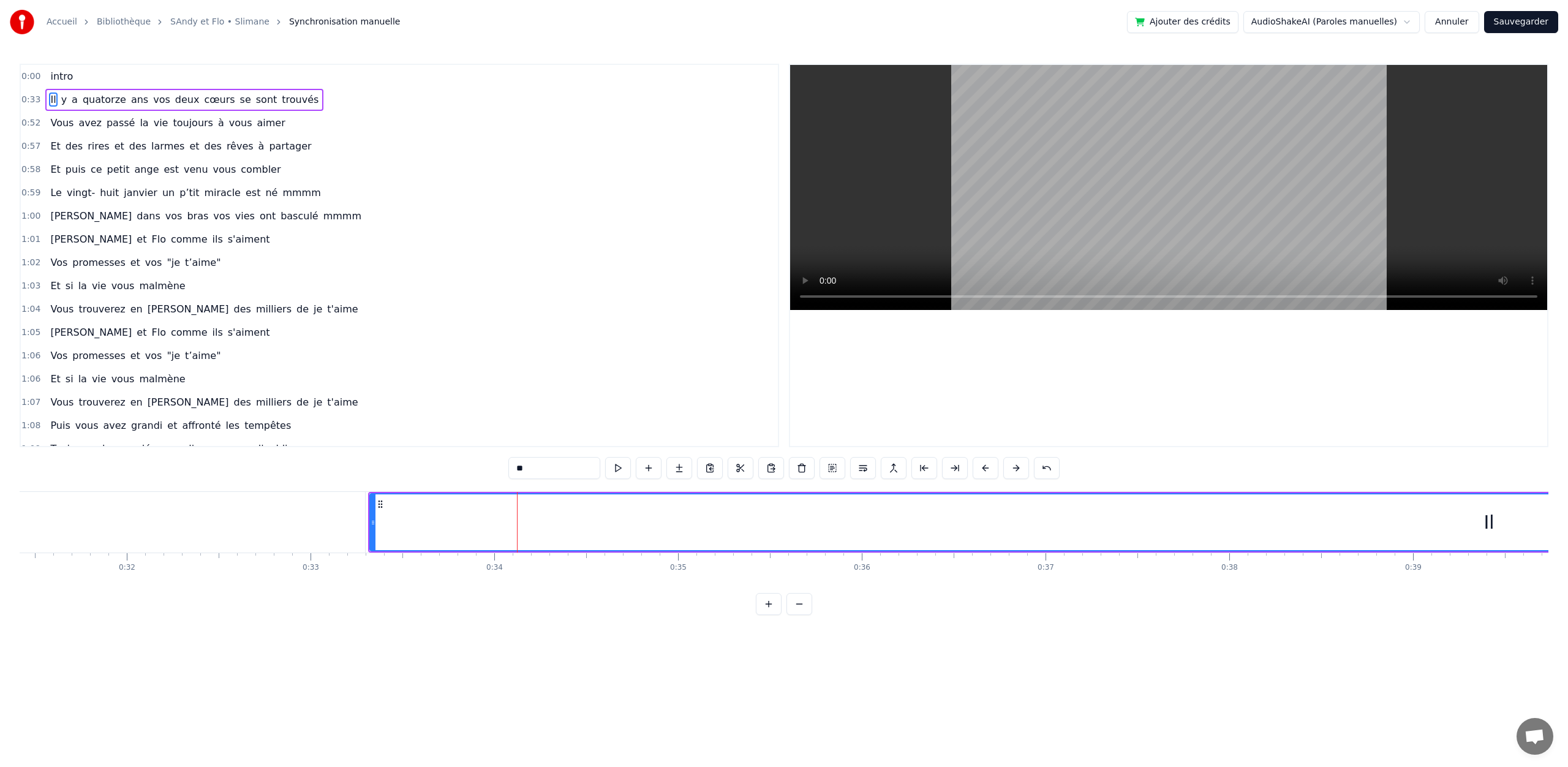
scroll to position [0, 5759]
drag, startPoint x: 386, startPoint y: 520, endPoint x: 41, endPoint y: 533, distance: 345.2
click at [35, 533] on div at bounding box center [36, 522] width 5 height 56
drag, startPoint x: 572, startPoint y: 531, endPoint x: 85, endPoint y: 549, distance: 487.3
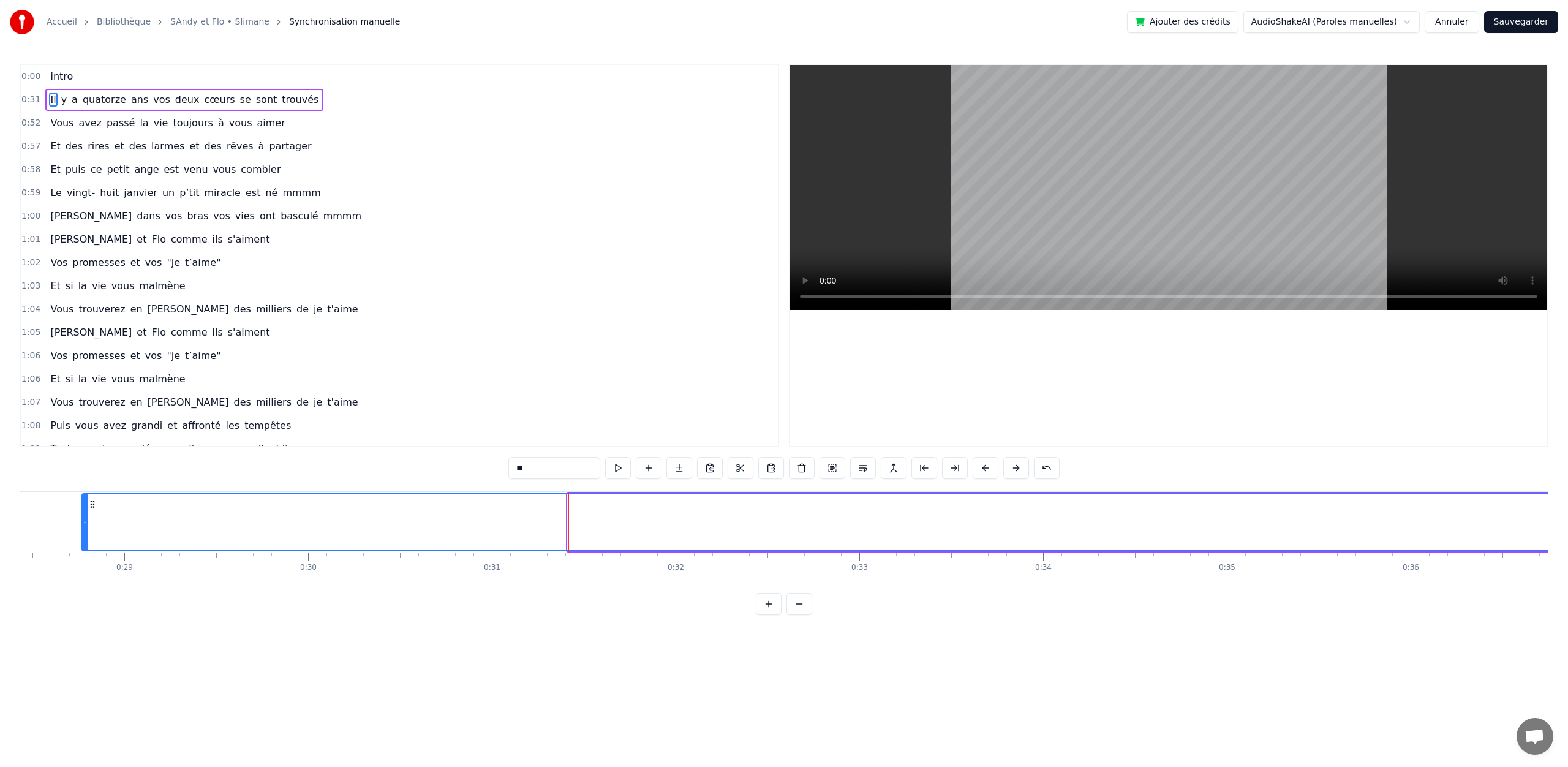
click at [85, 549] on div at bounding box center [85, 522] width 5 height 56
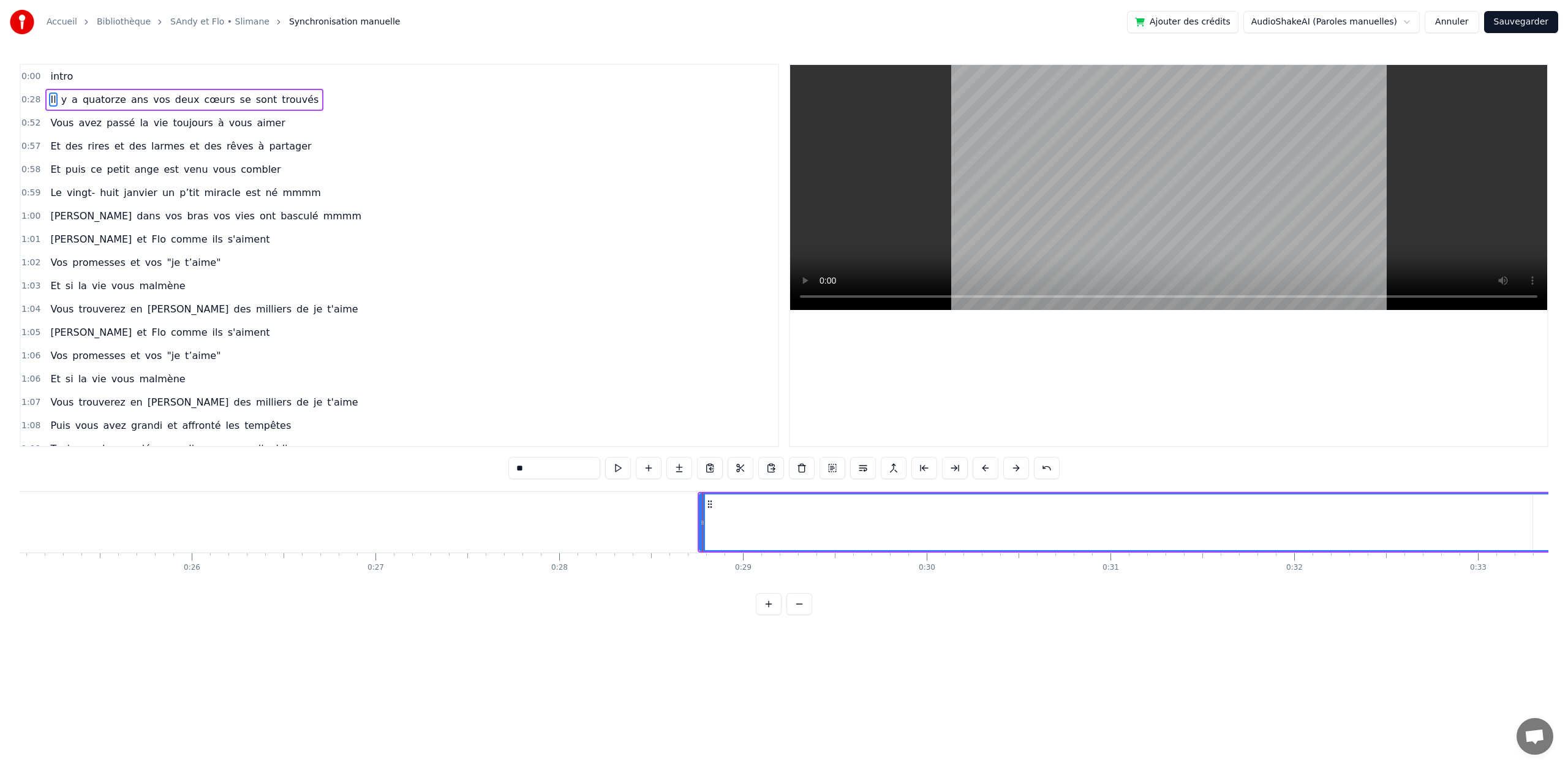
scroll to position [0, 4602]
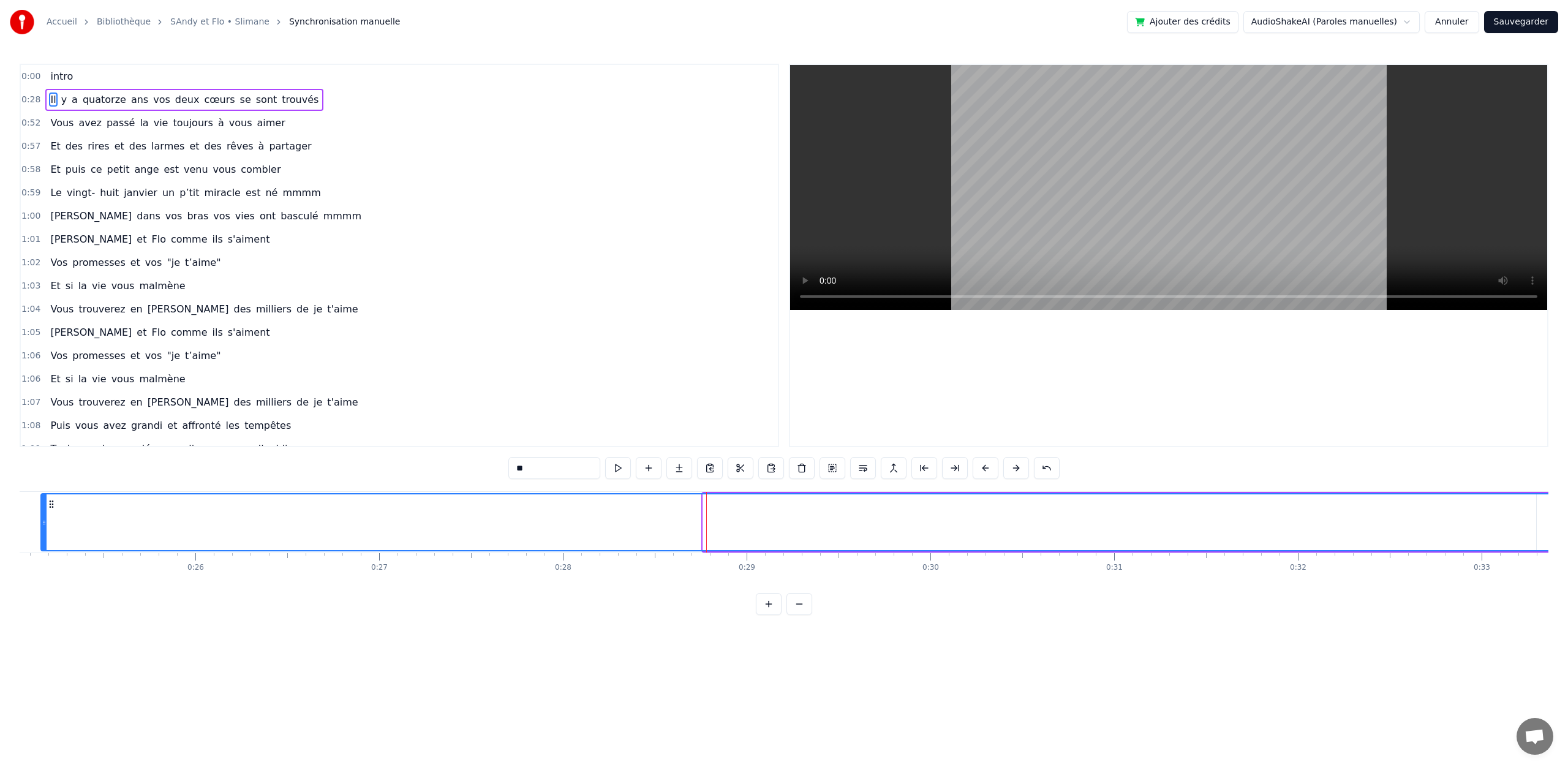
drag, startPoint x: 705, startPoint y: 518, endPoint x: 50, endPoint y: 529, distance: 655.1
click at [42, 528] on div at bounding box center [44, 522] width 5 height 56
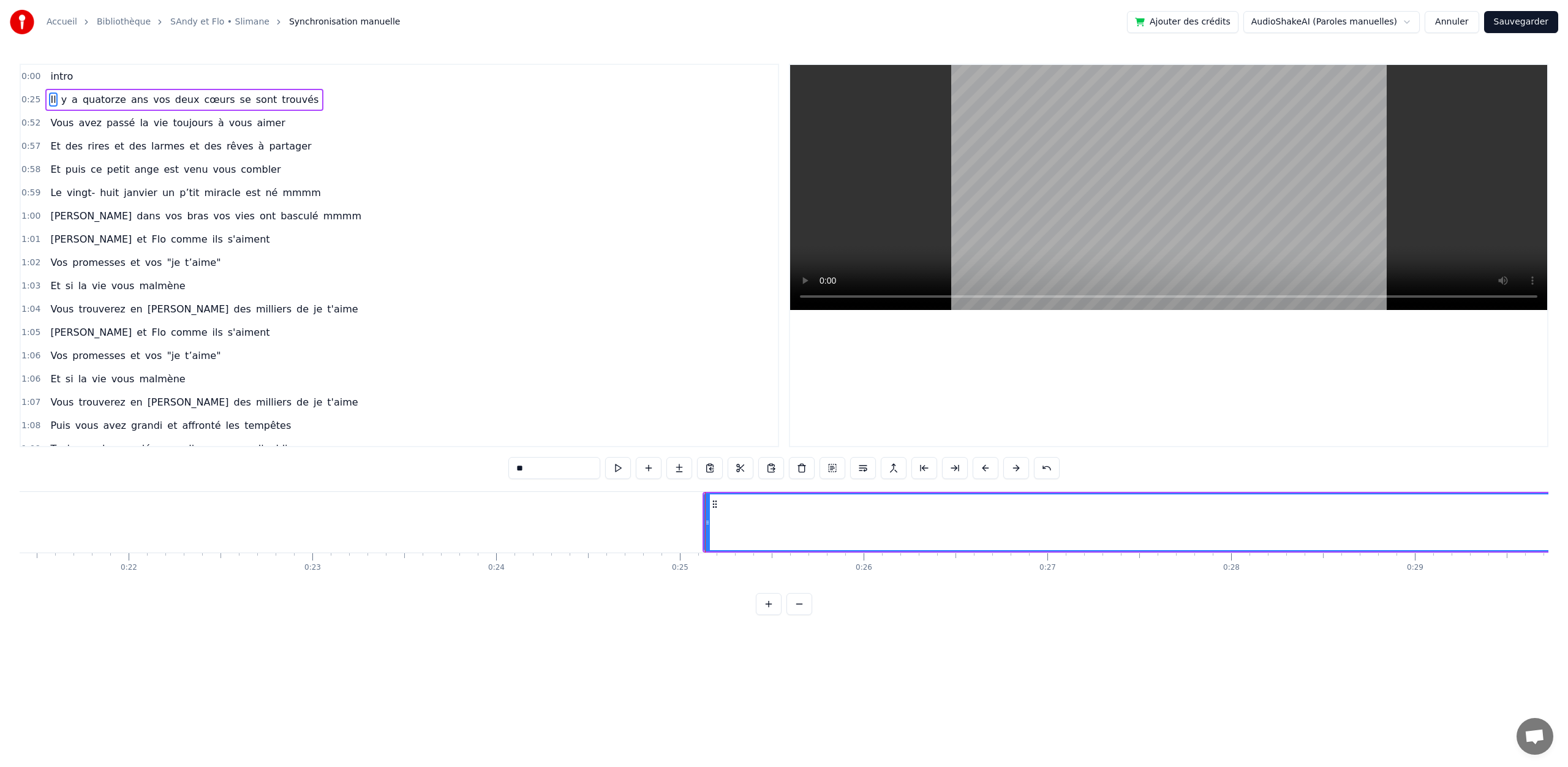
scroll to position [0, 3932]
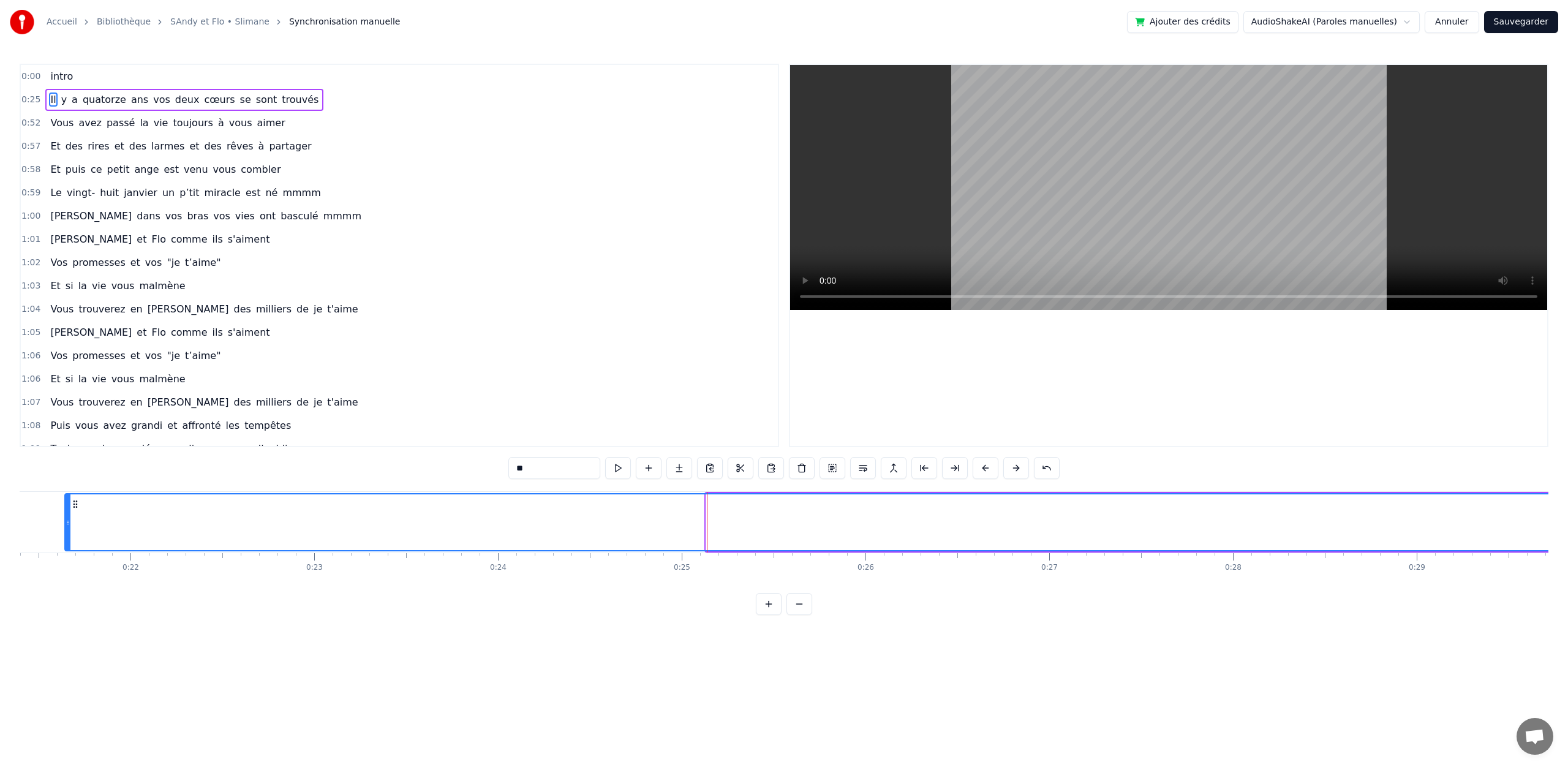
drag, startPoint x: 711, startPoint y: 524, endPoint x: 68, endPoint y: 541, distance: 643.2
click at [68, 541] on div at bounding box center [68, 522] width 5 height 56
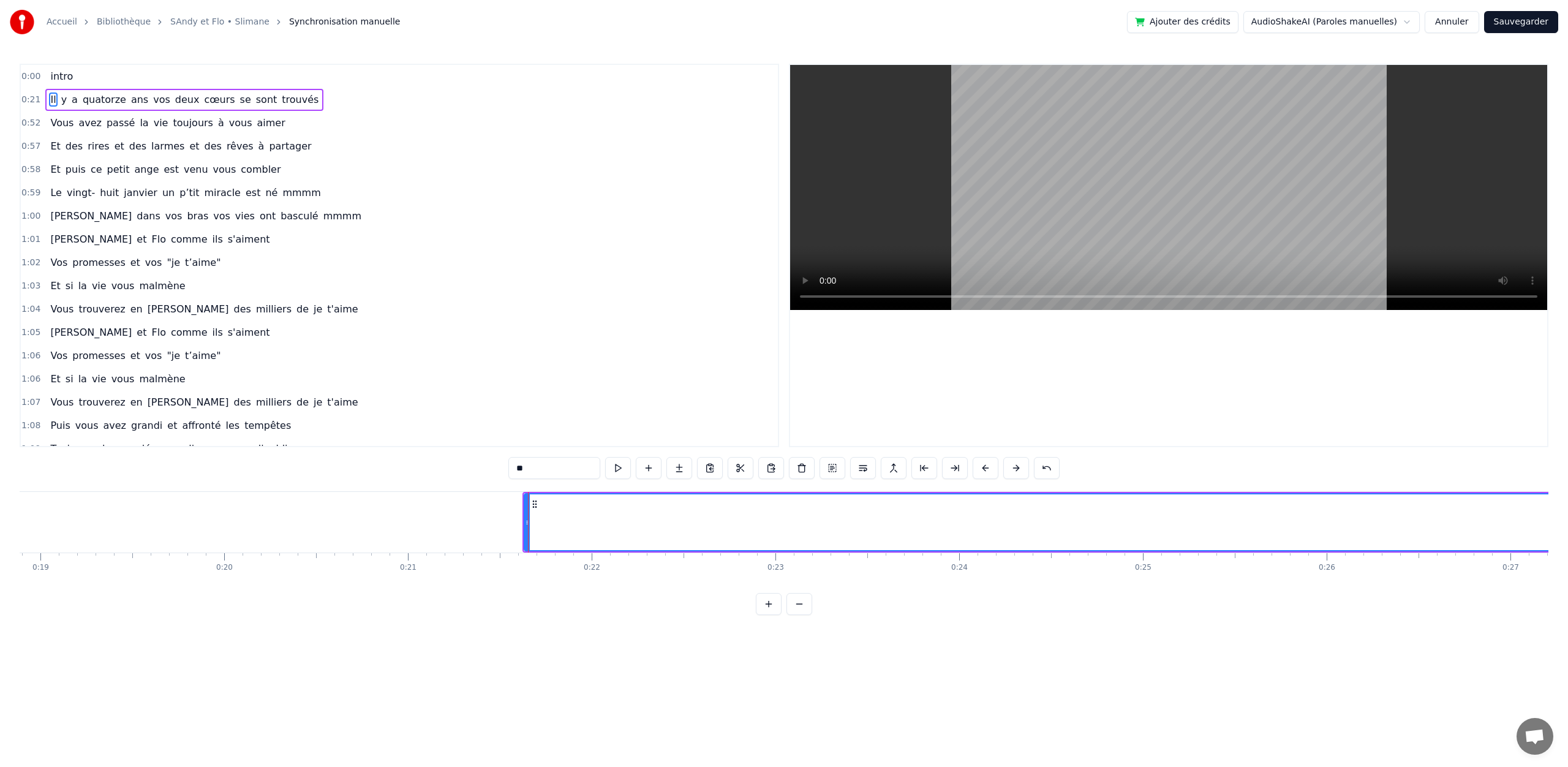
scroll to position [0, 3466]
drag, startPoint x: 531, startPoint y: 533, endPoint x: 64, endPoint y: 545, distance: 467.2
click at [83, 545] on div at bounding box center [85, 522] width 5 height 56
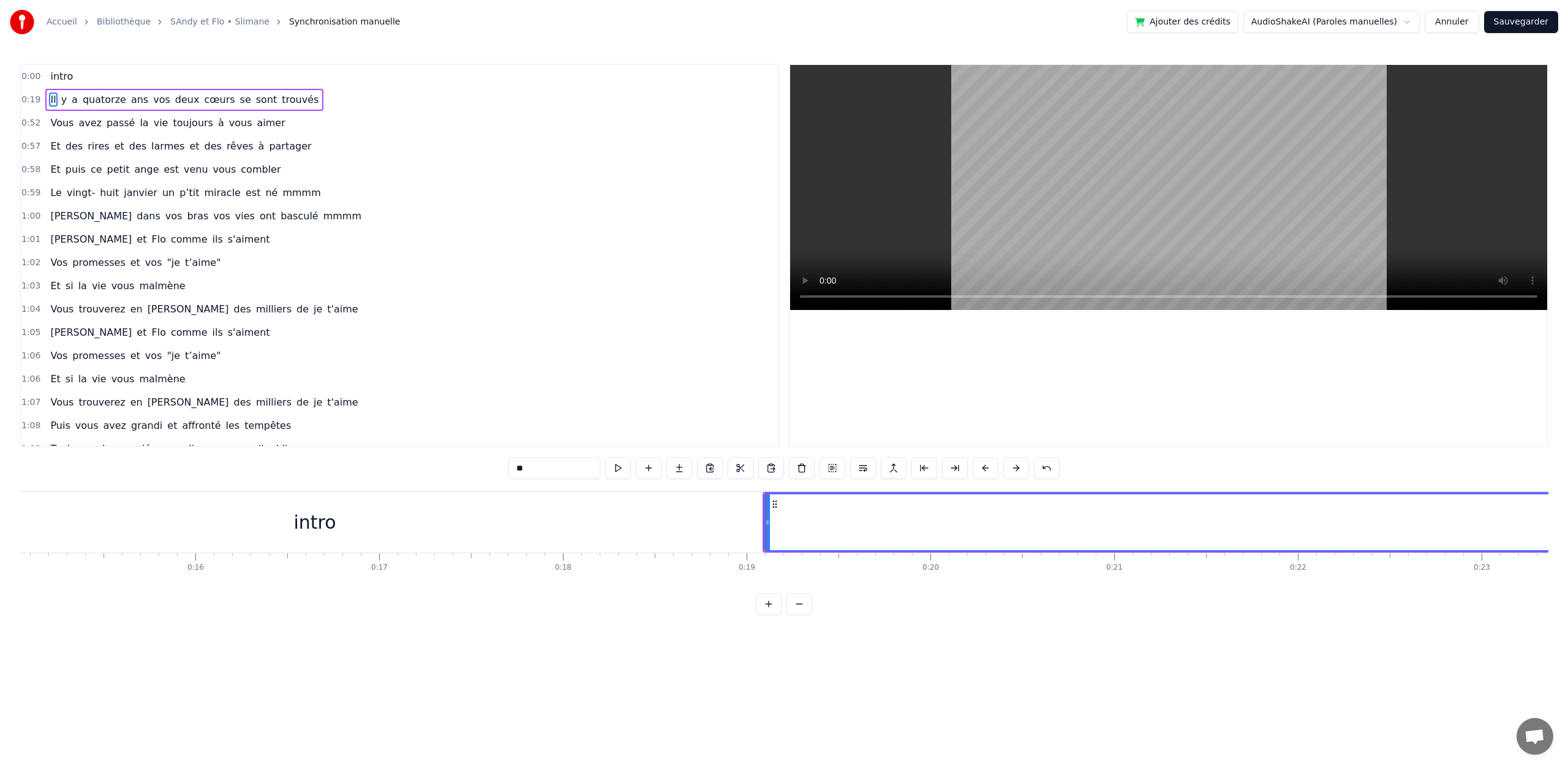
scroll to position [0, 2761]
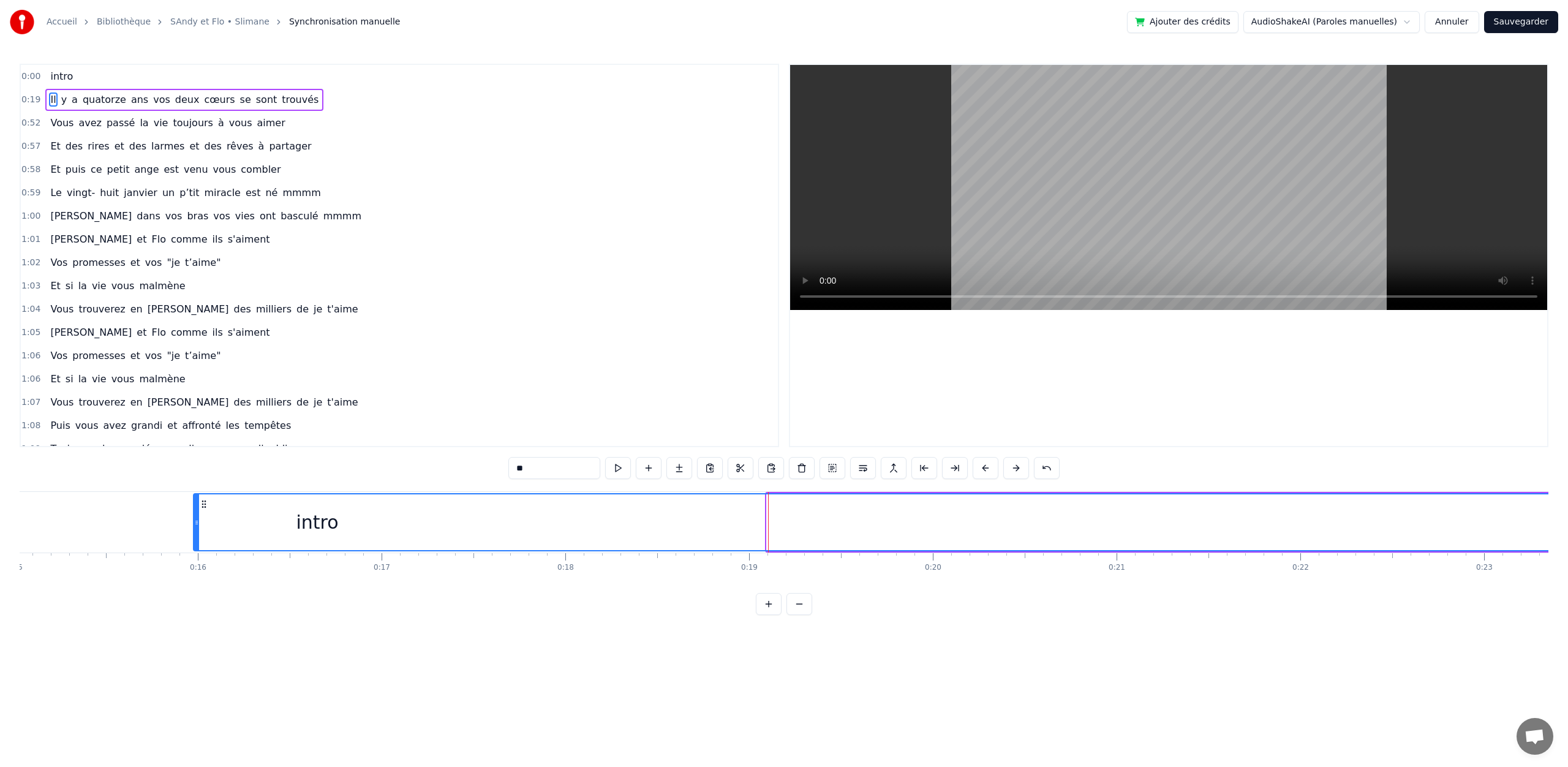
drag, startPoint x: 770, startPoint y: 527, endPoint x: 196, endPoint y: 531, distance: 574.0
click at [196, 531] on div at bounding box center [196, 522] width 5 height 56
click at [88, 82] on div "0:00 intro" at bounding box center [399, 76] width 757 height 23
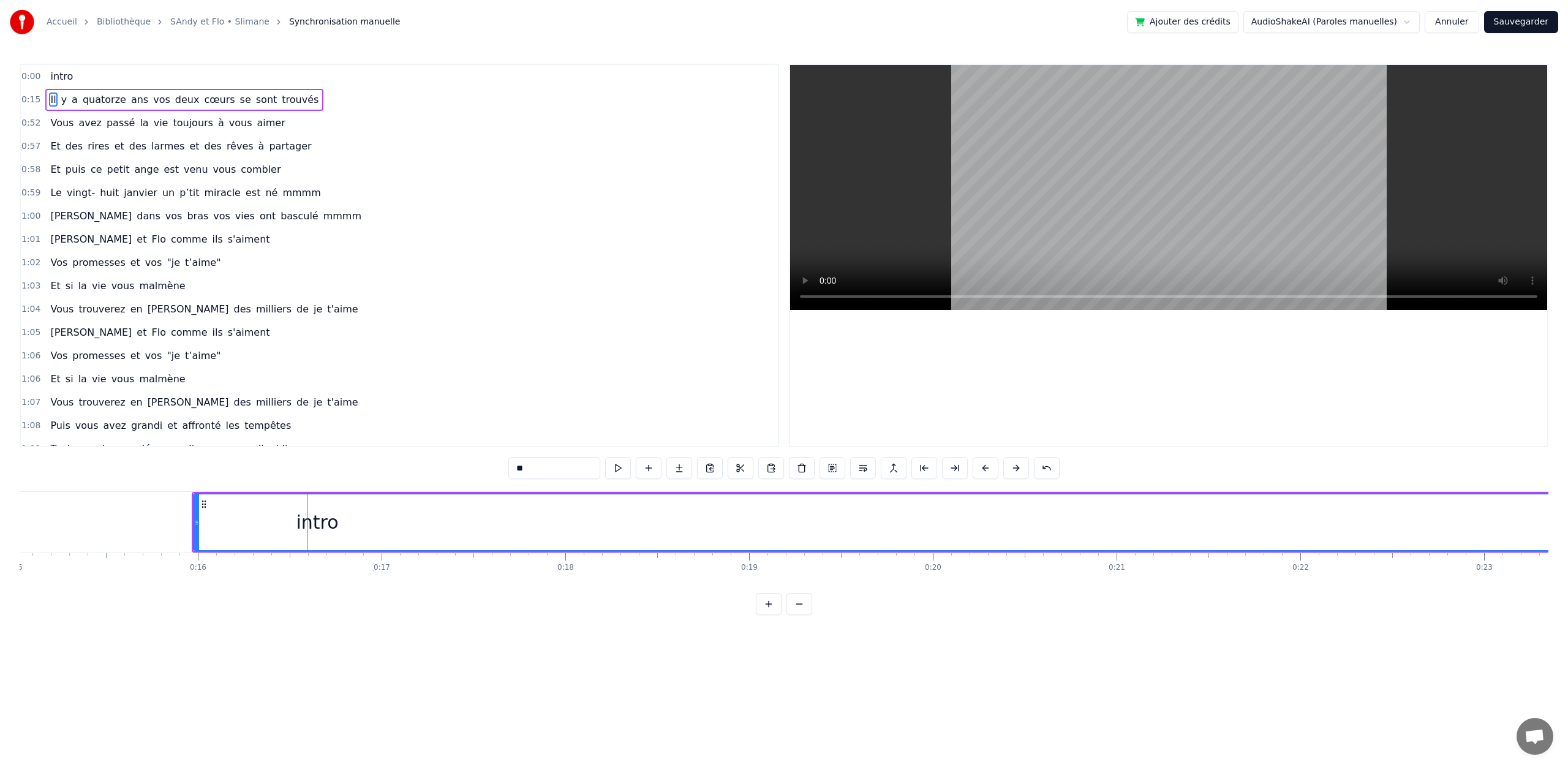
click at [59, 76] on span "intro" at bounding box center [61, 76] width 25 height 14
type input "*****"
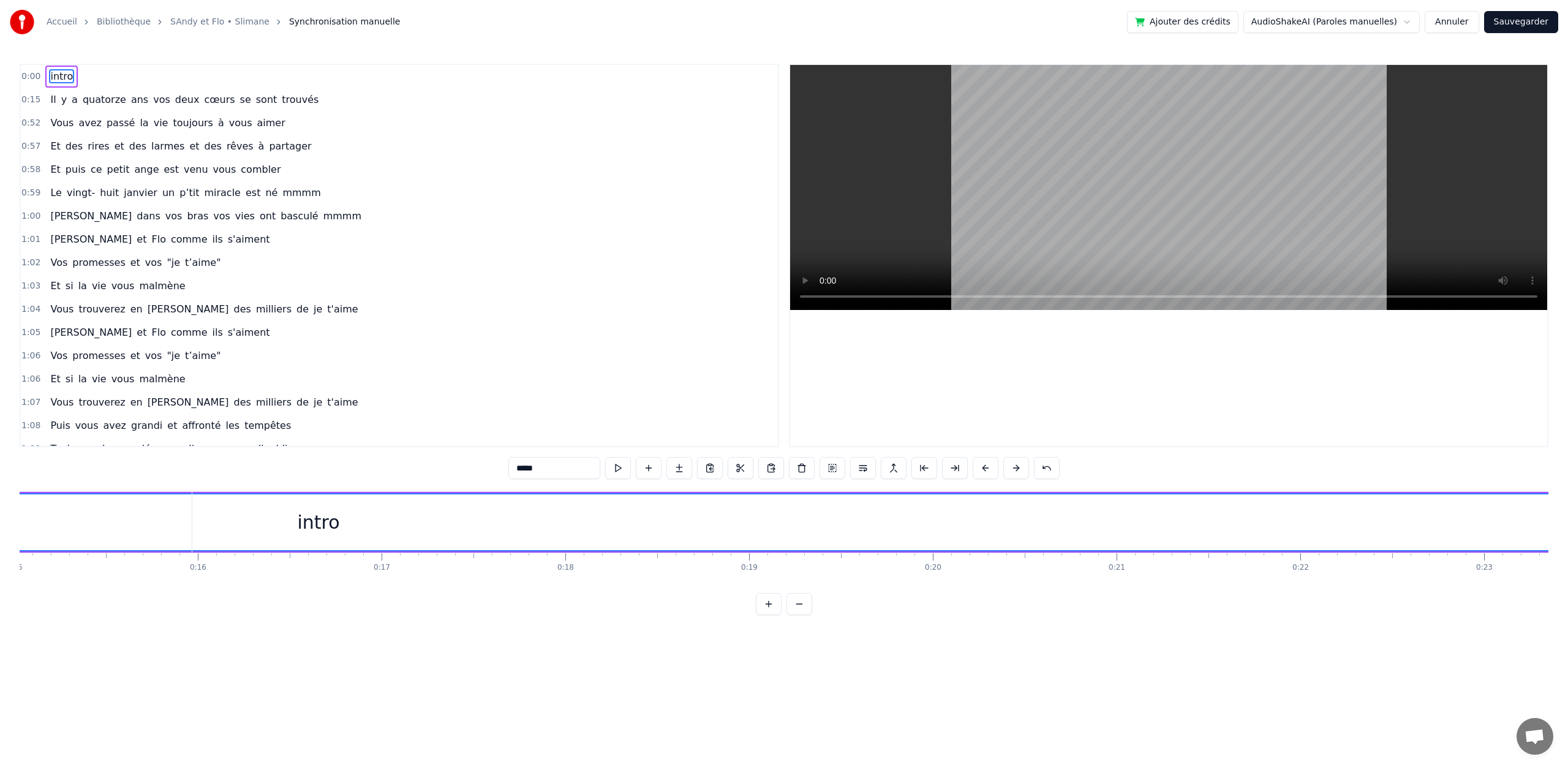
click at [59, 76] on span "intro" at bounding box center [61, 76] width 25 height 14
click at [102, 124] on div "Supprimer le mot Del" at bounding box center [138, 128] width 151 height 19
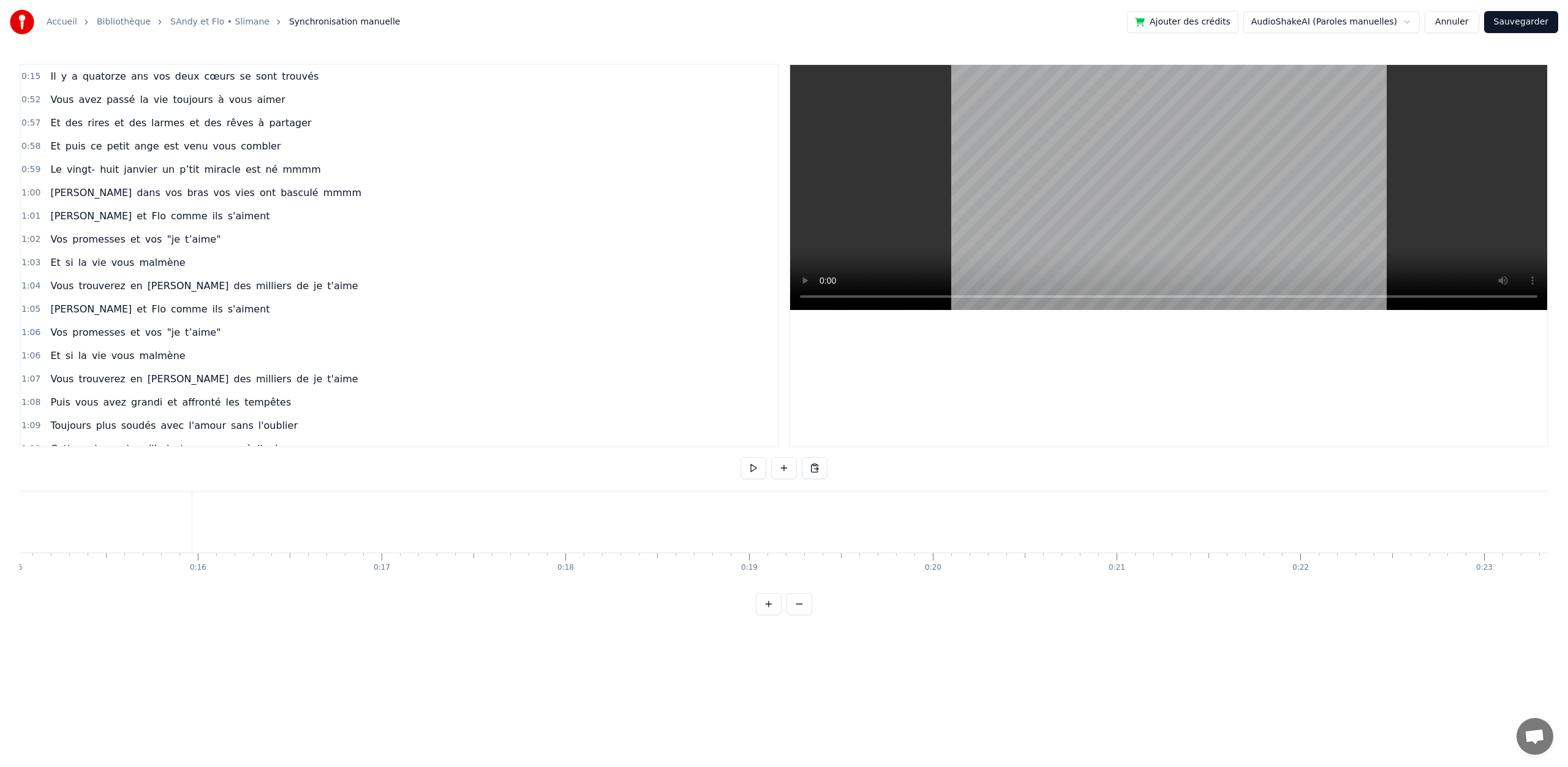
click at [76, 74] on div "Il y a quatorze ans vos deux cœurs se sont trouvés" at bounding box center [184, 76] width 278 height 22
drag, startPoint x: 201, startPoint y: 501, endPoint x: 429, endPoint y: 512, distance: 228.3
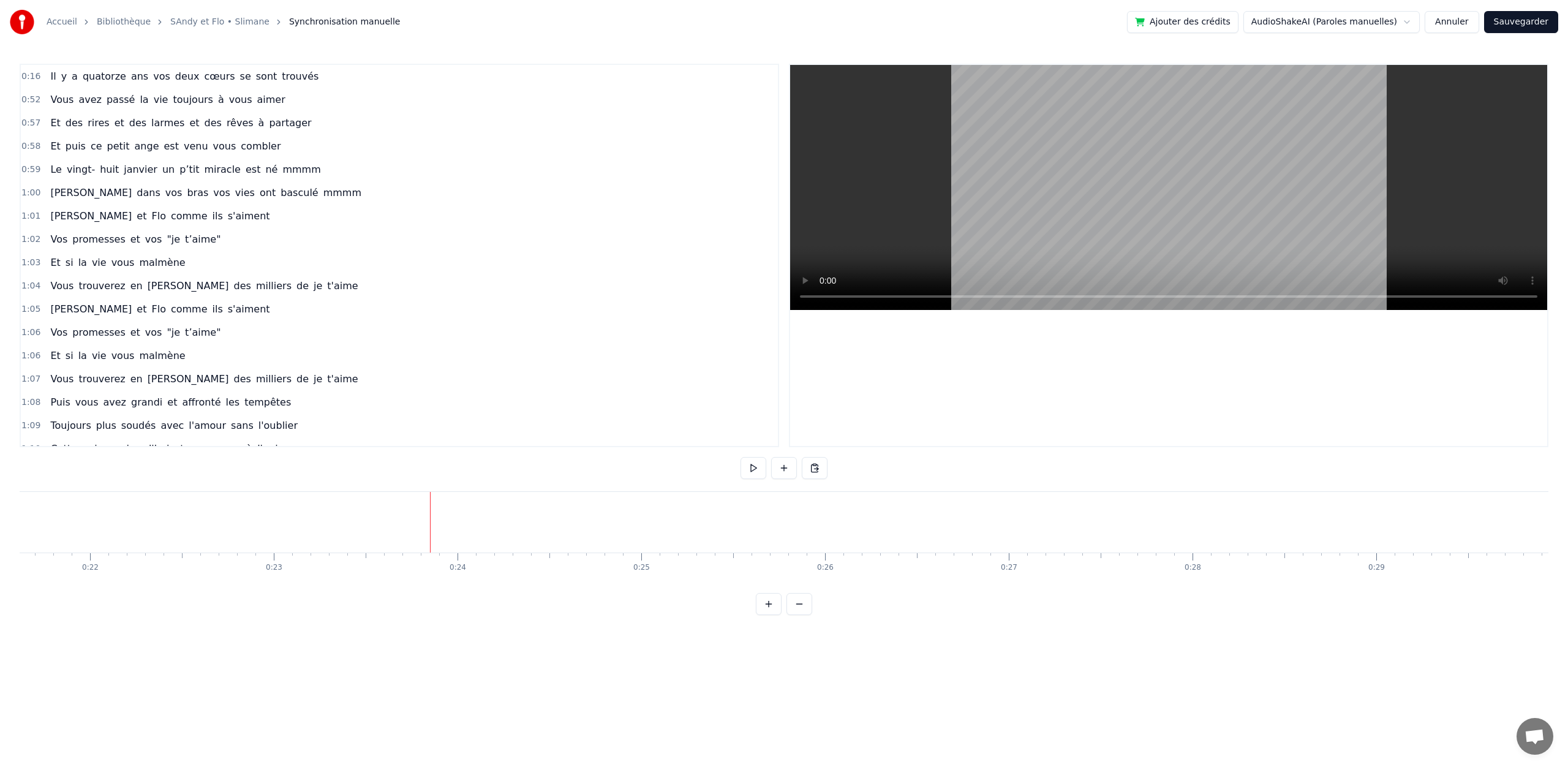
drag, startPoint x: 441, startPoint y: 528, endPoint x: 340, endPoint y: 523, distance: 101.1
click at [79, 106] on span "avez" at bounding box center [90, 99] width 26 height 14
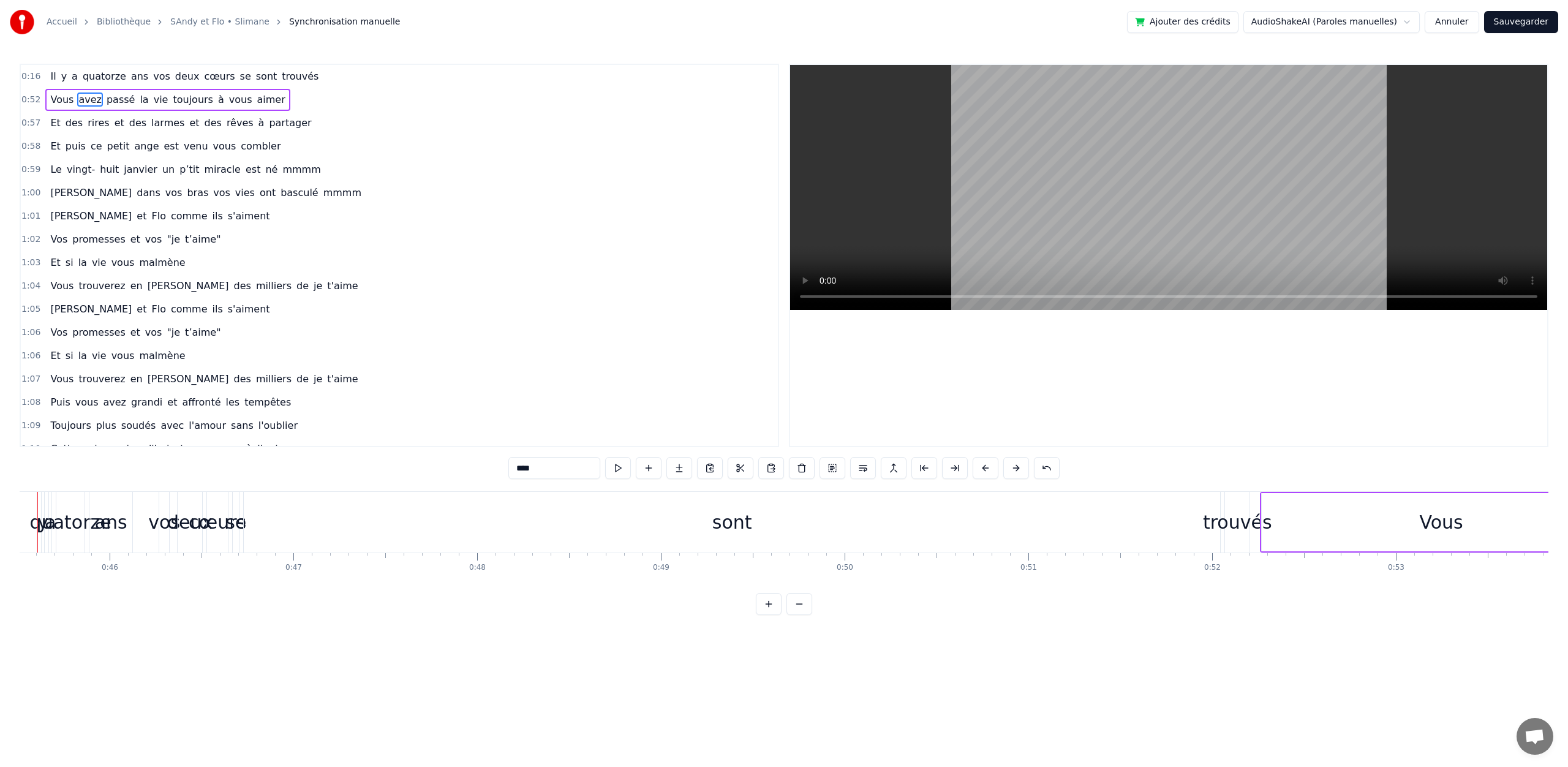
click at [61, 100] on span "Vous" at bounding box center [62, 99] width 26 height 14
type input "****"
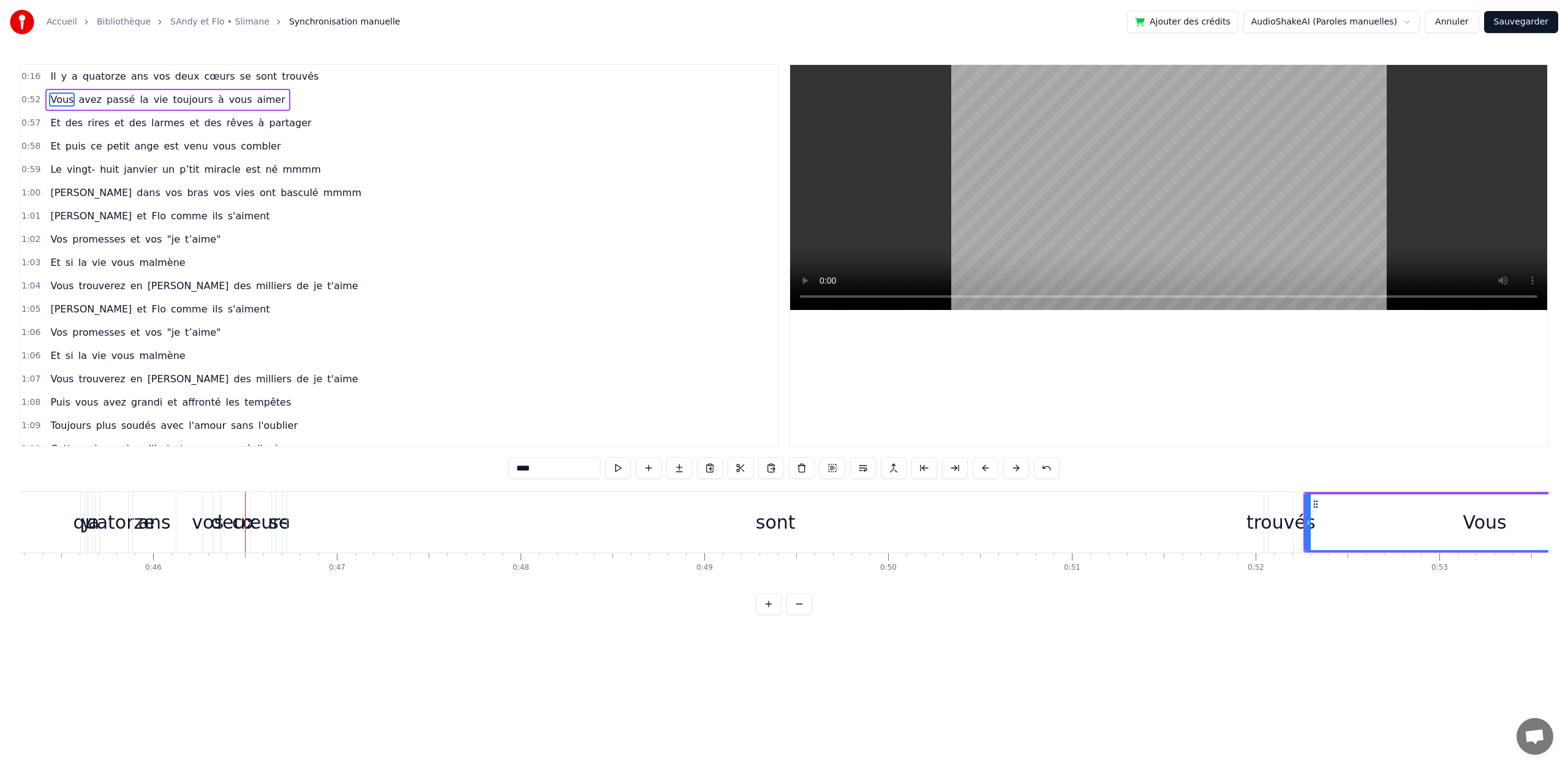
click at [25, 97] on span "0:52" at bounding box center [31, 99] width 19 height 12
drag, startPoint x: 1309, startPoint y: 504, endPoint x: 215, endPoint y: 639, distance: 1102.3
click at [208, 635] on html "Accueil Bibliothèque [PERSON_NAME] et Flo • Slimane Synchronisation manuelle Aj…" at bounding box center [784, 317] width 1568 height 635
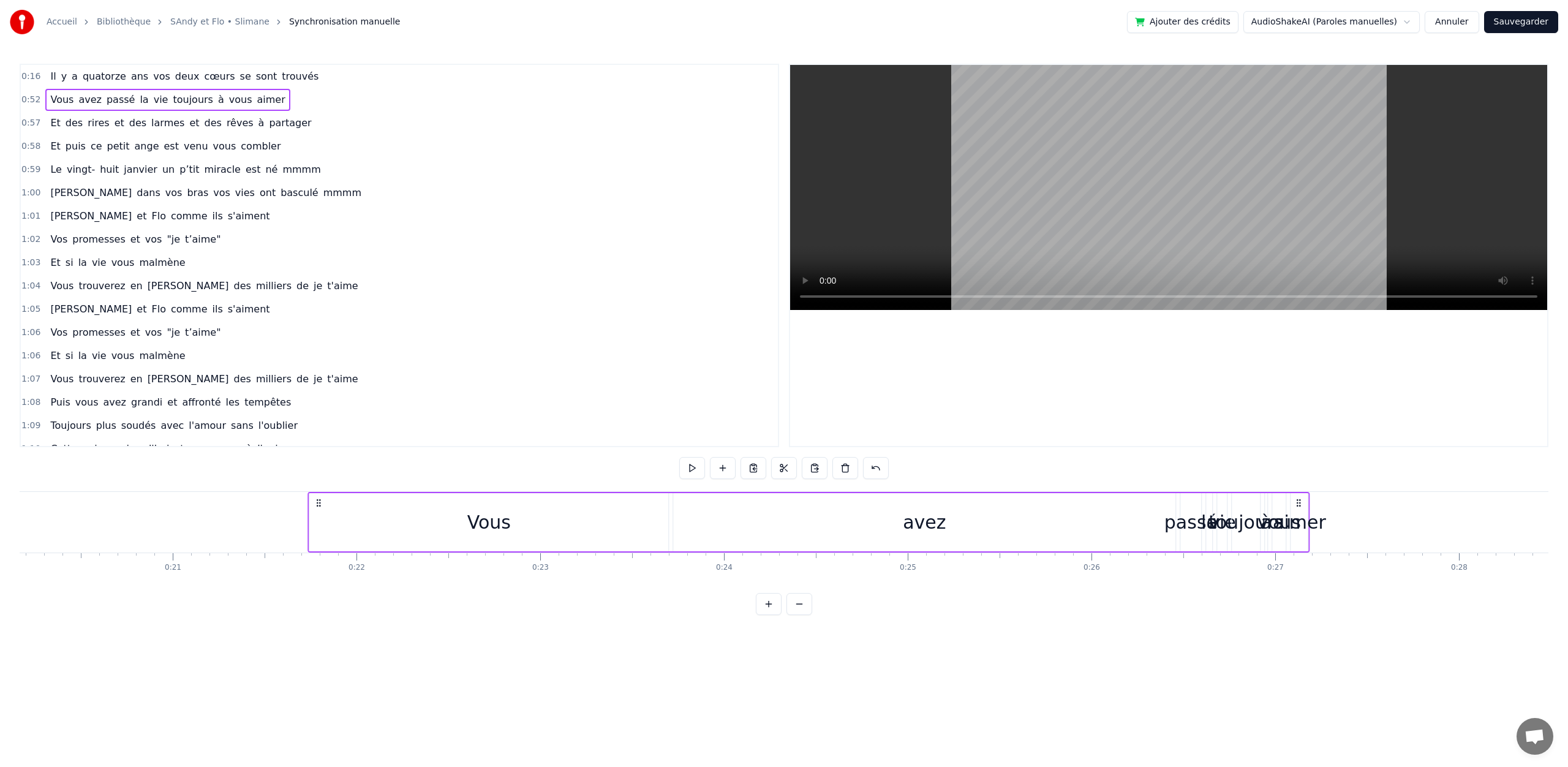
scroll to position [0, 3701]
drag, startPoint x: 1312, startPoint y: 500, endPoint x: 366, endPoint y: 538, distance: 946.8
click at [368, 538] on div "Vous avez passé la vie toujours à vous aimer" at bounding box center [863, 522] width 1002 height 61
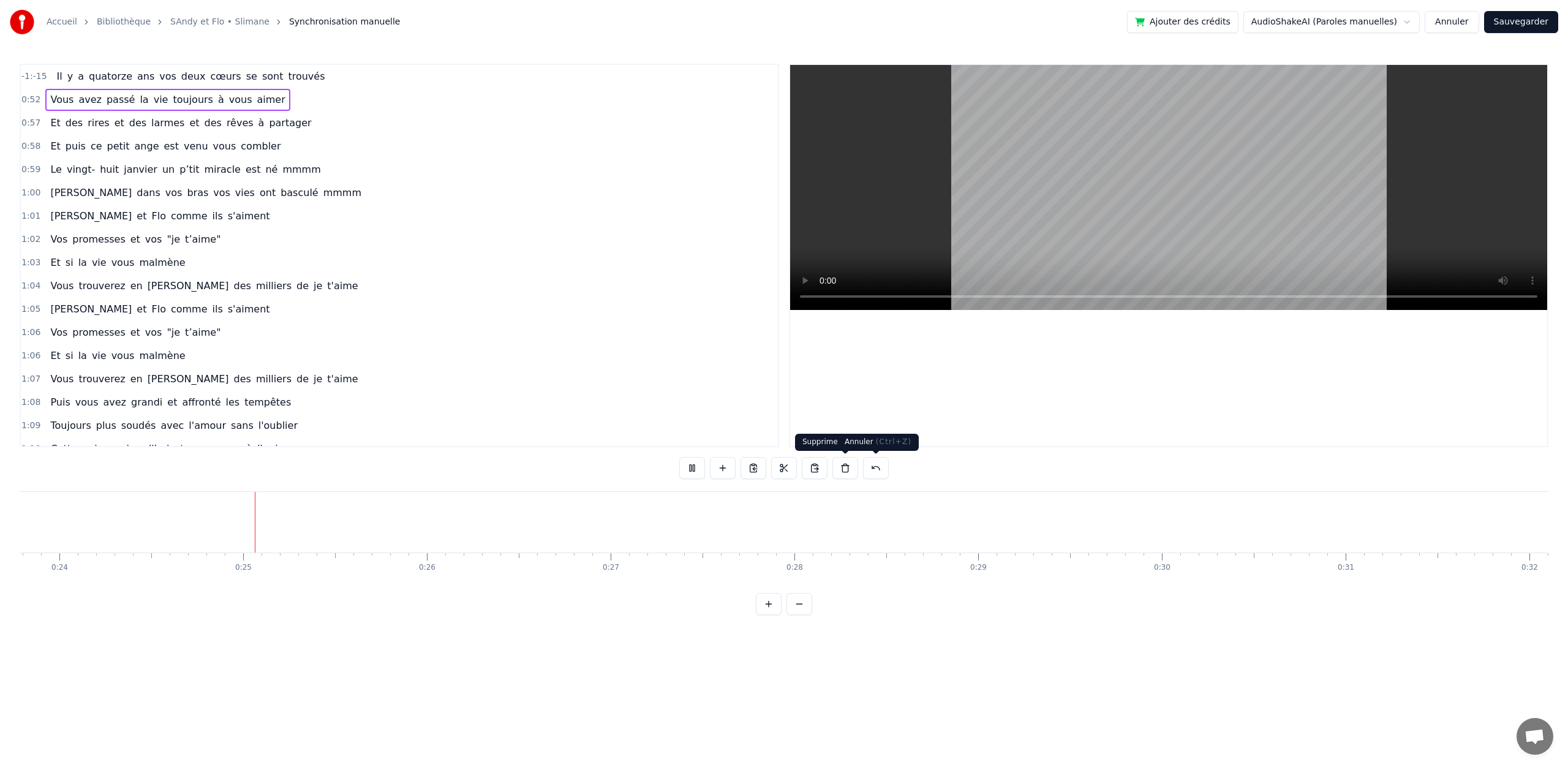
scroll to position [0, 4427]
click at [876, 471] on button at bounding box center [876, 468] width 26 height 22
click at [864, 471] on button at bounding box center [860, 468] width 26 height 22
click at [859, 471] on button at bounding box center [860, 468] width 26 height 22
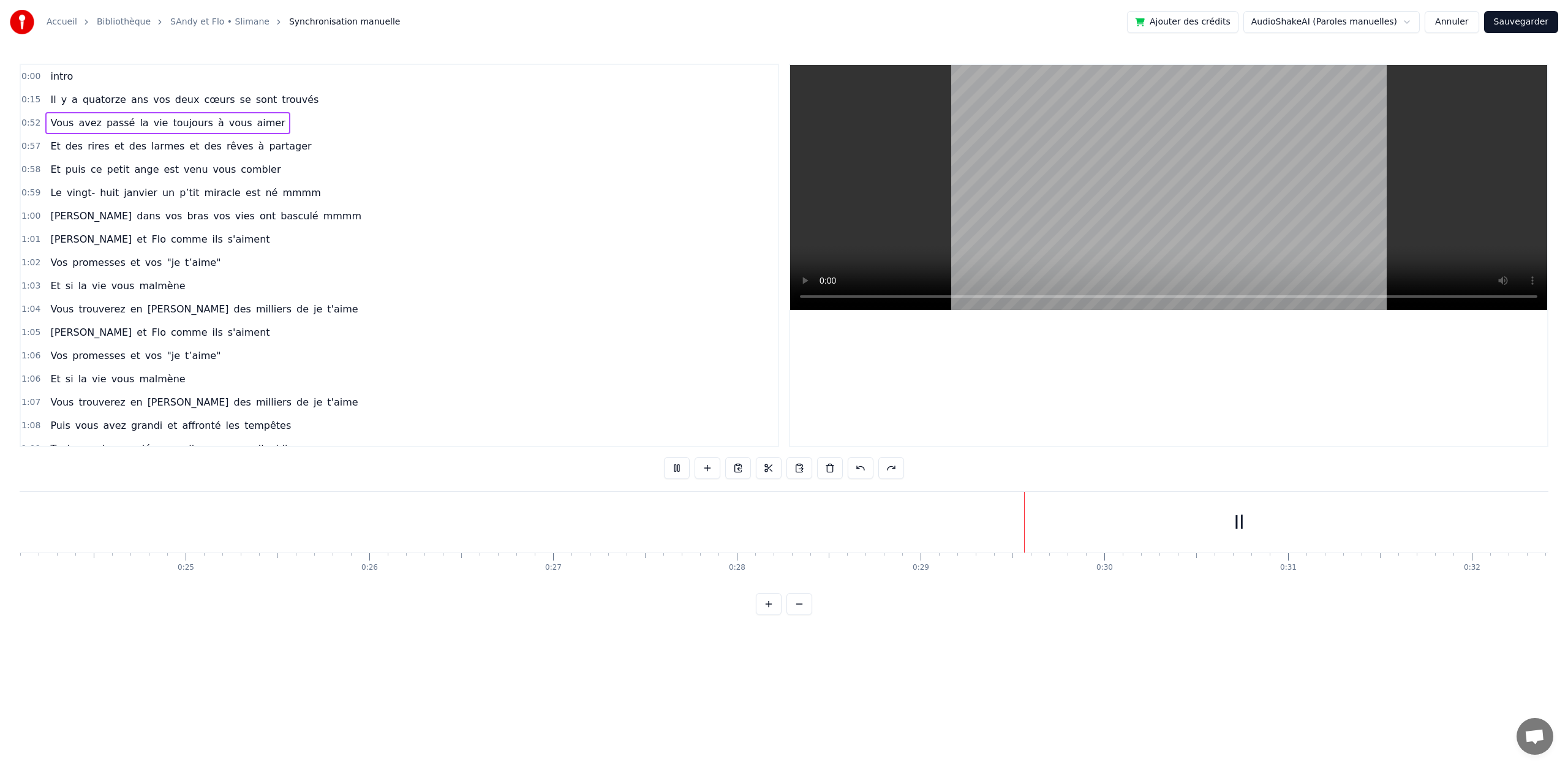
click at [859, 471] on button at bounding box center [860, 468] width 26 height 22
click at [680, 466] on button at bounding box center [677, 468] width 26 height 22
click at [216, 24] on link "SAndy et Flo • Slimane" at bounding box center [220, 22] width 99 height 12
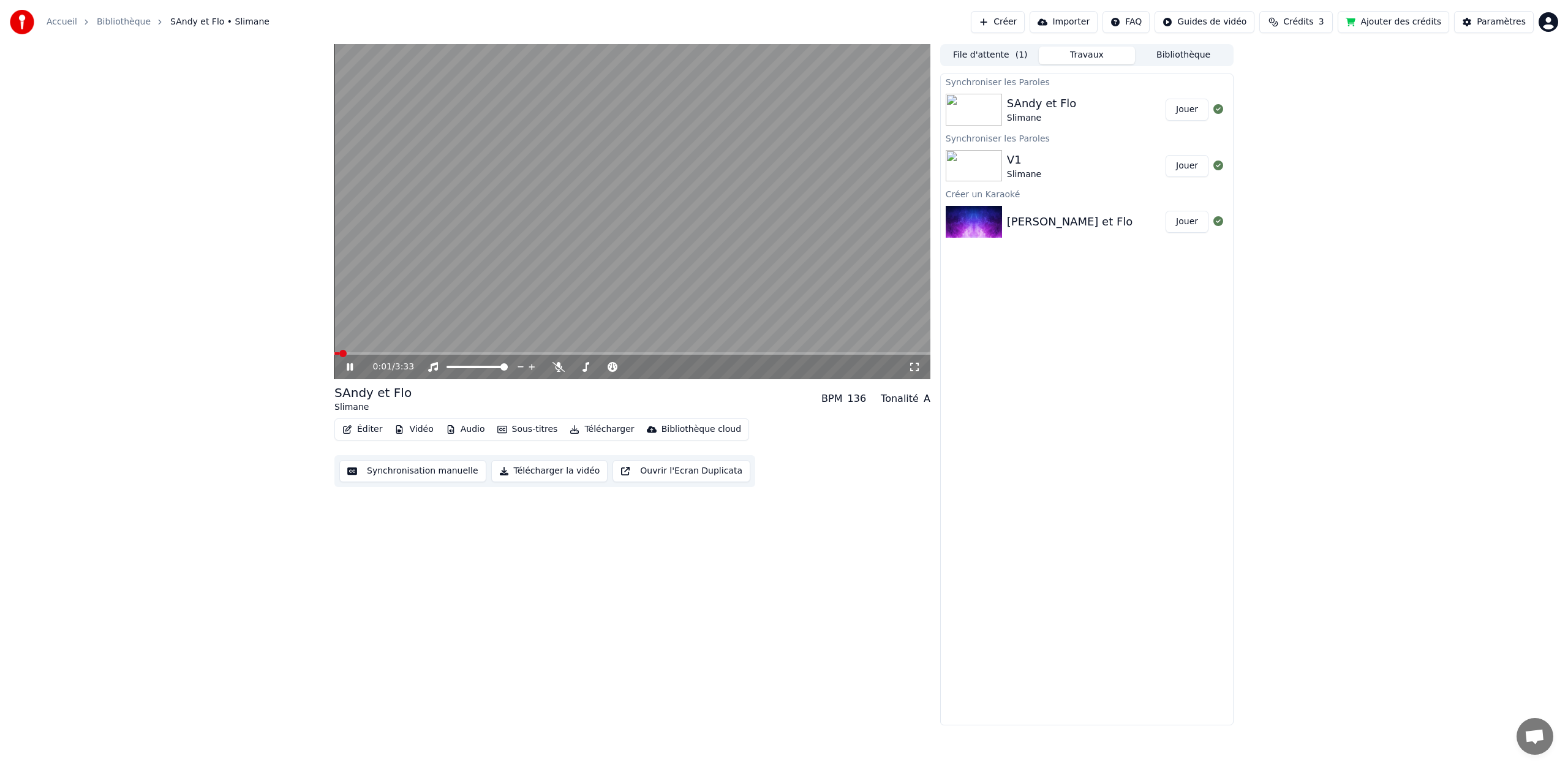
click at [405, 471] on button "Synchronisation manuelle" at bounding box center [413, 471] width 147 height 22
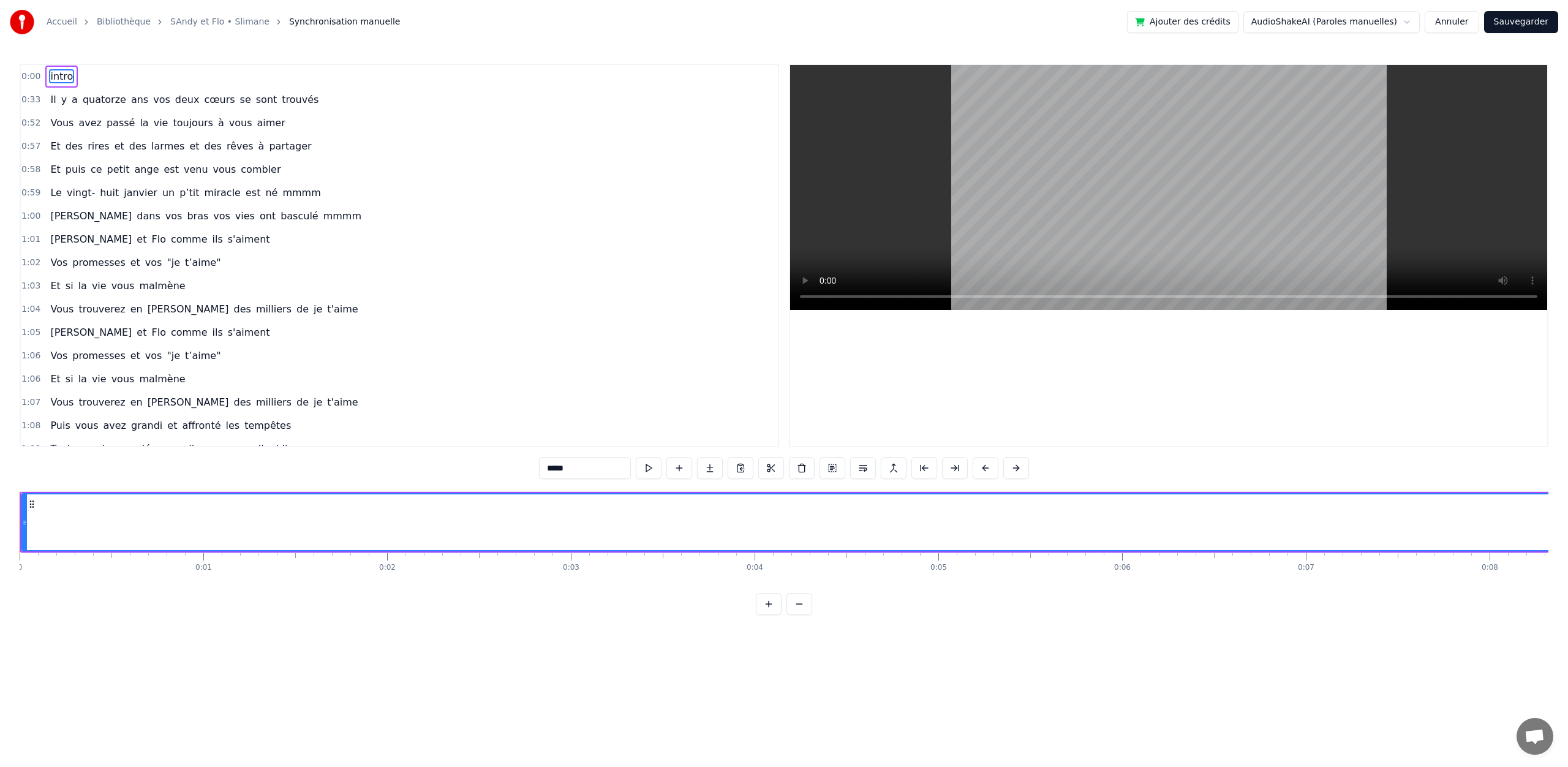
click at [241, 19] on link "SAndy et Flo • Slimane" at bounding box center [220, 22] width 99 height 12
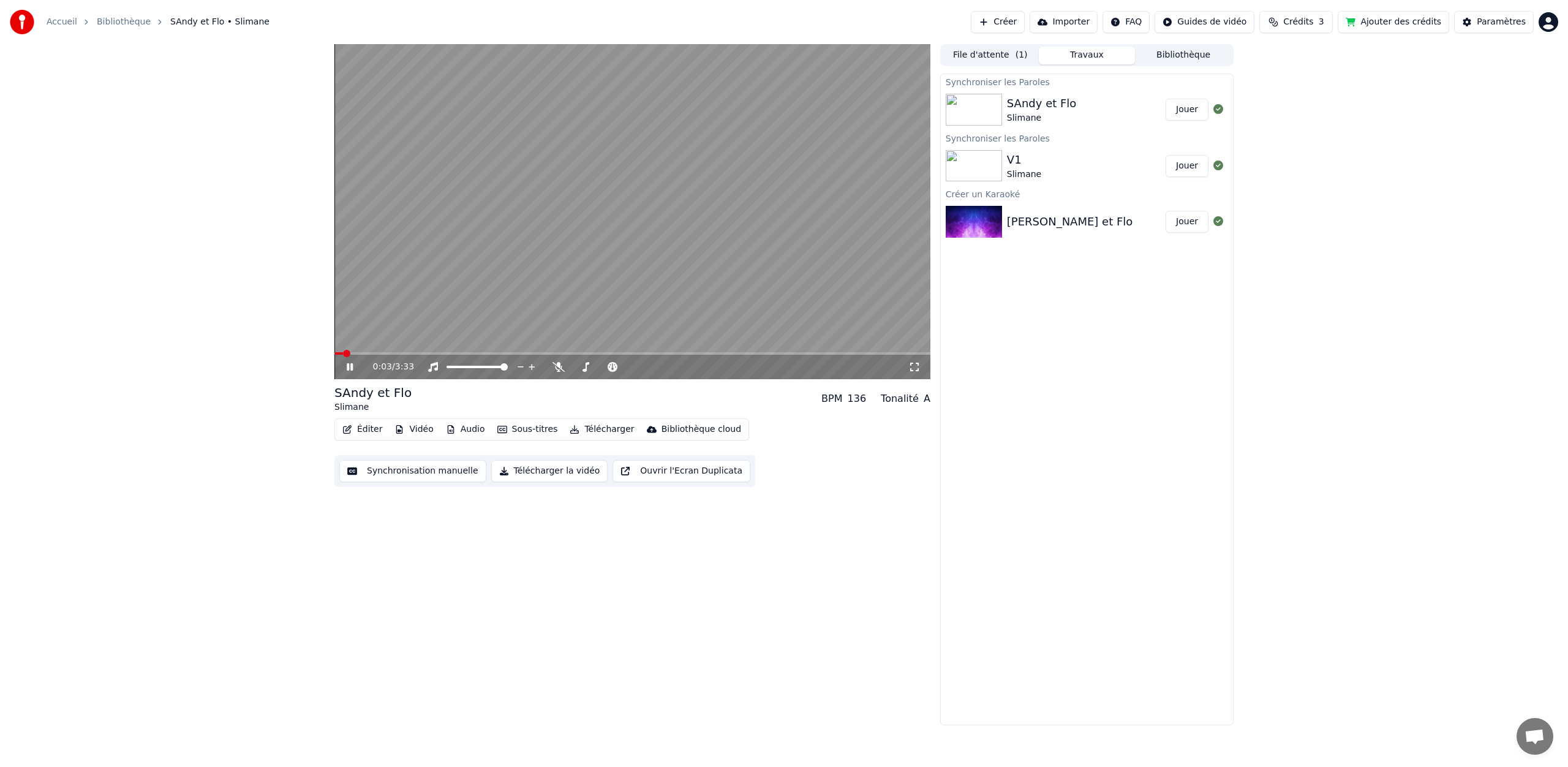
click at [504, 269] on video at bounding box center [632, 211] width 596 height 335
click at [365, 427] on button "Éditer" at bounding box center [362, 430] width 50 height 17
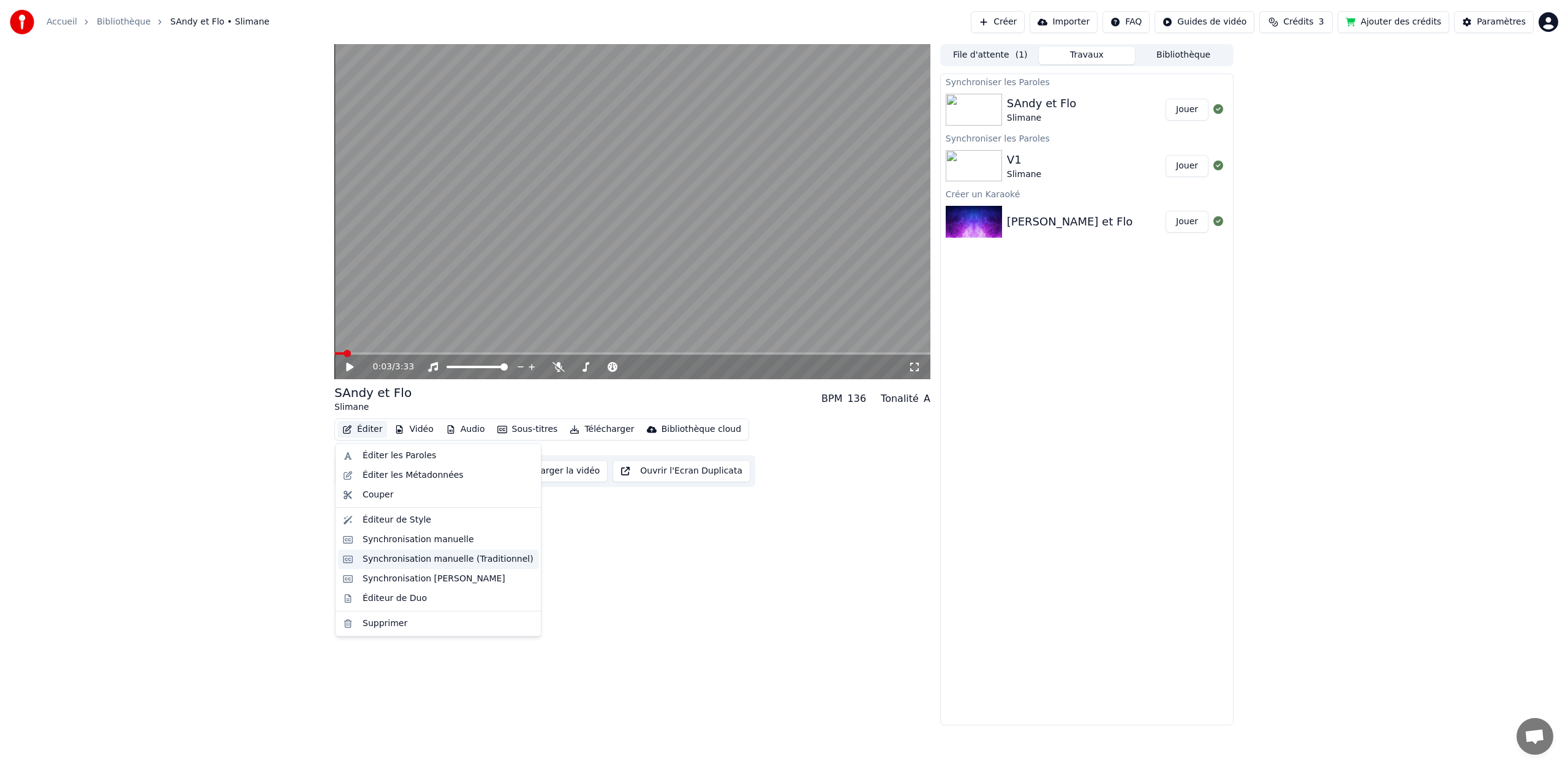
click at [472, 562] on div "Synchronisation manuelle (Traditionnel)" at bounding box center [447, 559] width 171 height 12
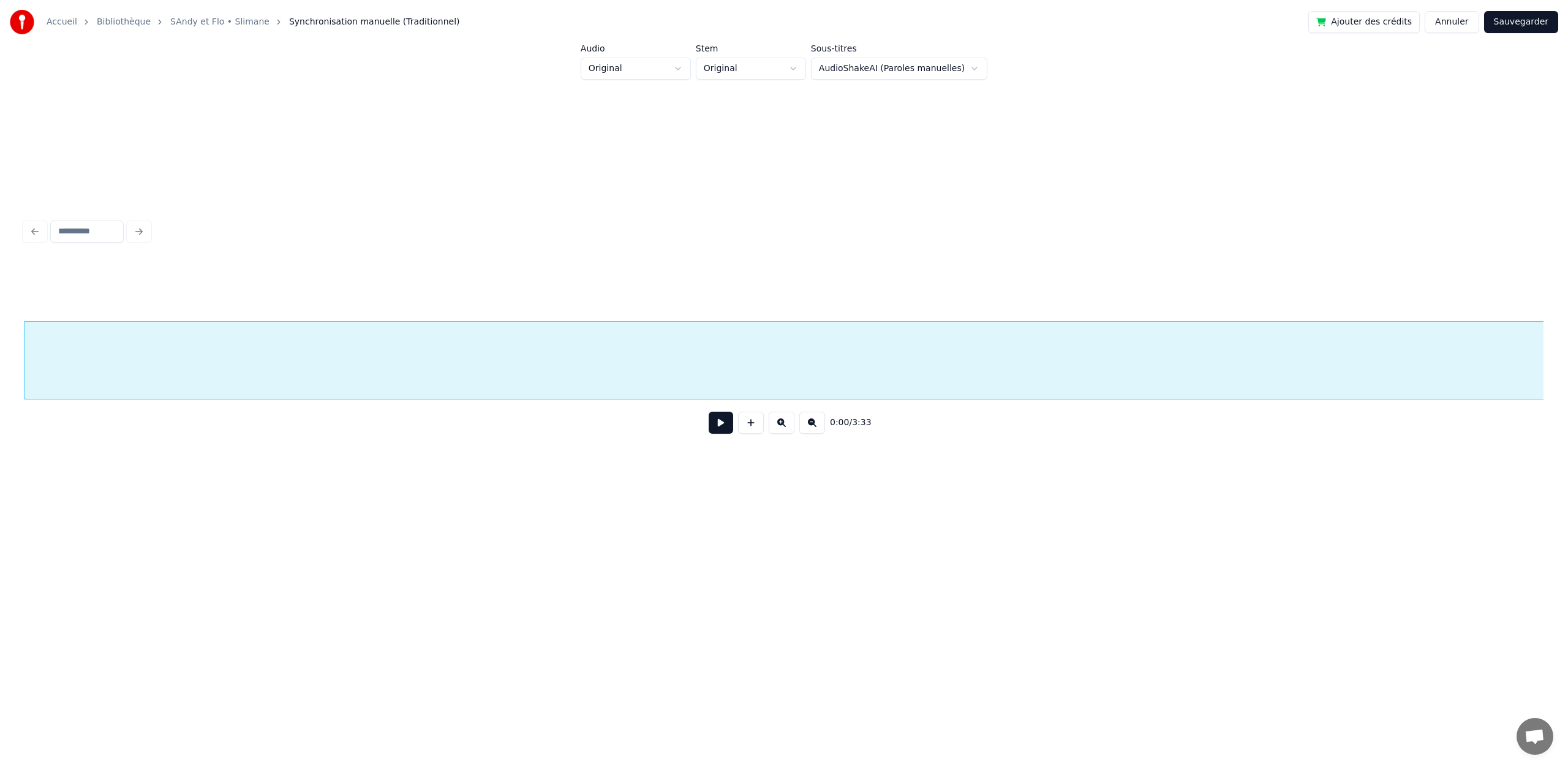
click at [721, 425] on button at bounding box center [721, 422] width 24 height 22
click at [708, 412] on button at bounding box center [721, 422] width 24 height 22
click at [749, 422] on button at bounding box center [751, 422] width 26 height 22
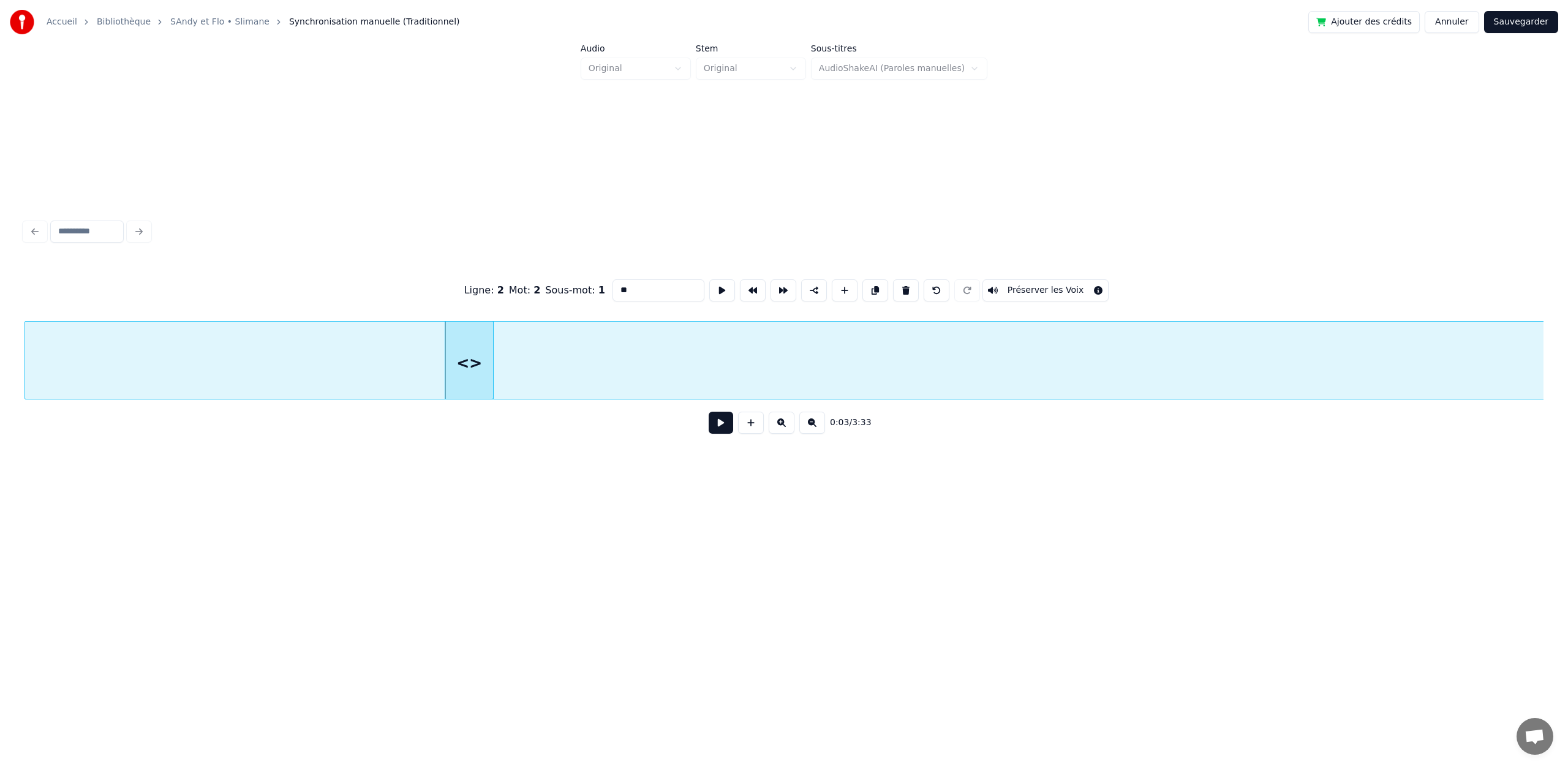
click at [749, 422] on button at bounding box center [751, 422] width 26 height 22
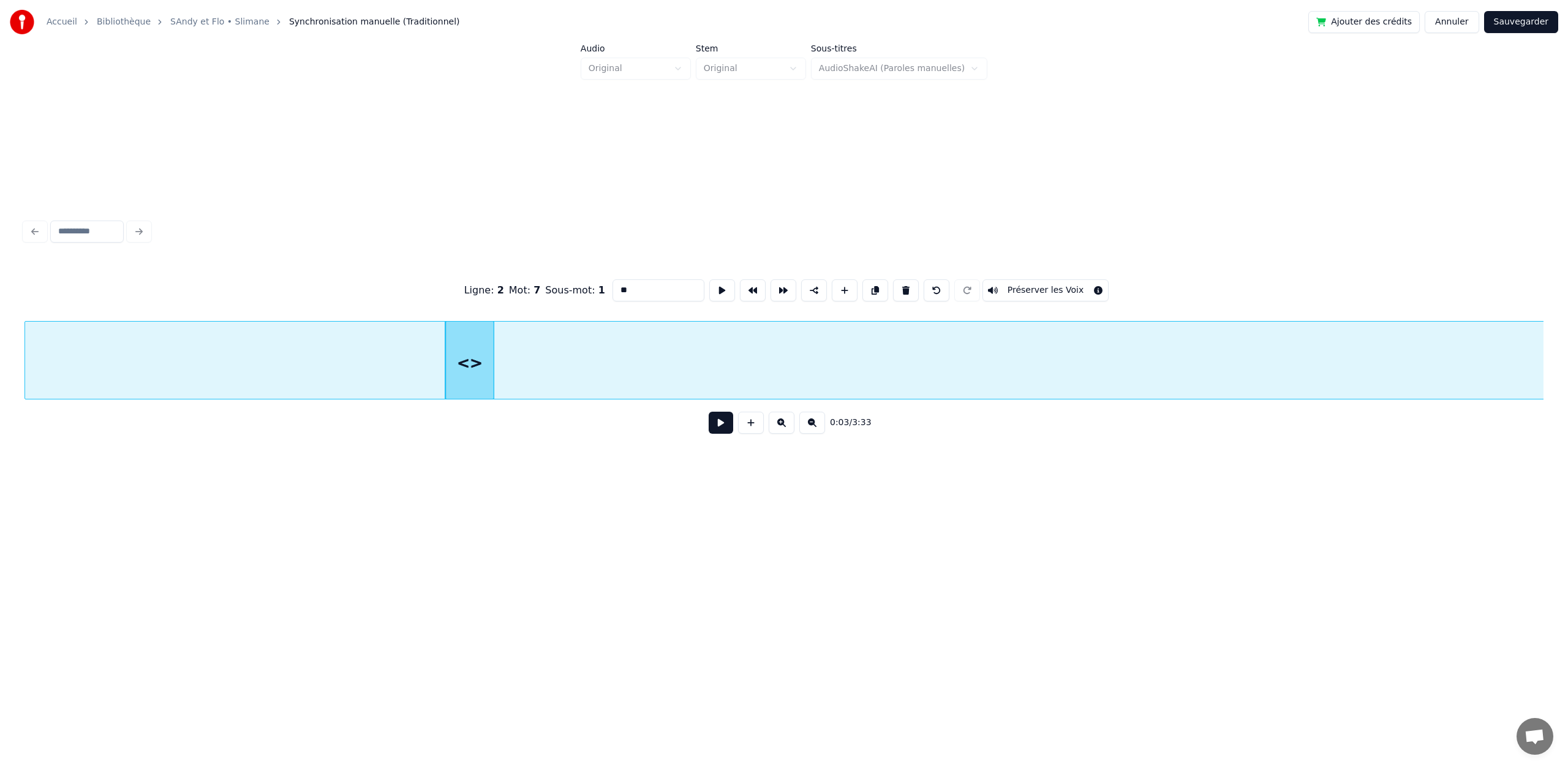
click at [749, 422] on button at bounding box center [751, 422] width 26 height 22
click at [932, 287] on button at bounding box center [937, 291] width 26 height 22
type input "*****"
click at [932, 287] on button at bounding box center [937, 291] width 26 height 22
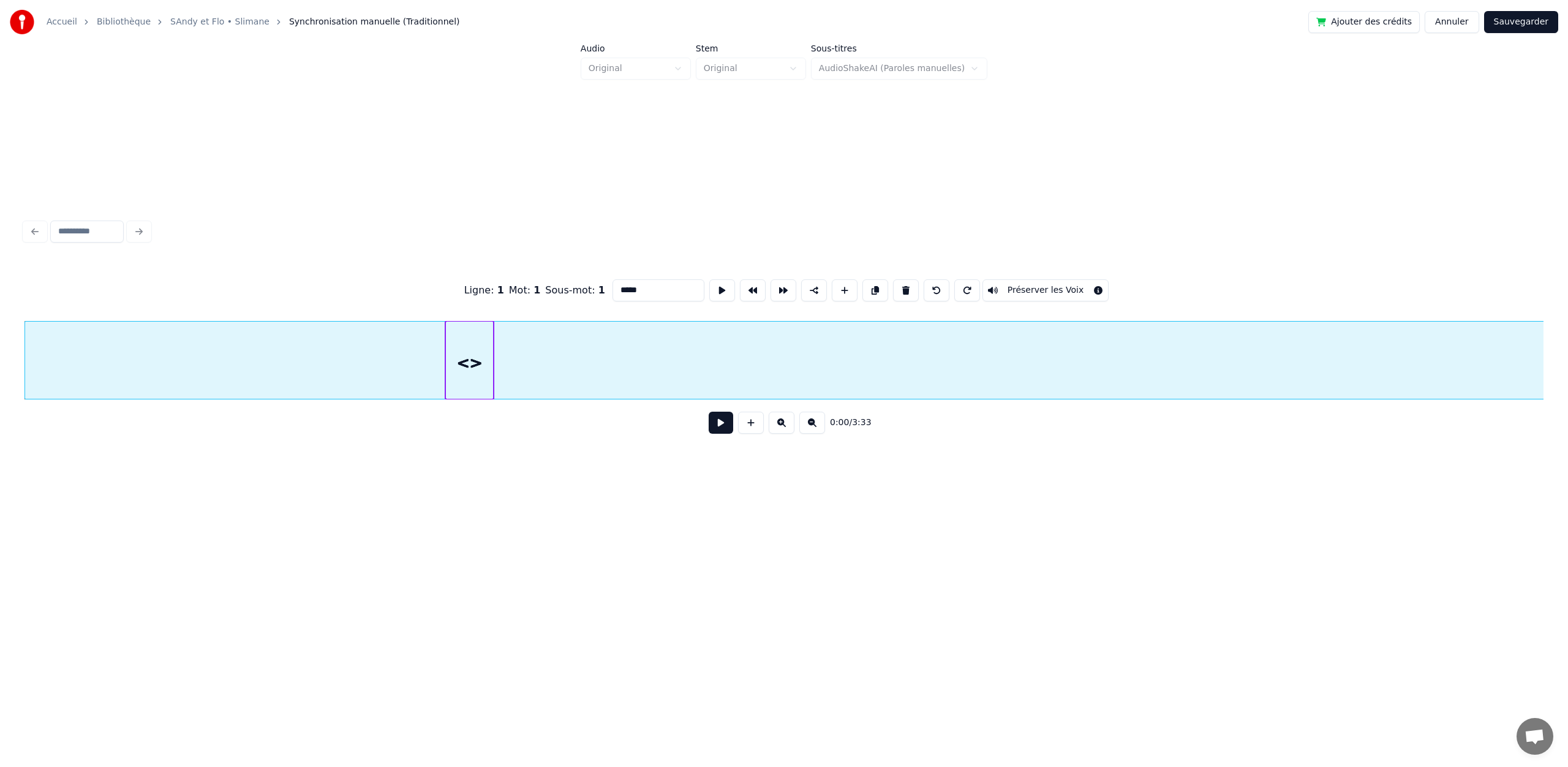
click at [932, 287] on button at bounding box center [937, 291] width 26 height 22
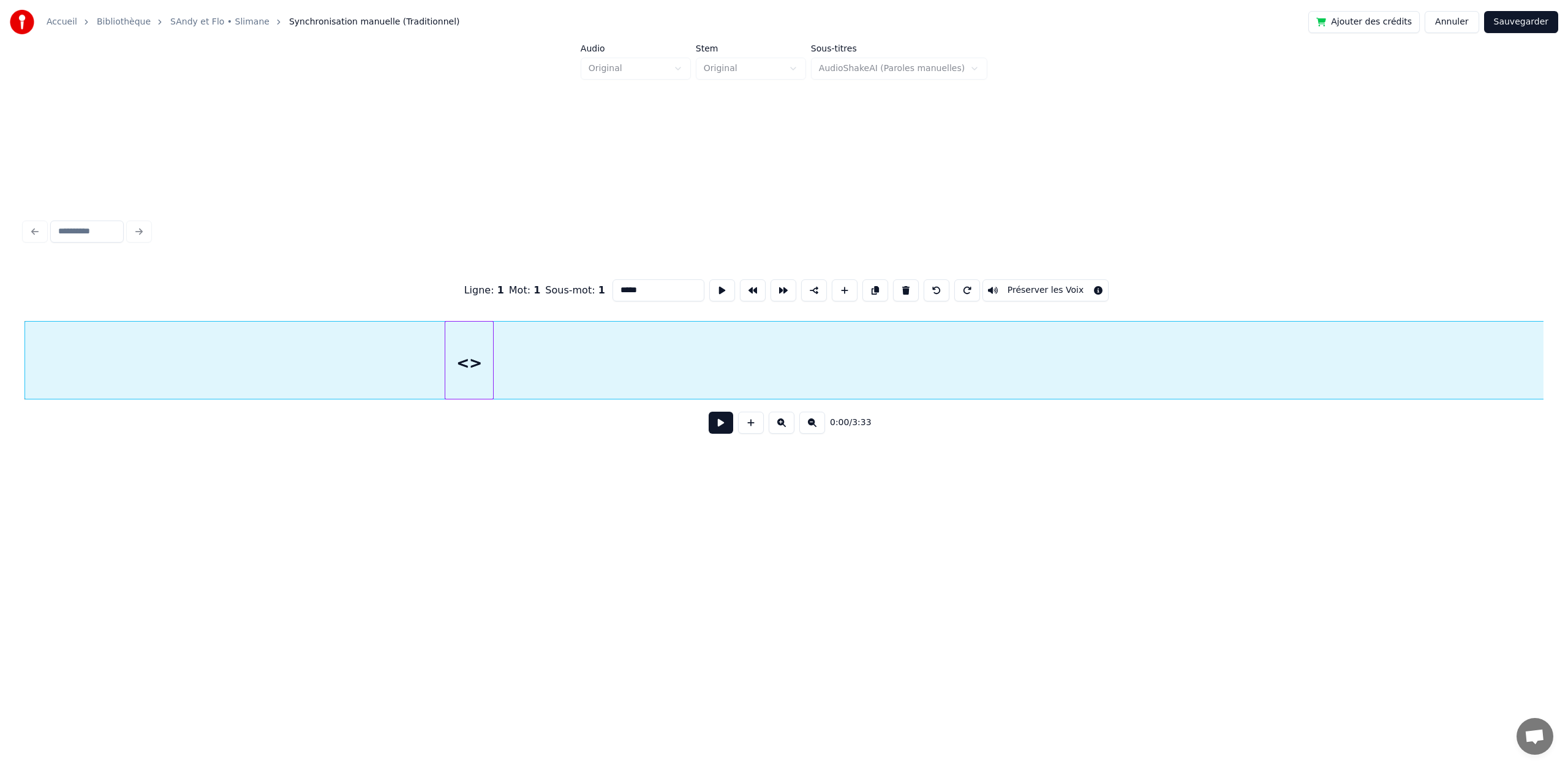
click at [932, 287] on button at bounding box center [937, 291] width 26 height 22
click at [222, 25] on link "SAndy et Flo • Slimane" at bounding box center [220, 22] width 99 height 12
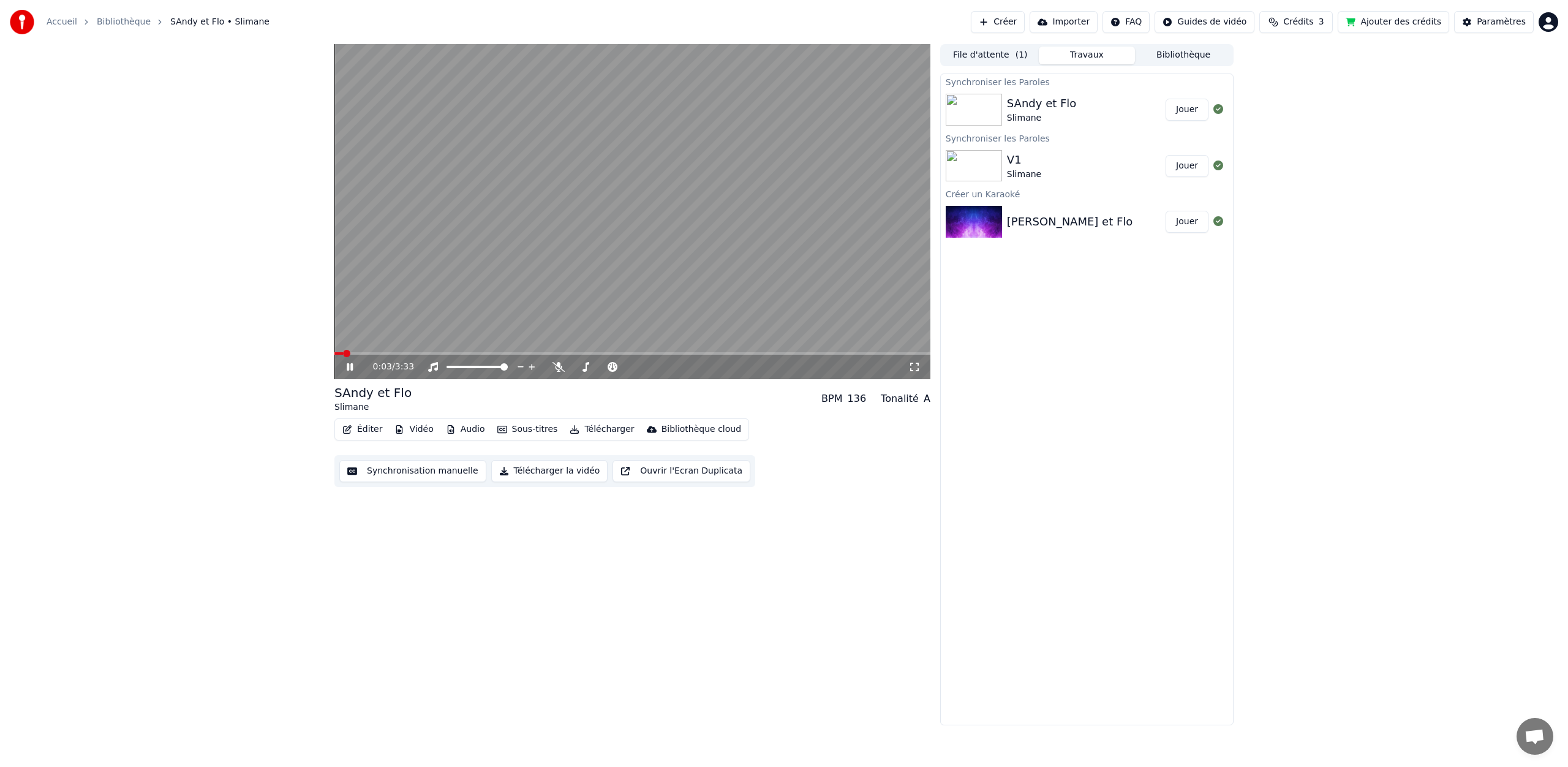
click at [352, 368] on icon at bounding box center [349, 367] width 6 height 7
click at [357, 433] on button "Éditer" at bounding box center [362, 430] width 50 height 17
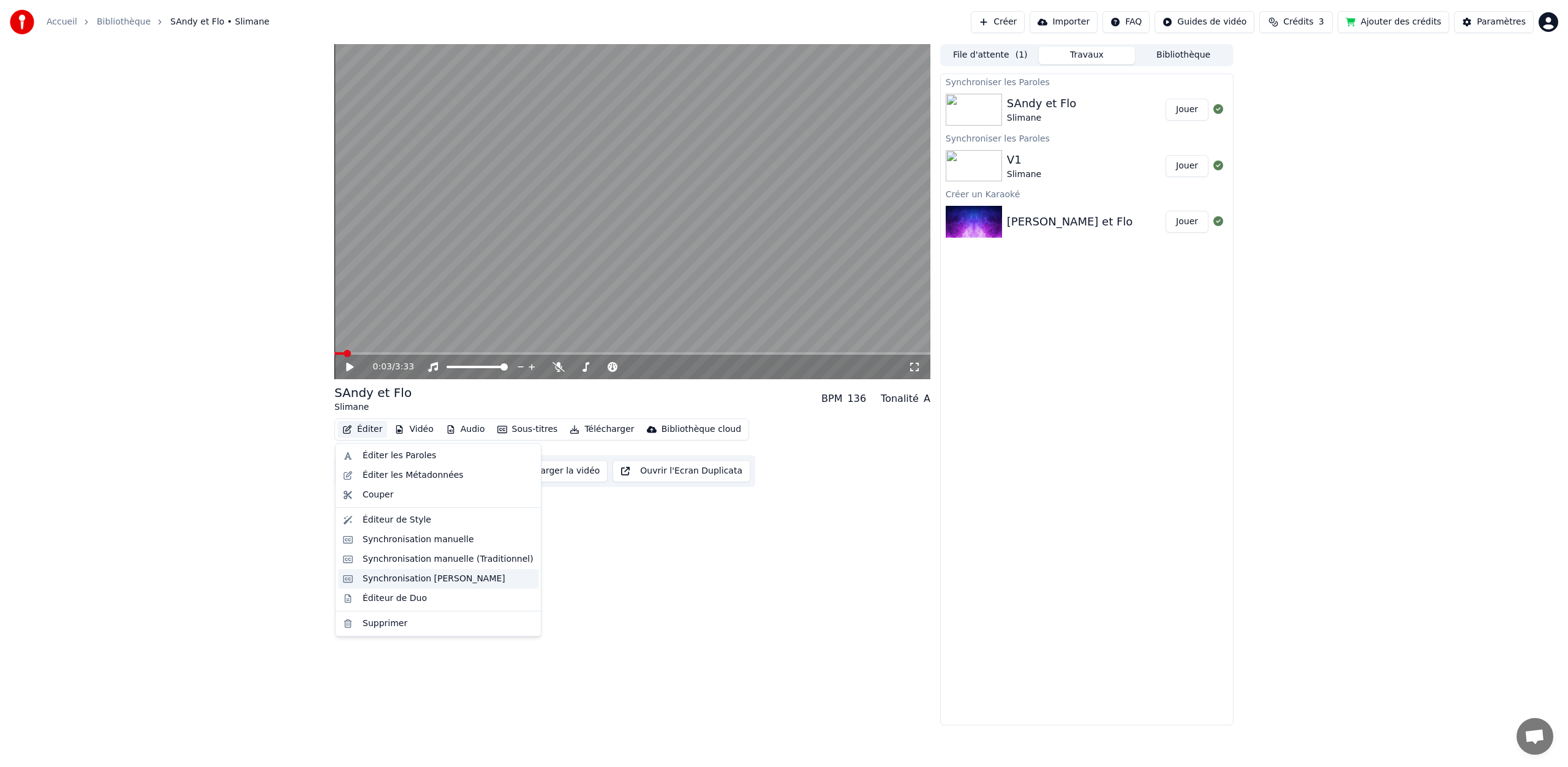
click at [414, 580] on div "Synchronisation [PERSON_NAME]" at bounding box center [434, 579] width 143 height 12
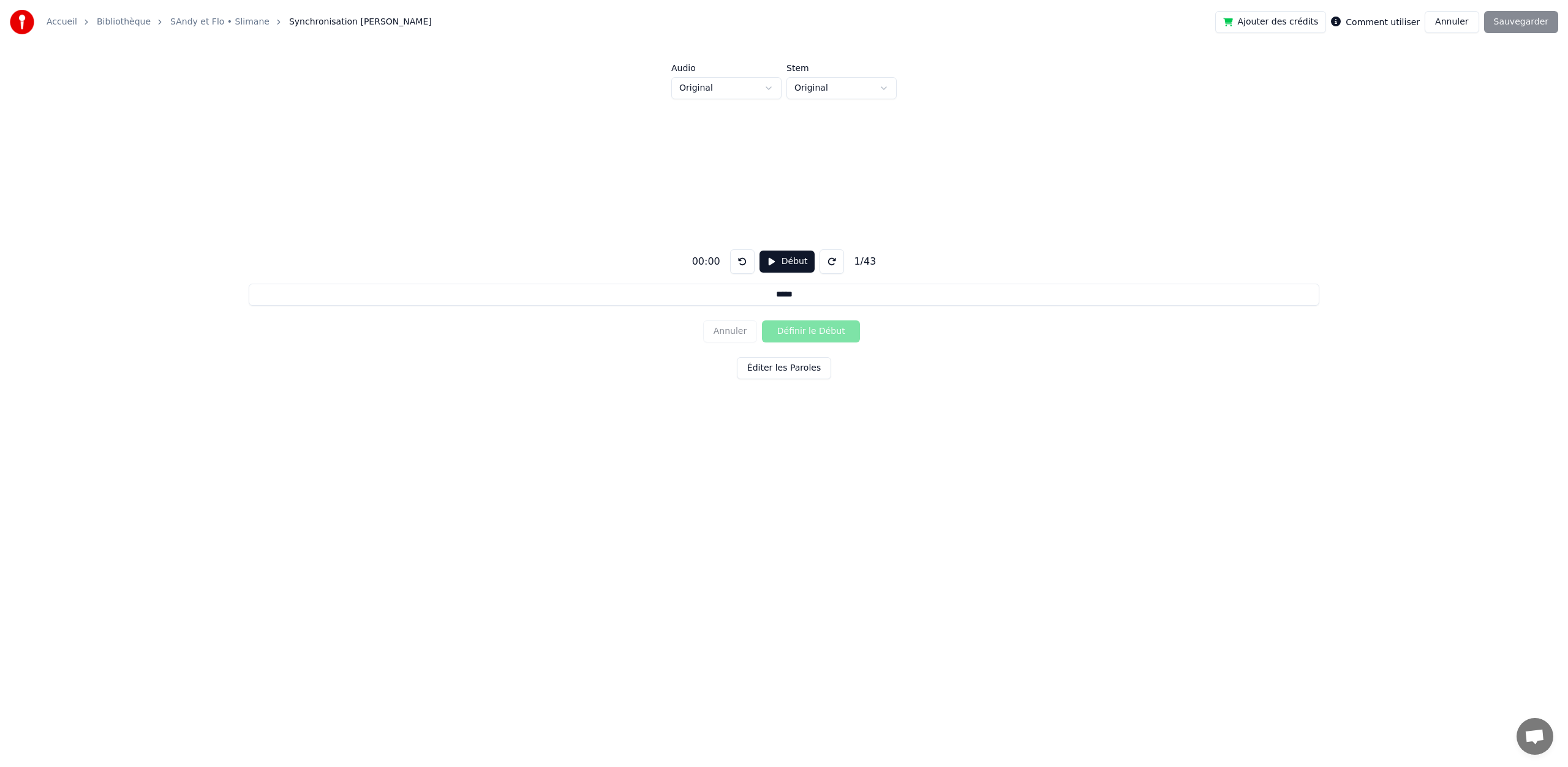
click at [788, 334] on div "Annuler Définir le Début" at bounding box center [784, 332] width 161 height 32
click at [784, 265] on button "Début" at bounding box center [787, 262] width 55 height 22
click at [813, 294] on input "*****" at bounding box center [783, 295] width 1070 height 22
click at [717, 334] on div "Annuler Définir le Début" at bounding box center [784, 332] width 161 height 32
click at [775, 93] on html "Accueil Bibliothèque [PERSON_NAME] et Flo • Slimane Synchronisation Manuelle de…" at bounding box center [784, 272] width 1568 height 544
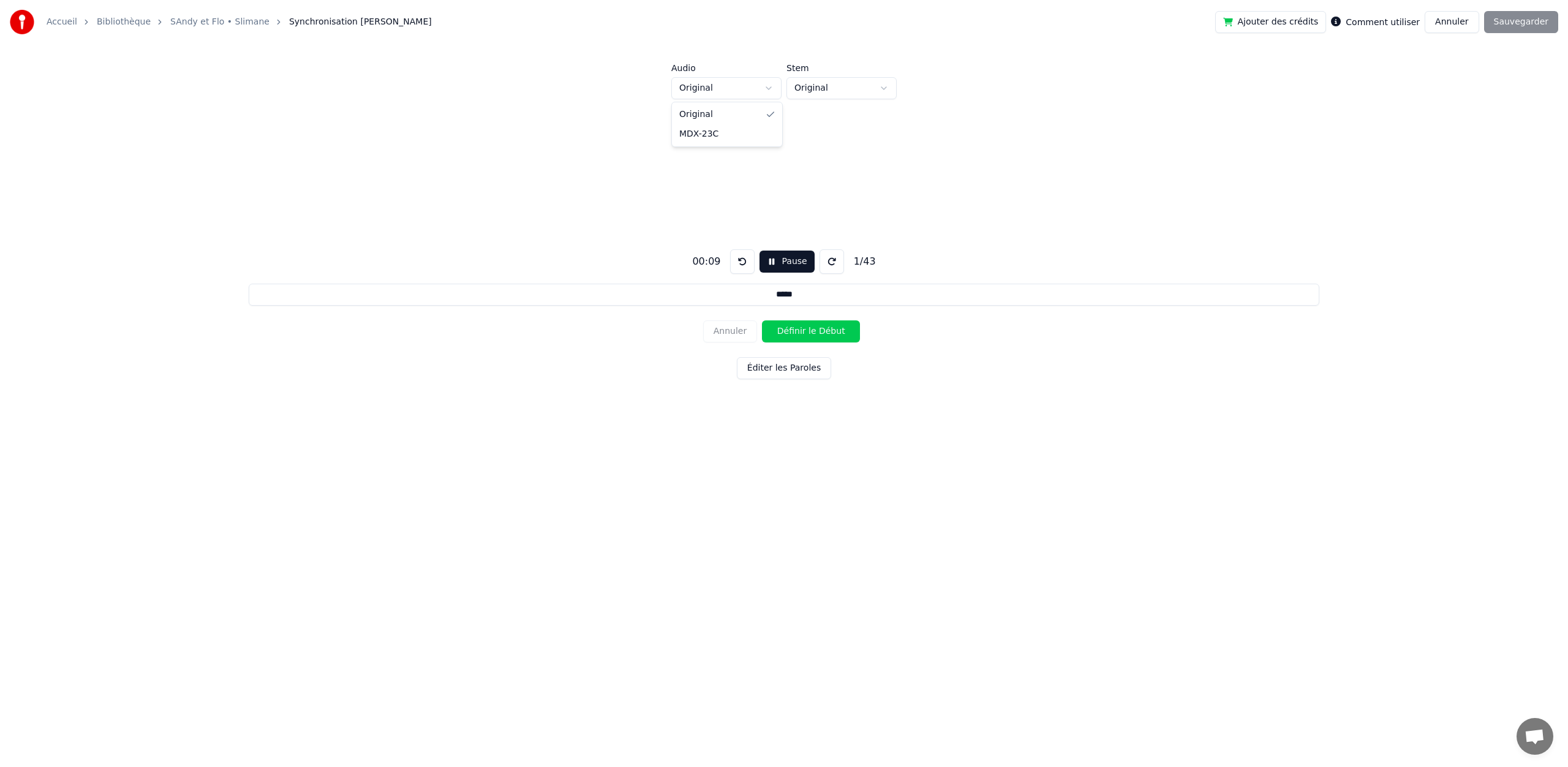
click at [844, 88] on html "Accueil Bibliothèque [PERSON_NAME] et Flo • Slimane Synchronisation Manuelle de…" at bounding box center [784, 272] width 1568 height 544
click at [844, 88] on html "Accueil Bibliothèque [PERSON_NAME] et Flo • Slimane Synchronisation [PERSON_NAM…" at bounding box center [784, 272] width 1568 height 544
drag, startPoint x: 855, startPoint y: 88, endPoint x: 821, endPoint y: 84, distance: 34.2
click at [855, 88] on html "Accueil Bibliothèque [PERSON_NAME] et Flo • Slimane Synchronisation [PERSON_NAM…" at bounding box center [784, 272] width 1568 height 544
click at [214, 19] on link "SAndy et Flo • Slimane" at bounding box center [220, 22] width 99 height 12
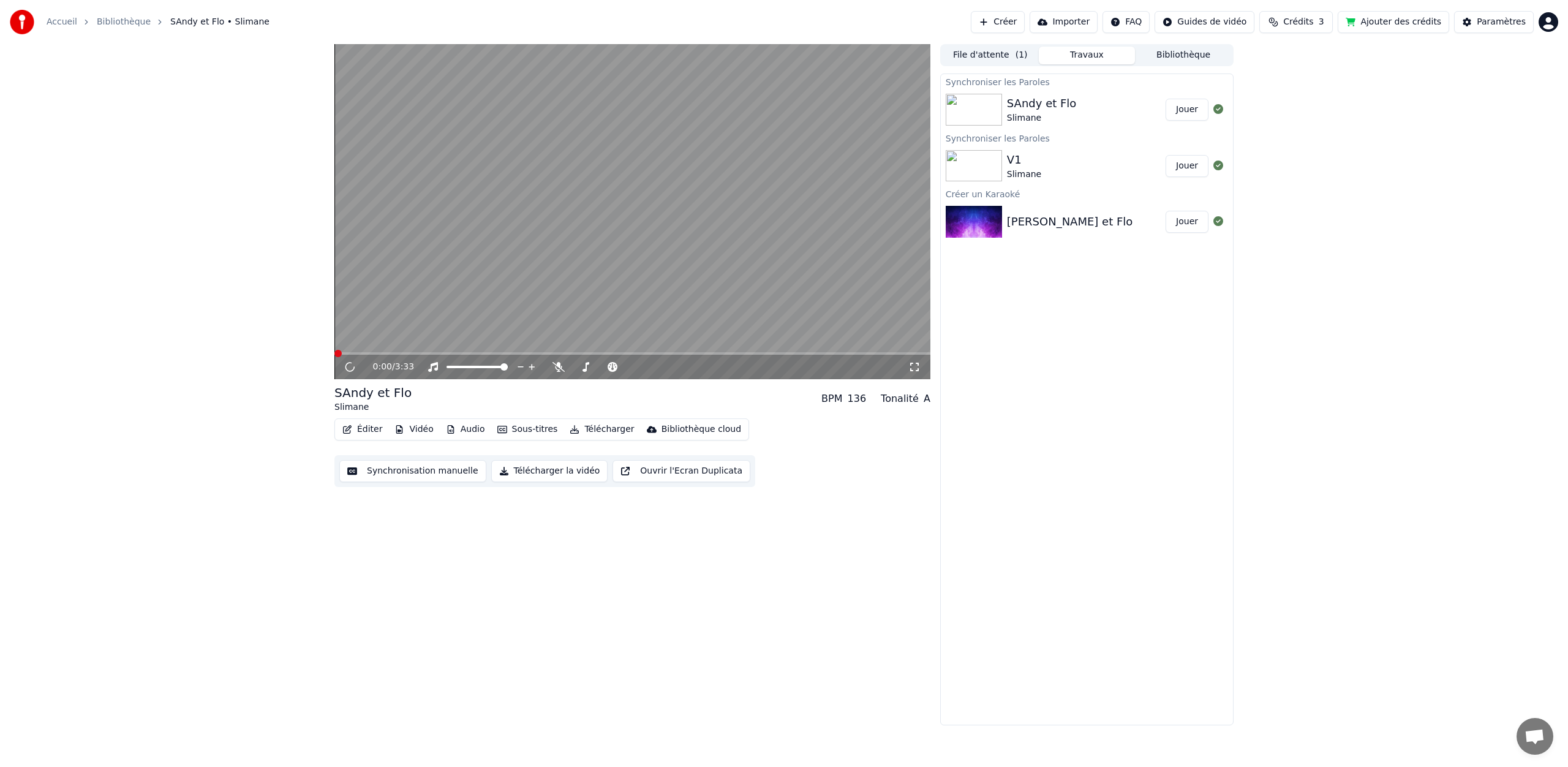
click at [547, 194] on video at bounding box center [632, 211] width 596 height 335
click at [347, 368] on icon at bounding box center [349, 367] width 6 height 7
click at [522, 429] on button "Sous-titres" at bounding box center [527, 430] width 71 height 17
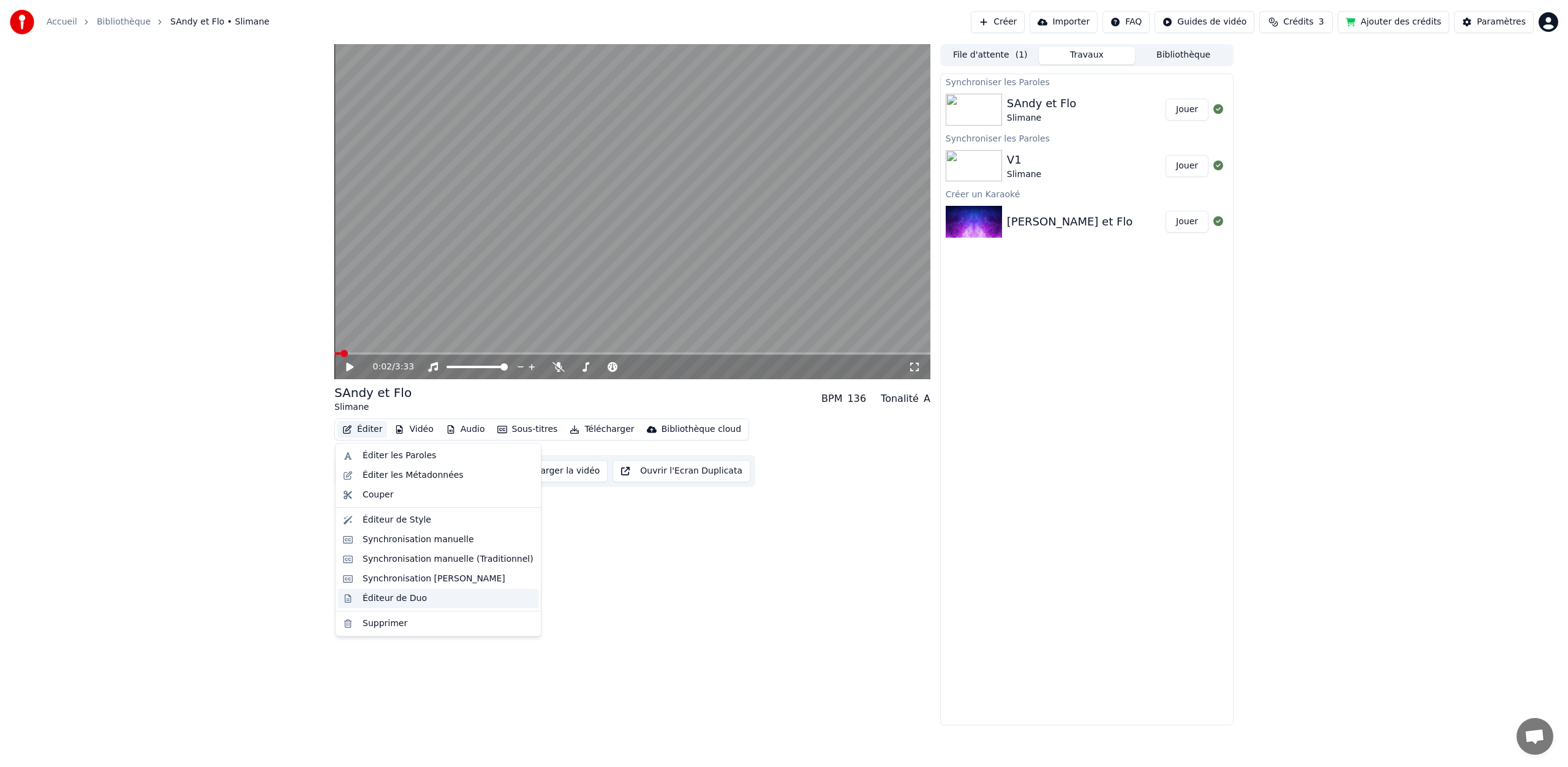
click at [434, 602] on div "Éditeur de Duo" at bounding box center [447, 598] width 171 height 12
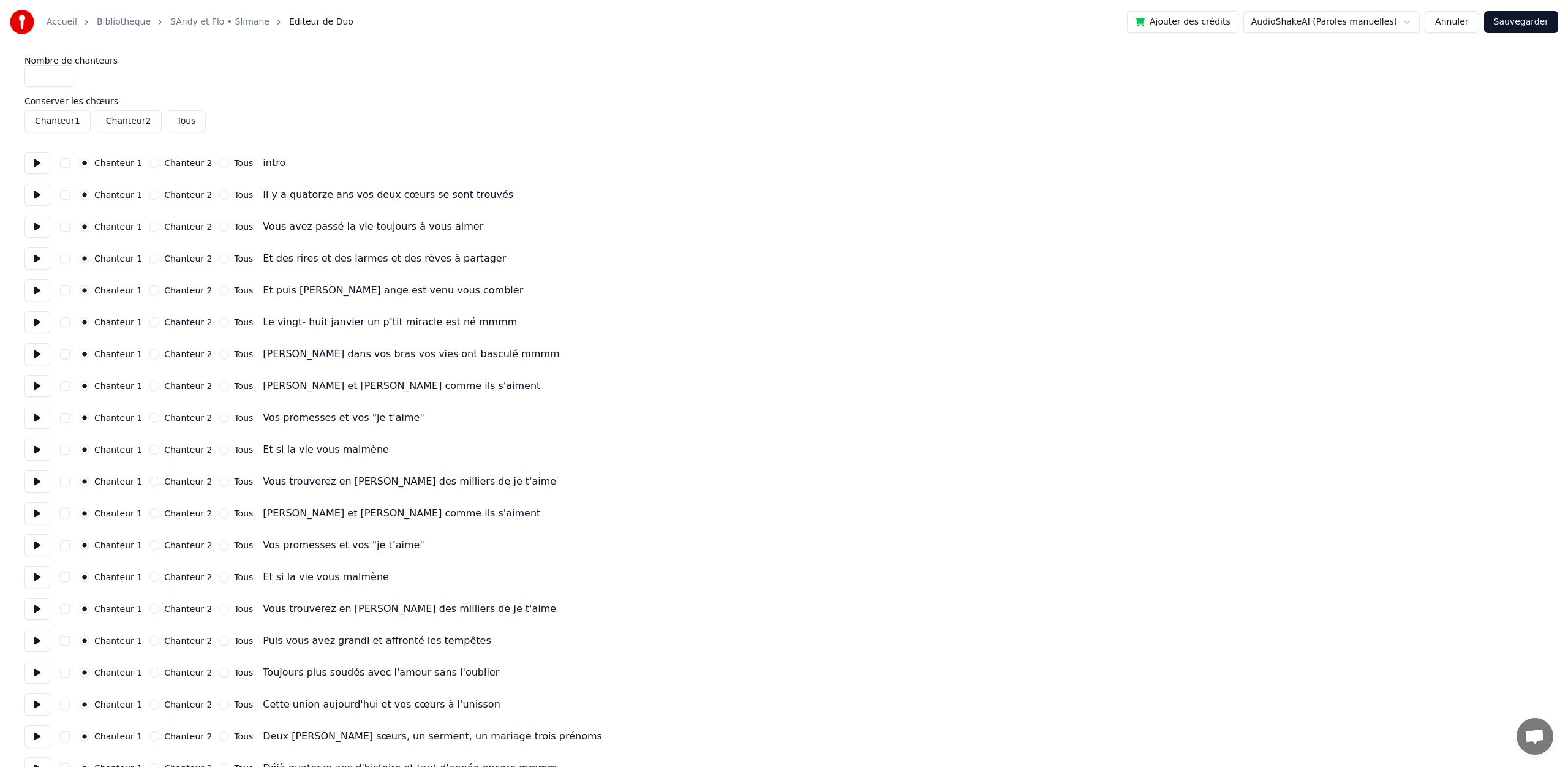
click at [1466, 21] on button "Annuler" at bounding box center [1451, 22] width 54 height 22
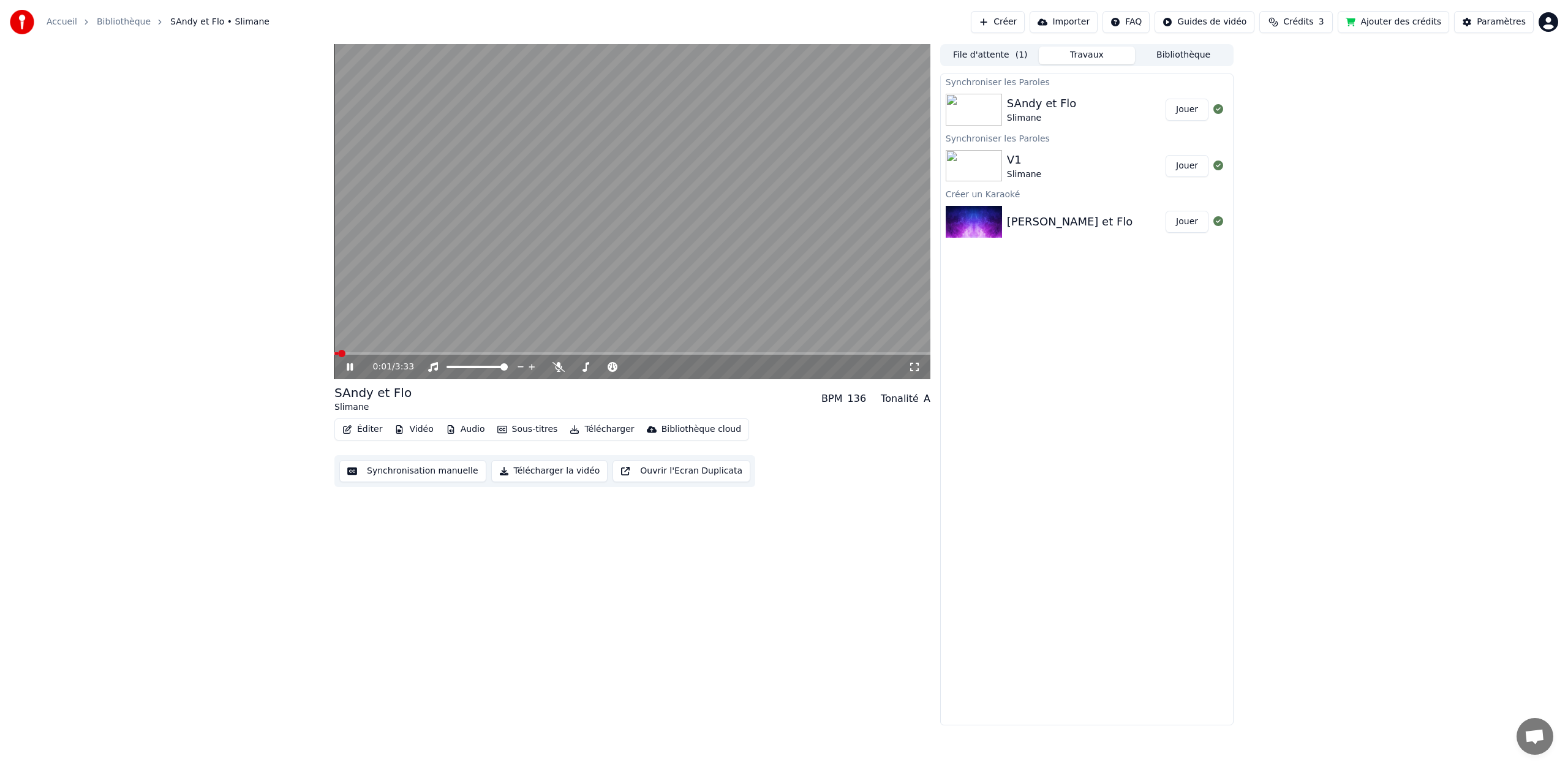
click at [367, 427] on button "Éditer" at bounding box center [362, 430] width 50 height 17
click at [535, 223] on video at bounding box center [632, 211] width 596 height 335
click at [373, 425] on button "Éditer" at bounding box center [362, 430] width 50 height 17
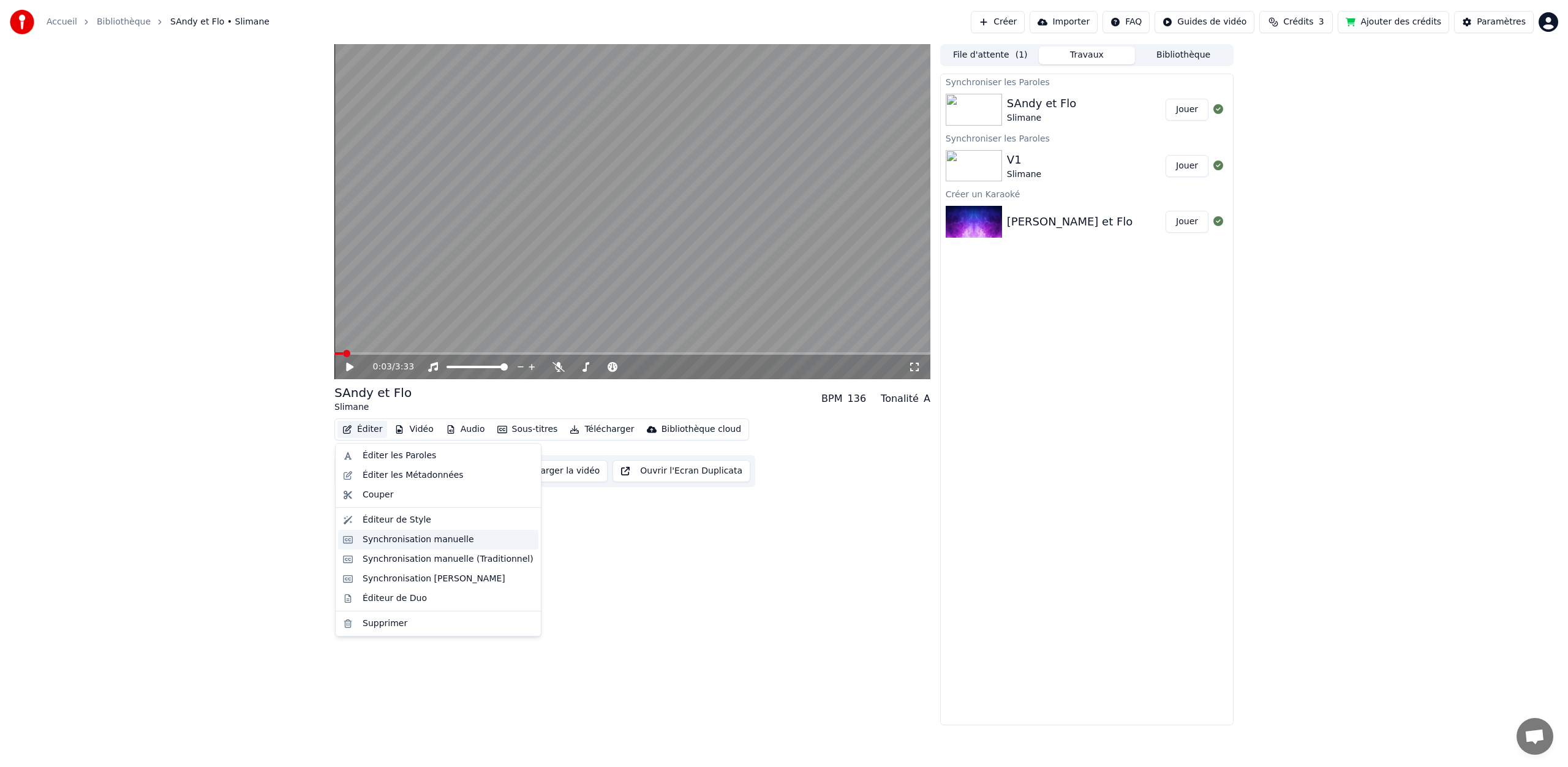
click at [456, 537] on div "Synchronisation manuelle" at bounding box center [418, 539] width 112 height 12
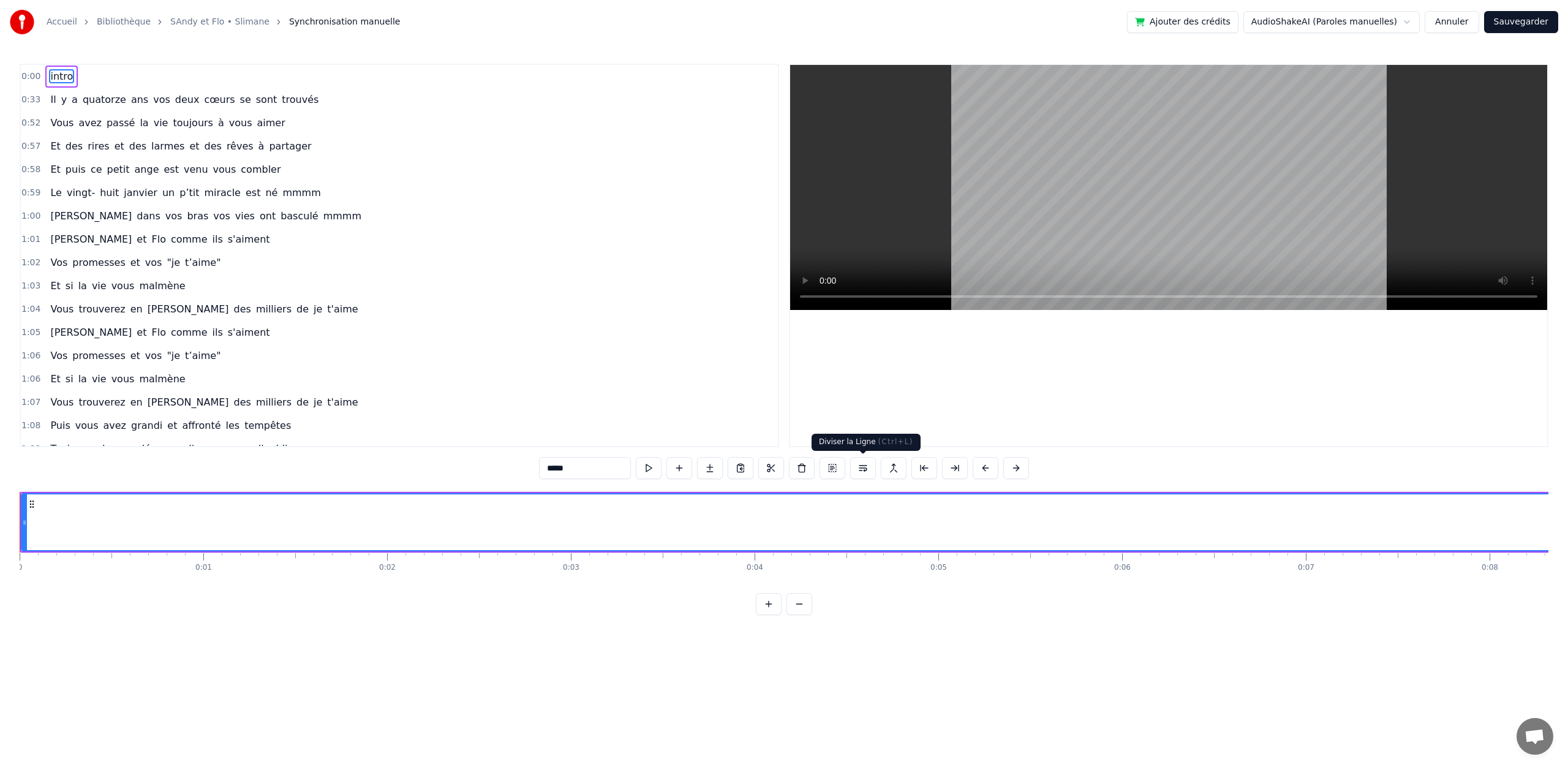
click at [871, 469] on button at bounding box center [863, 468] width 26 height 22
click at [852, 466] on button at bounding box center [847, 468] width 26 height 22
click at [97, 96] on span "quatorze" at bounding box center [104, 99] width 46 height 14
type input "********"
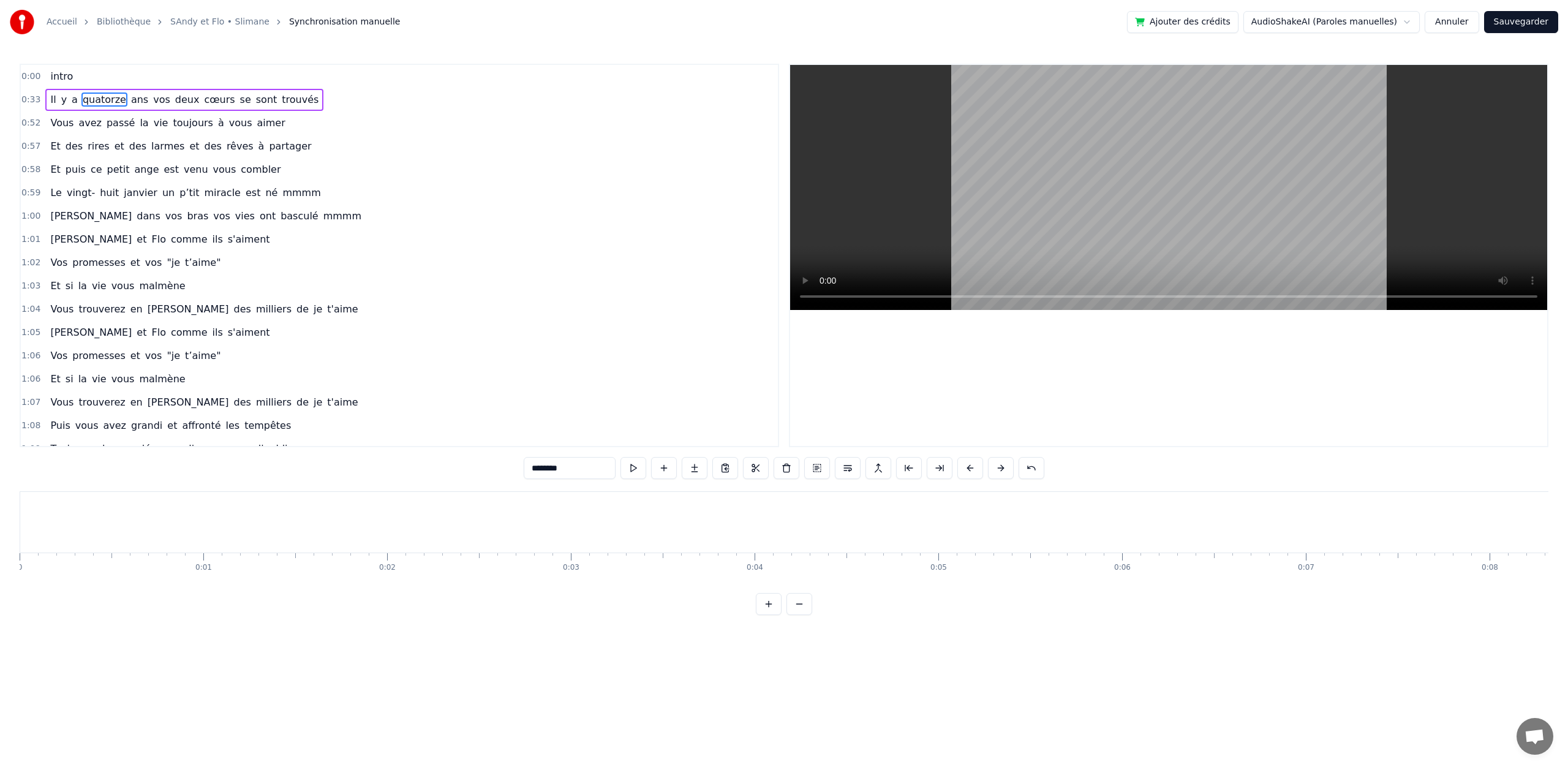
click at [95, 82] on div "0:00 intro" at bounding box center [399, 76] width 757 height 23
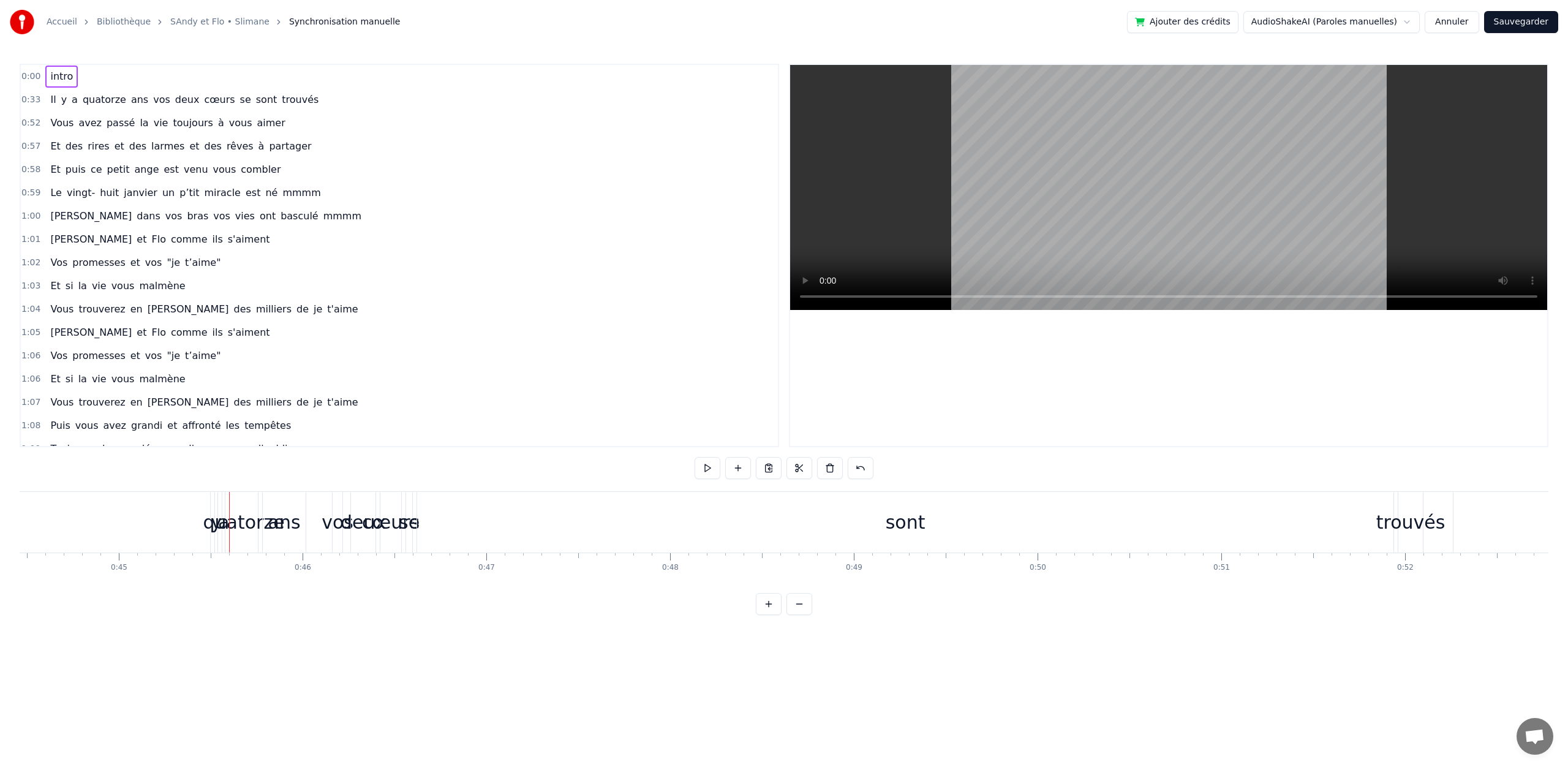
scroll to position [0, 8317]
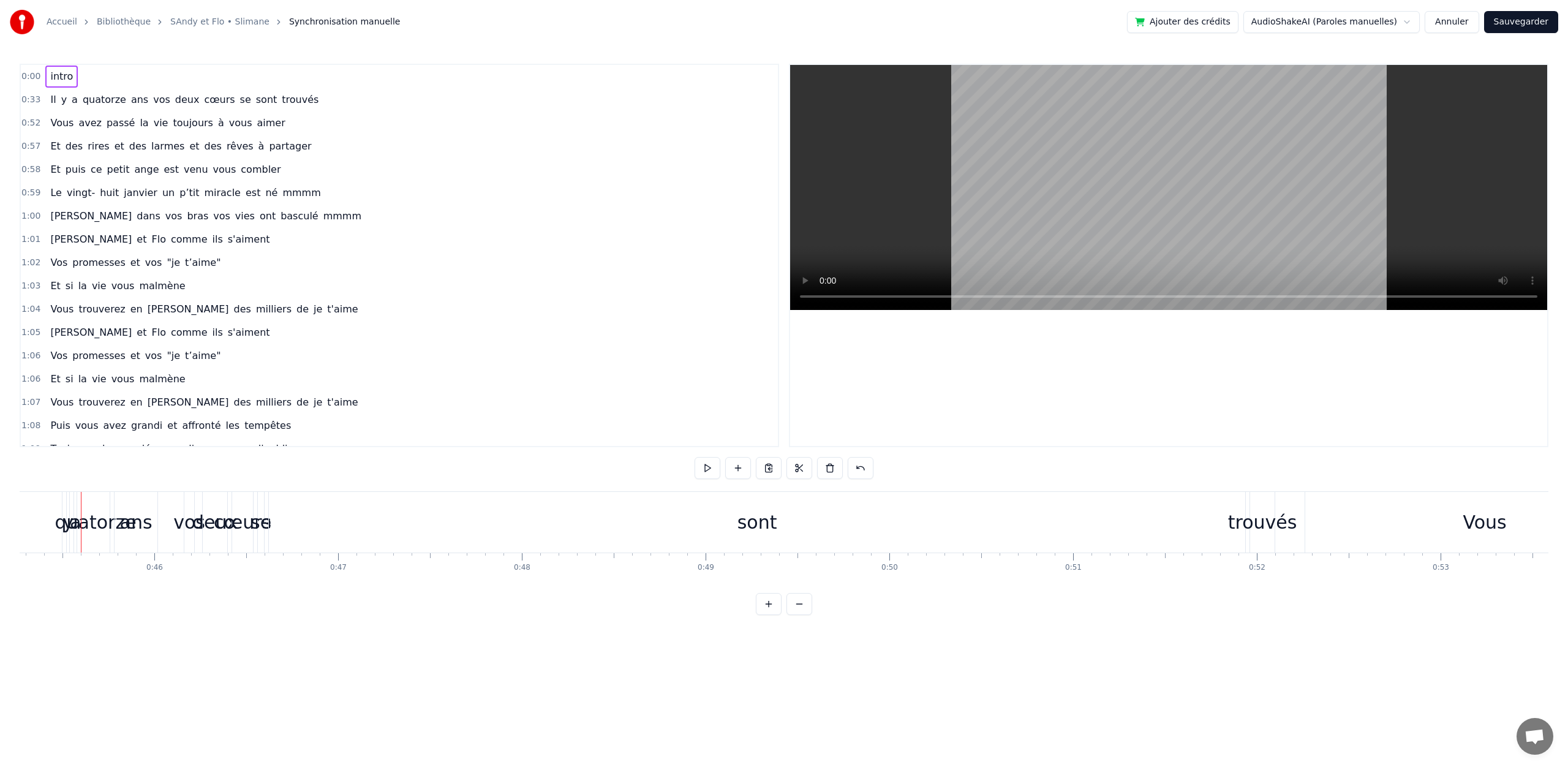
drag, startPoint x: 215, startPoint y: 513, endPoint x: 270, endPoint y: 518, distance: 55.2
click at [247, 514] on div "cœurs" at bounding box center [244, 522] width 58 height 27
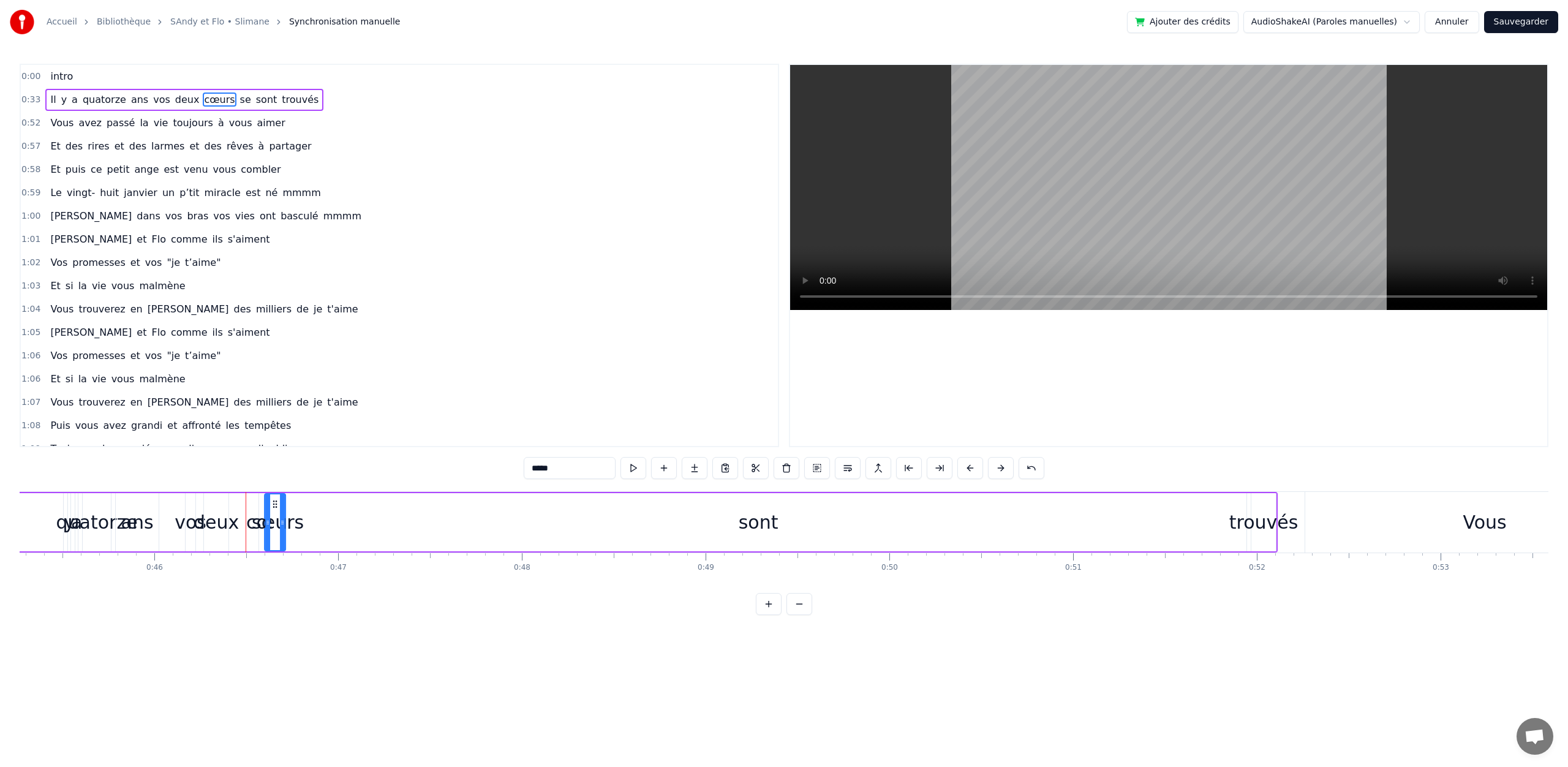
drag, startPoint x: 244, startPoint y: 503, endPoint x: 279, endPoint y: 510, distance: 35.7
click at [1033, 467] on button at bounding box center [1031, 468] width 26 height 22
click at [61, 76] on span "intro" at bounding box center [61, 76] width 25 height 14
type input "*****"
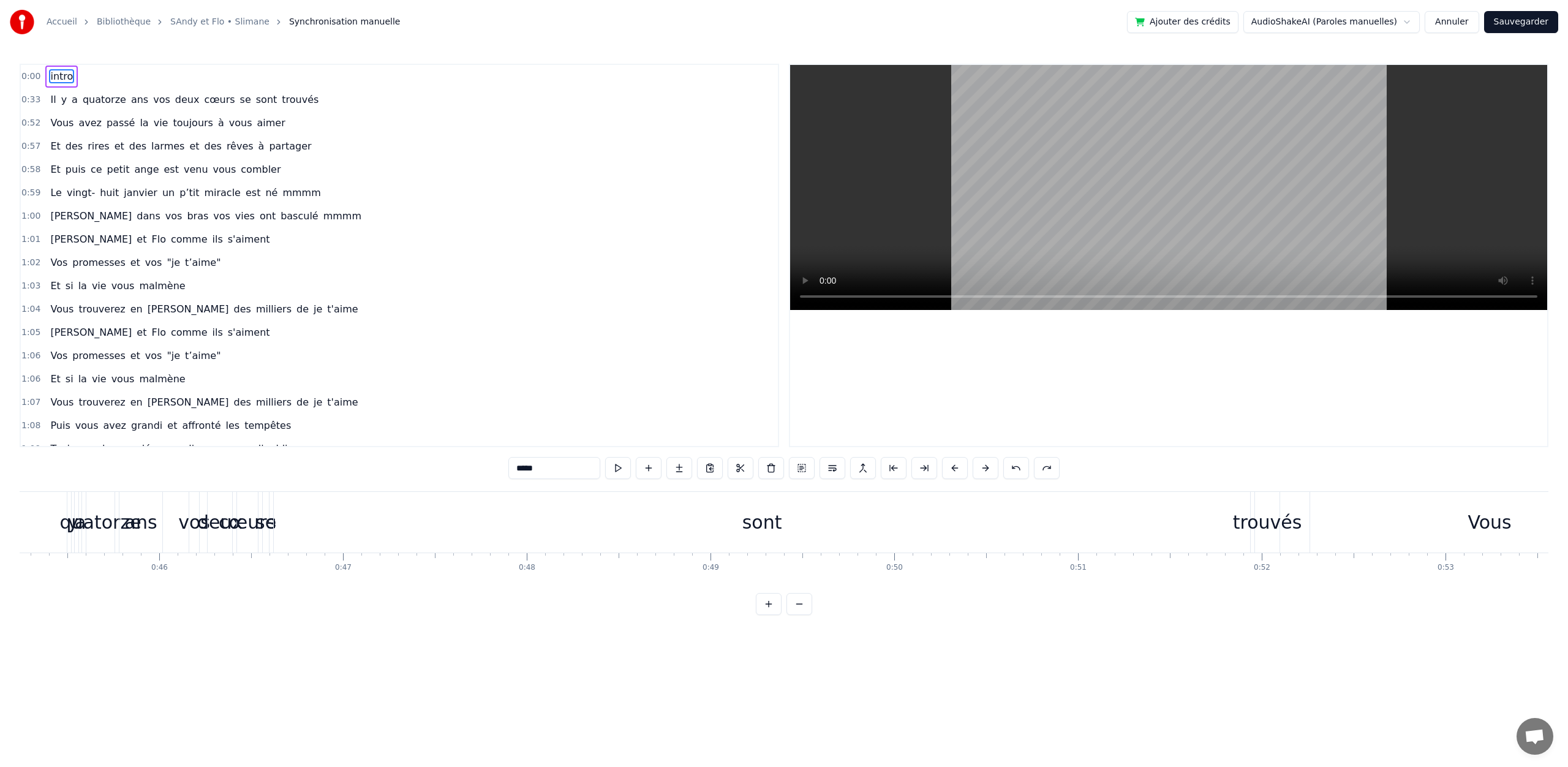
click at [60, 76] on span "intro" at bounding box center [61, 76] width 25 height 14
click at [79, 76] on div "0:00 intro" at bounding box center [399, 76] width 757 height 23
click at [89, 76] on div "0:00 intro" at bounding box center [399, 76] width 757 height 23
click at [81, 97] on span "quatorze" at bounding box center [104, 99] width 46 height 14
click at [341, 115] on div "0:52 Vous avez passé la vie toujours à vous aimer" at bounding box center [399, 123] width 757 height 23
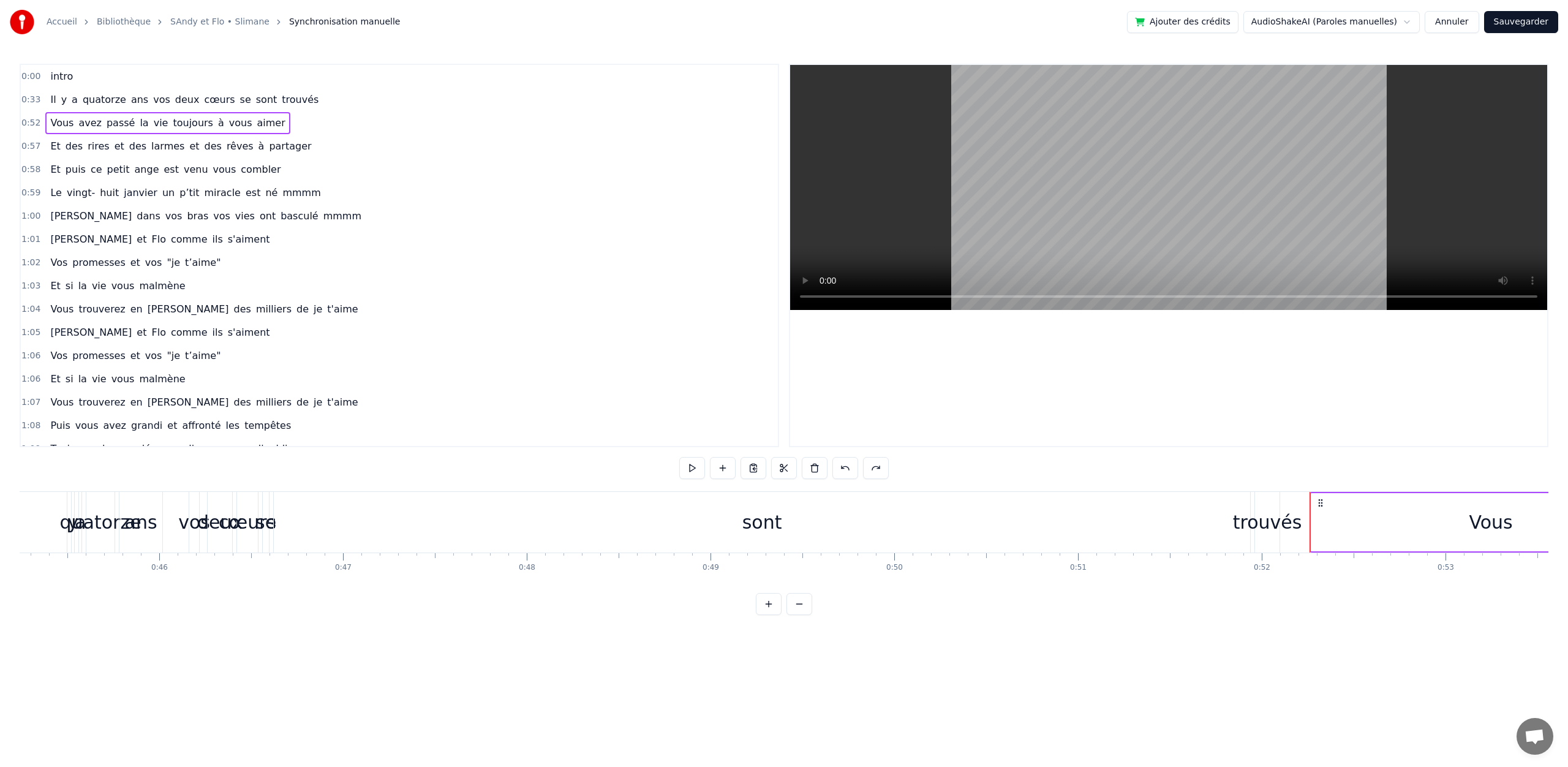
click at [313, 125] on div "0:52 Vous avez passé la vie toujours à vous aimer" at bounding box center [399, 123] width 757 height 23
click at [316, 107] on div "0:33 Il y a quatorze ans vos deux cœurs se sont trouvés" at bounding box center [399, 99] width 757 height 23
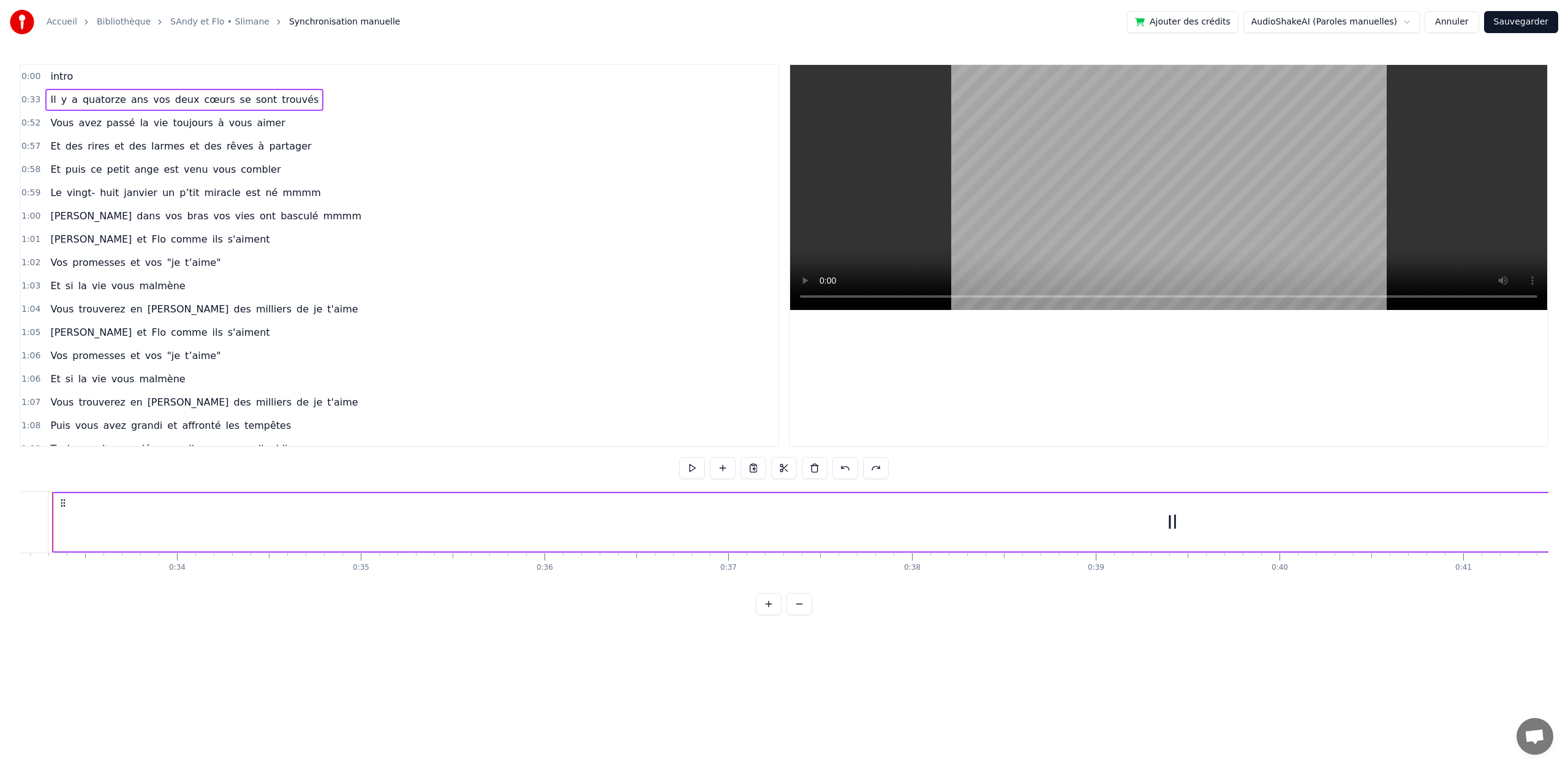
scroll to position [0, 6061]
click at [784, 470] on button at bounding box center [784, 468] width 26 height 22
click at [842, 467] on button at bounding box center [845, 468] width 26 height 22
click at [88, 73] on div "0:00 intro" at bounding box center [399, 76] width 757 height 23
click at [152, 102] on span "vos" at bounding box center [161, 99] width 19 height 14
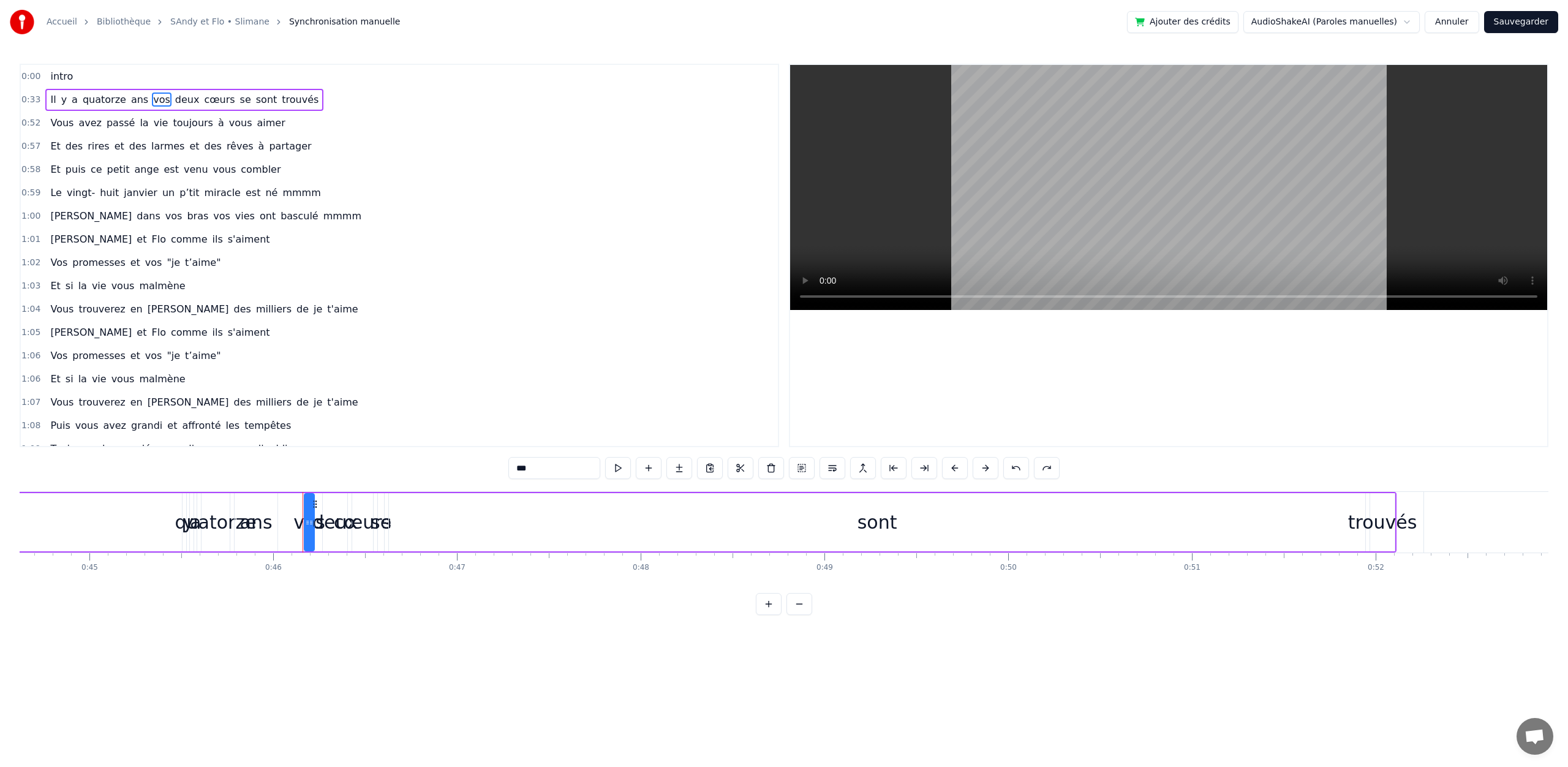
scroll to position [0, 8420]
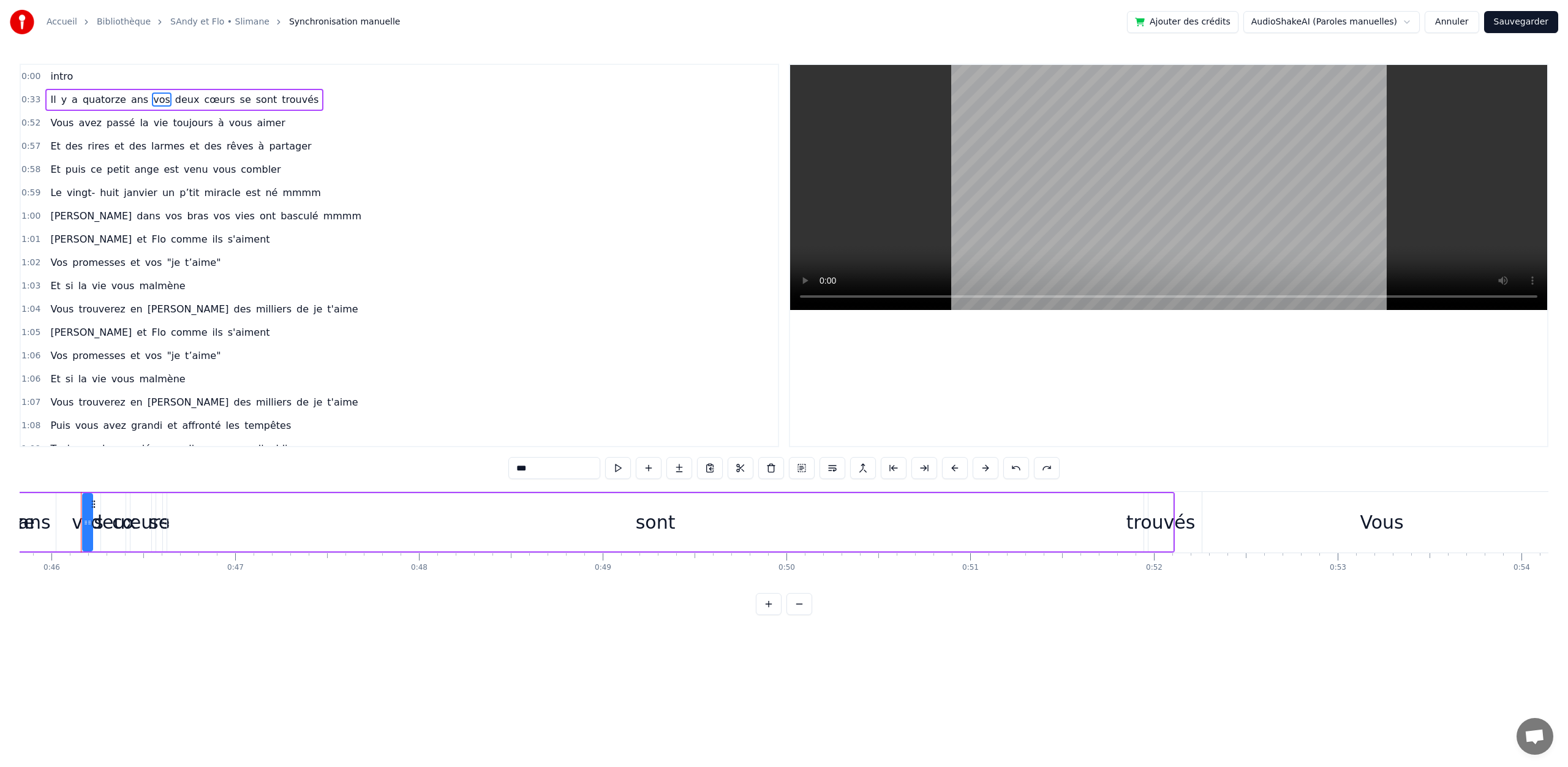
click at [316, 100] on div "0:33 Il y a quatorze ans vos deux cœurs se sont trouvés" at bounding box center [399, 99] width 757 height 23
click at [30, 99] on span "0:33" at bounding box center [31, 99] width 19 height 12
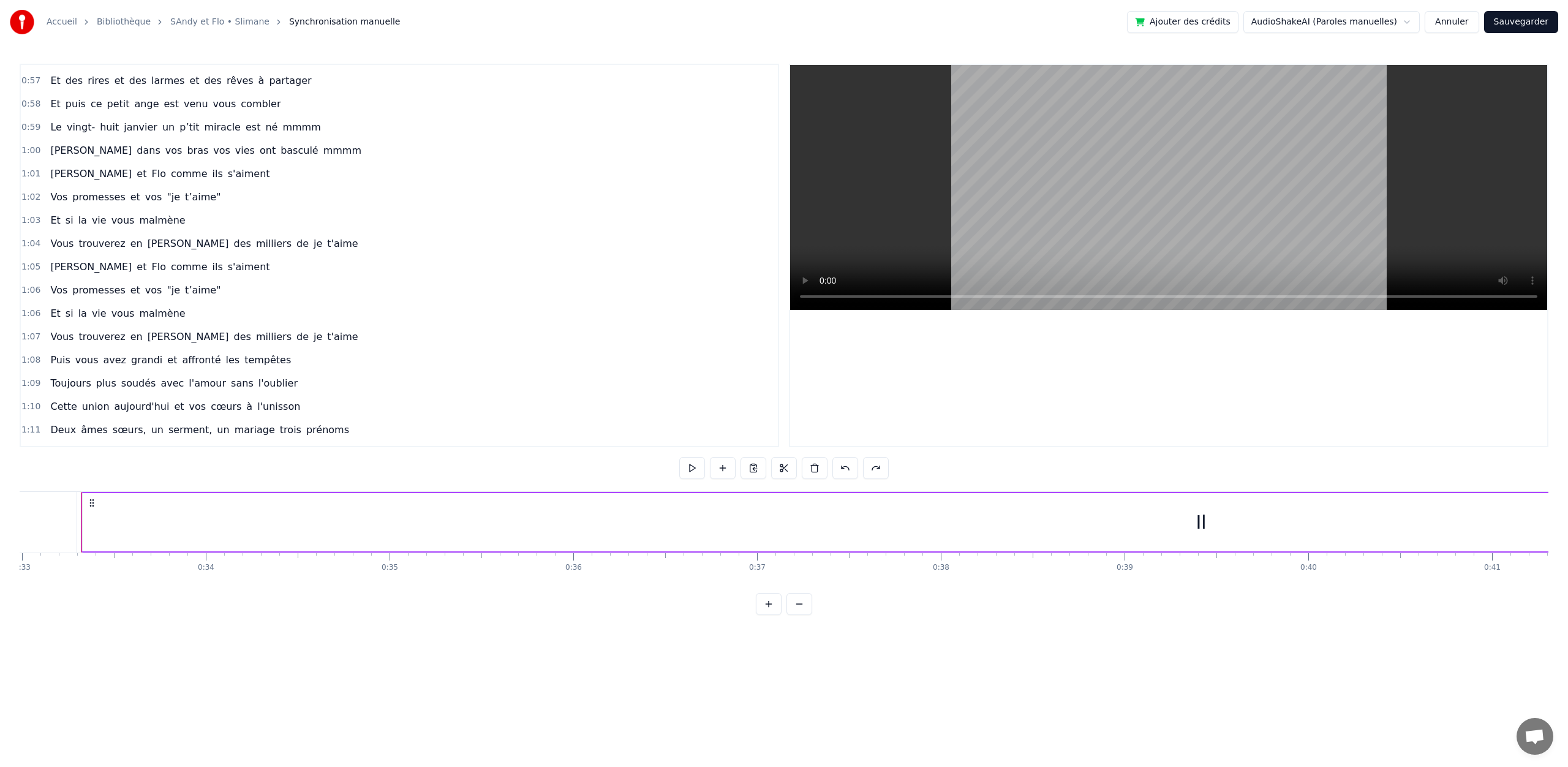
scroll to position [0, 0]
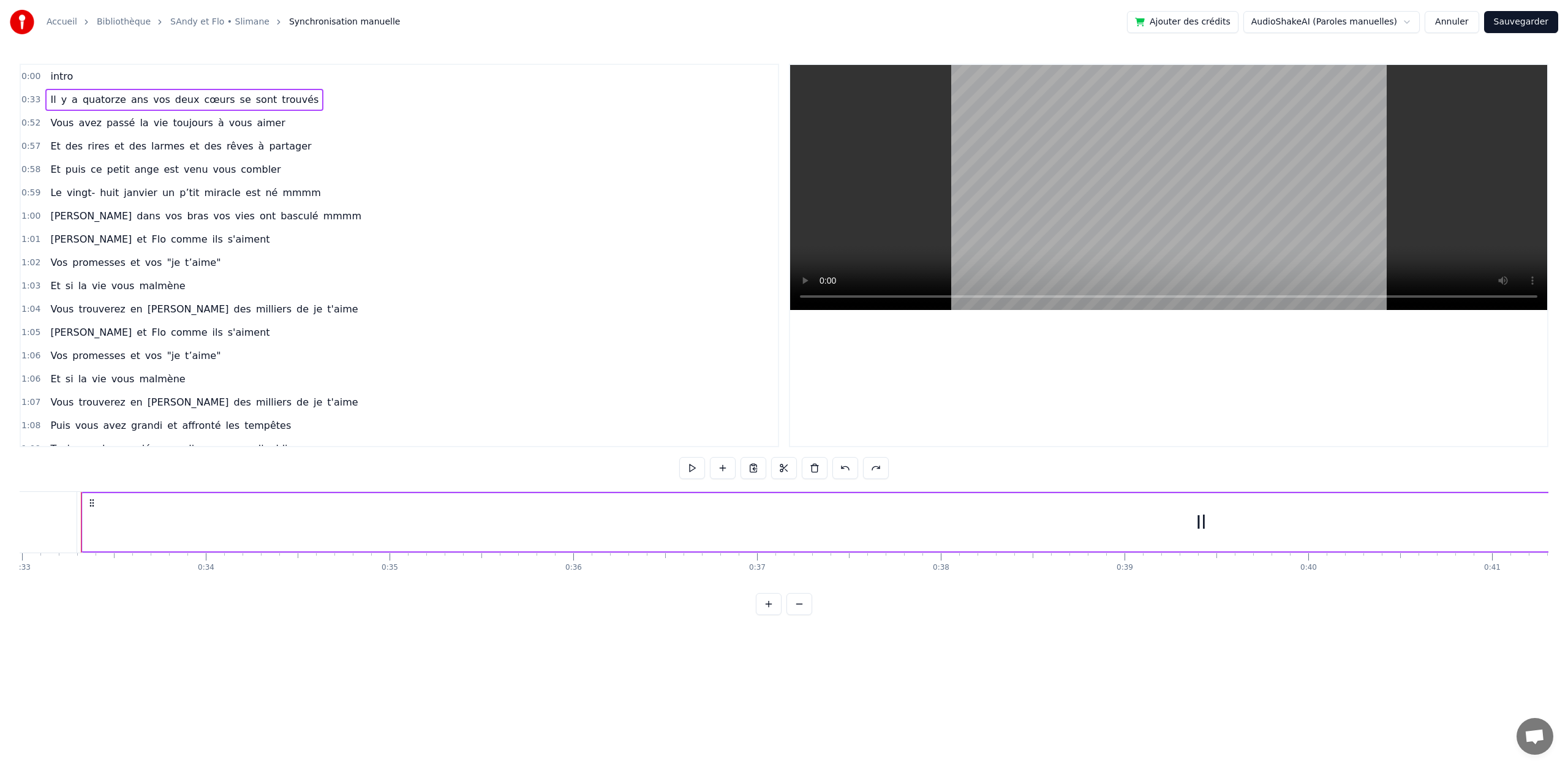
click at [74, 75] on div "intro" at bounding box center [61, 76] width 32 height 22
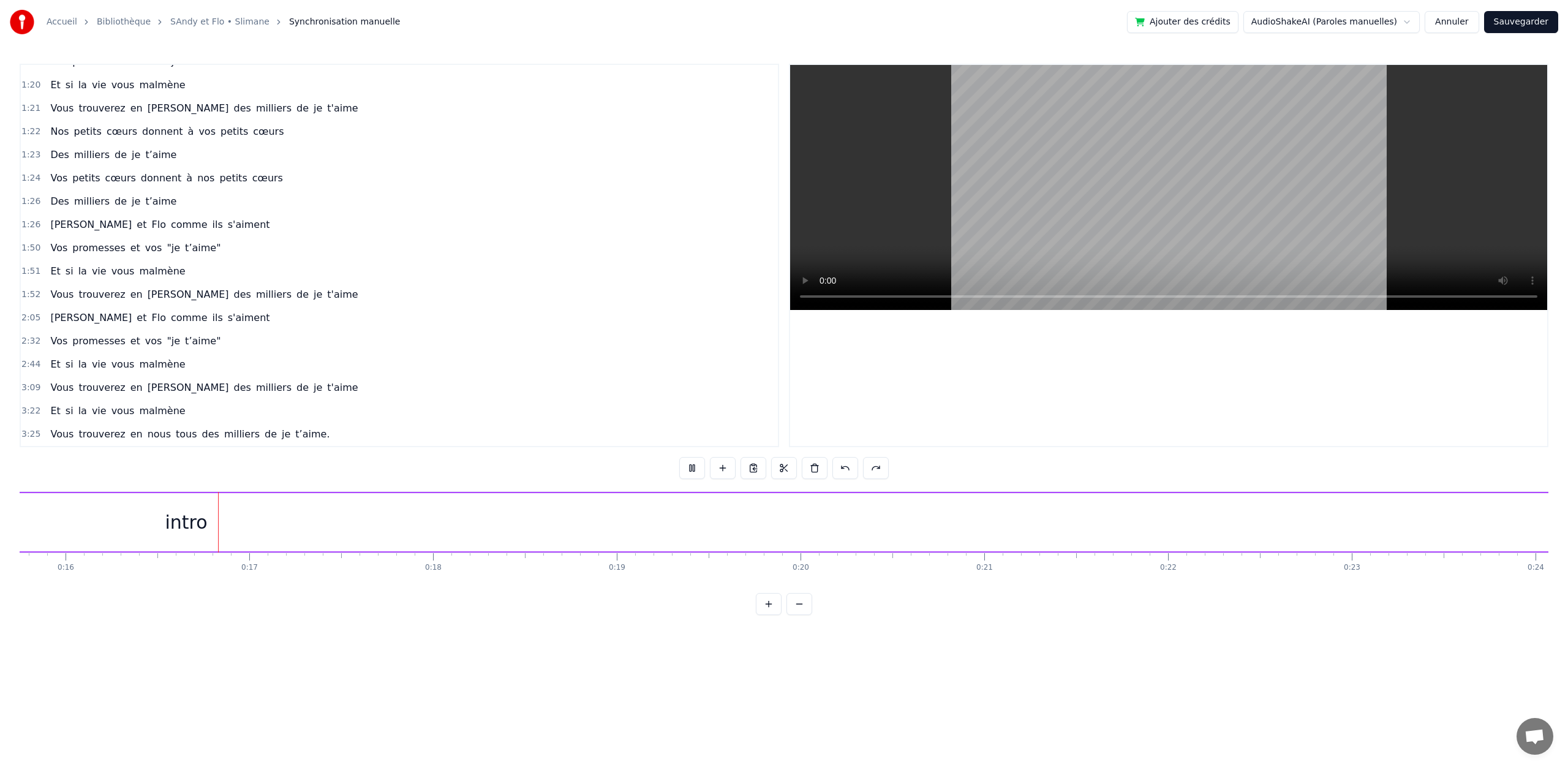
scroll to position [0, 2908]
click at [1237, 520] on div "intro" at bounding box center [172, 522] width 6117 height 58
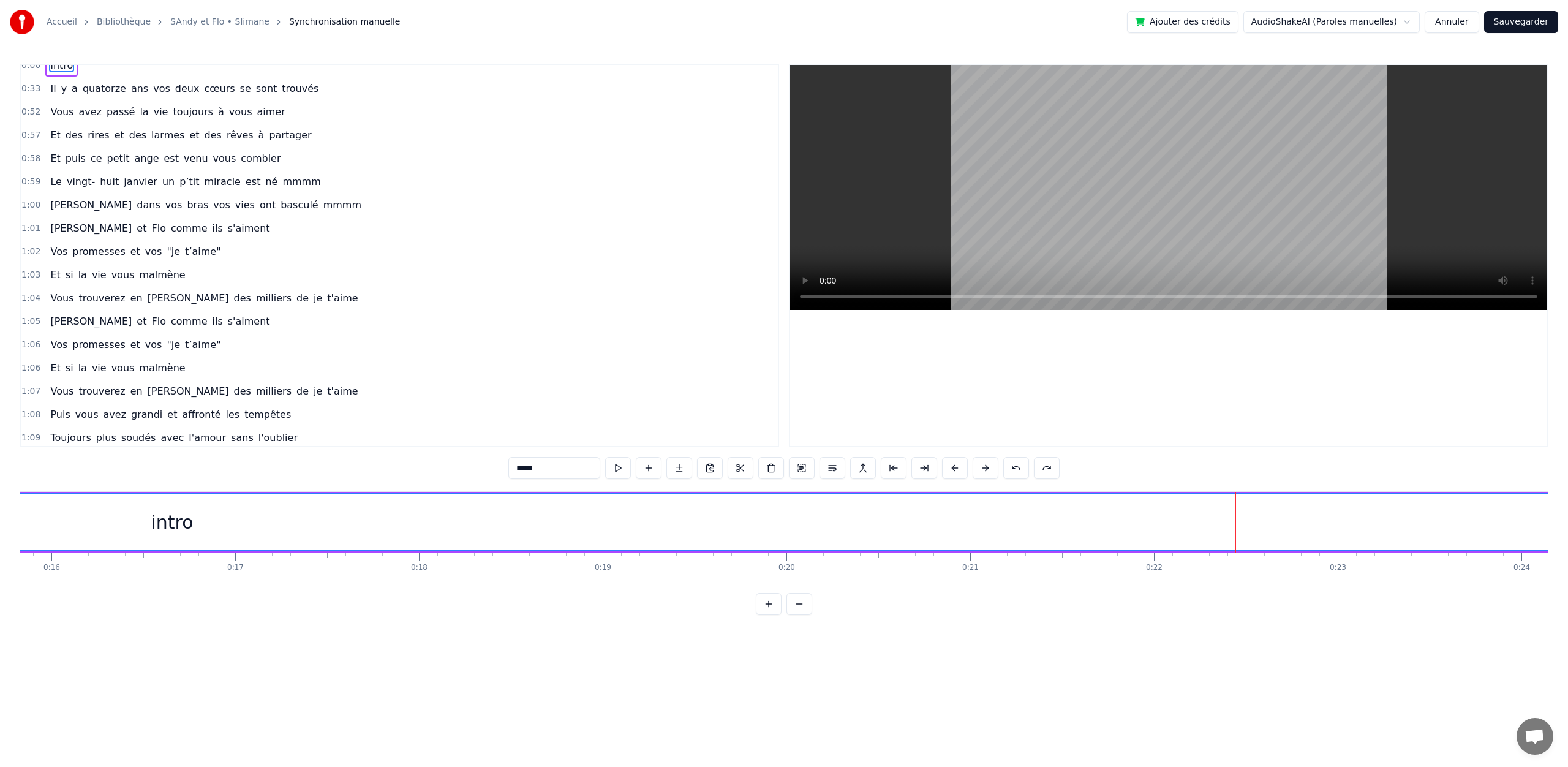
scroll to position [0, 0]
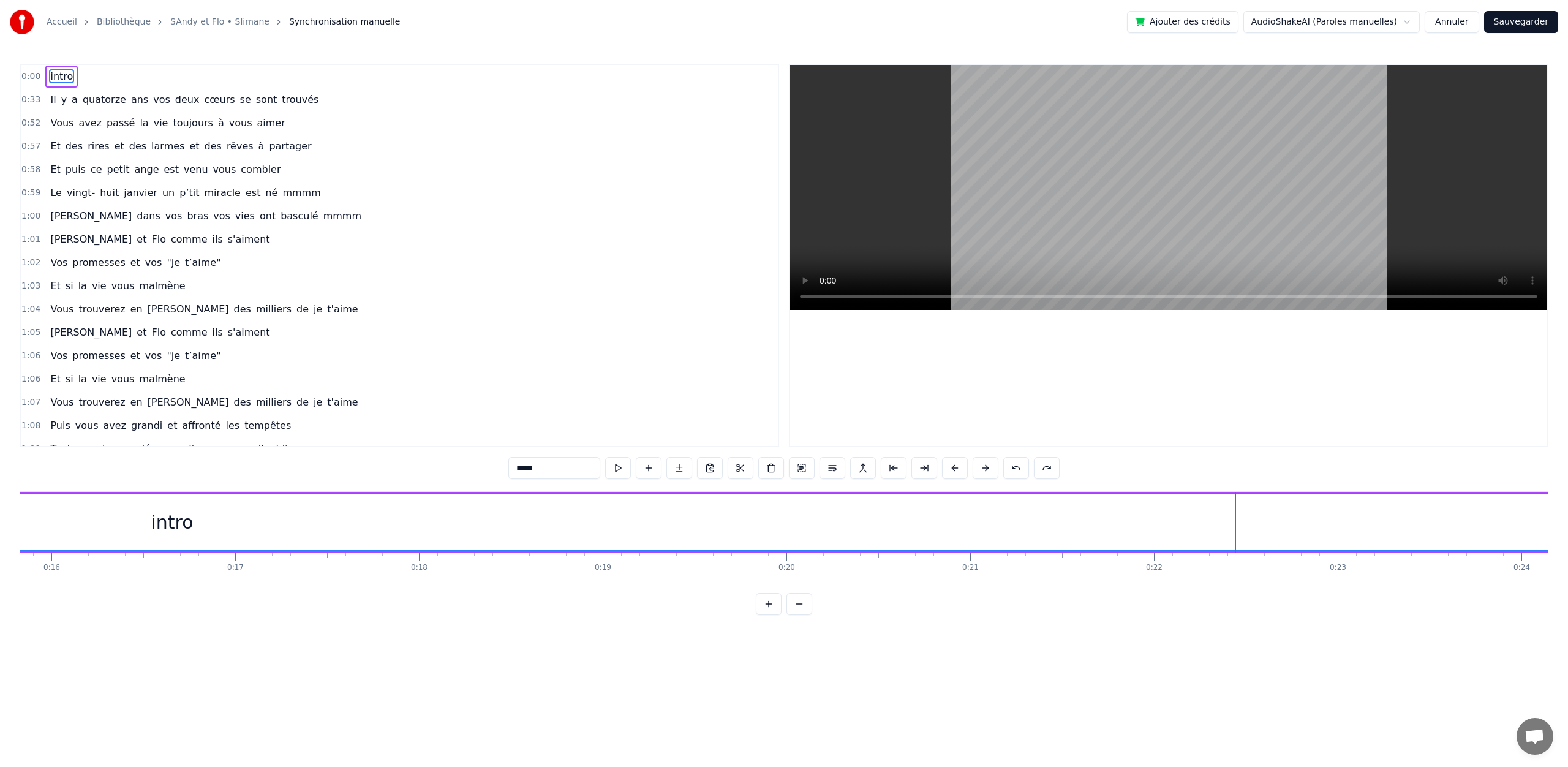
click at [1239, 525] on div "intro" at bounding box center [172, 522] width 6116 height 56
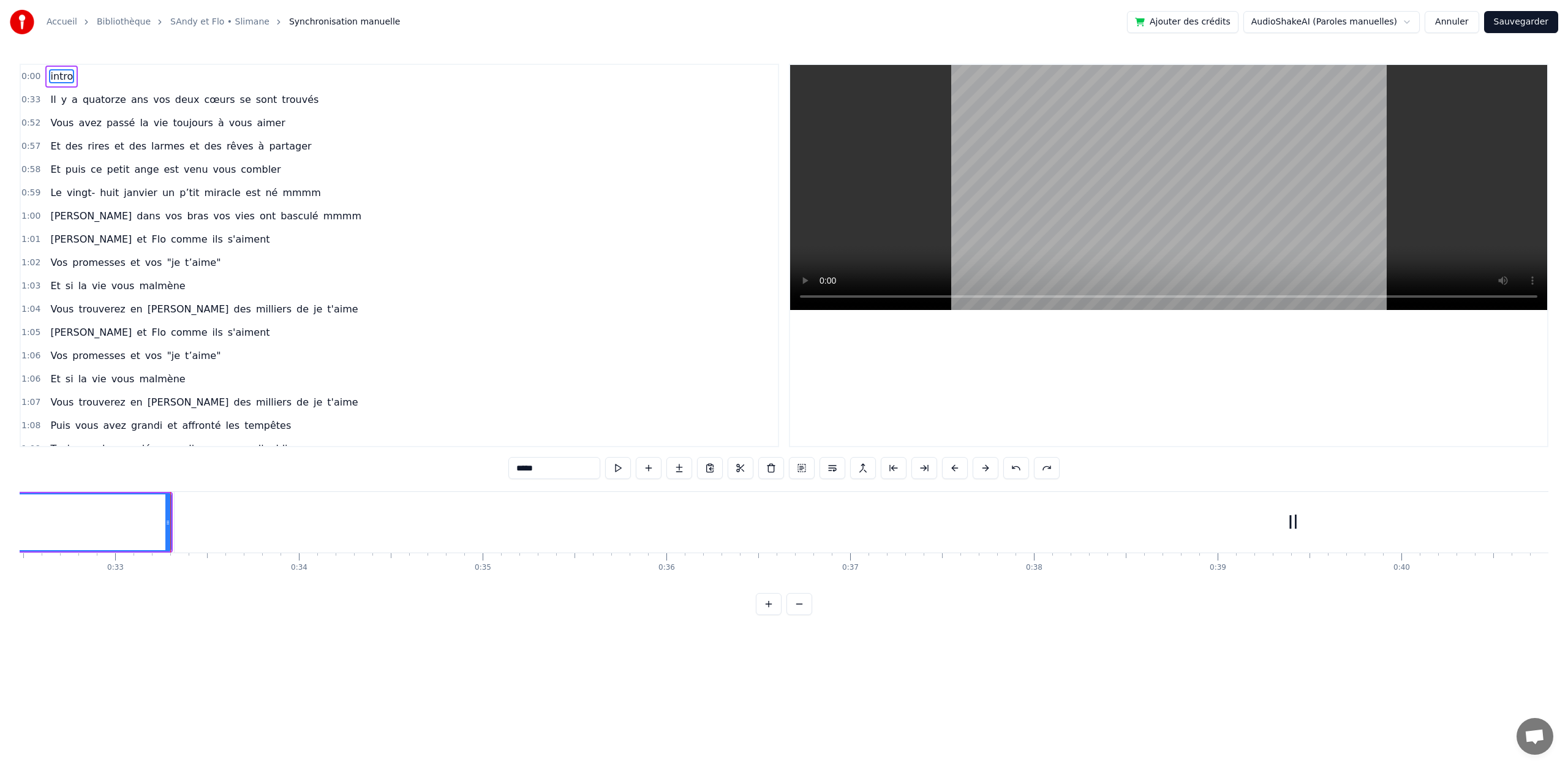
scroll to position [0, 5993]
click at [561, 523] on div "Il" at bounding box center [1268, 522] width 2237 height 61
type input "**"
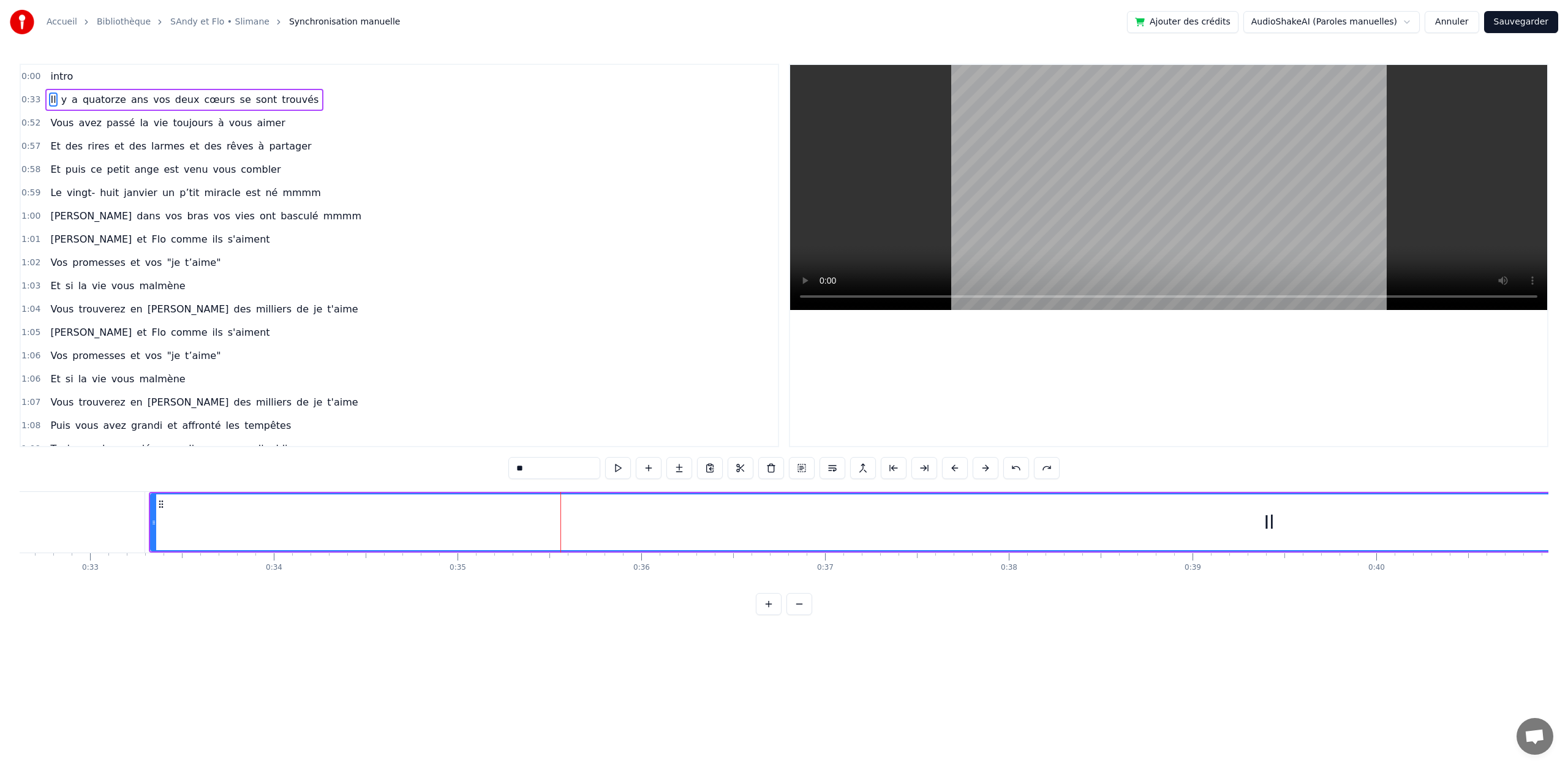
click at [315, 99] on div "0:33 Il y a quatorze ans vos deux cœurs se sont trouvés" at bounding box center [399, 99] width 757 height 23
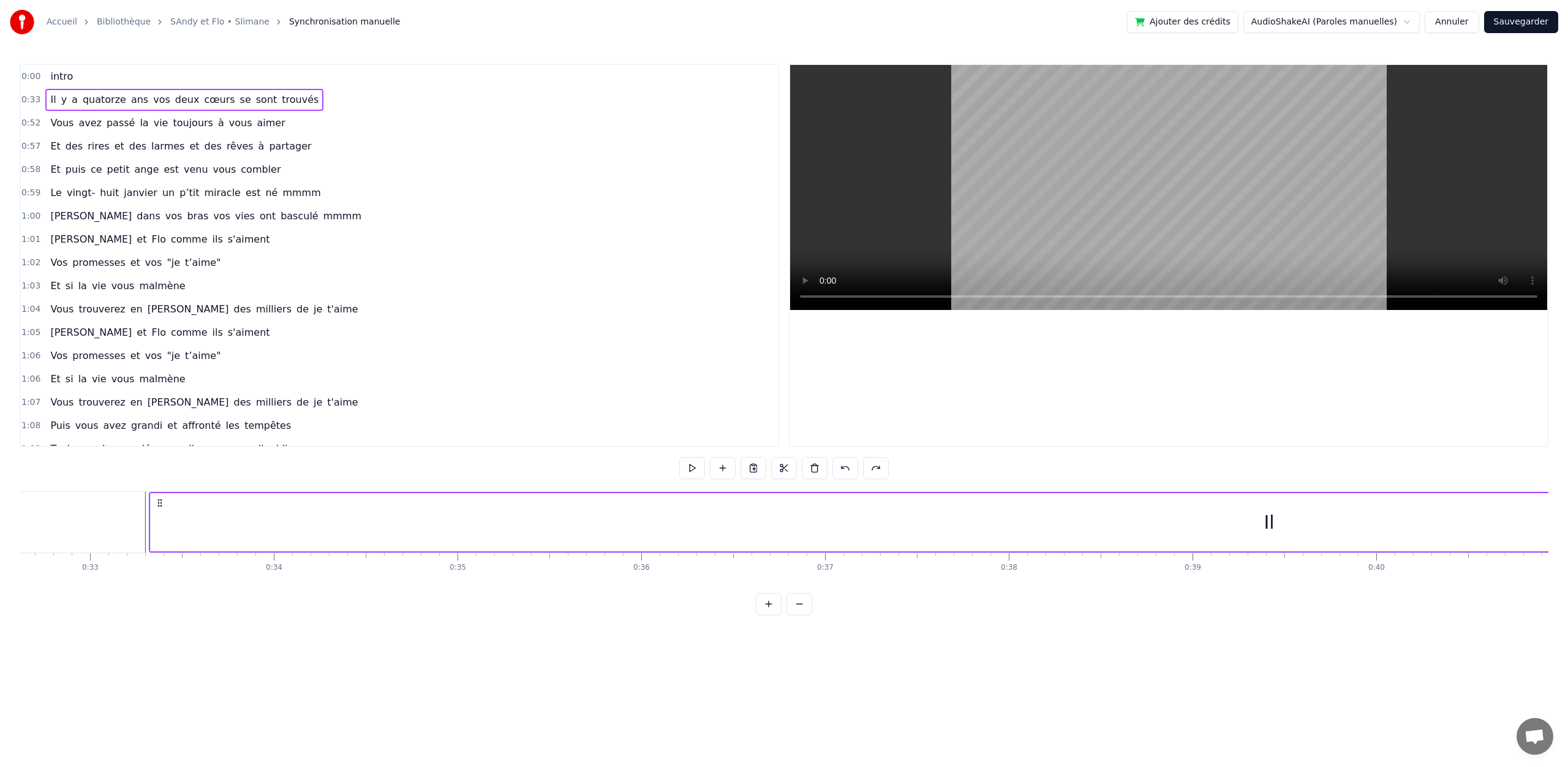
drag, startPoint x: 315, startPoint y: 99, endPoint x: 308, endPoint y: 182, distance: 83.3
click at [308, 181] on div "0:00 intro 0:33 Il y a quatorze ans vos deux cœurs se sont trouvés 0:52 Vous av…" at bounding box center [399, 255] width 760 height 384
click at [619, 523] on div "quatorze" at bounding box center [653, 522] width 81 height 27
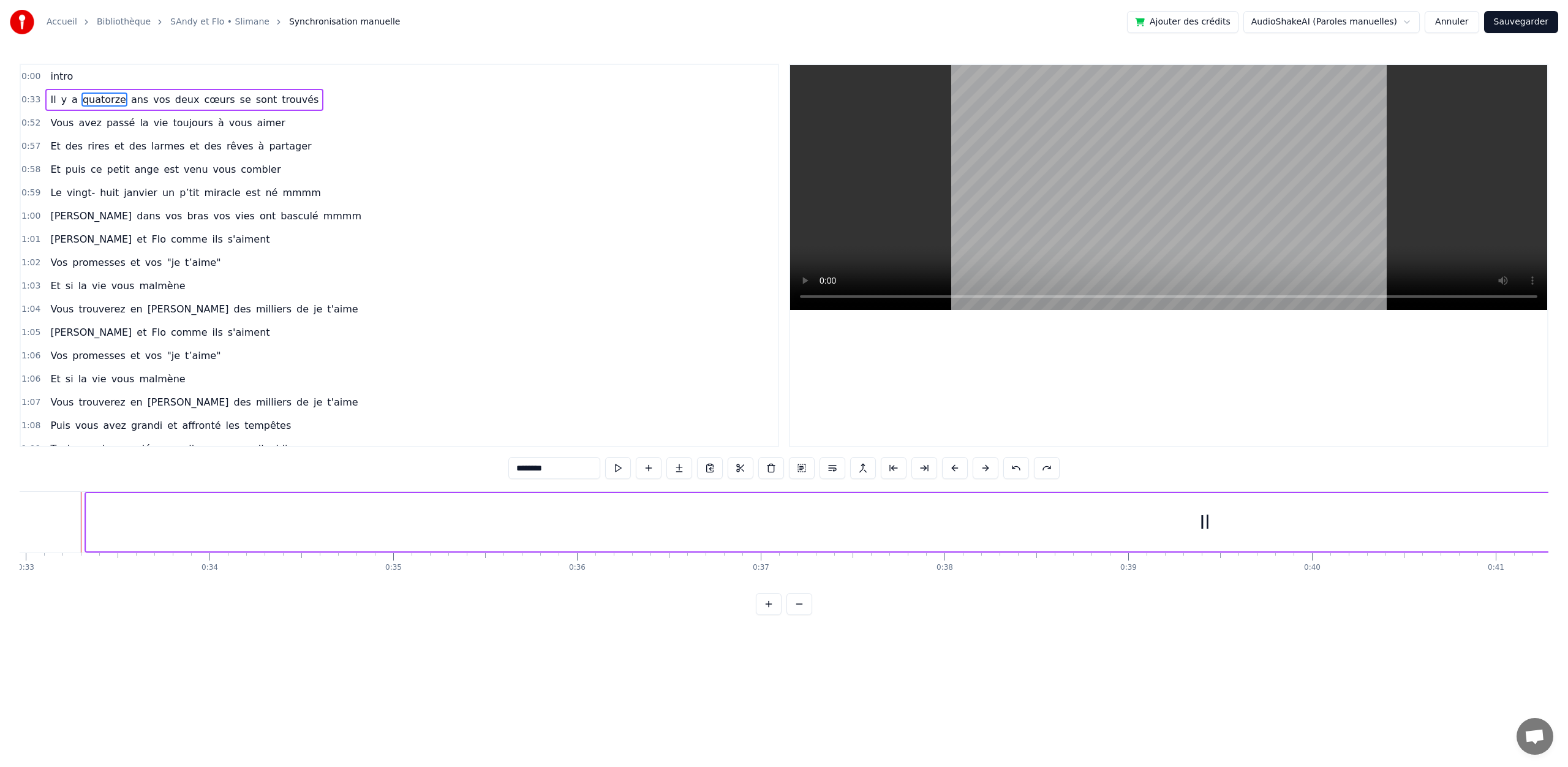
click at [131, 99] on span "ans" at bounding box center [139, 99] width 19 height 14
type input "***"
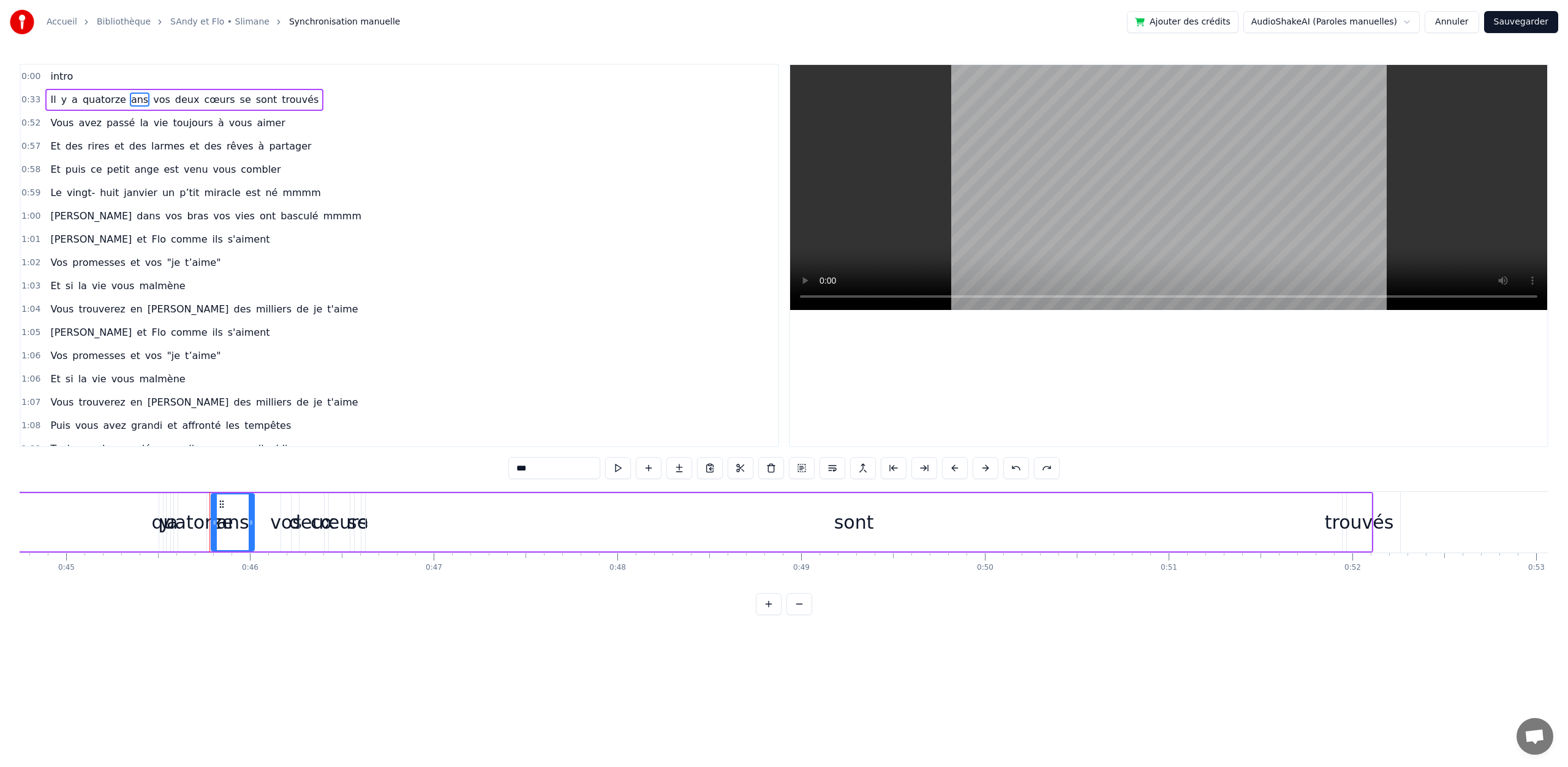
scroll to position [0, 8350]
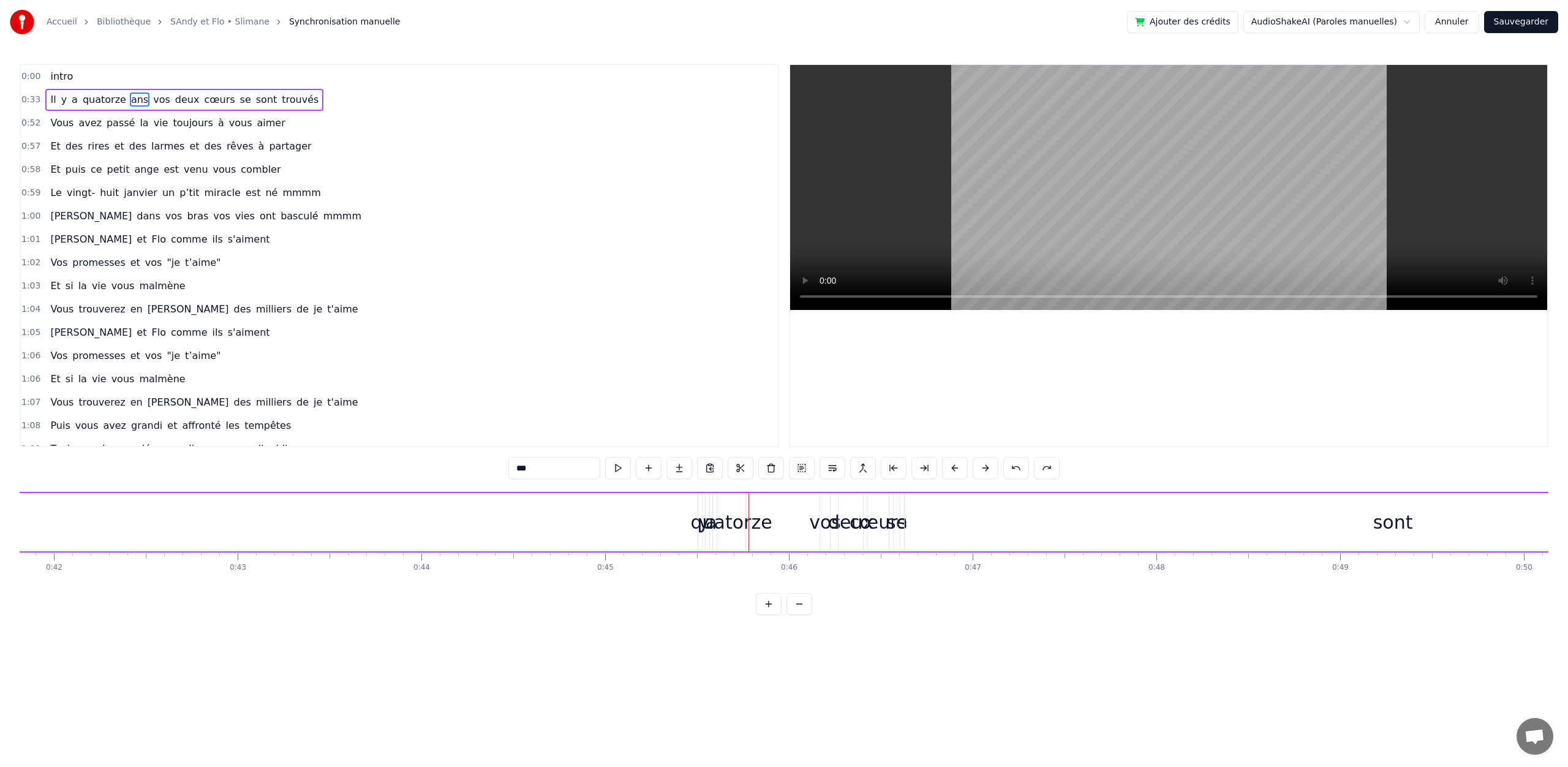
drag, startPoint x: 86, startPoint y: 501, endPoint x: 30, endPoint y: 505, distance: 56.1
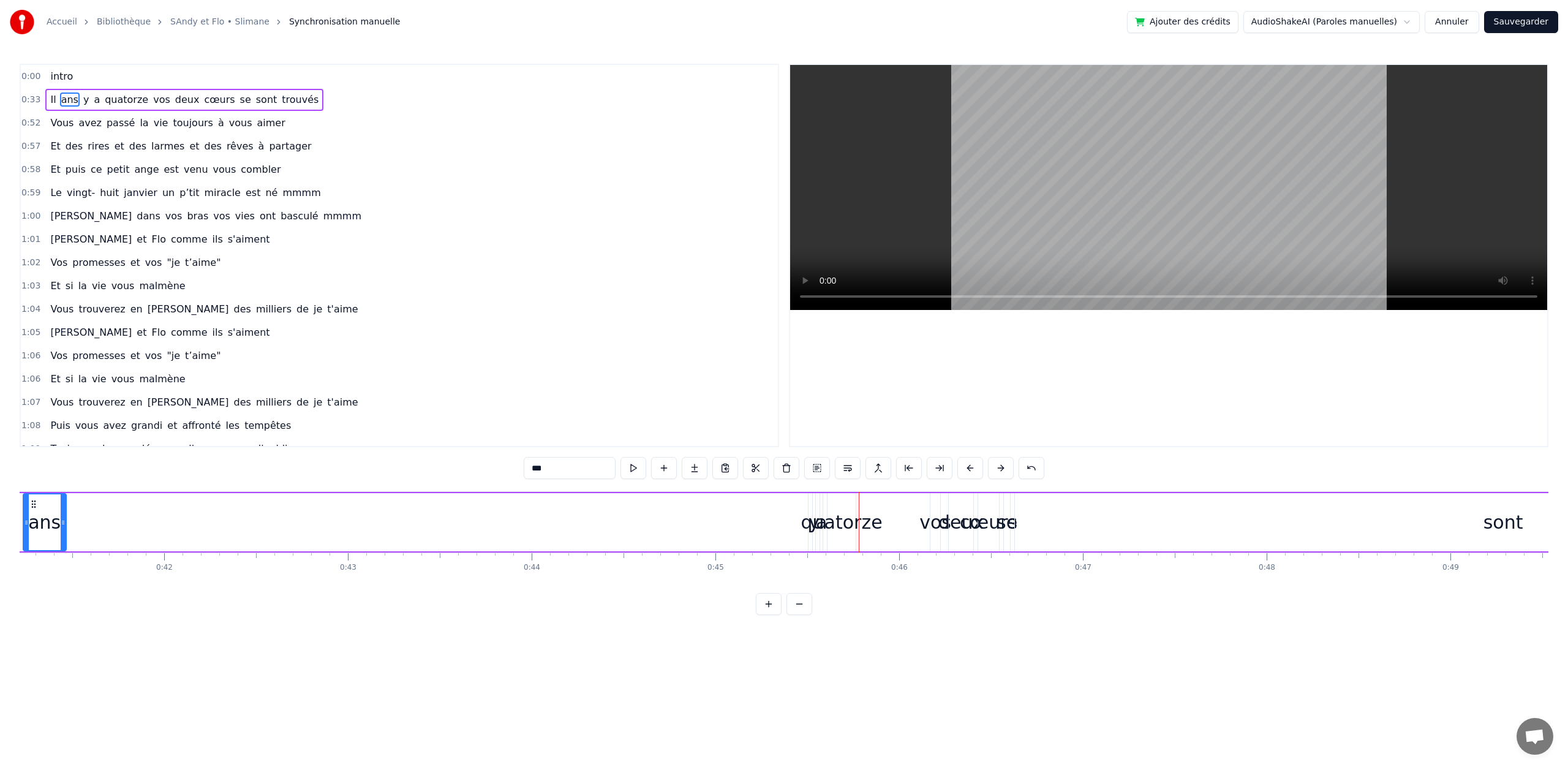
click at [1463, 22] on button "Annuler" at bounding box center [1451, 22] width 54 height 22
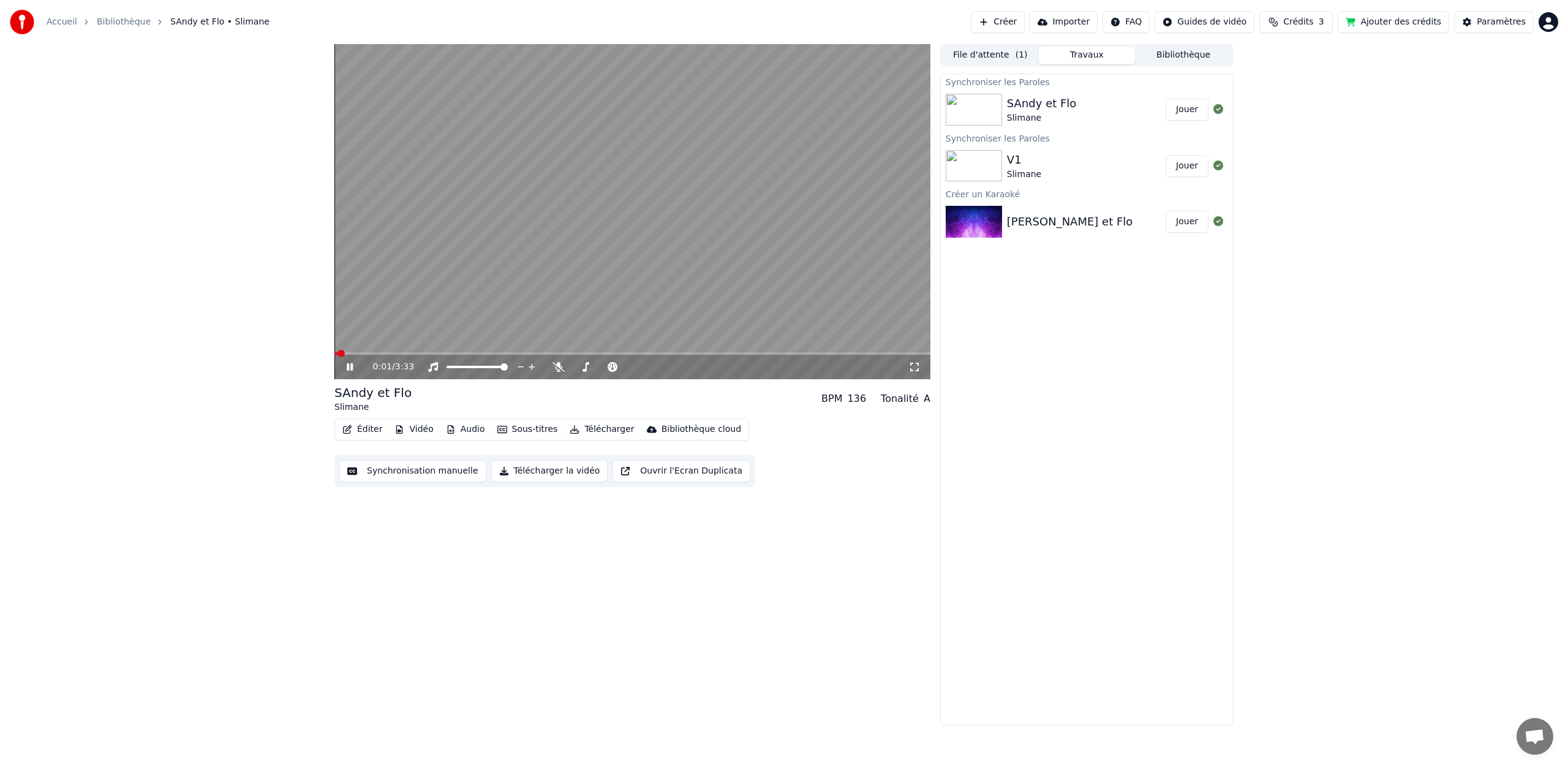
click at [349, 365] on icon at bounding box center [349, 367] width 6 height 7
click at [1043, 104] on div "SAndy et Flo" at bounding box center [1041, 104] width 70 height 17
click at [553, 365] on icon at bounding box center [558, 367] width 12 height 10
click at [342, 365] on div "0:02 / 3:33" at bounding box center [632, 367] width 586 height 12
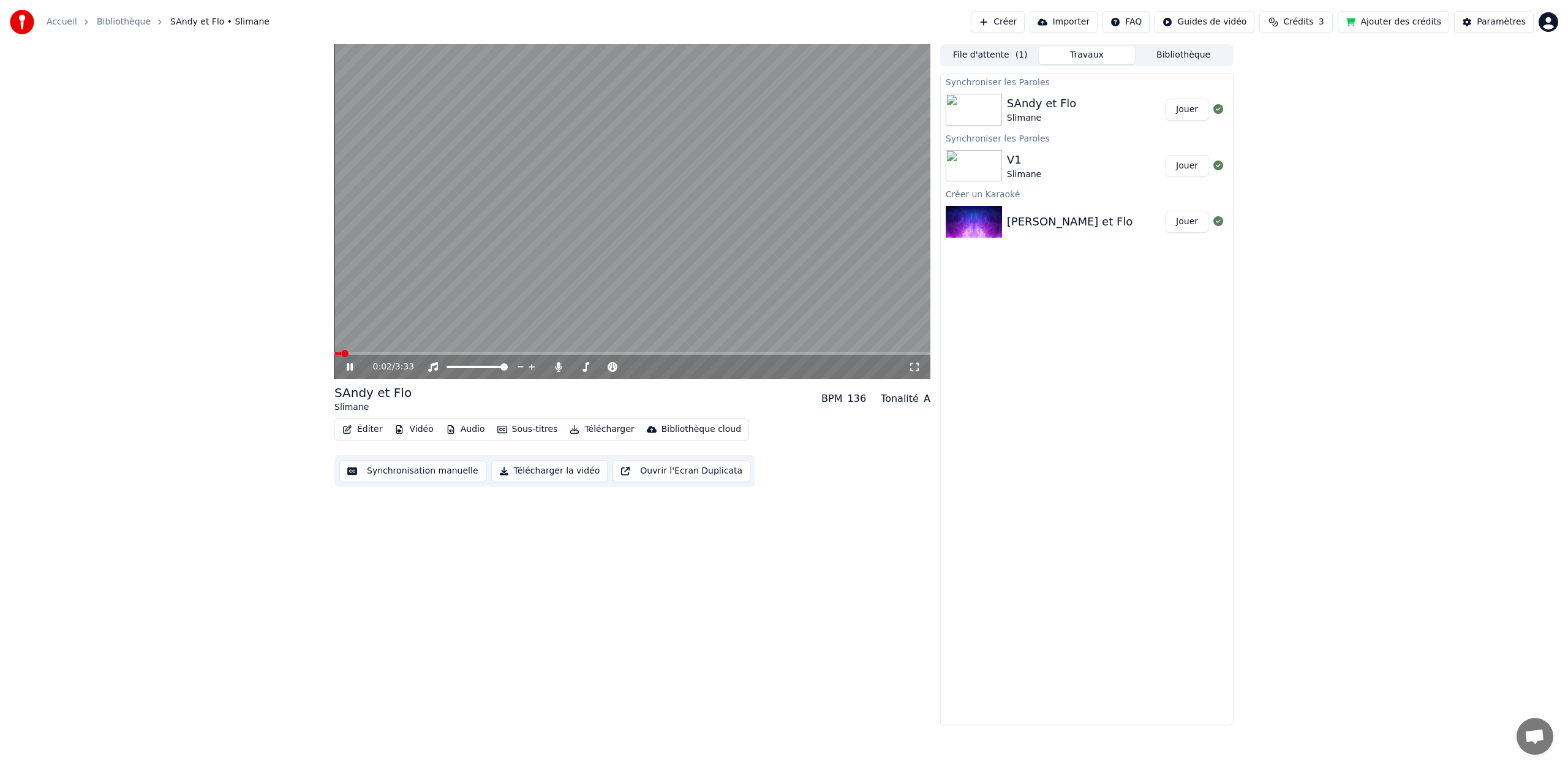
click at [345, 365] on icon at bounding box center [359, 367] width 29 height 10
click at [348, 365] on icon at bounding box center [349, 367] width 7 height 9
click at [463, 358] on div "0:06 / 3:33" at bounding box center [632, 367] width 596 height 25
click at [460, 353] on span at bounding box center [632, 353] width 596 height 2
click at [409, 464] on button "Synchronisation manuelle" at bounding box center [413, 471] width 147 height 22
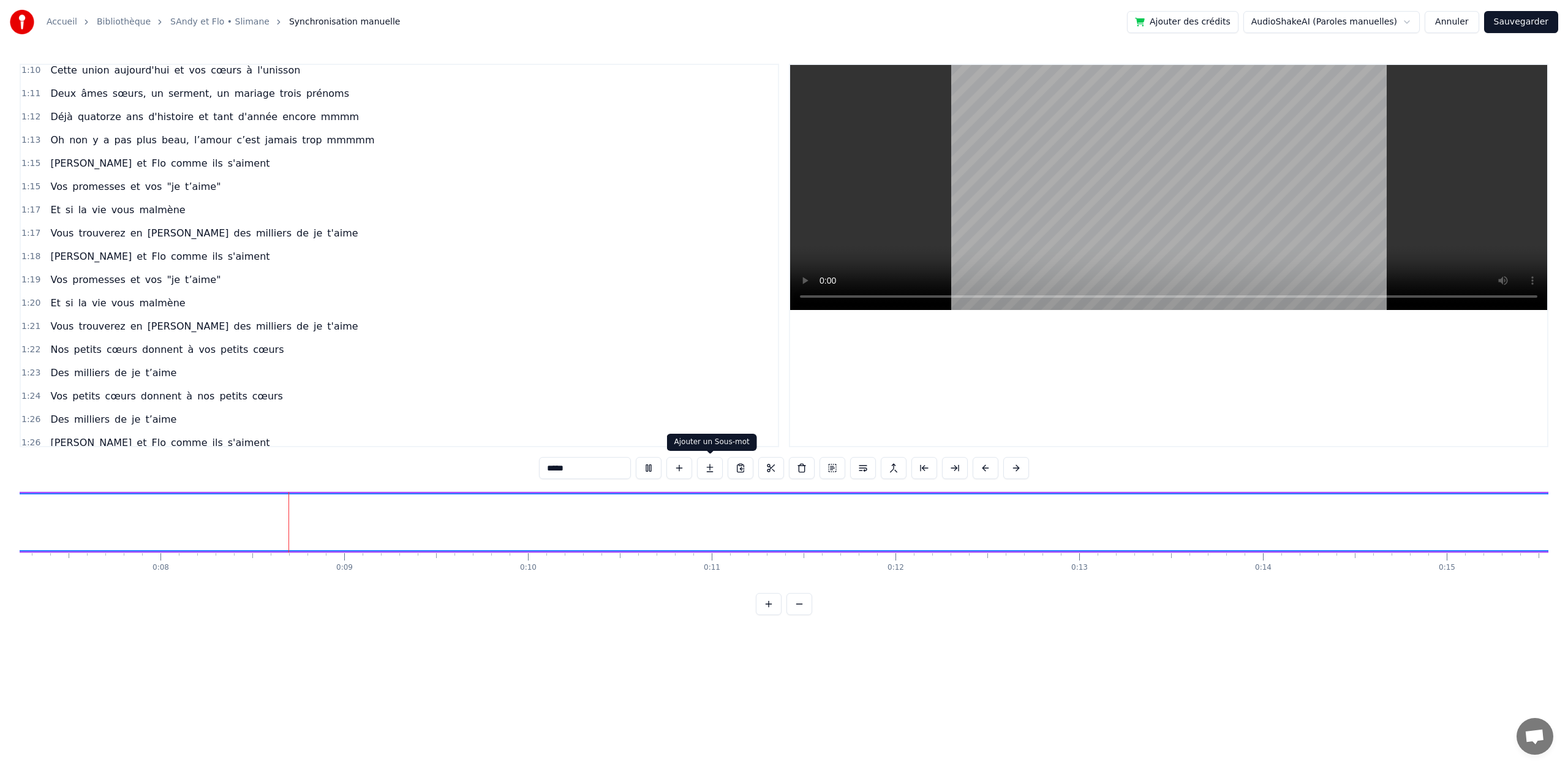
scroll to position [0, 1408]
click at [1162, 207] on video at bounding box center [1168, 187] width 757 height 245
click at [1414, 21] on html "Accueil Bibliothèque [PERSON_NAME] et Flo • Slimane Synchronisation manuelle Aj…" at bounding box center [784, 317] width 1568 height 635
click at [1337, 10] on html "Accueil Bibliothèque [PERSON_NAME] et Flo • Slimane Synchronisation manuelle Aj…" at bounding box center [784, 317] width 1568 height 635
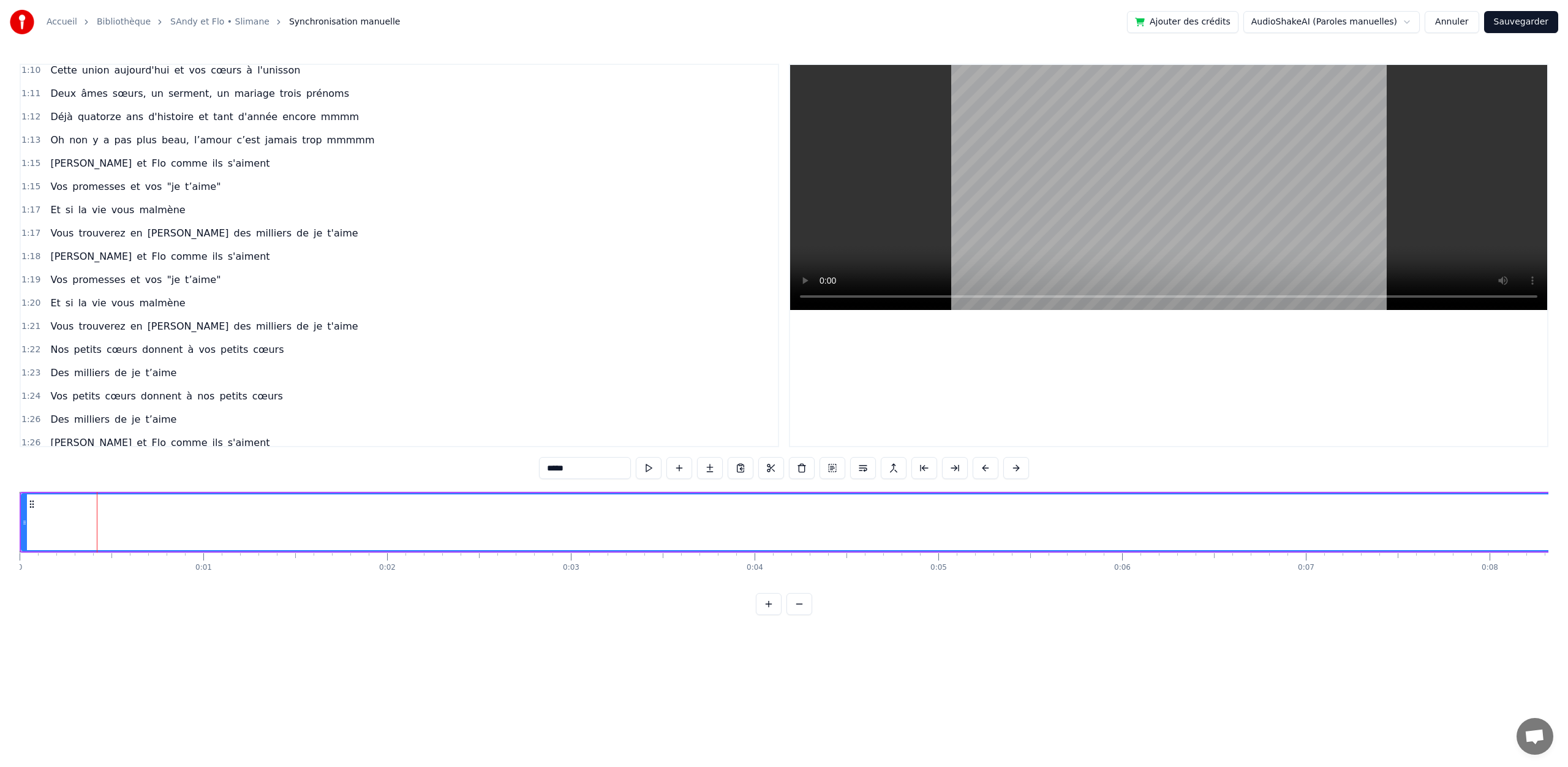
click at [159, 292] on div "Et si la vie vous malmène" at bounding box center [117, 303] width 145 height 22
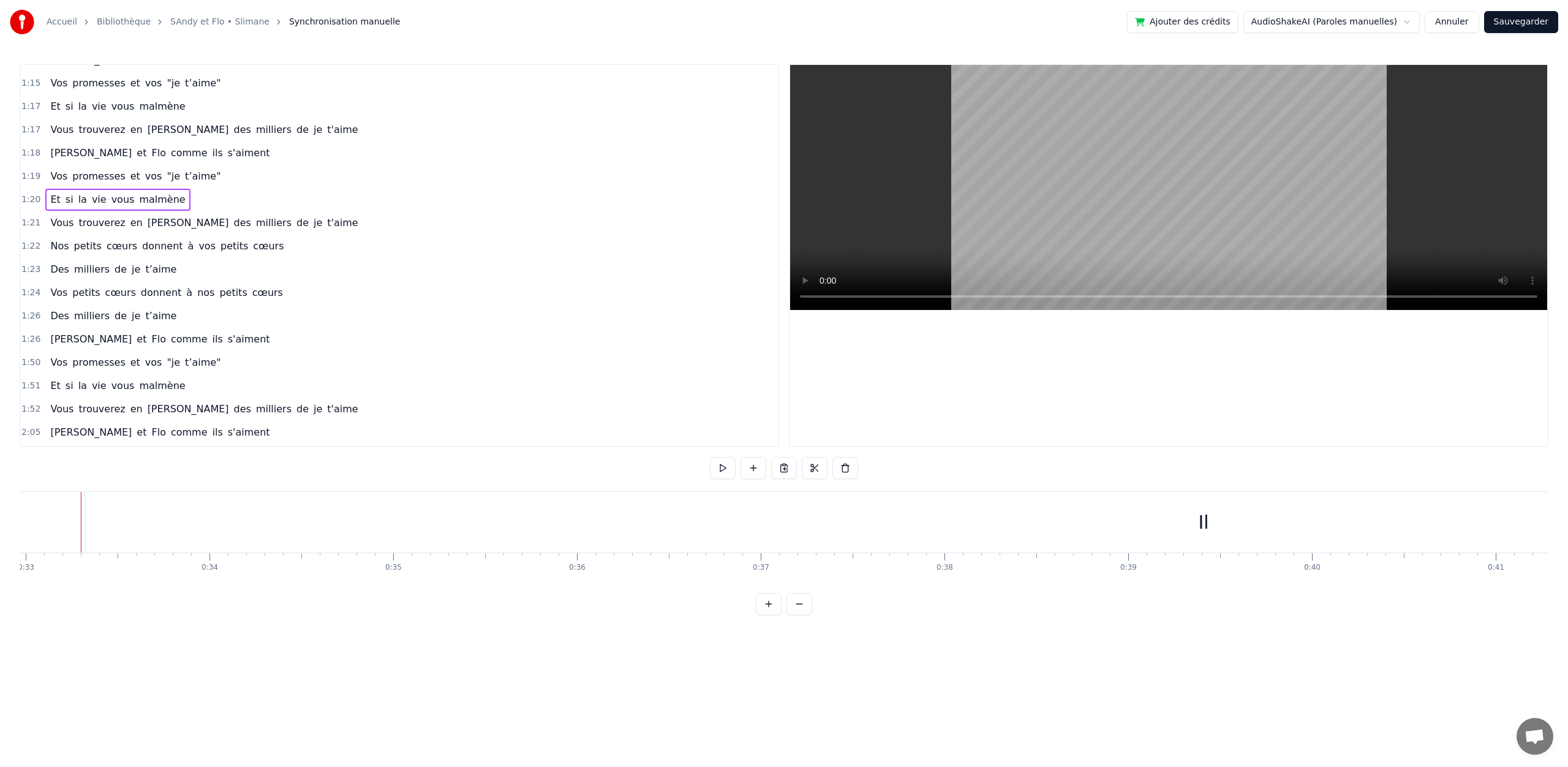
scroll to position [620, 0]
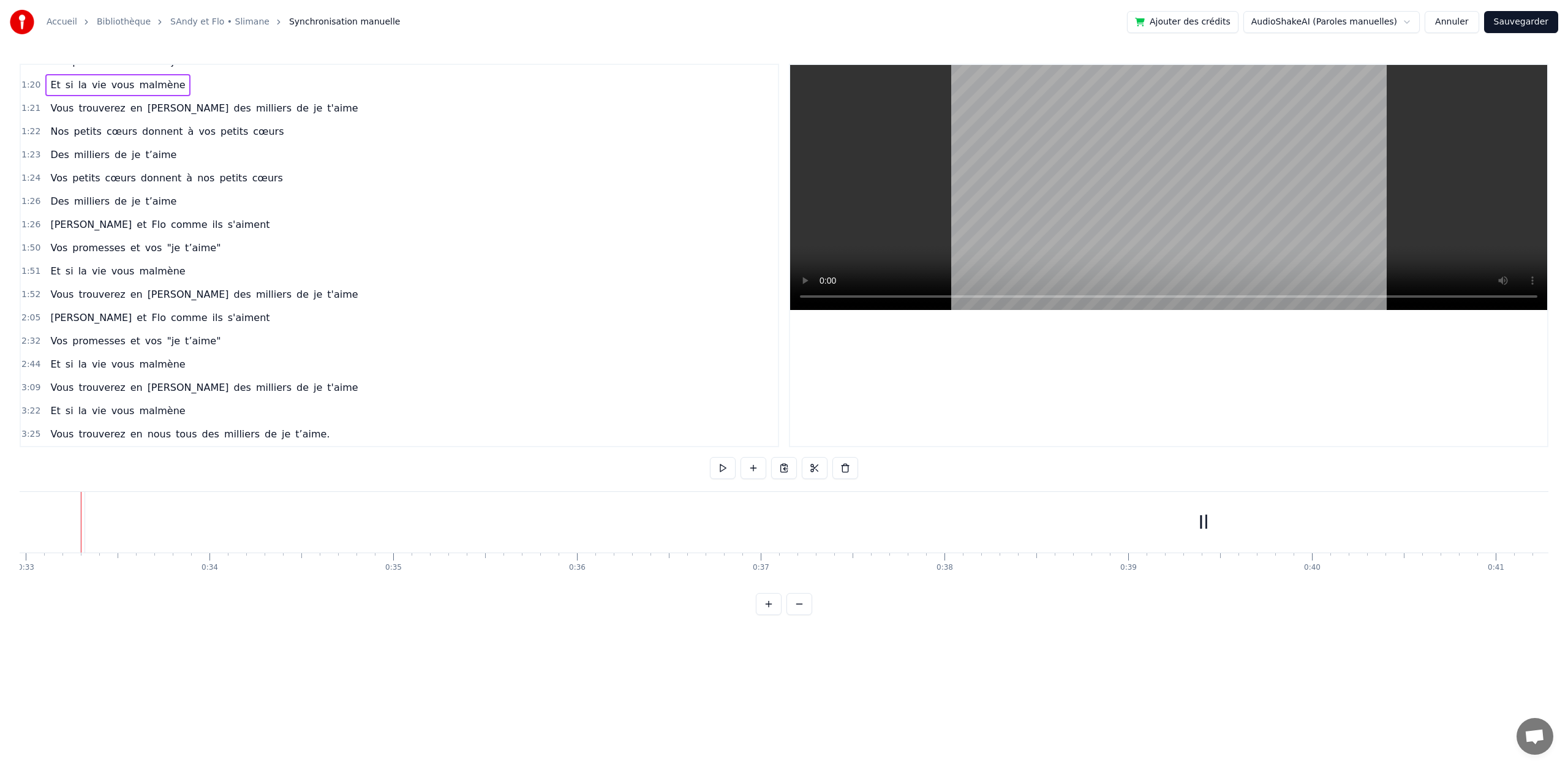
drag, startPoint x: 311, startPoint y: 415, endPoint x: 288, endPoint y: 410, distance: 23.5
click at [311, 415] on div "3:22 Et si la vie vous malmène" at bounding box center [399, 411] width 757 height 23
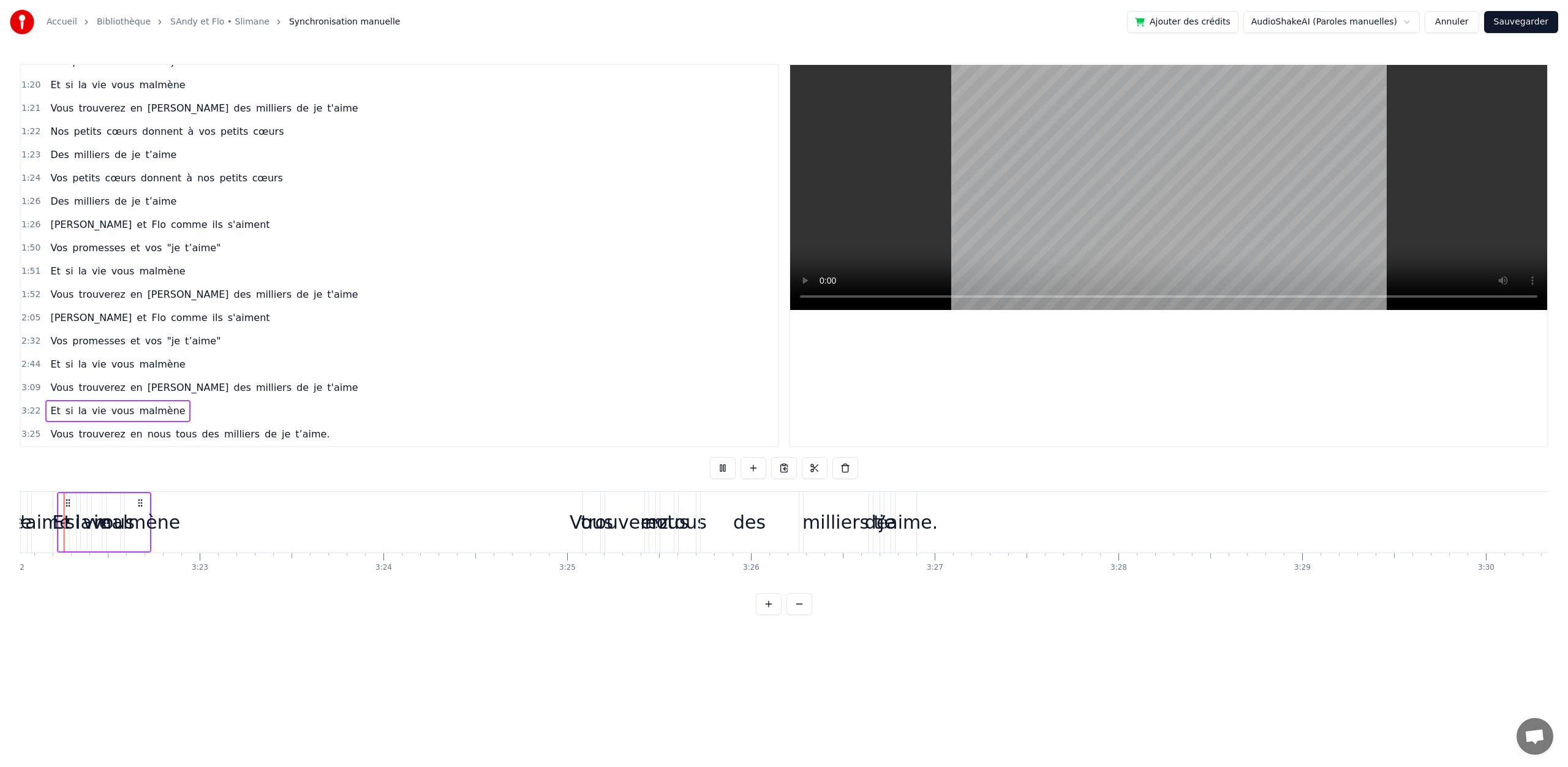
scroll to position [0, 37094]
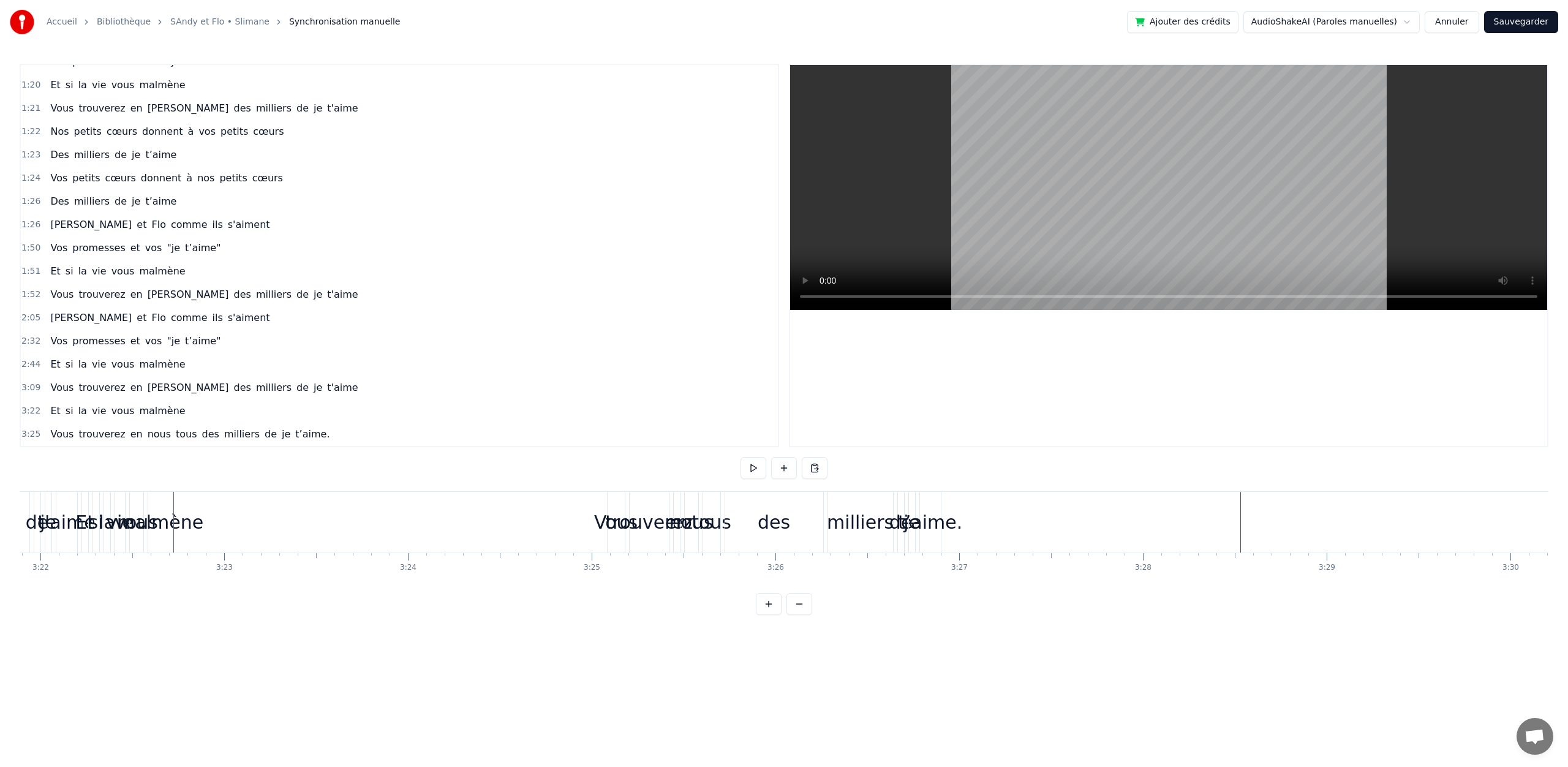
drag, startPoint x: 852, startPoint y: 760, endPoint x: 882, endPoint y: 769, distance: 31.3
click at [882, 635] on html "Accueil Bibliothèque [PERSON_NAME] et Flo • Slimane Synchronisation manuelle Aj…" at bounding box center [784, 317] width 1568 height 635
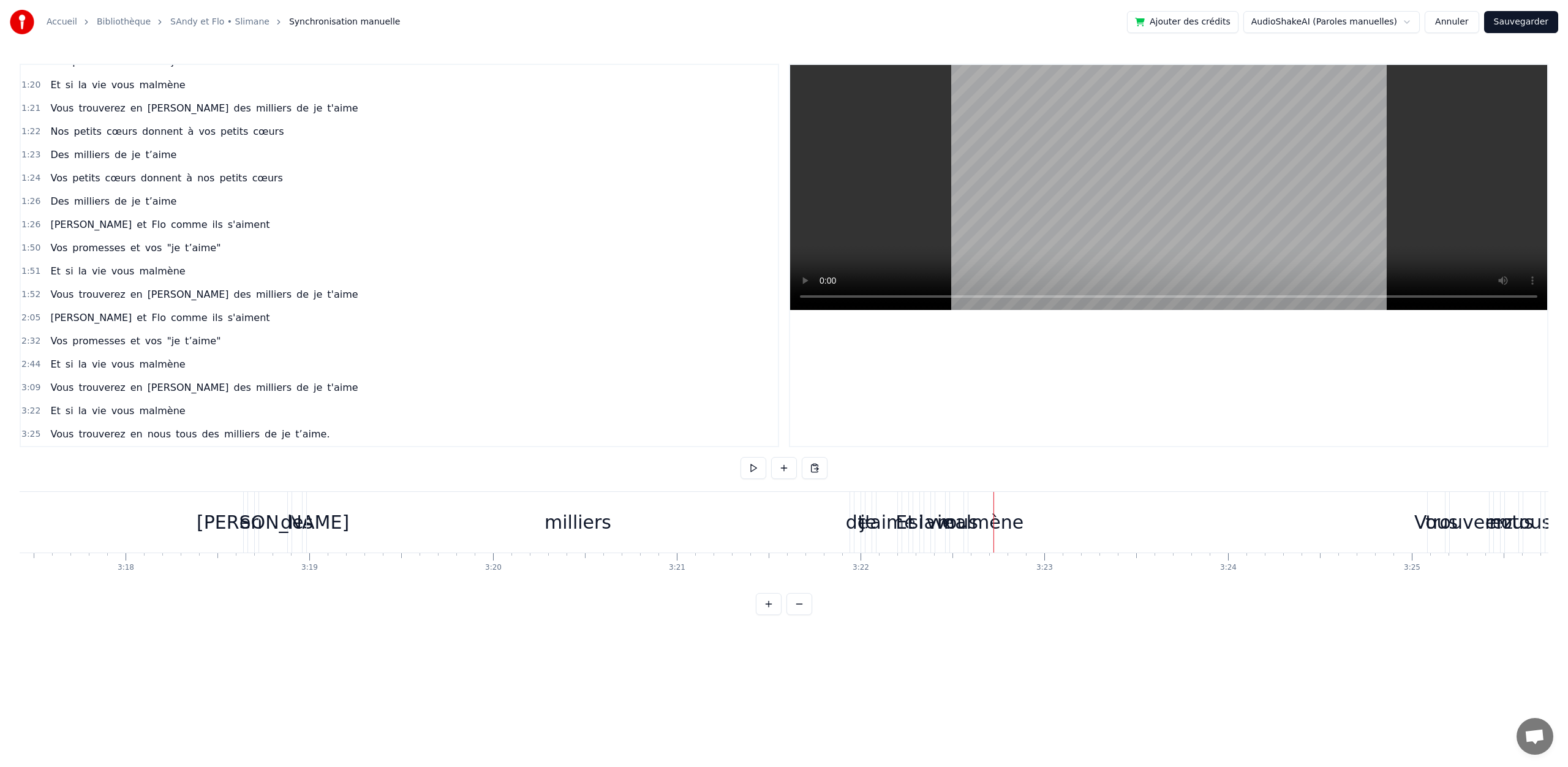
scroll to position [0, 36237]
drag, startPoint x: 13, startPoint y: 513, endPoint x: 131, endPoint y: 448, distance: 134.7
click at [131, 448] on div "Accueil Bibliothèque [PERSON_NAME] et Flo • Slimane Synchronisation manuelle Aj…" at bounding box center [784, 307] width 1568 height 615
click at [131, 448] on div "0:00 intro 0:33 Il y a quatorze ans vos deux cœurs se sont trouvés 0:52 Vous av…" at bounding box center [783, 339] width 1528 height 551
drag, startPoint x: 131, startPoint y: 448, endPoint x: 123, endPoint y: 448, distance: 8.0
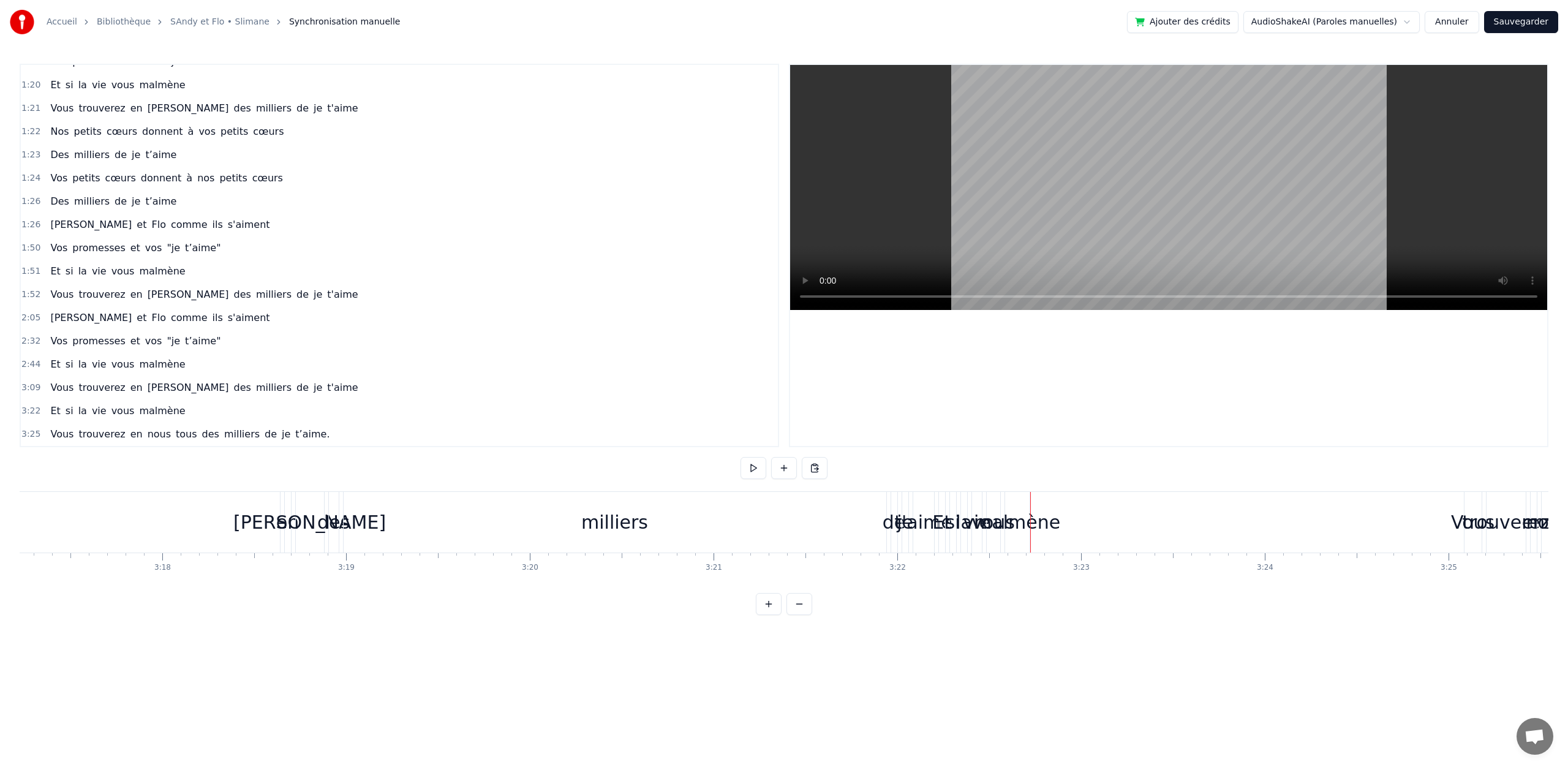
click at [123, 448] on div "0:00 intro 0:33 Il y a quatorze ans vos deux cœurs se sont trouvés 0:52 Vous av…" at bounding box center [783, 339] width 1528 height 551
drag, startPoint x: 169, startPoint y: 352, endPoint x: 1, endPoint y: 118, distance: 288.1
click at [218, 368] on div "Nouvelle ligne Ctrl+N" at bounding box center [249, 364] width 151 height 19
click at [61, 432] on span "<>" at bounding box center [58, 434] width 19 height 14
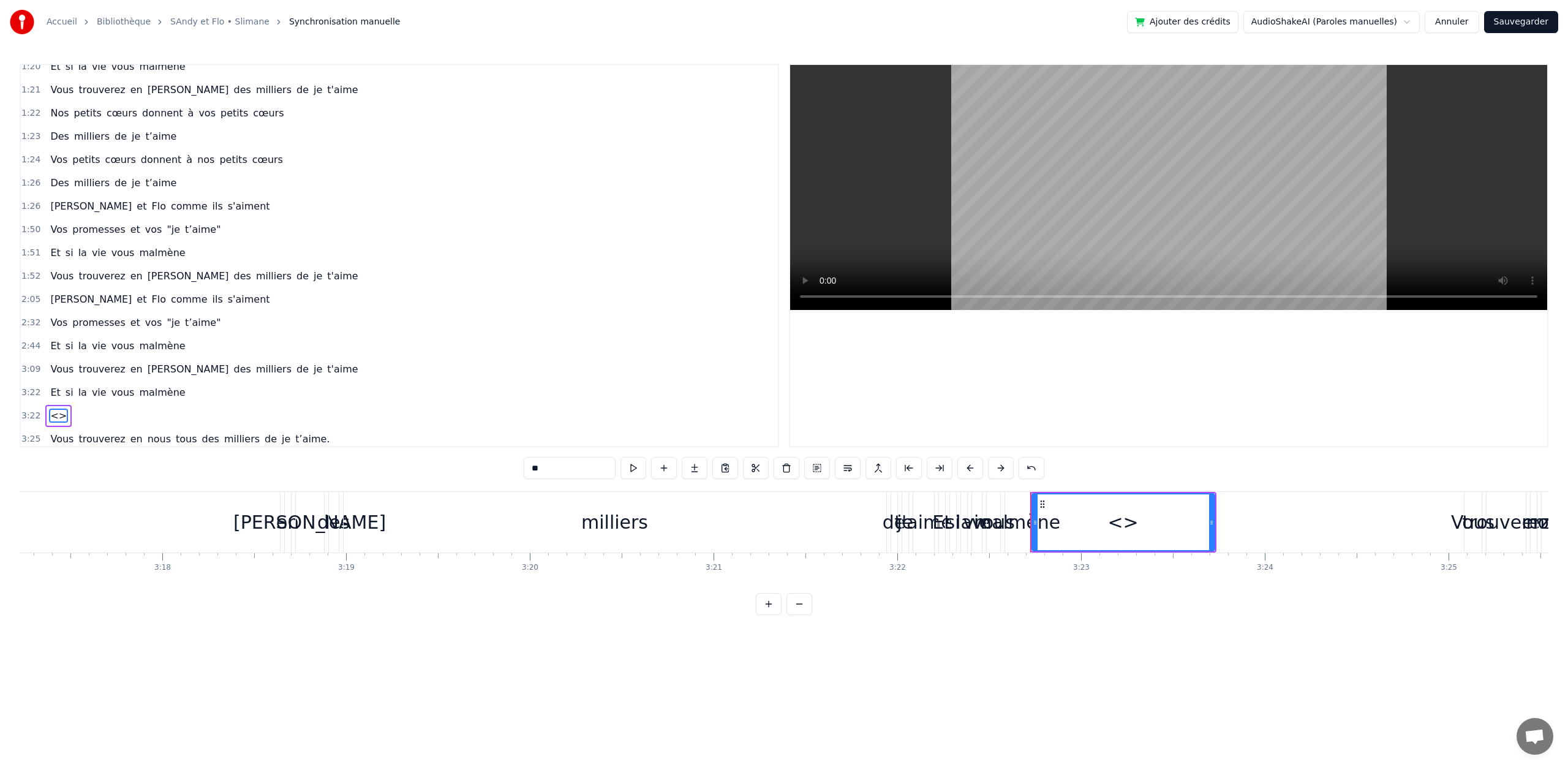
scroll to position [643, 0]
click at [61, 432] on div "Vous trouverez en nous tous des milliers de je t’aime." at bounding box center [190, 434] width 289 height 22
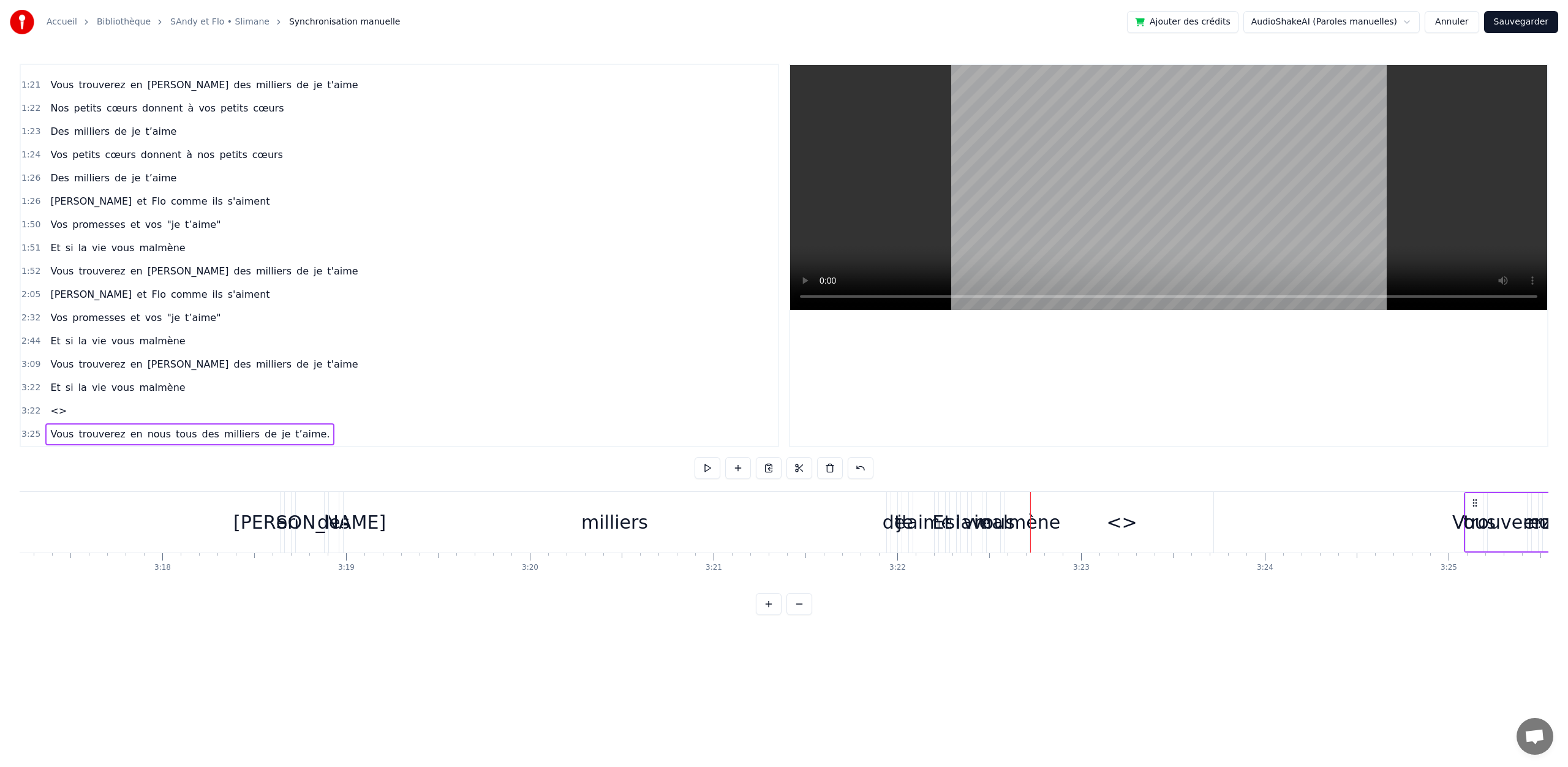
click at [58, 421] on div "<>" at bounding box center [58, 411] width 27 height 22
click at [100, 419] on div "Ajouter un mot Ctrl+N" at bounding box center [135, 420] width 151 height 19
click at [62, 410] on span "<>" at bounding box center [58, 411] width 19 height 14
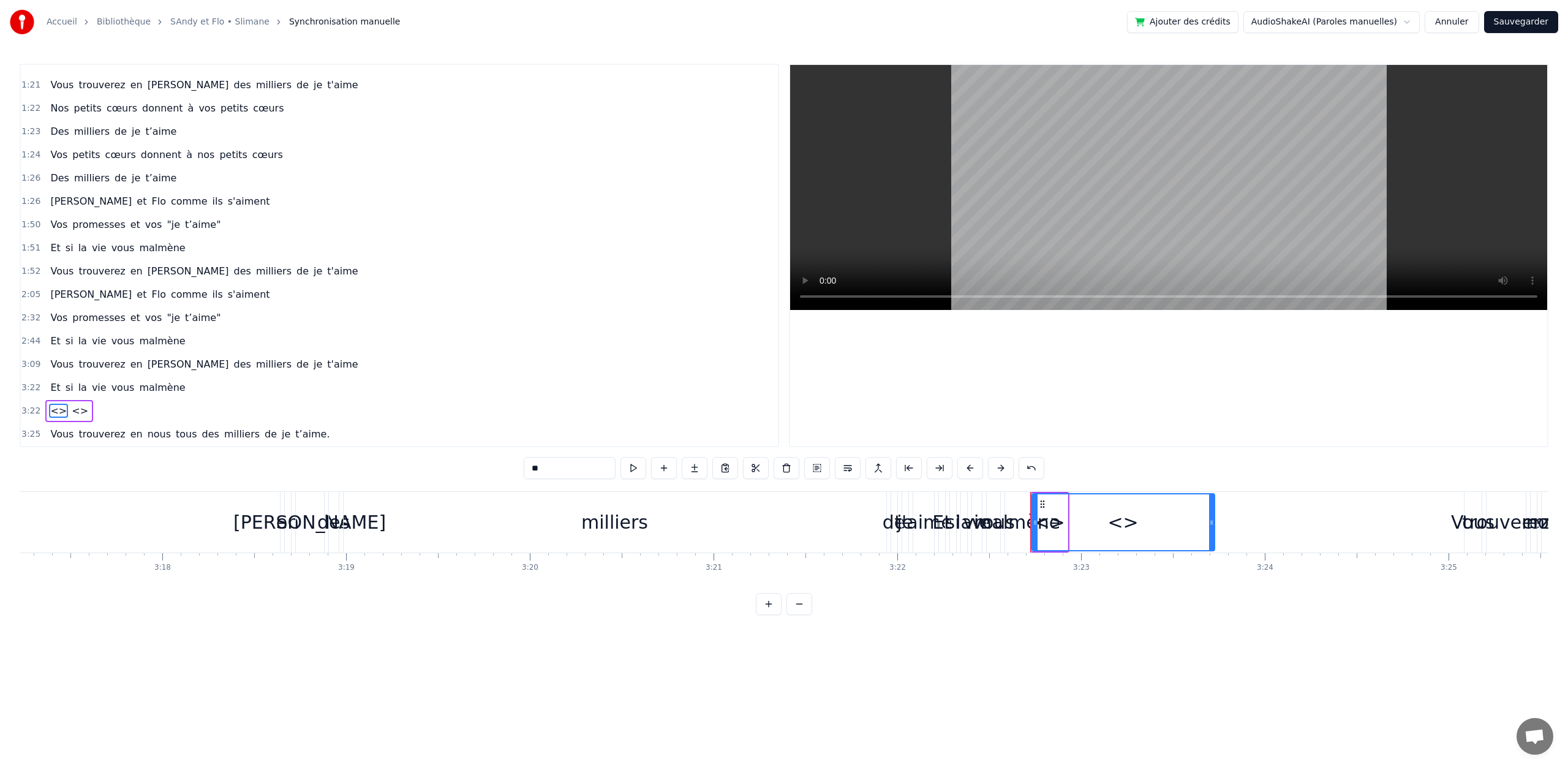
click at [62, 410] on span "<>" at bounding box center [58, 411] width 19 height 14
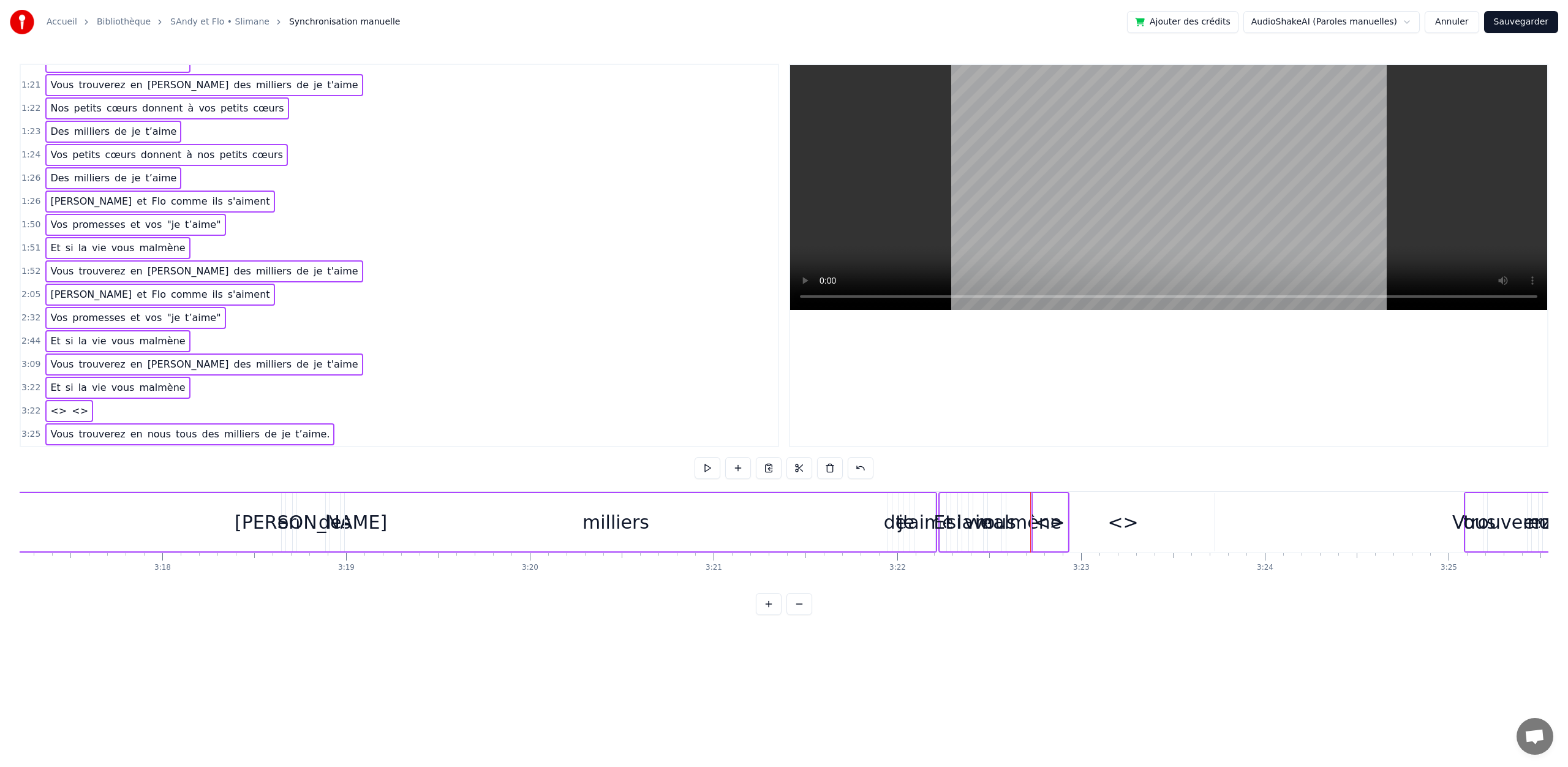
click at [63, 407] on div "<> <>" at bounding box center [69, 411] width 48 height 22
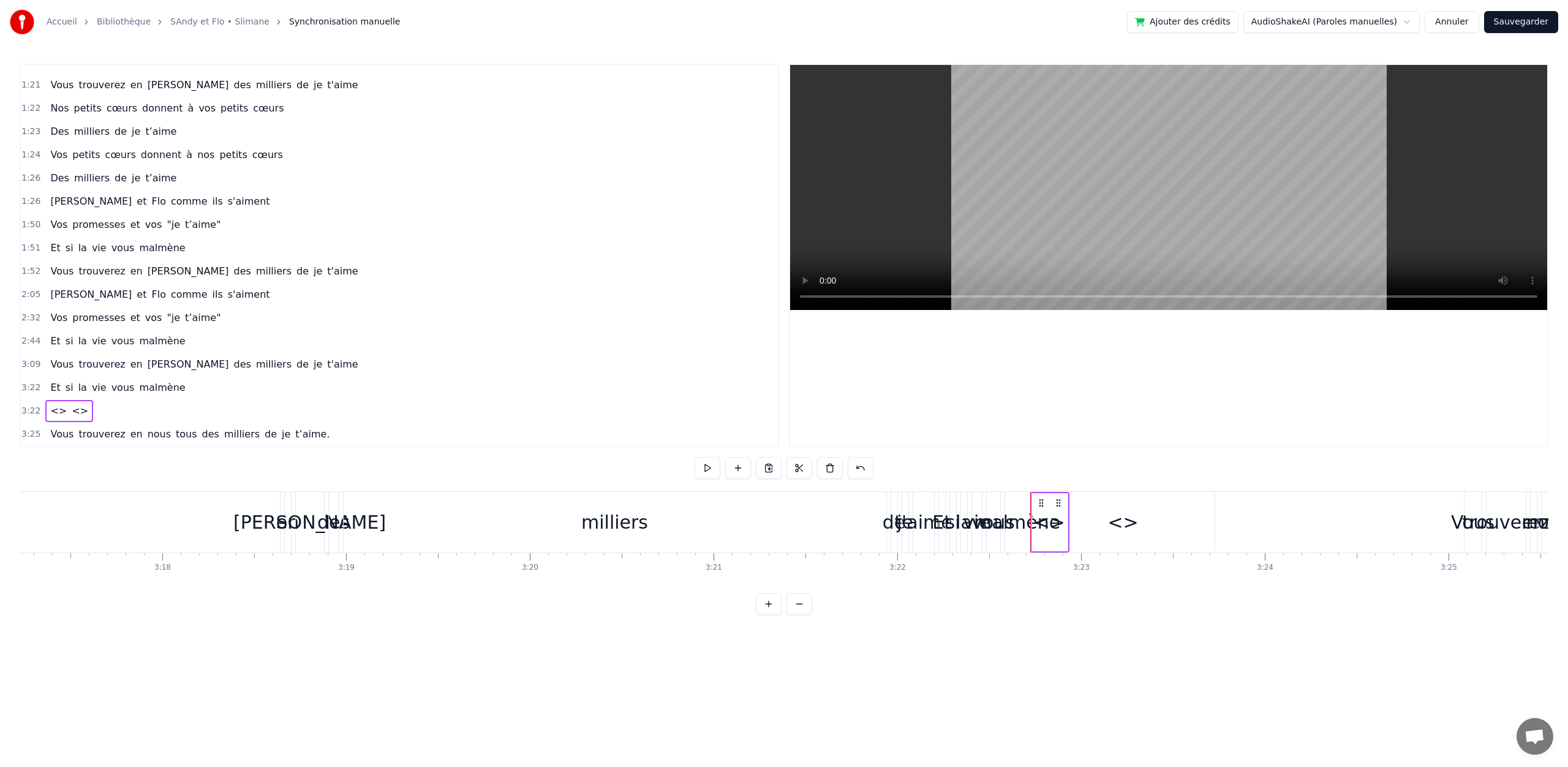
click at [55, 407] on span "<>" at bounding box center [58, 411] width 19 height 14
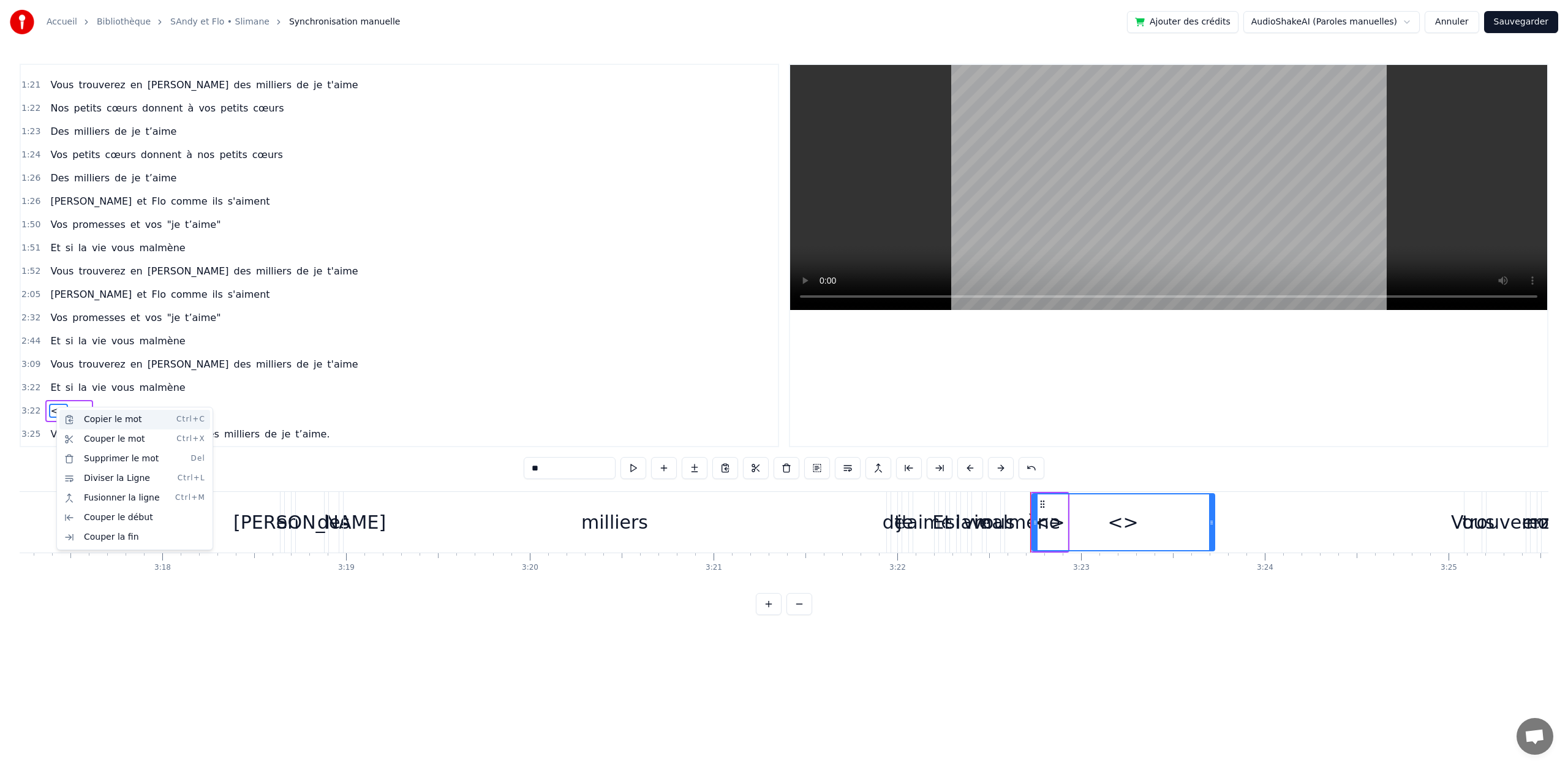
click at [90, 417] on div "Copier le mot Ctrl+C" at bounding box center [134, 420] width 151 height 19
click at [74, 412] on span "<>" at bounding box center [80, 411] width 19 height 14
click at [127, 481] on div "Diviser la Ligne Ctrl+L" at bounding box center [150, 481] width 151 height 19
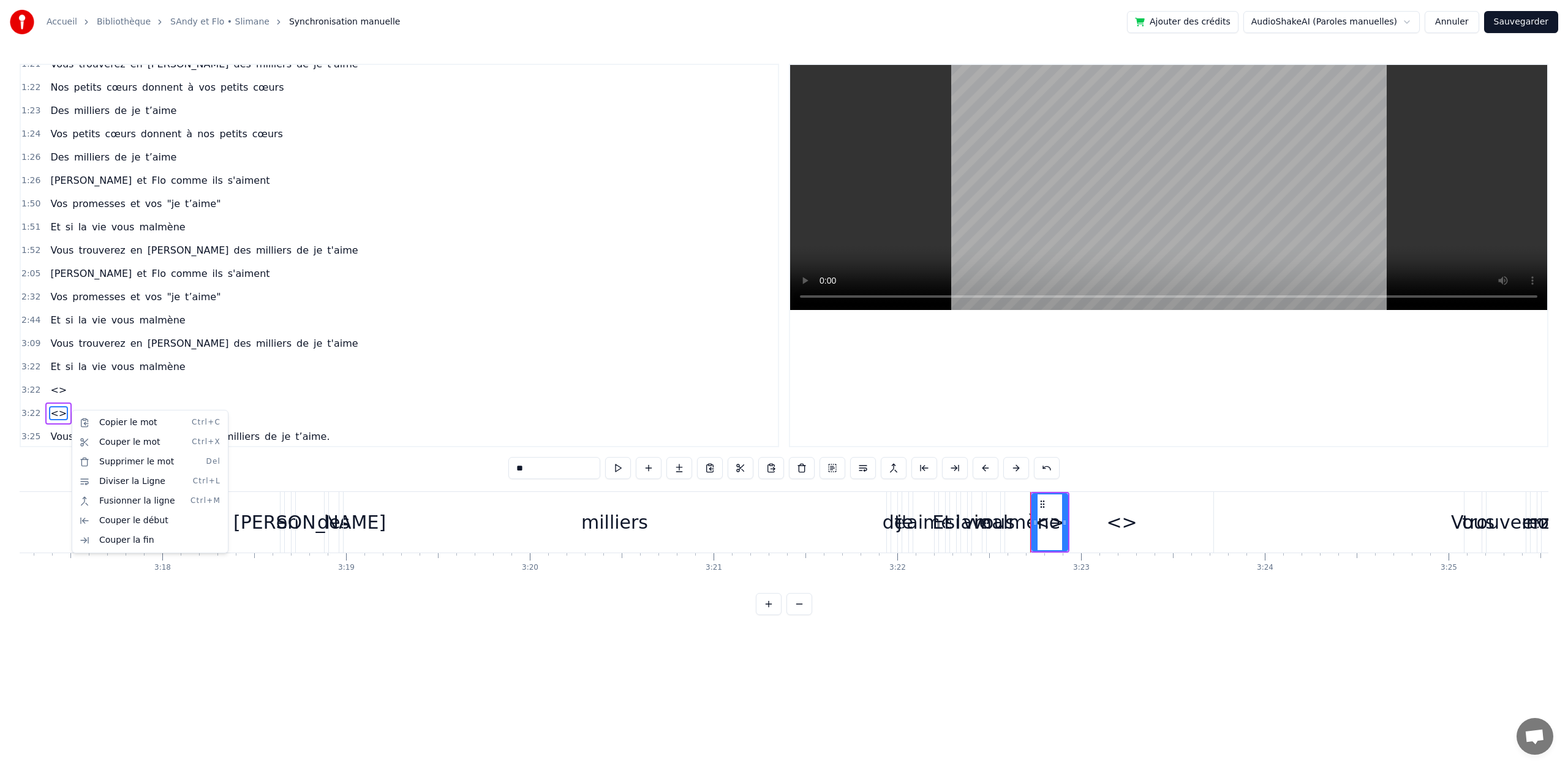
scroll to position [667, 0]
click at [91, 410] on div "3:22 <>" at bounding box center [399, 411] width 757 height 23
click at [56, 394] on span "<>" at bounding box center [58, 388] width 19 height 14
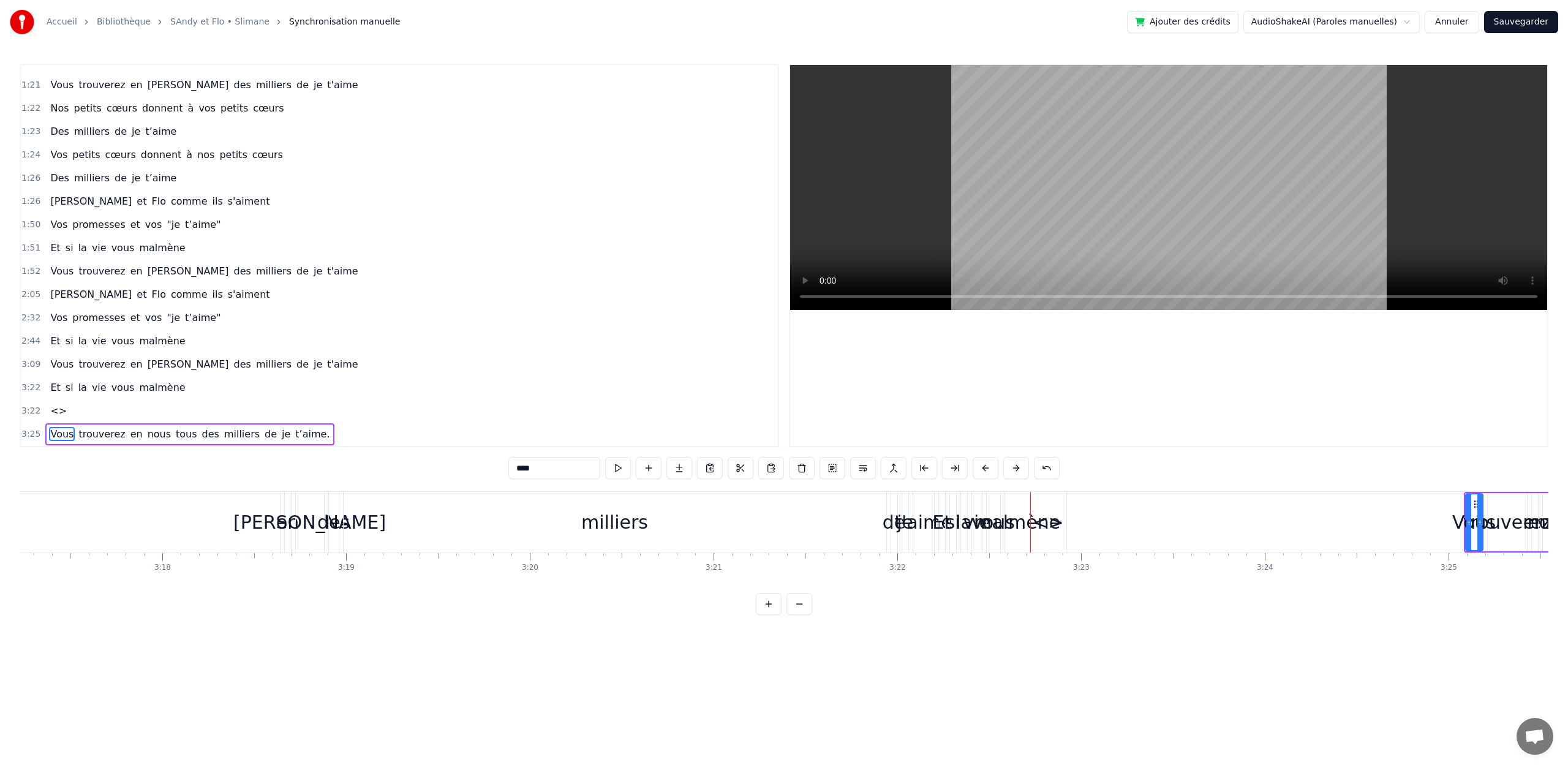
scroll to position [643, 0]
type input "**"
click at [101, 396] on div "Et si la vie vous malmène" at bounding box center [117, 388] width 145 height 22
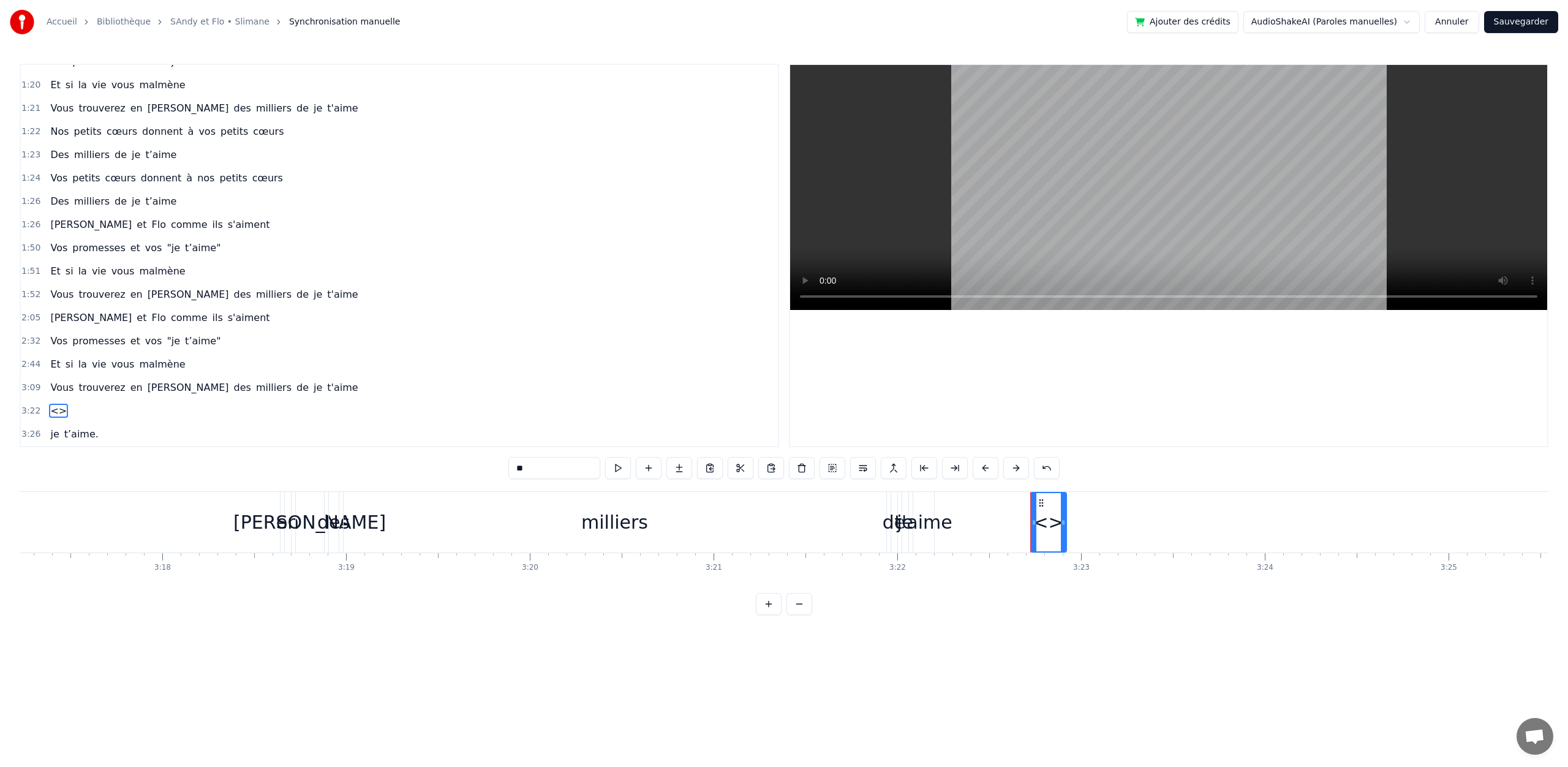
type input "**"
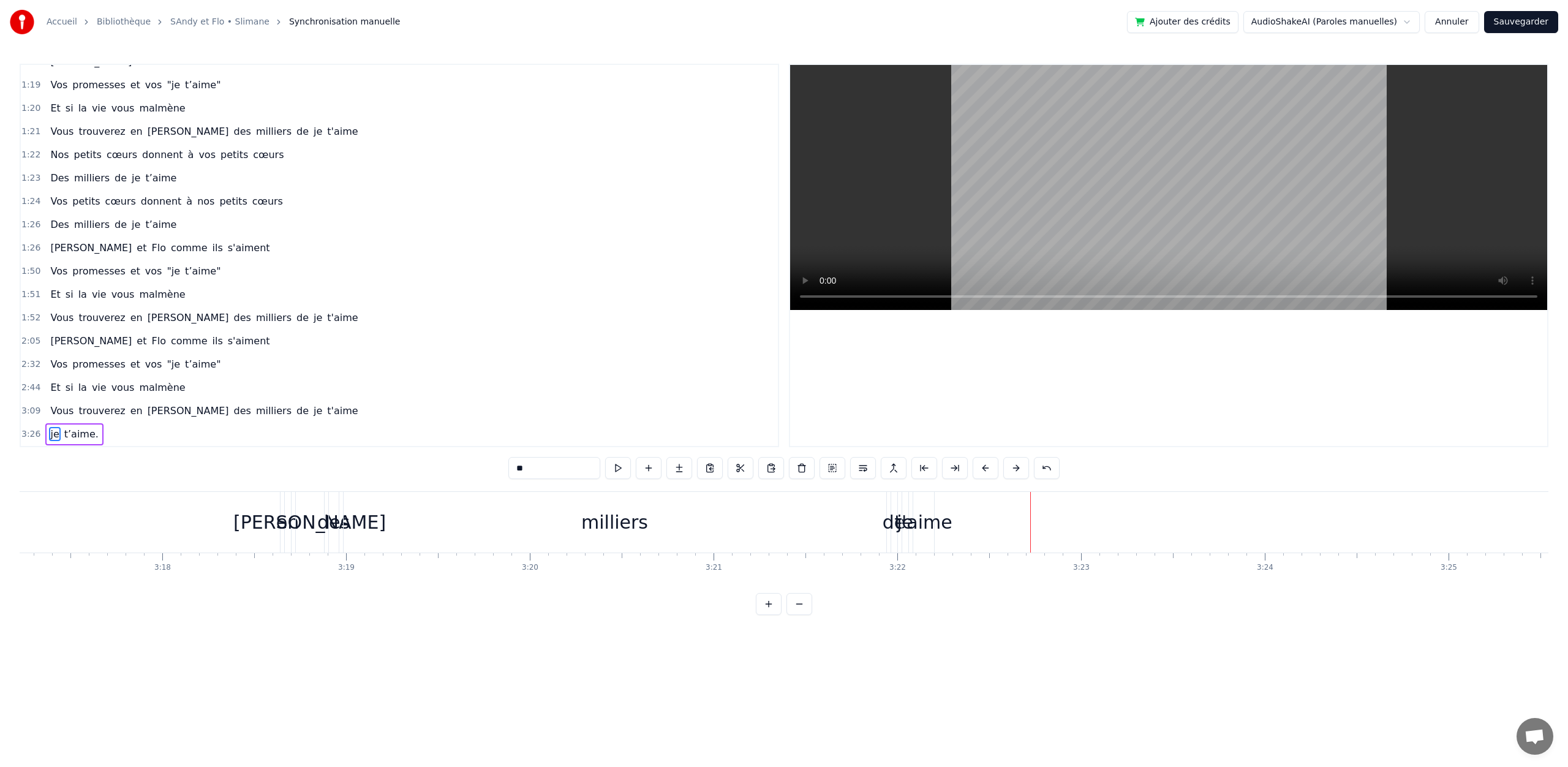
scroll to position [597, 0]
click at [102, 391] on div "Et si la vie vous malmène" at bounding box center [117, 388] width 145 height 22
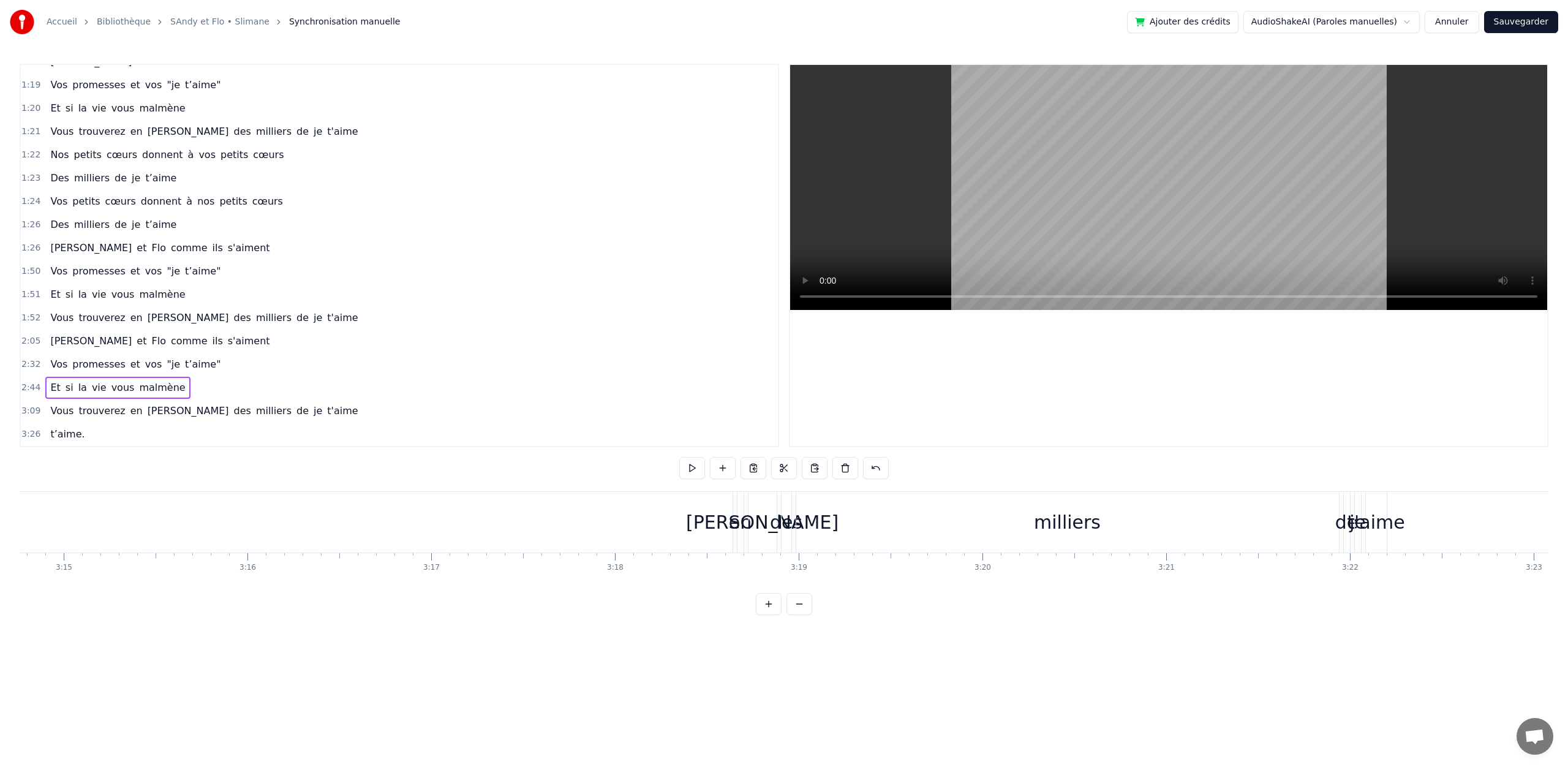
scroll to position [0, 34807]
click at [102, 387] on div "Et si la vie vous malmène" at bounding box center [117, 388] width 145 height 22
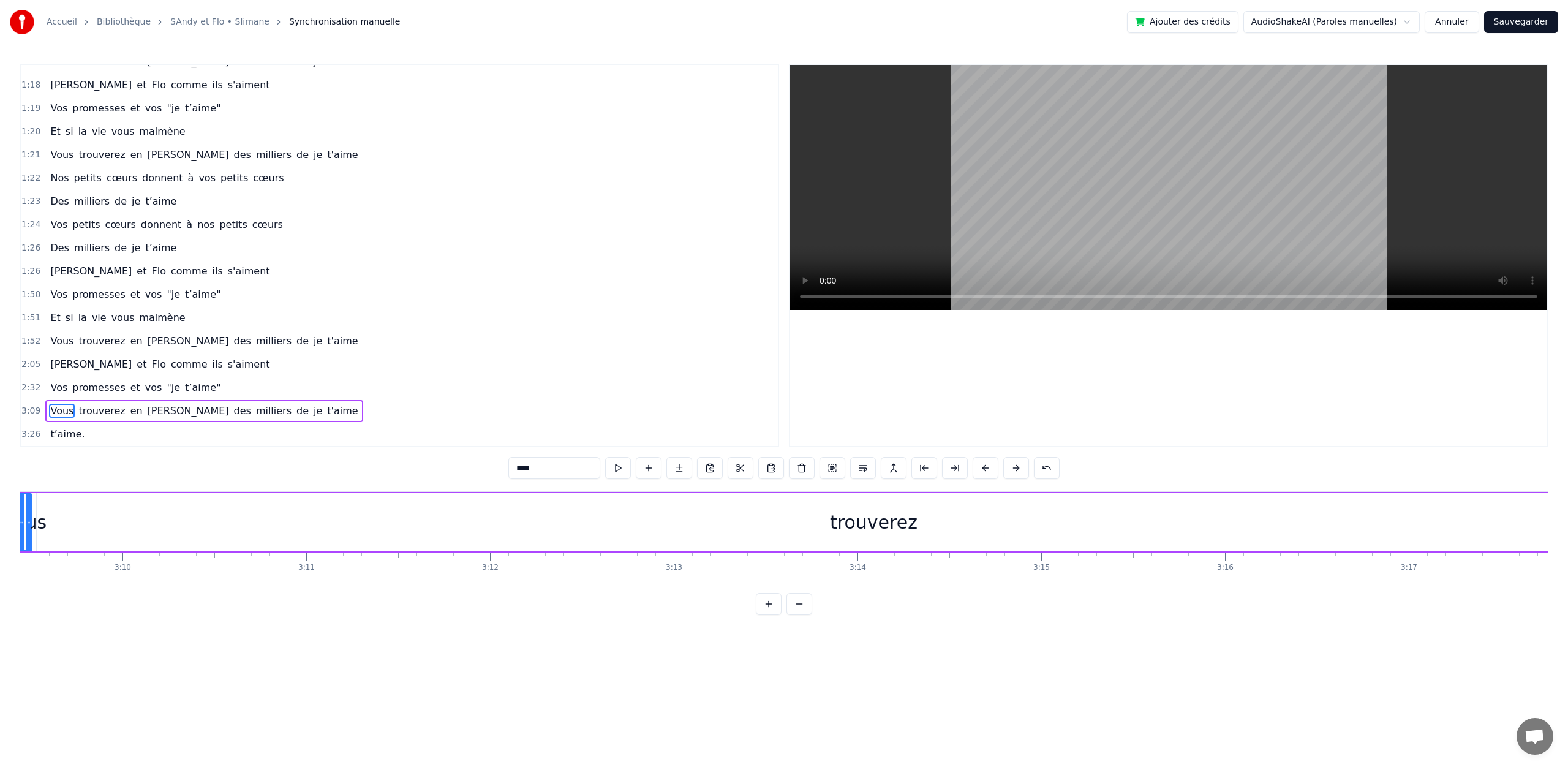
scroll to position [574, 0]
drag, startPoint x: 104, startPoint y: 319, endPoint x: 104, endPoint y: 296, distance: 23.0
click at [108, 299] on div "0:00 intro 0:33 Il y a quatorze ans vos deux cœurs se sont trouvés 0:52 Vous av…" at bounding box center [399, 255] width 760 height 384
type input "*****"
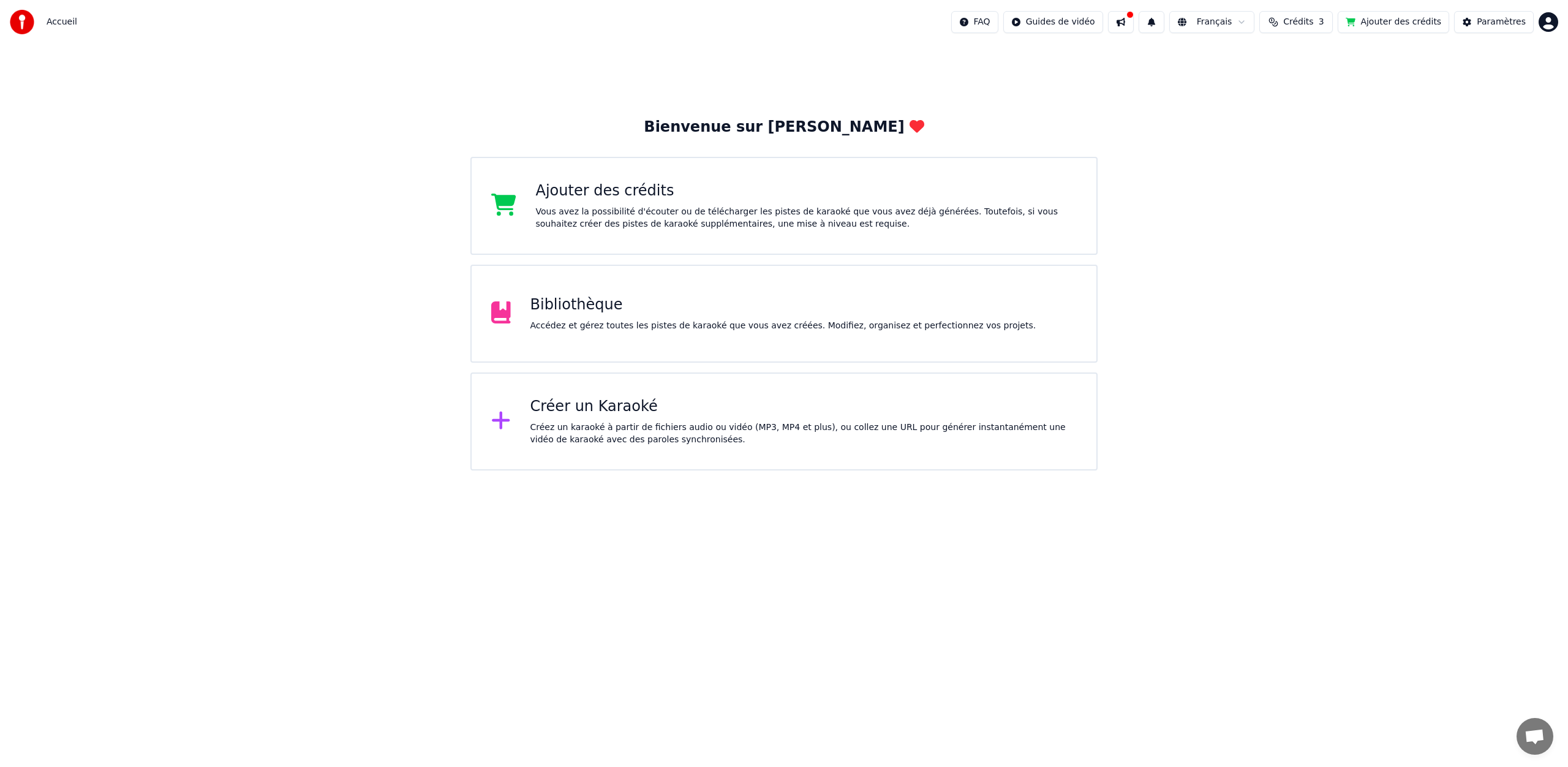
click at [649, 301] on div "Bibliothèque" at bounding box center [783, 305] width 506 height 19
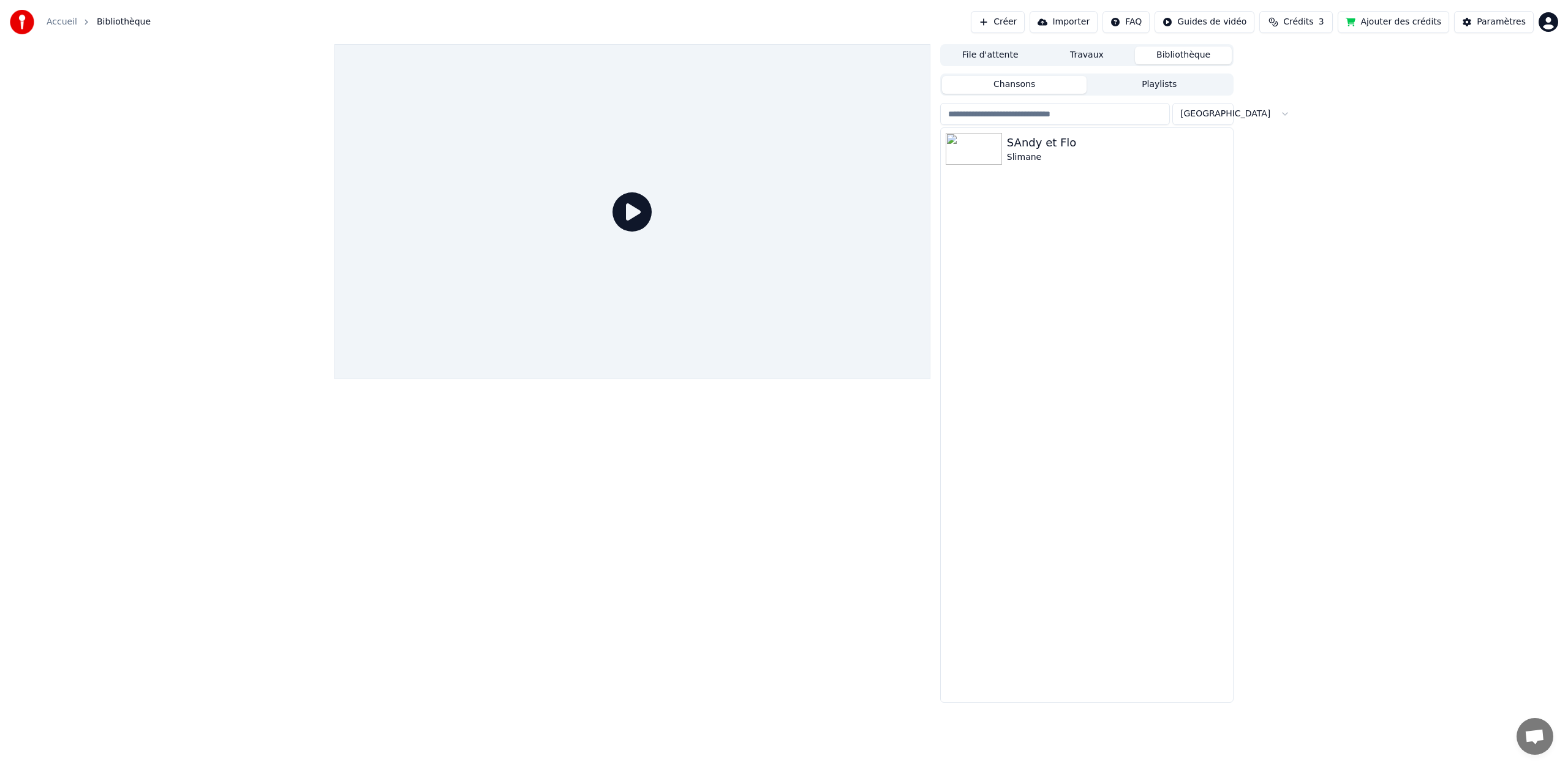
click at [990, 177] on div "SAndy et Flo Slimane" at bounding box center [1086, 415] width 292 height 574
click at [992, 157] on img at bounding box center [974, 148] width 56 height 32
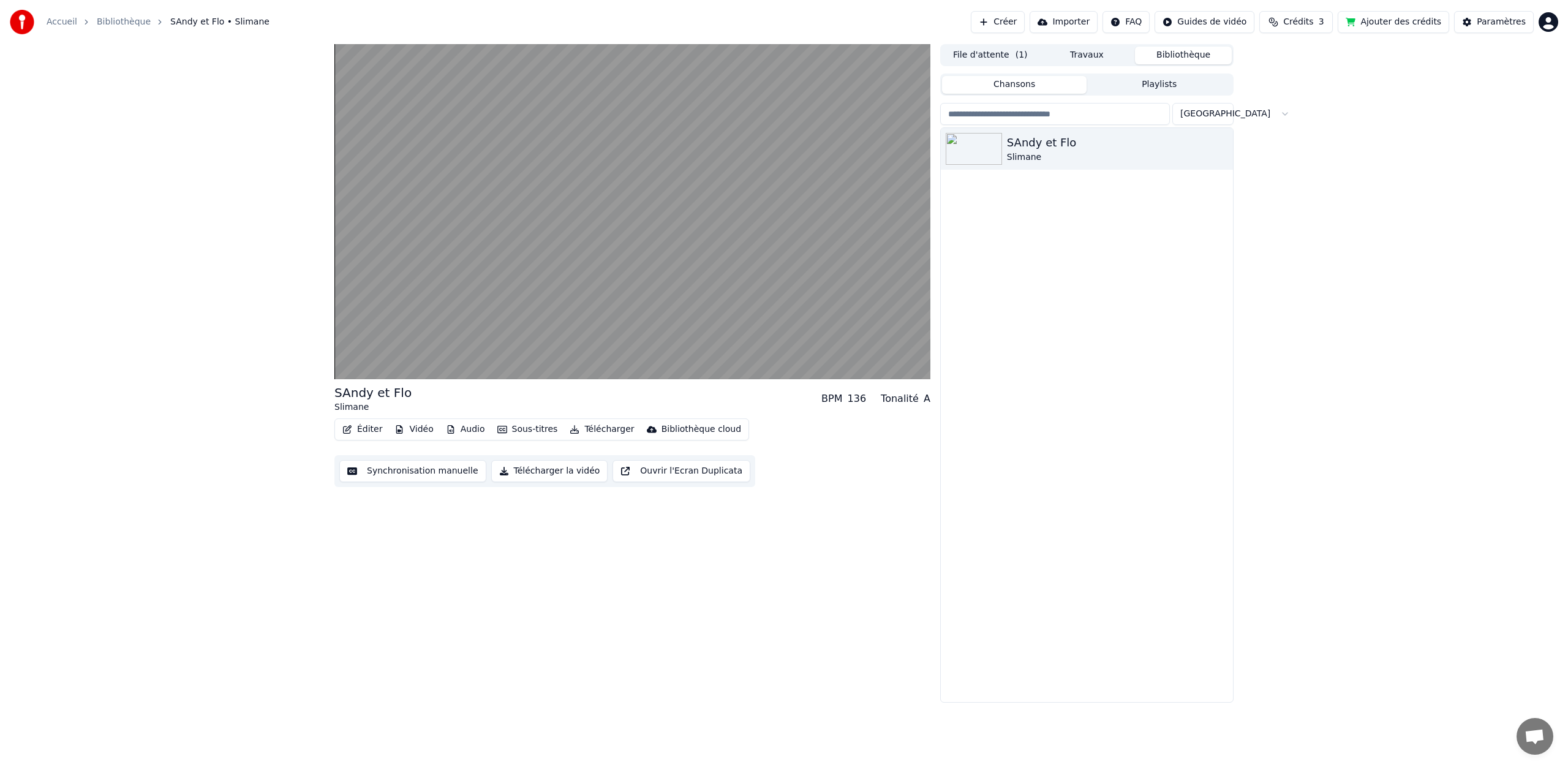
click at [1541, 737] on span "Ouvrir le chat" at bounding box center [1534, 737] width 20 height 17
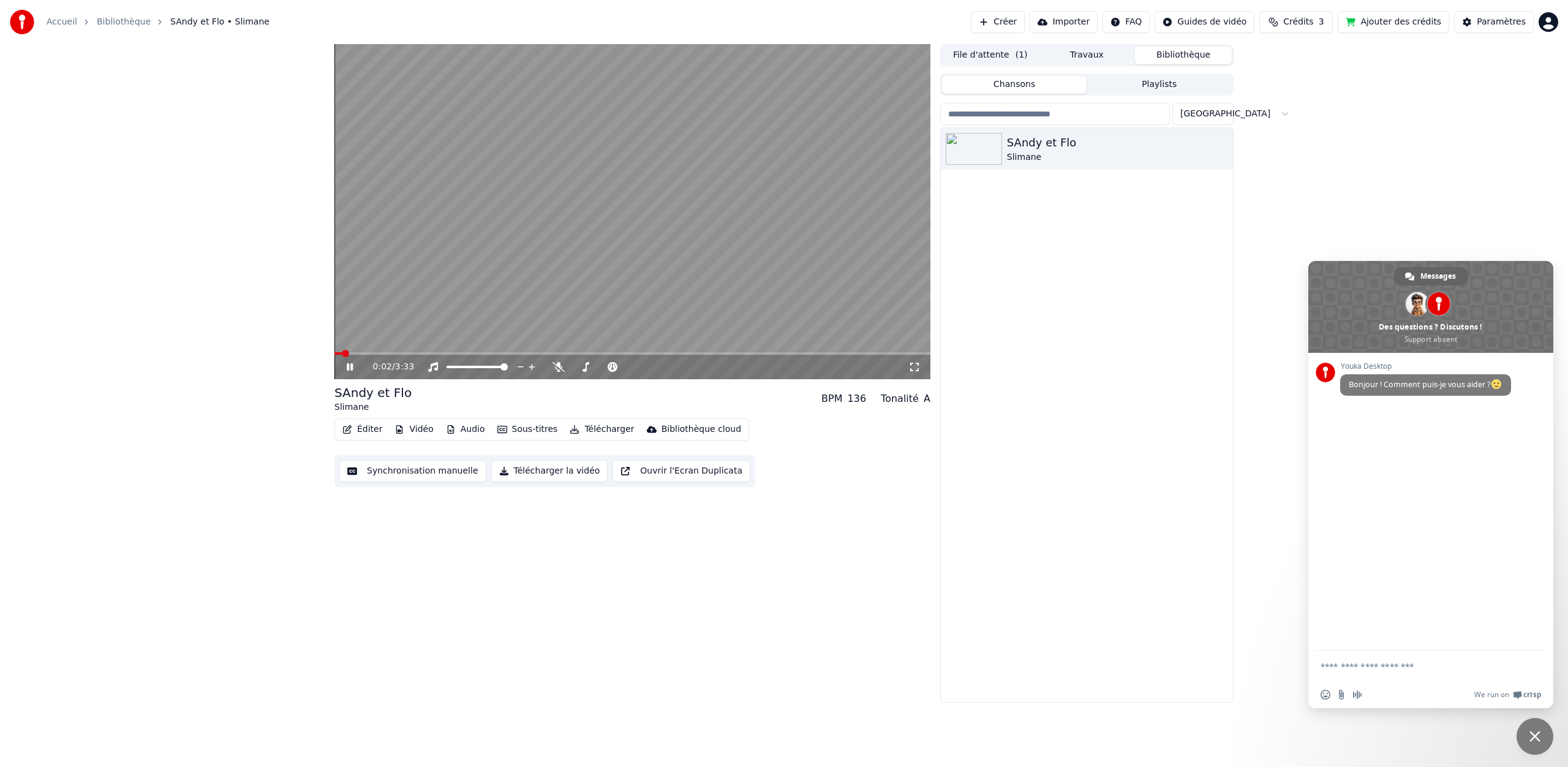
click at [501, 254] on video at bounding box center [632, 211] width 596 height 335
click at [1542, 742] on span "Fermer le chat" at bounding box center [1534, 736] width 37 height 37
